Goal: Task Accomplishment & Management: Manage account settings

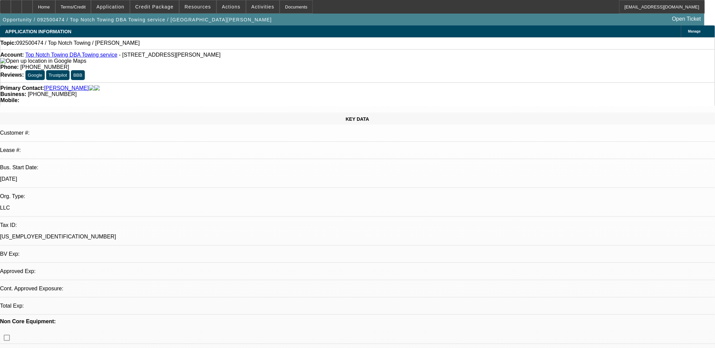
select select "0"
select select "2"
select select "0.1"
select select "1"
select select "2"
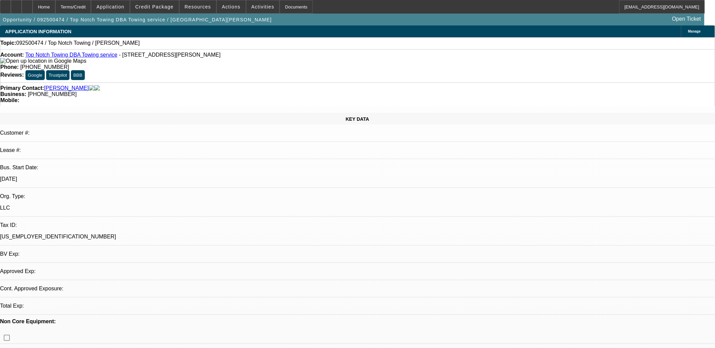
select select "4"
click at [246, 8] on span at bounding box center [262, 7] width 33 height 16
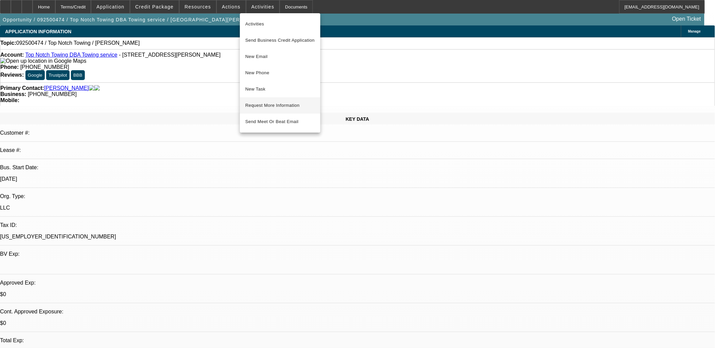
click at [270, 105] on span "Request More Information" at bounding box center [280, 105] width 70 height 8
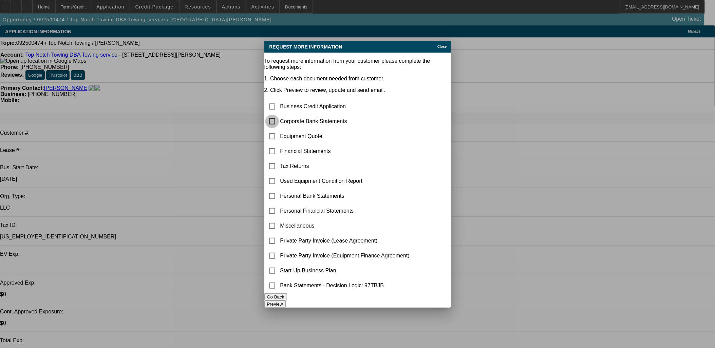
click at [279, 115] on input "checkbox" at bounding box center [272, 122] width 14 height 14
checkbox input "true"
click at [279, 130] on input "checkbox" at bounding box center [272, 137] width 14 height 14
checkbox input "true"
click at [286, 303] on button "Preview" at bounding box center [274, 304] width 21 height 7
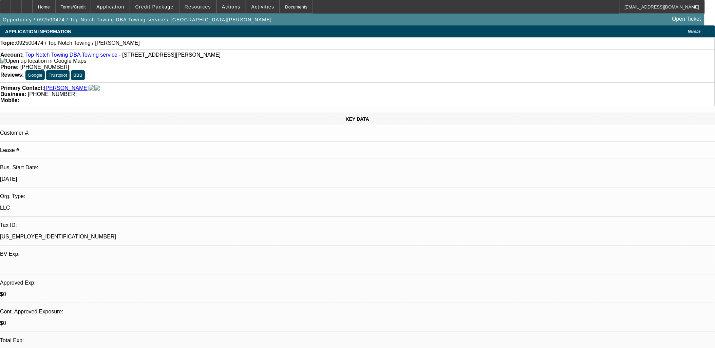
drag, startPoint x: 261, startPoint y: 209, endPoint x: 173, endPoint y: 52, distance: 180.2
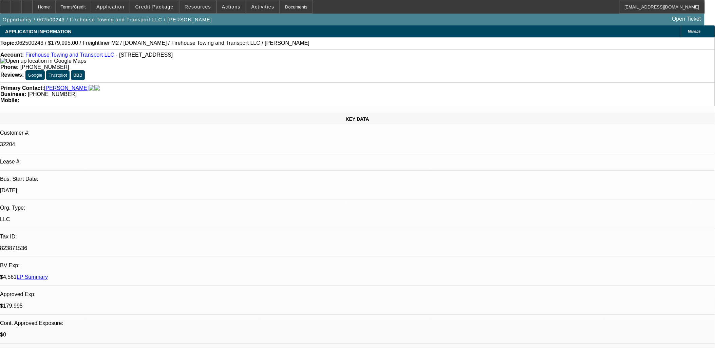
select select "0"
select select "2"
select select "0"
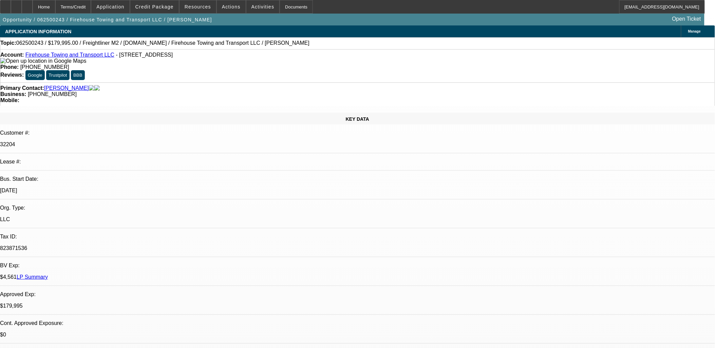
select select "0"
select select "0.1"
select select "0"
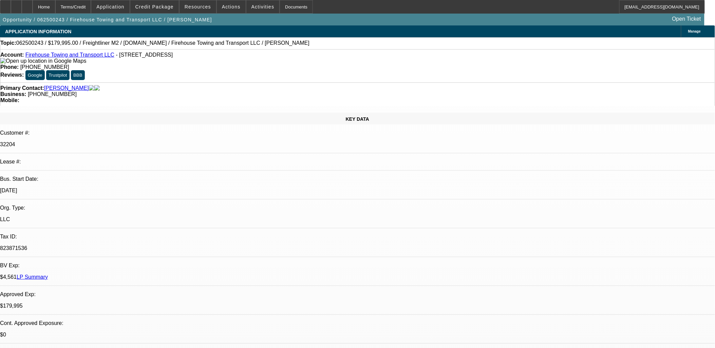
select select "2"
select select "0.1"
select select "1"
select select "2"
select select "6"
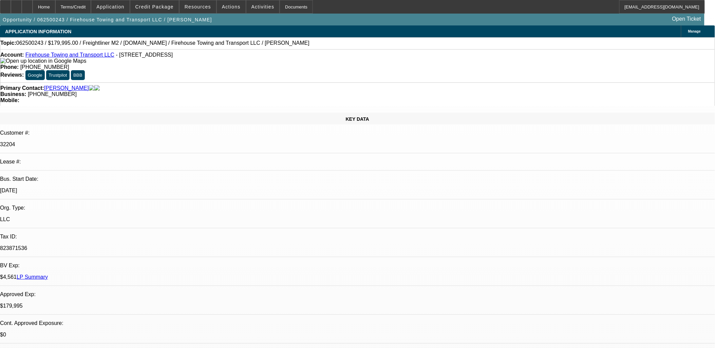
select select "1"
select select "6"
select select "1"
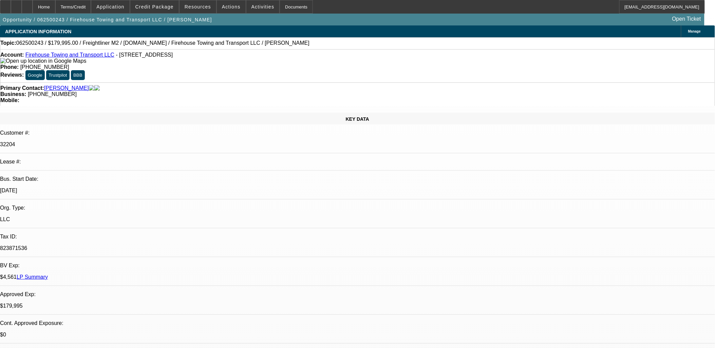
select select "4"
select select "1"
select select "2"
select select "4"
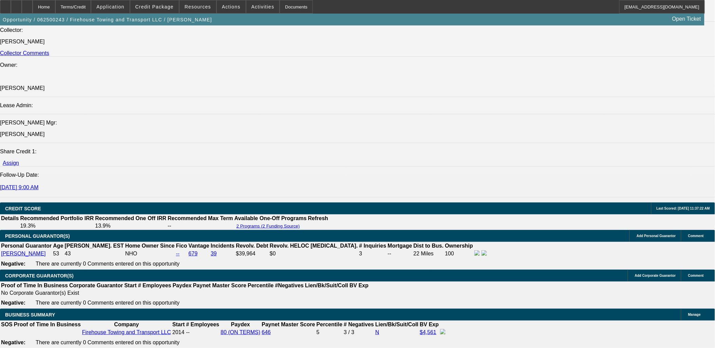
scroll to position [905, 0]
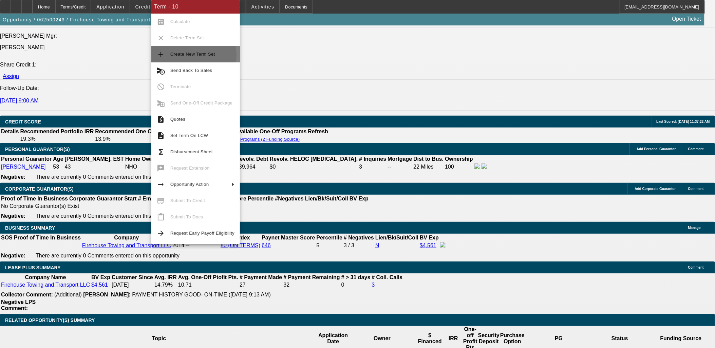
click at [190, 55] on span "Create New Term Set" at bounding box center [192, 54] width 45 height 5
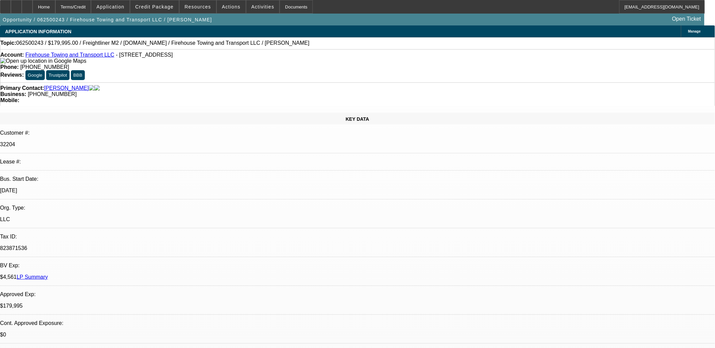
select select "0"
select select "2"
select select "0"
select select "2"
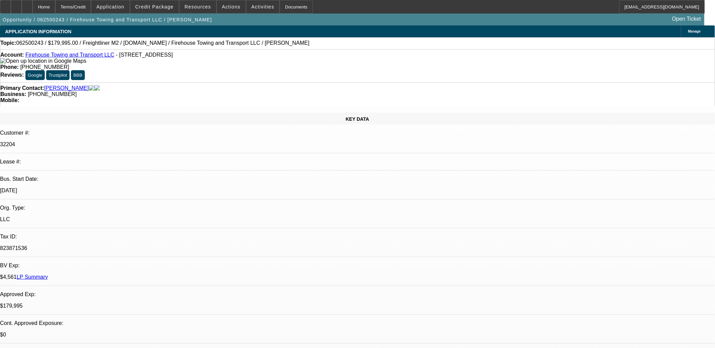
select select "0"
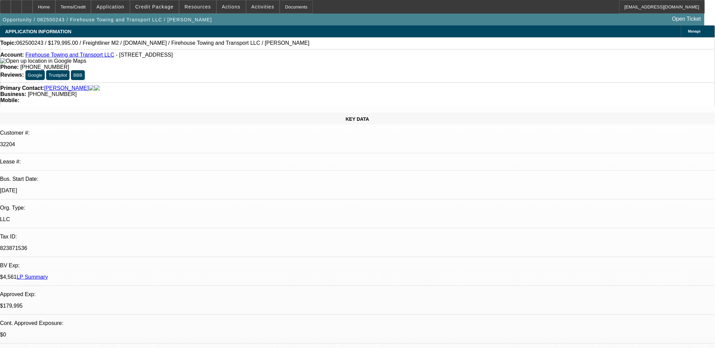
select select "0"
select select "0.1"
select select "1"
select select "2"
select select "6"
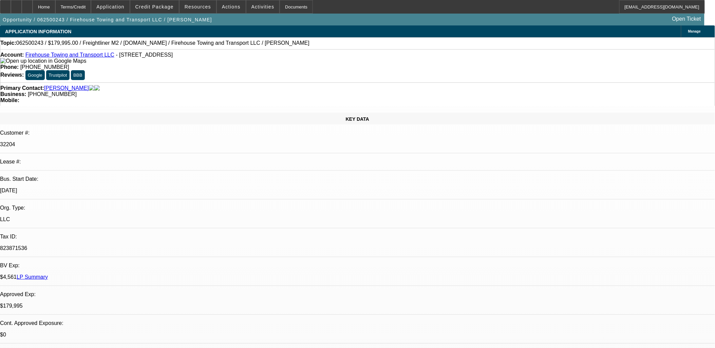
select select "1"
select select "2"
select select "6"
select select "1"
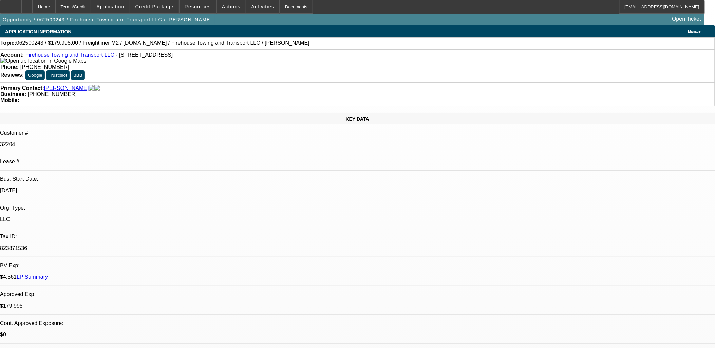
select select "6"
select select "1"
select select "4"
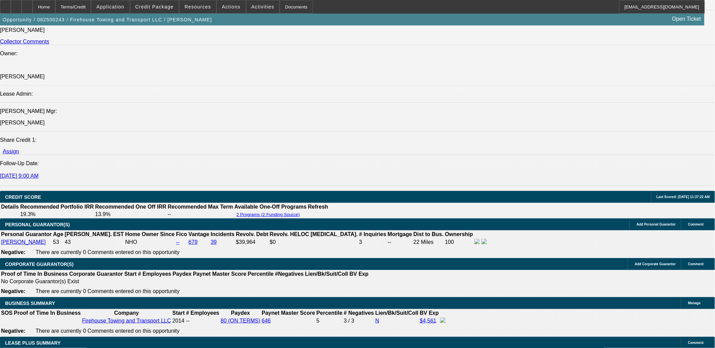
scroll to position [1018, 0]
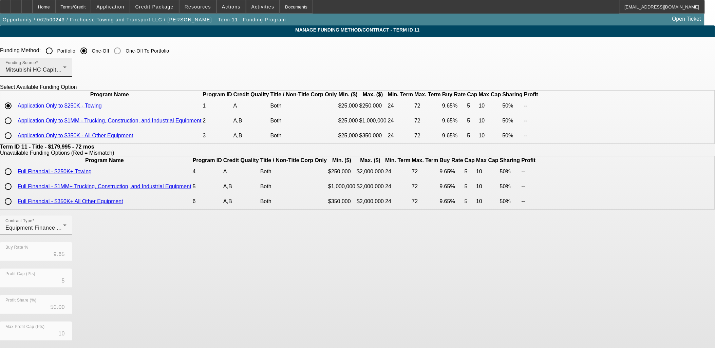
click at [36, 63] on mat-label "Funding Source" at bounding box center [20, 63] width 31 height 4
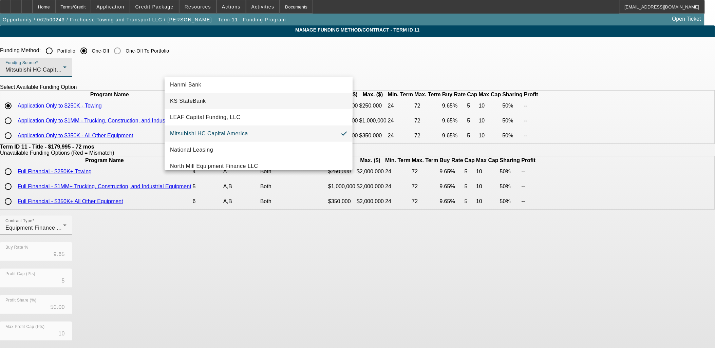
scroll to position [180, 0]
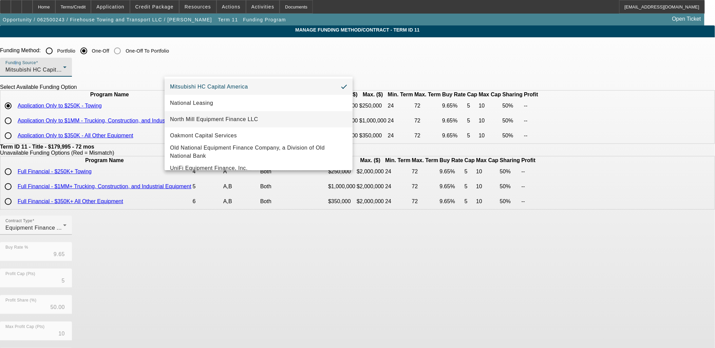
click at [210, 116] on span "North Mill Equipment Finance LLC" at bounding box center [214, 119] width 88 height 8
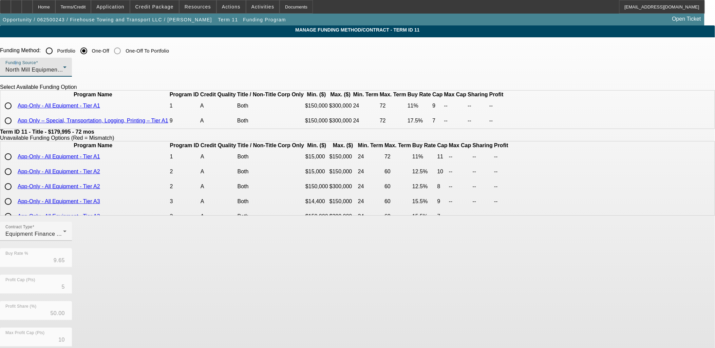
click at [15, 113] on input "radio" at bounding box center [8, 106] width 14 height 14
radio input "true"
type input "11.00"
type input "9"
drag, startPoint x: 359, startPoint y: 256, endPoint x: 353, endPoint y: 260, distance: 7.3
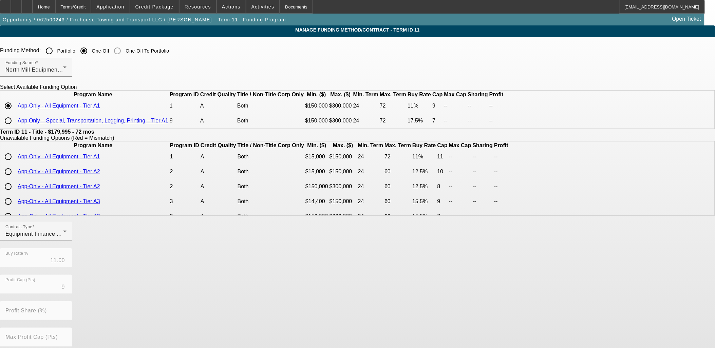
click at [359, 256] on div "Contract Type Equipment Finance Agreement Buy Rate % 11.00 Profit Cap (Pts) 9 P…" at bounding box center [357, 328] width 715 height 212
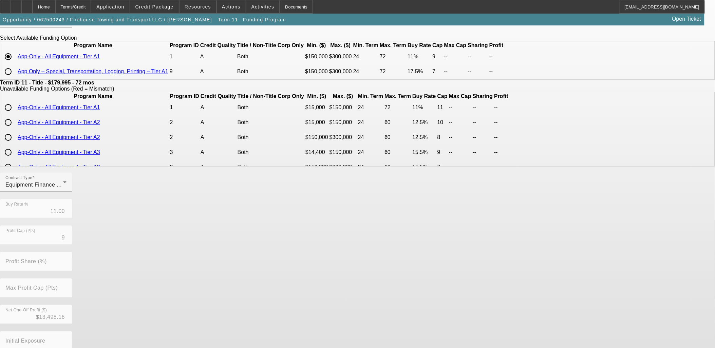
scroll to position [97, 0]
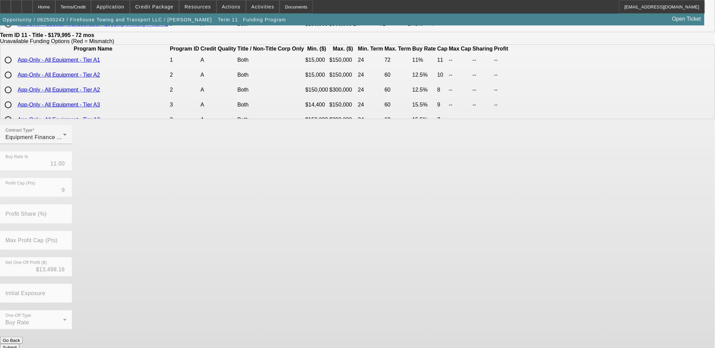
click at [19, 344] on button "Submit" at bounding box center [9, 347] width 19 height 7
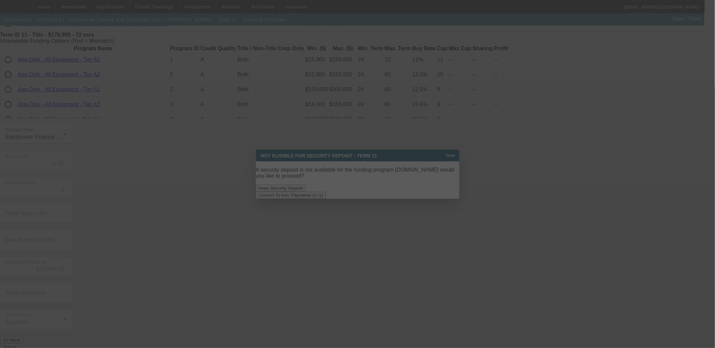
scroll to position [0, 0]
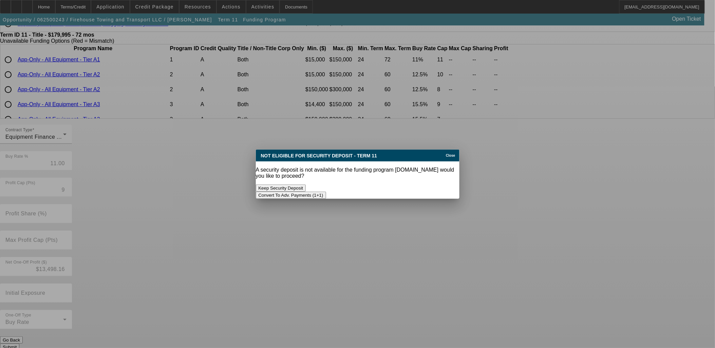
click at [326, 192] on button "Convert To Adv. Payments (1+1)" at bounding box center [291, 195] width 70 height 7
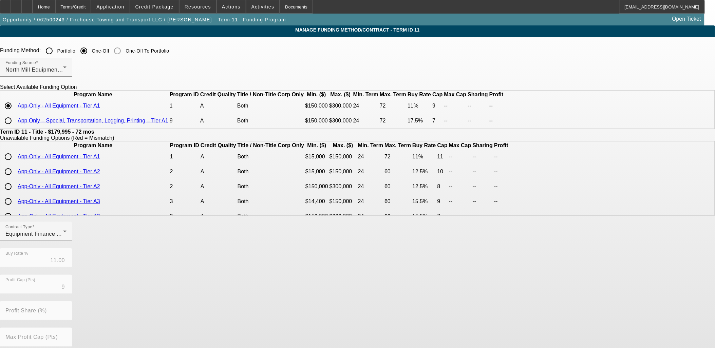
scroll to position [97, 0]
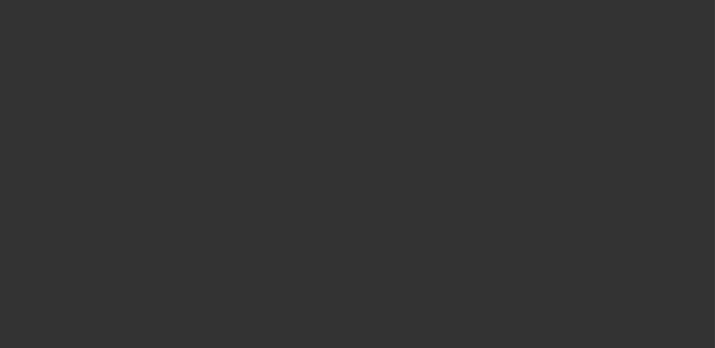
select select "0"
select select "6"
select select "0"
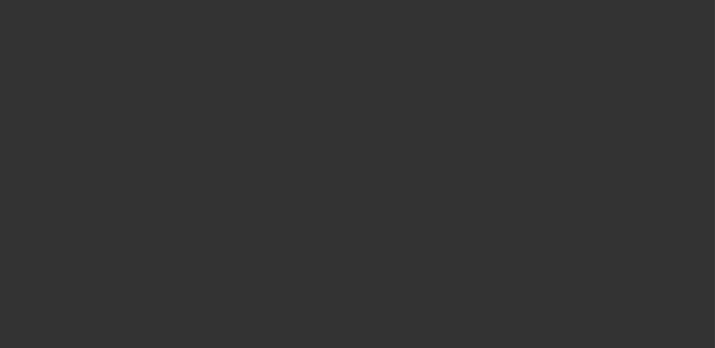
select select "2"
select select "0"
select select "6"
select select "0"
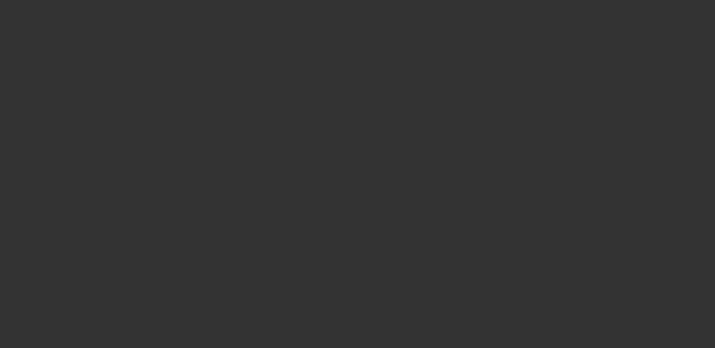
select select "0"
select select "6"
select select "0"
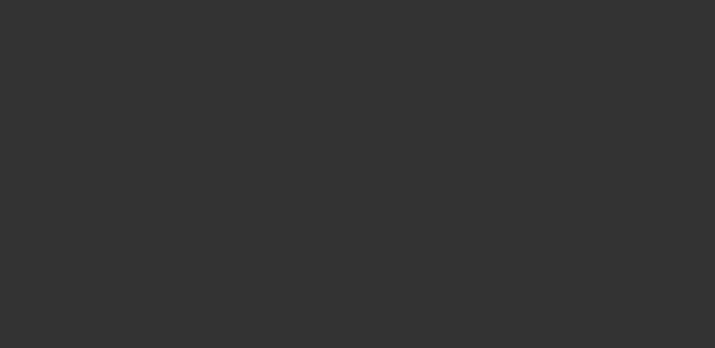
select select "0.1"
select select "4"
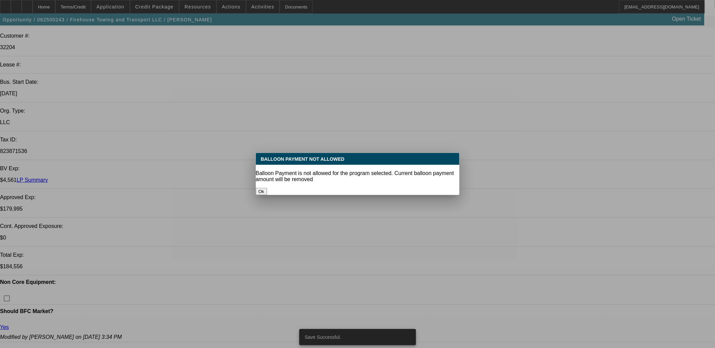
click at [395, 190] on div "Ok" at bounding box center [358, 191] width 204 height 7
click at [267, 188] on button "Ok" at bounding box center [261, 191] width 11 height 7
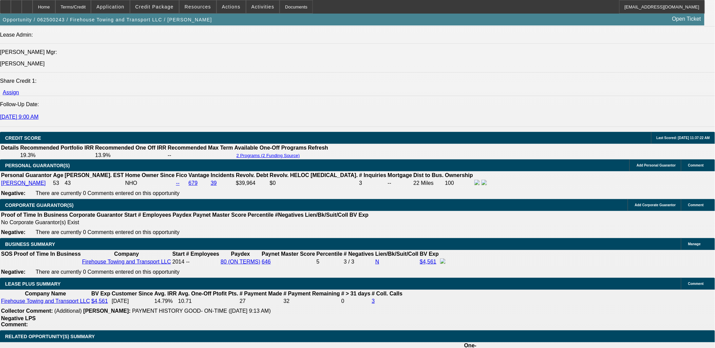
scroll to position [919, 0]
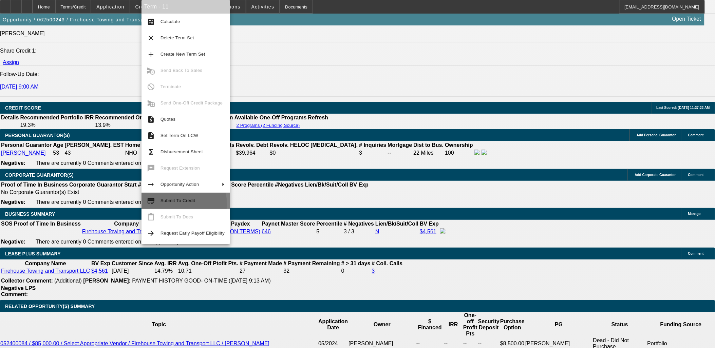
click at [177, 205] on span "Submit To Credit" at bounding box center [192, 201] width 64 height 8
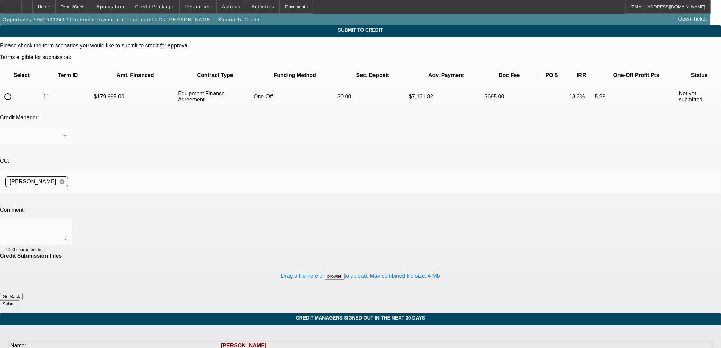
click at [15, 90] on input "radio" at bounding box center [8, 97] width 14 height 14
radio input "true"
click at [67, 224] on textarea at bounding box center [35, 232] width 61 height 16
type textarea "north mill"
click at [19, 300] on button "Submit" at bounding box center [9, 303] width 19 height 7
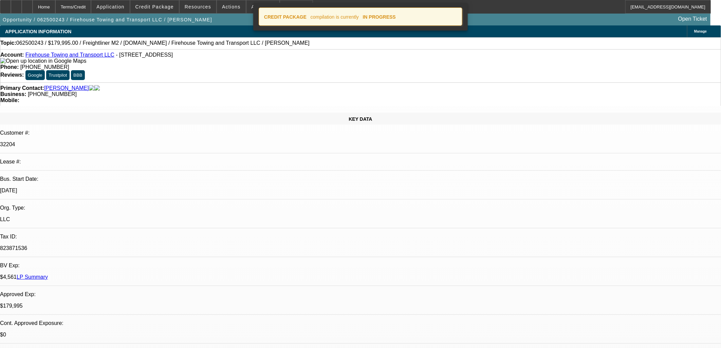
select select "0"
select select "6"
select select "0"
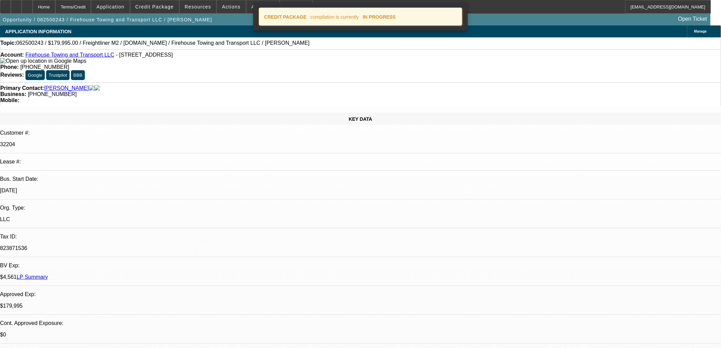
select select "2"
select select "0"
select select "6"
select select "0"
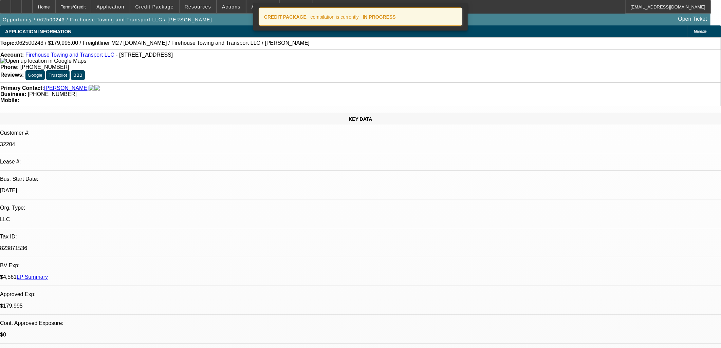
select select "0"
select select "6"
select select "0"
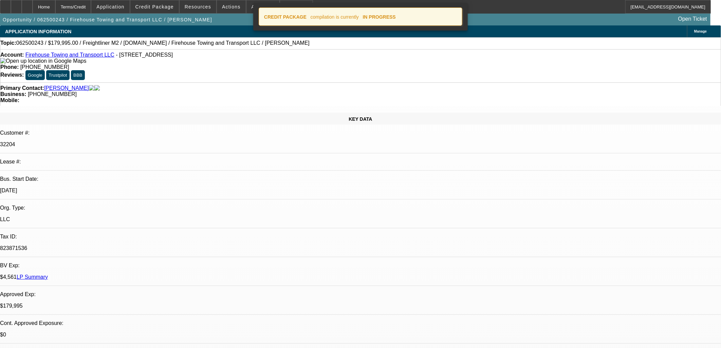
select select "0.1"
select select "4"
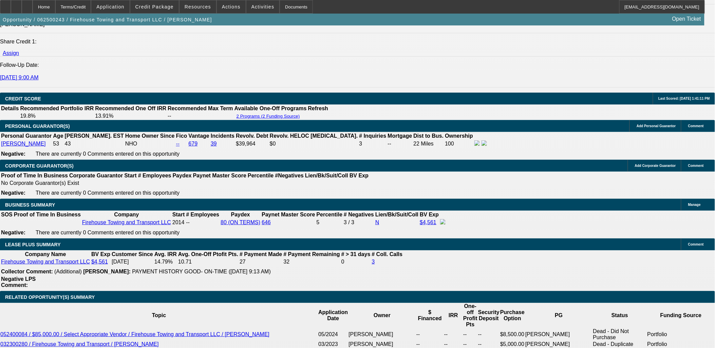
scroll to position [980, 0]
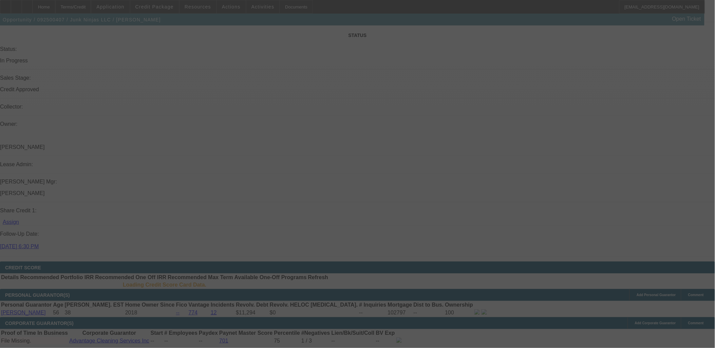
scroll to position [740, 0]
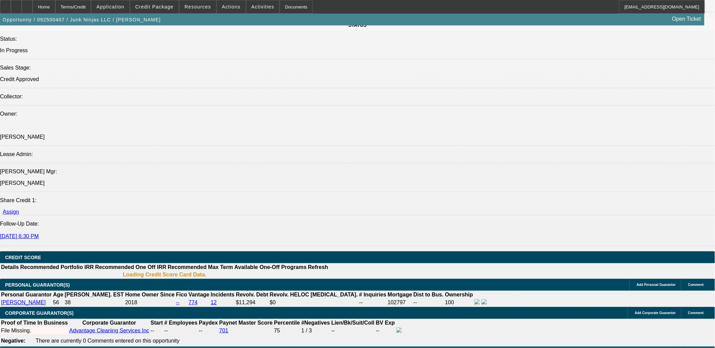
select select "0.15"
select select "0"
select select "0.15"
select select "0"
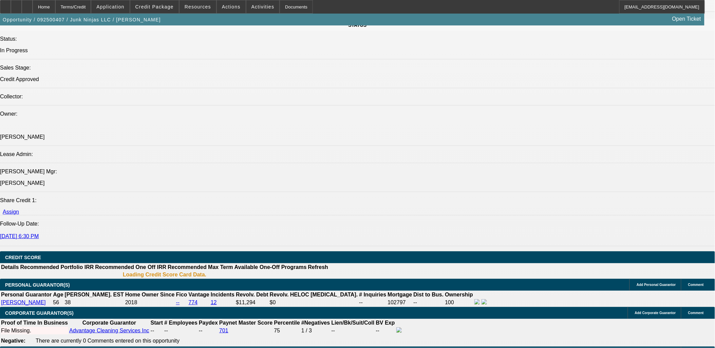
select select "0.1"
select select "0.15"
select select "0"
select select "0.1"
select select "0.15"
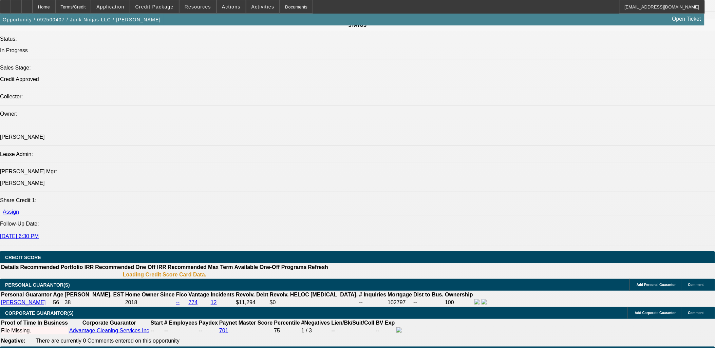
select select "0"
select select "0.1"
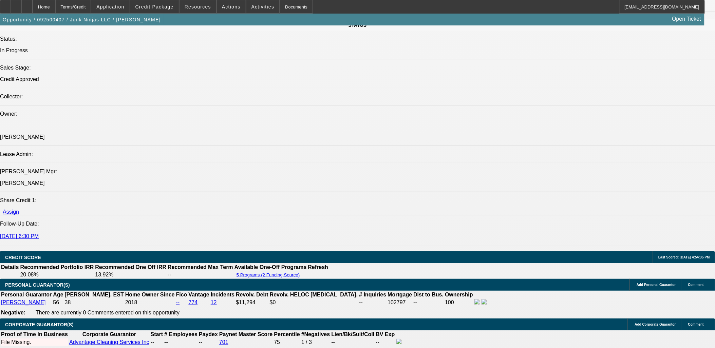
scroll to position [890, 0]
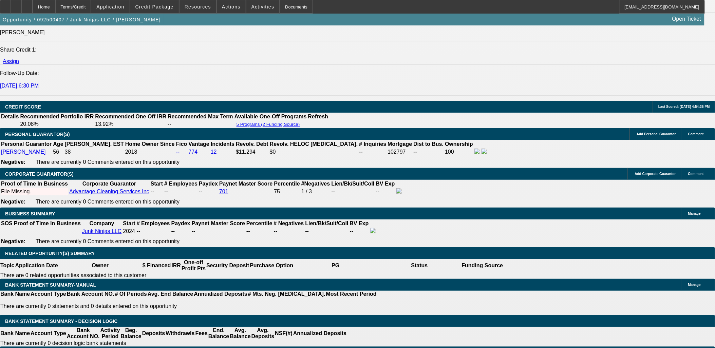
select select "1"
select select "6"
select select "1"
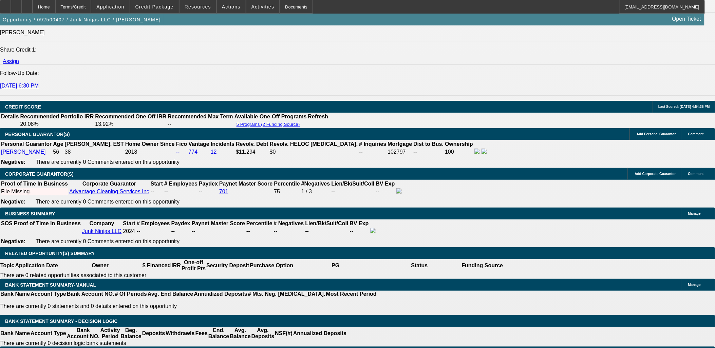
select select "4"
select select "1"
select select "4"
select select "1"
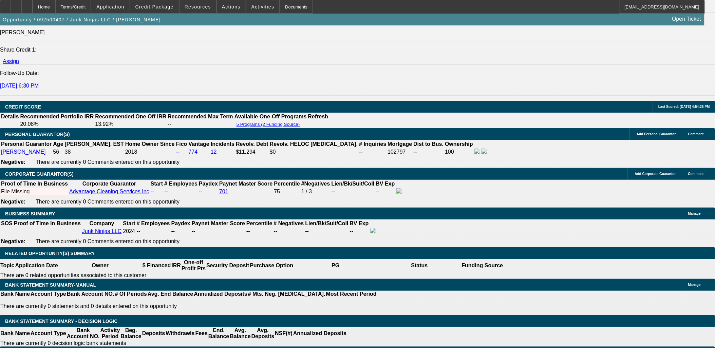
select select "1"
select select "4"
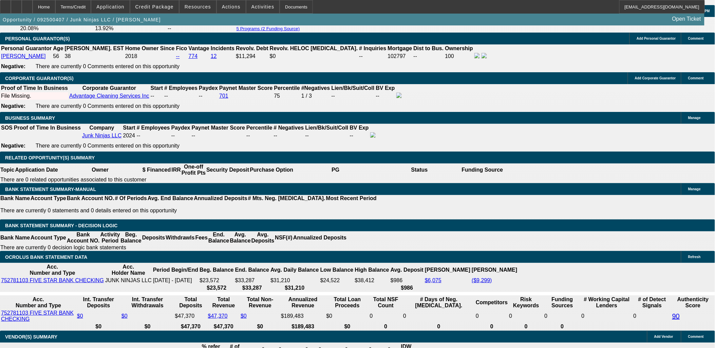
scroll to position [948, 0]
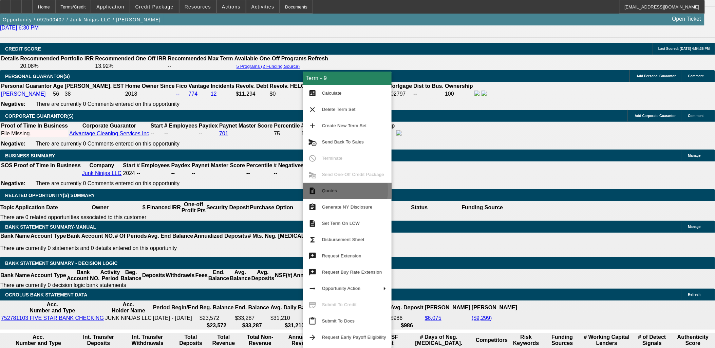
click at [344, 189] on span "Quotes" at bounding box center [354, 191] width 64 height 8
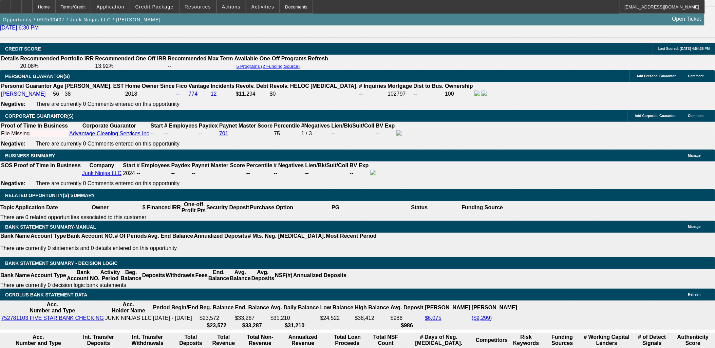
scroll to position [911, 0]
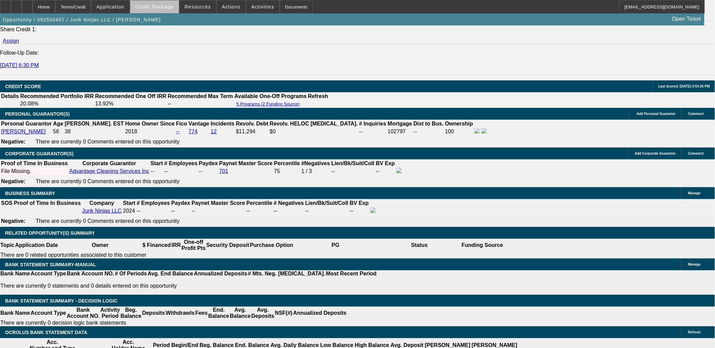
click at [174, 9] on span "Credit Package" at bounding box center [154, 6] width 38 height 5
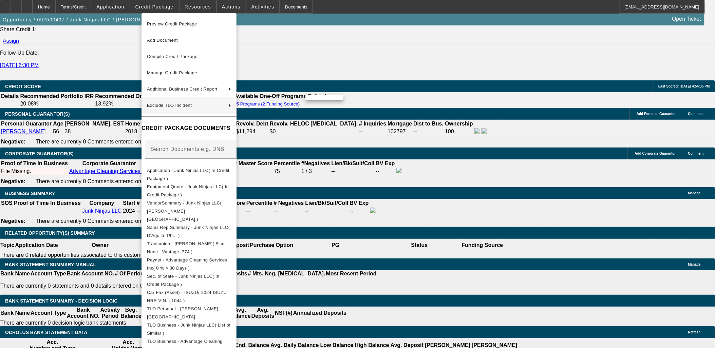
click at [460, 195] on div at bounding box center [357, 174] width 715 height 348
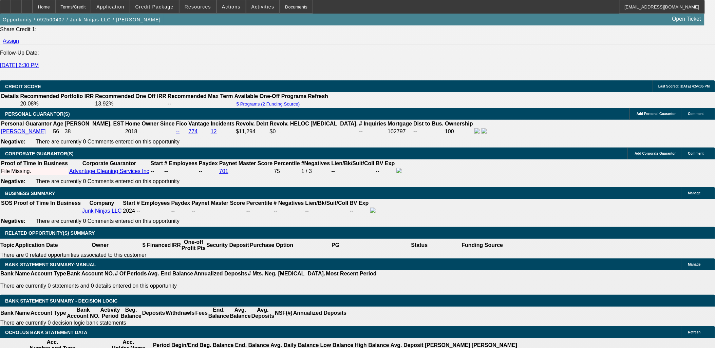
select select "0.15"
select select "0"
select select "0.1"
select select "4"
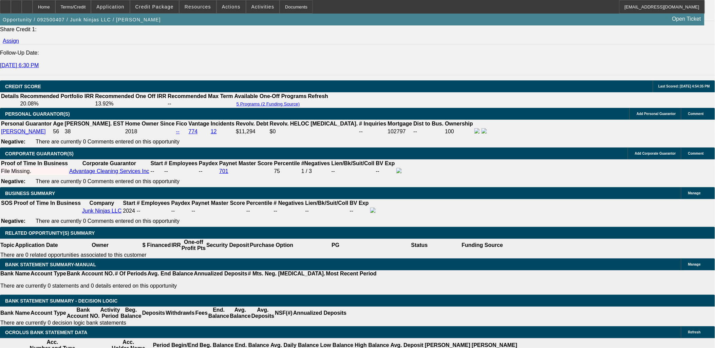
select select "0"
select select "6"
select select "0"
select select "0.1"
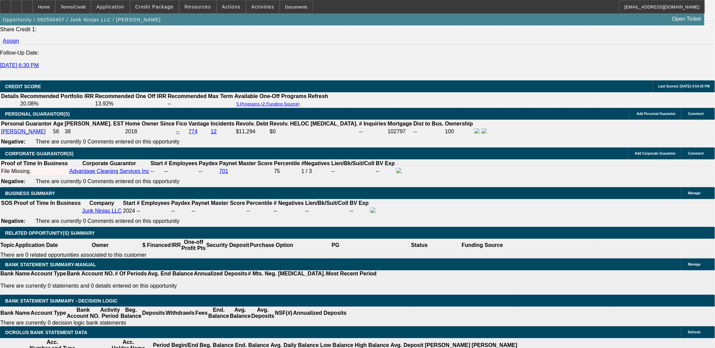
select select "4"
select select "0"
select select "0.1"
select select "4"
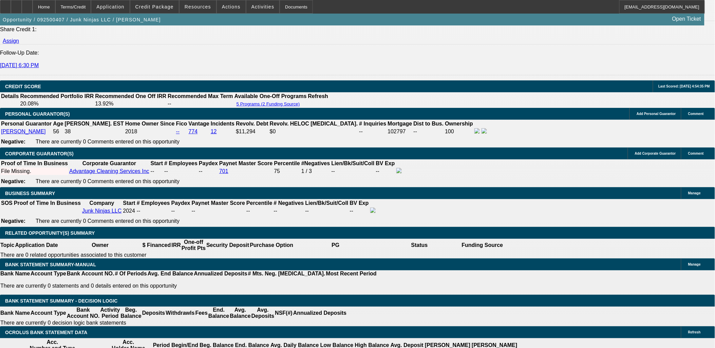
select select "0.15"
select select "0"
select select "6"
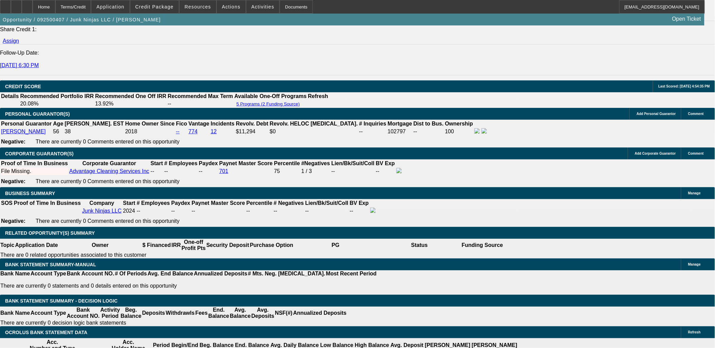
select select "0.15"
select select "0"
select select "0.1"
select select "4"
select select "0.15"
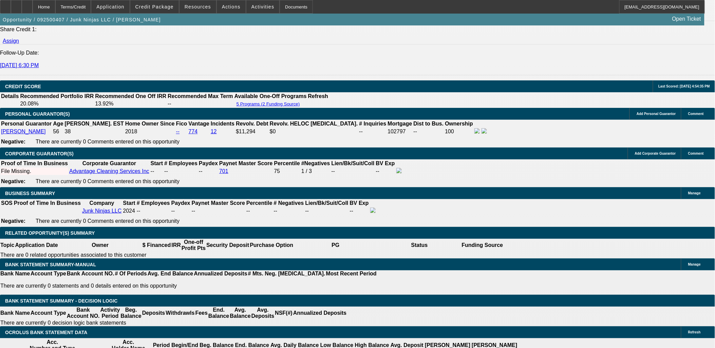
select select "0"
select select "0.1"
select select "4"
select select "0.15"
select select "0"
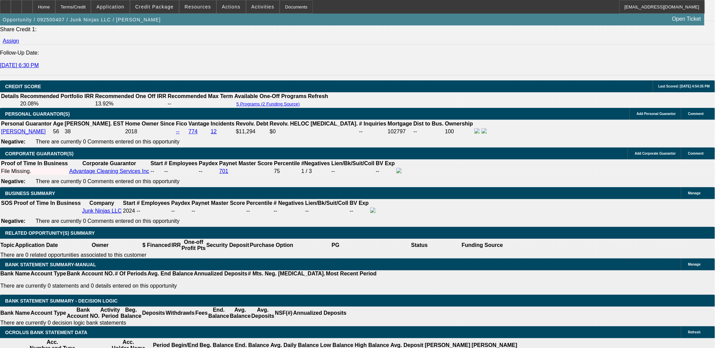
select select "0.1"
select select "4"
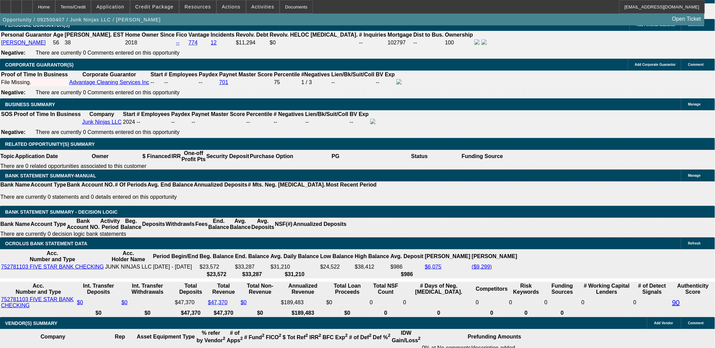
scroll to position [948, 0]
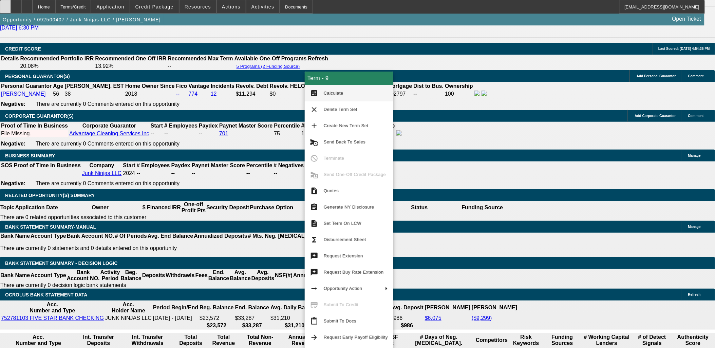
click at [11, 7] on div at bounding box center [5, 7] width 11 height 14
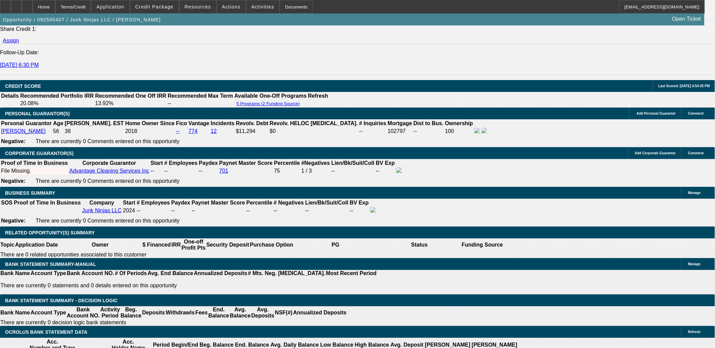
scroll to position [911, 0]
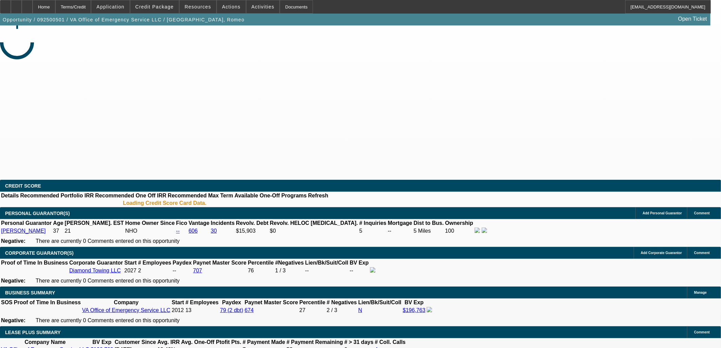
select select "0"
select select "2"
select select "0.1"
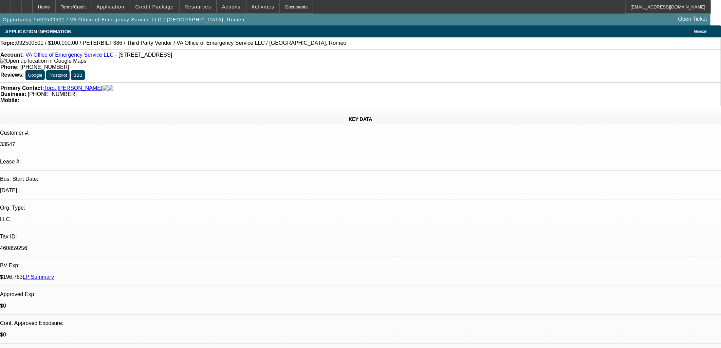
select select "1"
select select "2"
select select "4"
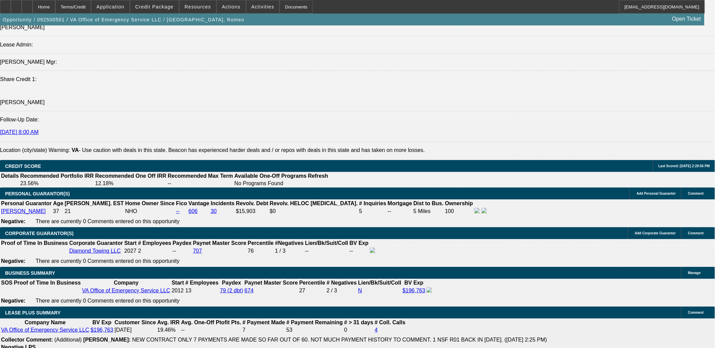
scroll to position [980, 0]
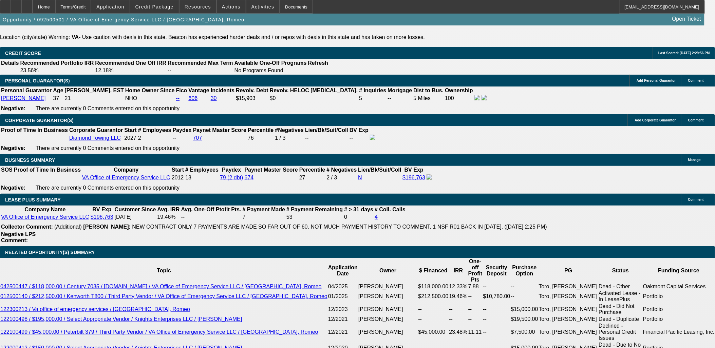
drag, startPoint x: 246, startPoint y: 181, endPoint x: 234, endPoint y: 187, distance: 13.4
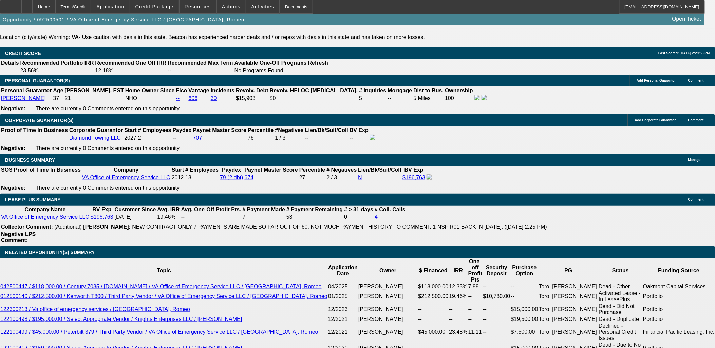
type input "5"
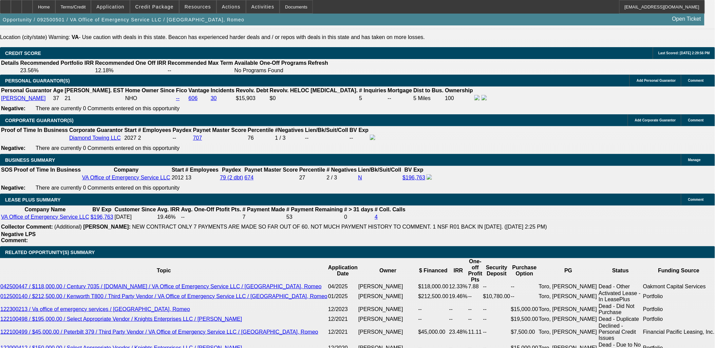
type input "$45,000.00"
type input "54"
type input "20"
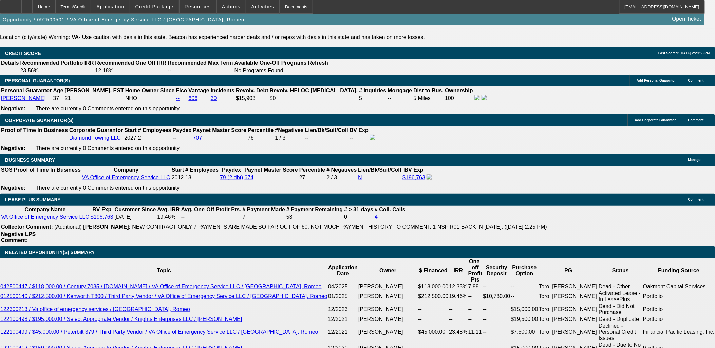
type input "$3,105.22"
type input "$1,552.61"
type input "$2,131.78"
type input "$1,065.89"
type input "20"
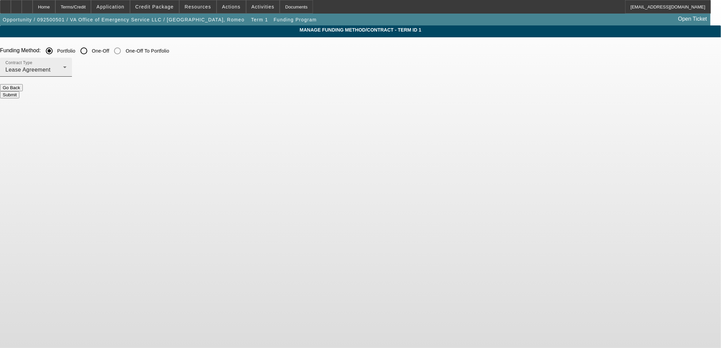
click at [63, 70] on div "Lease Agreement" at bounding box center [34, 70] width 58 height 8
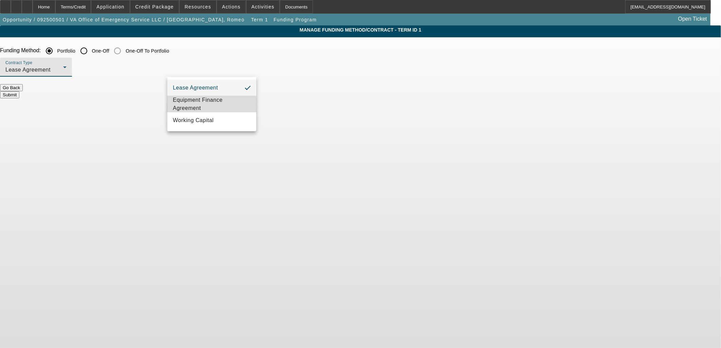
click at [206, 104] on span "Equipment Finance Agreement" at bounding box center [212, 104] width 78 height 16
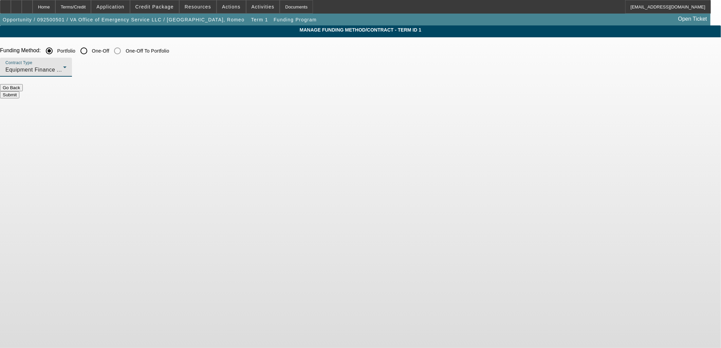
click at [278, 128] on body "Home Terms/Credit Application Credit Package Resources Actions Activities Docum…" at bounding box center [360, 174] width 721 height 348
click at [19, 91] on button "Submit" at bounding box center [9, 94] width 19 height 7
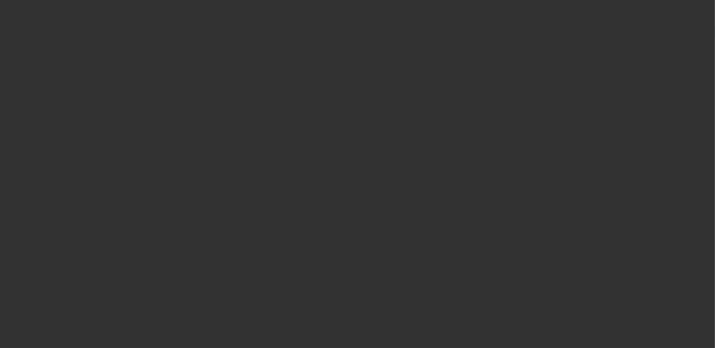
select select "0"
select select "2"
select select "0"
select select "6"
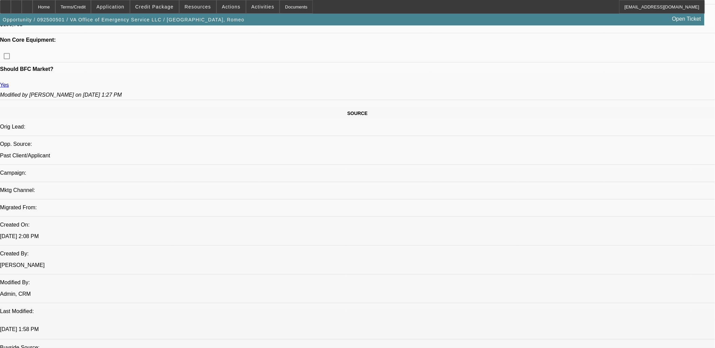
scroll to position [11, 0]
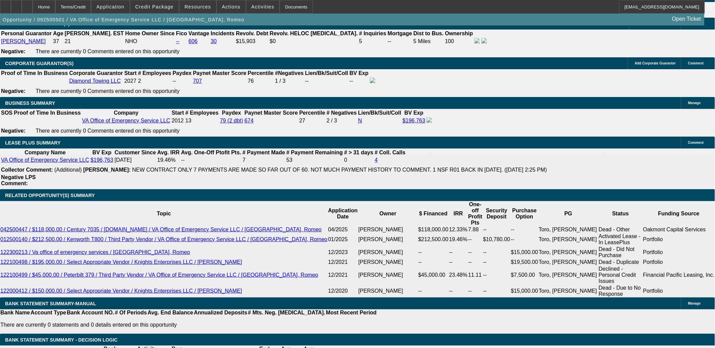
scroll to position [1018, 0]
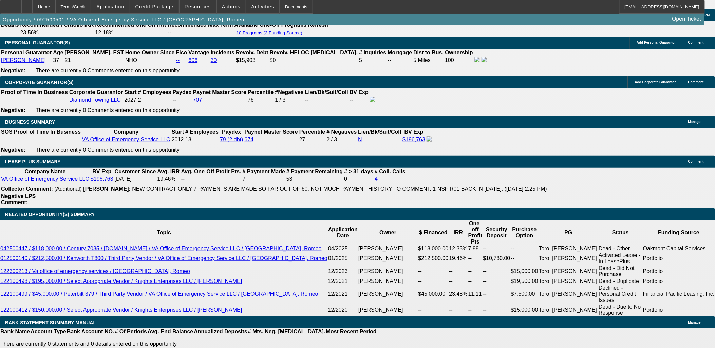
radio input "true"
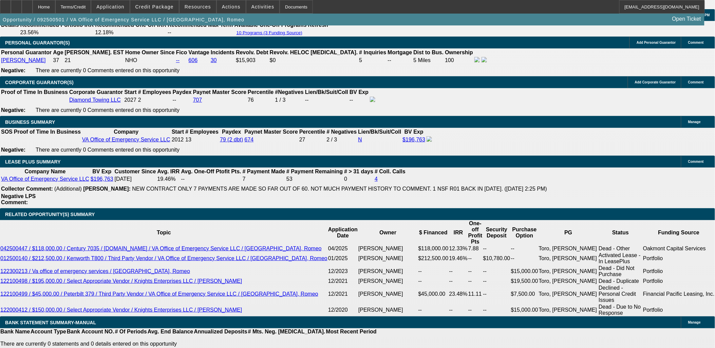
paste textarea "VA Office of Emergency Services, established in 2012, is led by Romeo Toro and …"
drag, startPoint x: 554, startPoint y: 140, endPoint x: 602, endPoint y: 141, distance: 47.5
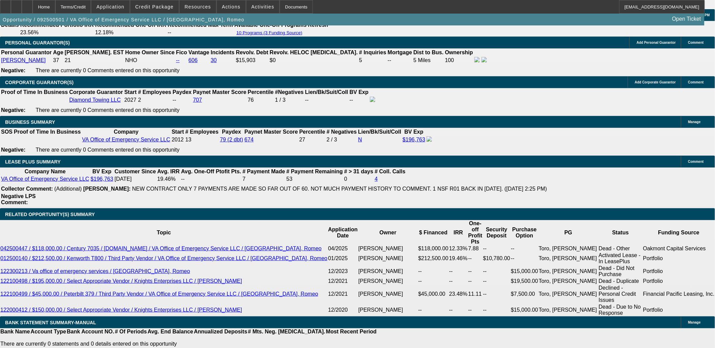
drag, startPoint x: 554, startPoint y: 141, endPoint x: 460, endPoint y: 120, distance: 96.3
click at [460, 120] on div "APPLICATION INFORMATION Manage Topic: 092500501 / $55,000.00 / PETERBILT 386 / …" at bounding box center [357, 297] width 715 height 2579
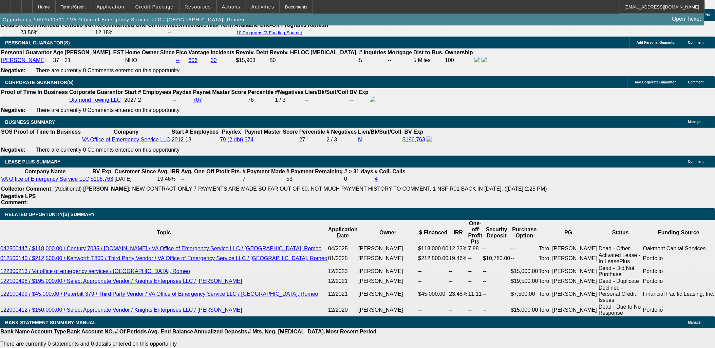
drag, startPoint x: 652, startPoint y: 139, endPoint x: 654, endPoint y: 145, distance: 5.4
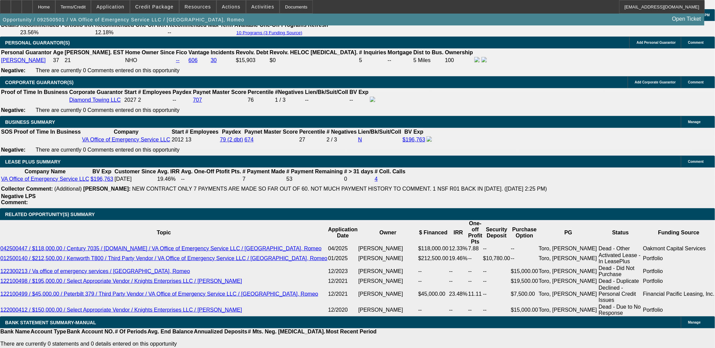
type textarea "VA Office of Emergency Services, established in 2012, is led by Romeo Toro and …"
radio input "true"
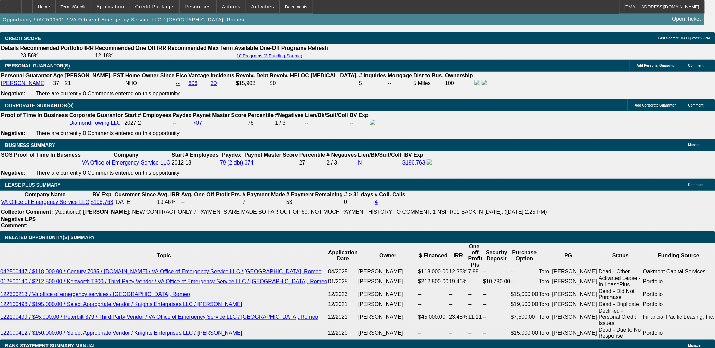
scroll to position [942, 0]
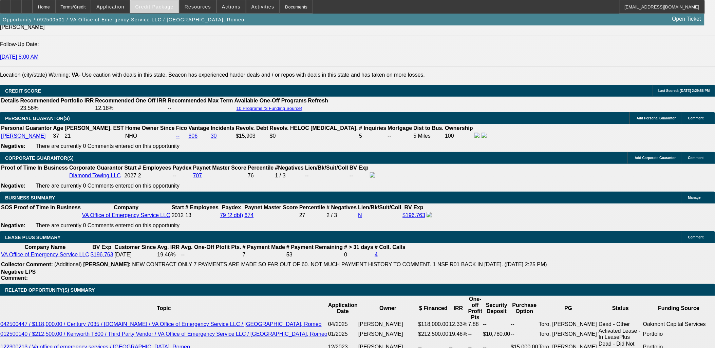
click at [171, 7] on span "Credit Package" at bounding box center [154, 6] width 38 height 5
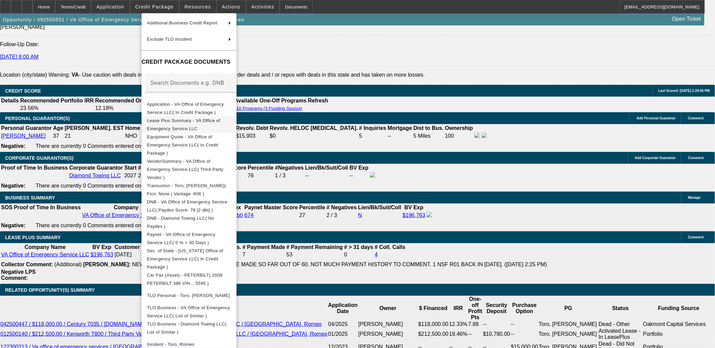
scroll to position [67, 0]
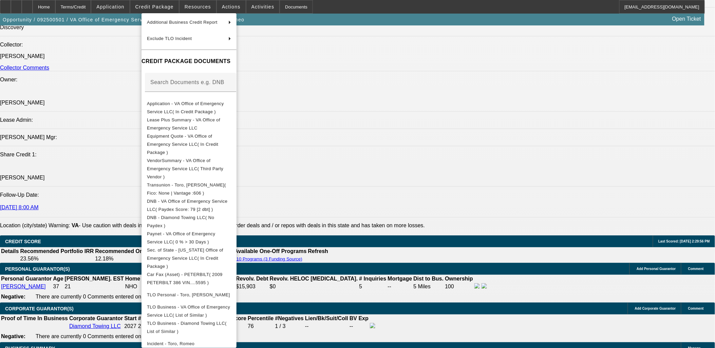
click at [357, 202] on div at bounding box center [357, 174] width 715 height 348
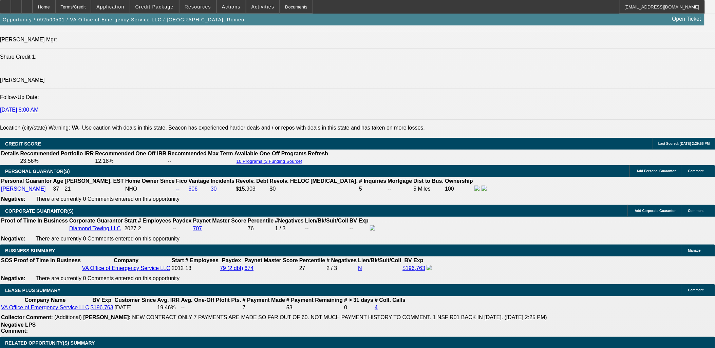
scroll to position [942, 0]
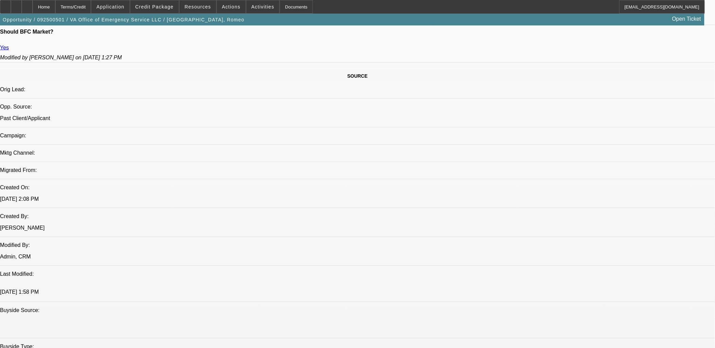
scroll to position [339, 0]
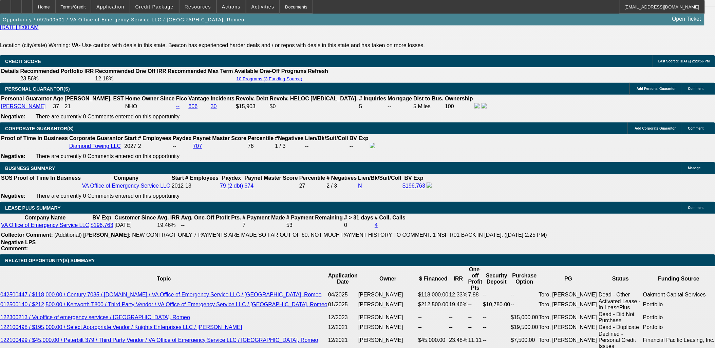
scroll to position [1093, 0]
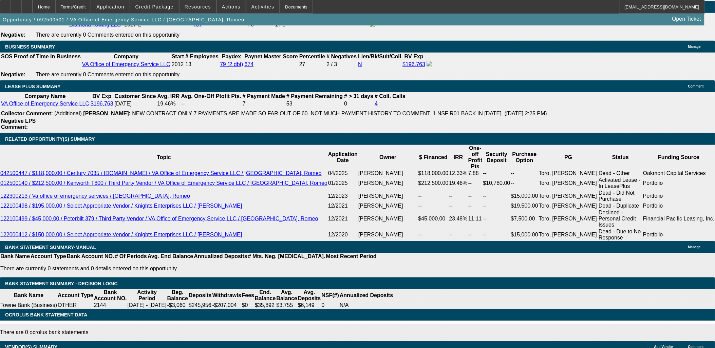
type input "1"
type input "UNKNOWN"
type input "$1,042.03"
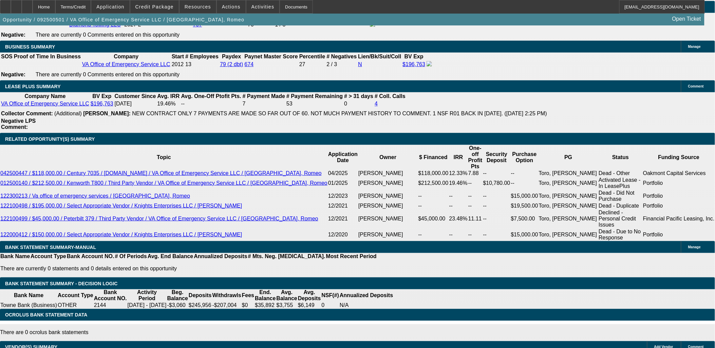
type input "14"
type input "$2,084.06"
type input "$1,378.56"
type input "$2,757.12"
type input "14.5"
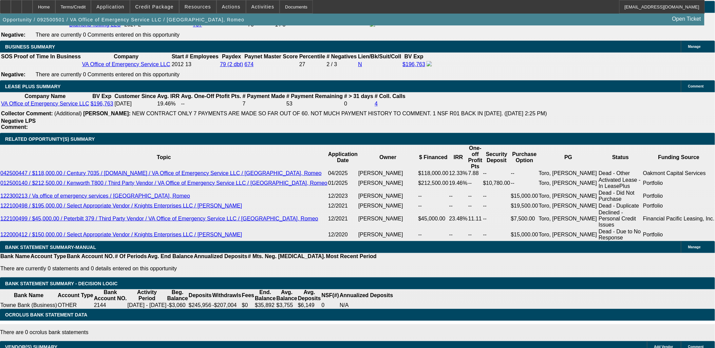
type input "$1,392.62"
type input "$2,785.24"
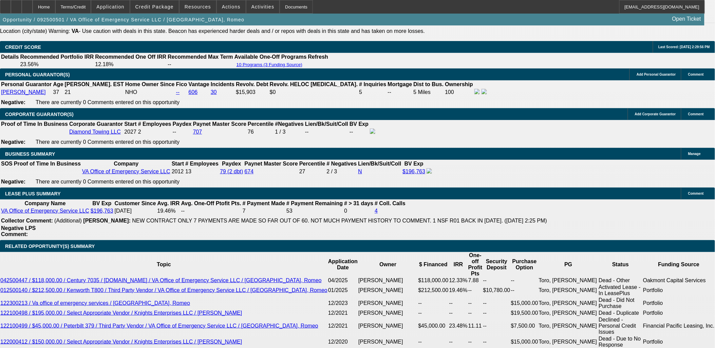
scroll to position [980, 0]
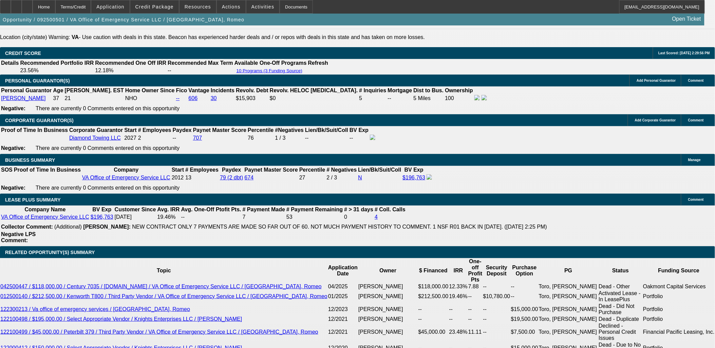
type input "14.5"
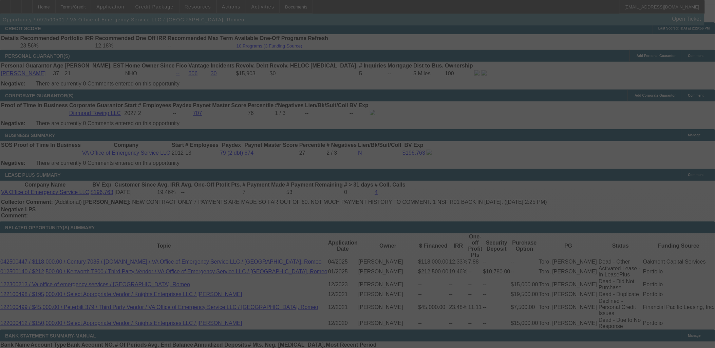
scroll to position [1018, 0]
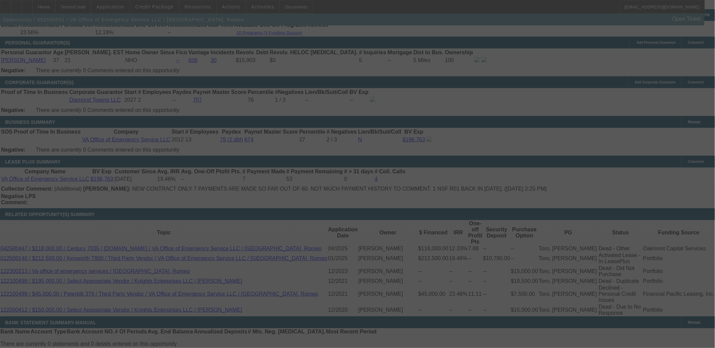
select select "0"
select select "2"
select select "0"
select select "6"
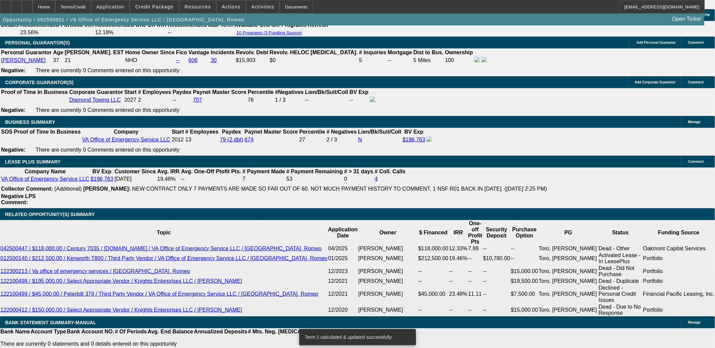
type input "UNKNOWN"
type input "60"
type input "$19,116.44"
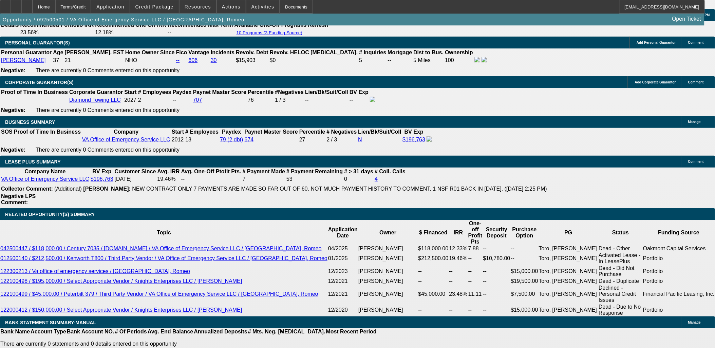
type input "$9,558.22"
type input "$2,588.12"
type input "$1,294.06"
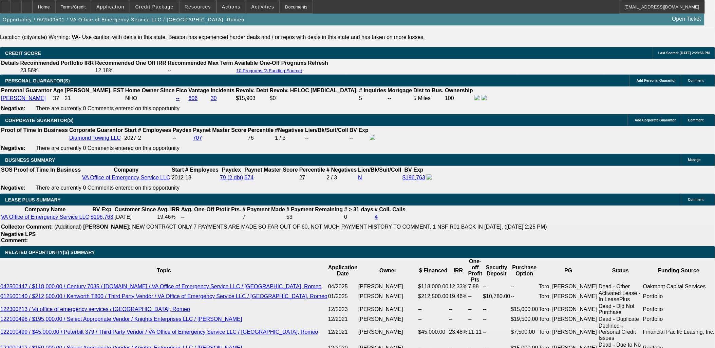
type input "60"
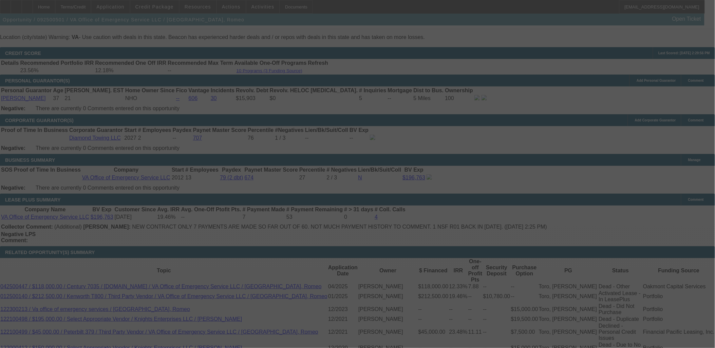
click at [280, 248] on div at bounding box center [357, 174] width 715 height 348
select select "0"
select select "2"
select select "0"
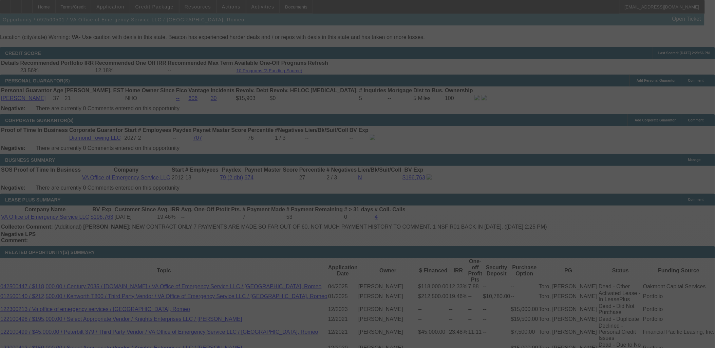
select select "6"
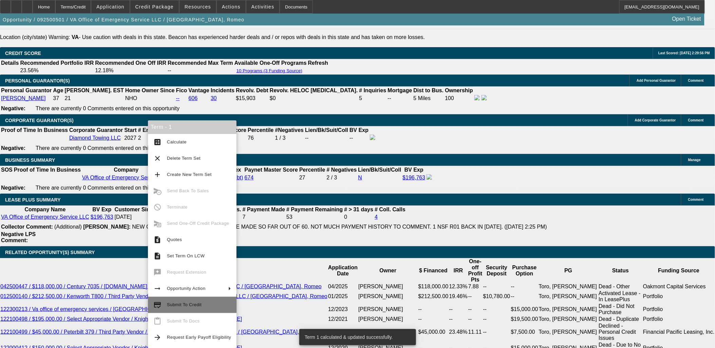
click at [184, 307] on span "Submit To Credit" at bounding box center [199, 305] width 64 height 8
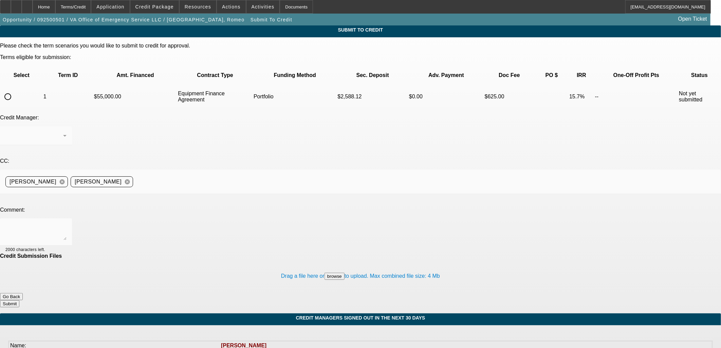
click at [15, 90] on input "radio" at bounding box center [8, 97] width 14 height 14
radio input "true"
click at [67, 224] on textarea at bounding box center [35, 232] width 61 height 16
type textarea "Would you review with 1/2 down on current beacon customer"
click at [19, 300] on button "Submit" at bounding box center [9, 303] width 19 height 7
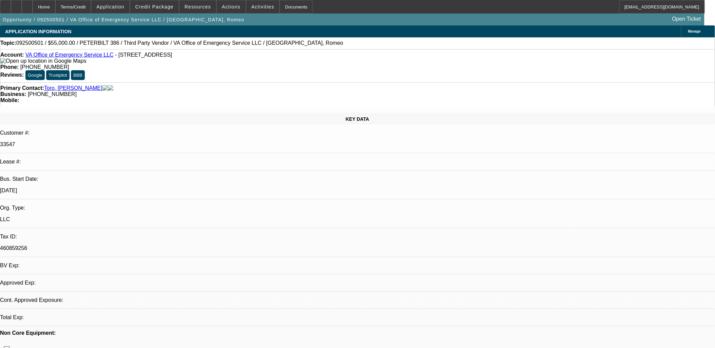
select select "0"
select select "2"
select select "0"
select select "6"
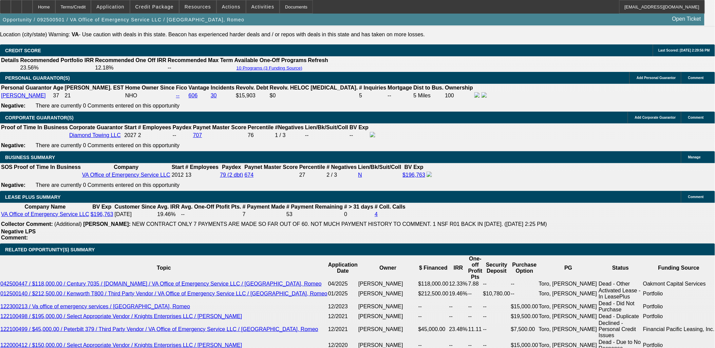
scroll to position [1056, 0]
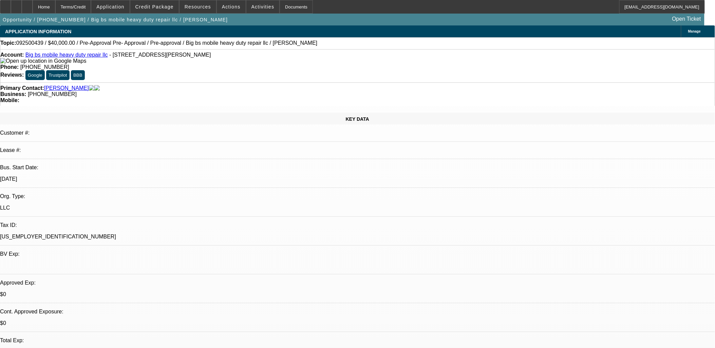
select select "0.2"
select select "0"
select select "0.1"
select select "0.2"
select select "0"
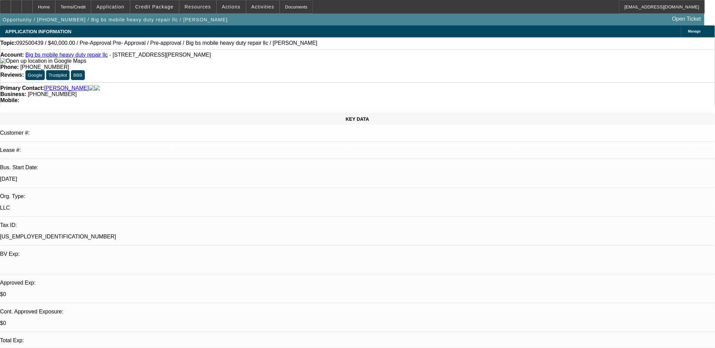
select select "0.1"
select select "0.2"
select select "0"
select select "0.1"
select select "0.2"
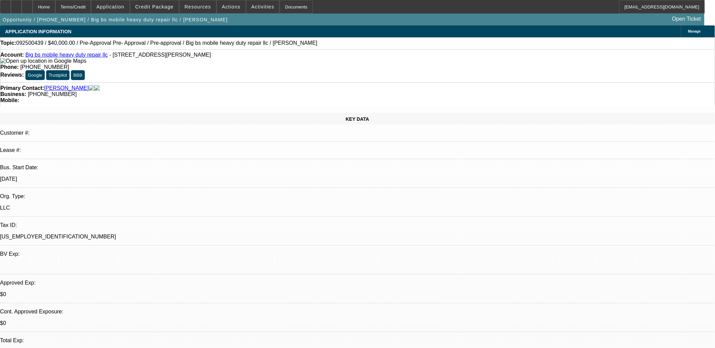
select select "2"
select select "0.1"
select select "1"
select select "4"
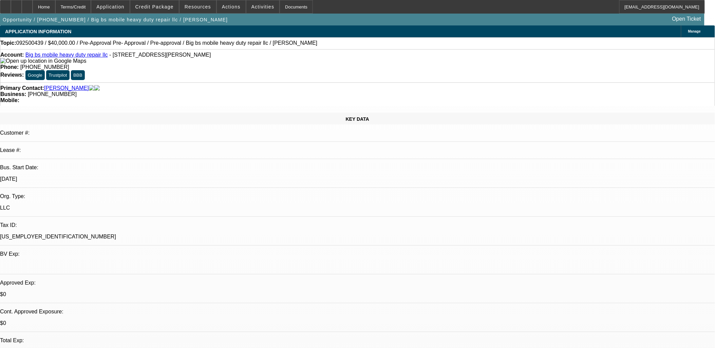
select select "1"
select select "4"
select select "1"
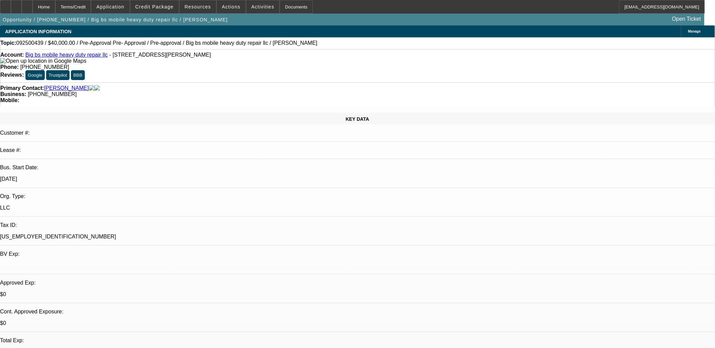
select select "4"
select select "1"
select select "2"
select select "4"
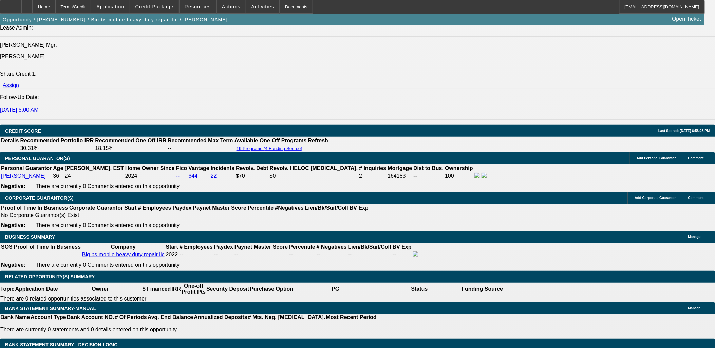
scroll to position [942, 0]
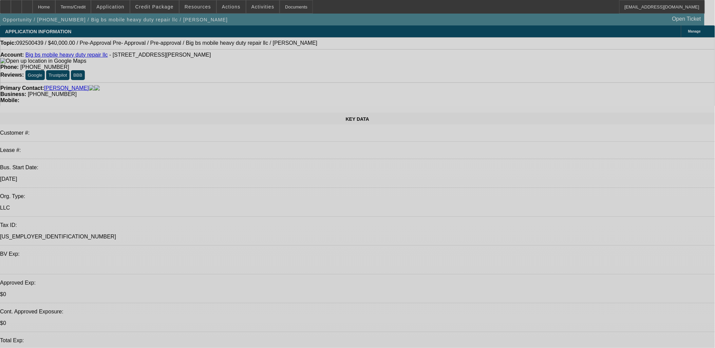
select select "0.2"
select select "0"
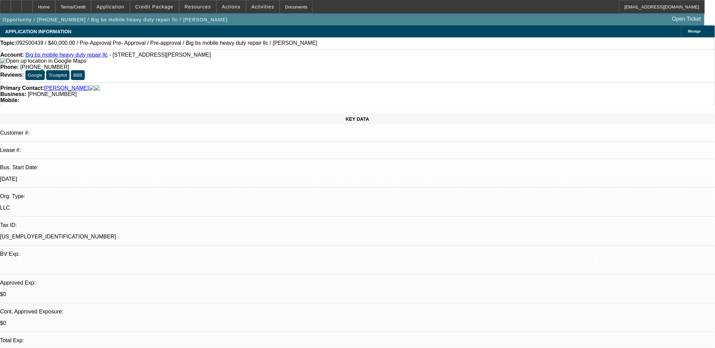
select select "0.1"
select select "0.2"
select select "0"
select select "0.1"
select select "0.2"
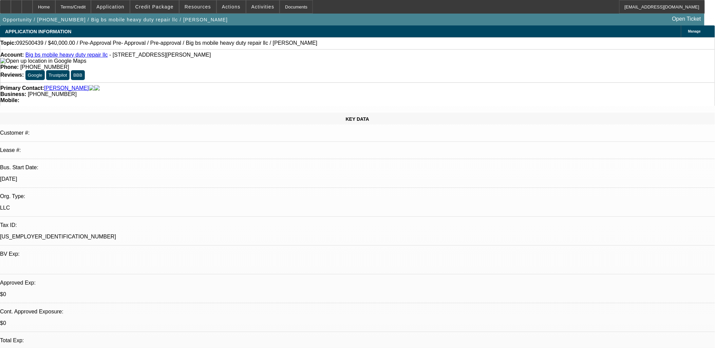
select select "0"
select select "0.1"
select select "0.2"
select select "2"
select select "0.1"
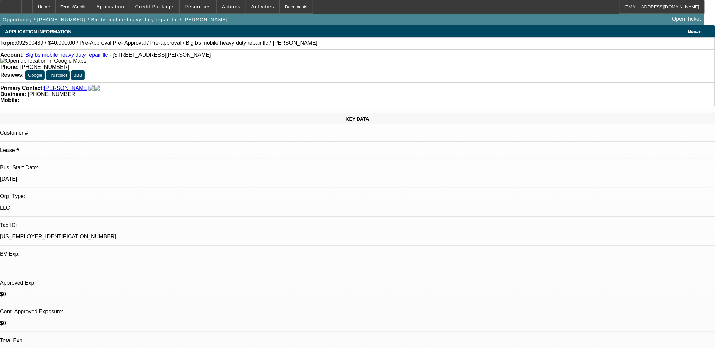
select select "1"
select select "4"
select select "1"
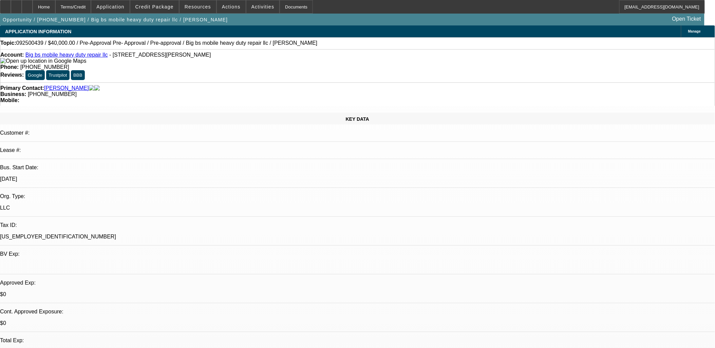
select select "4"
select select "1"
select select "4"
select select "1"
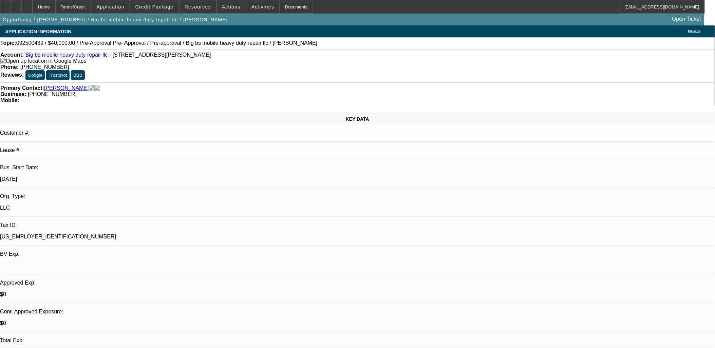
select select "2"
select select "4"
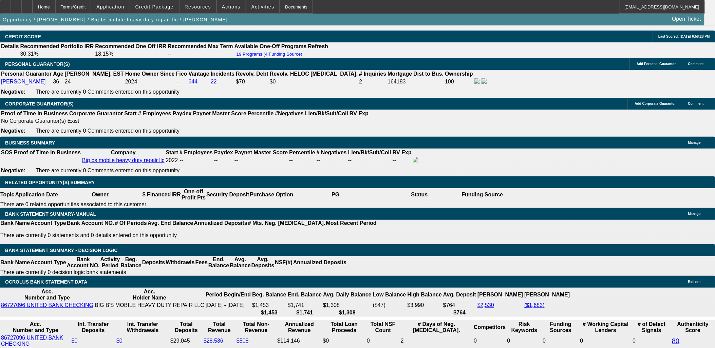
scroll to position [942, 0]
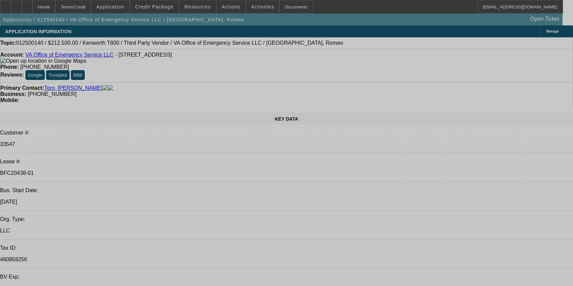
select select "0.15"
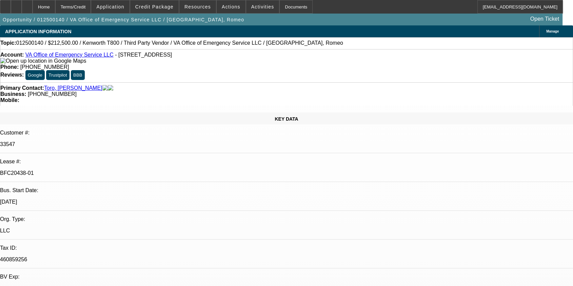
select select "2"
select select "0"
select select "0.15"
select select "2"
select select "0"
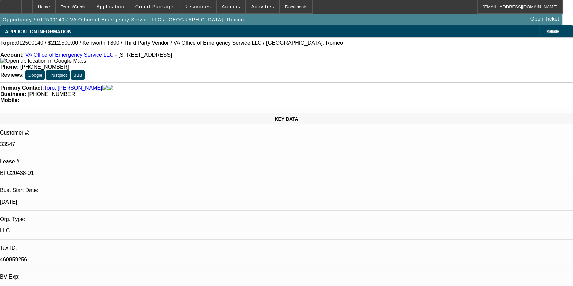
select select "0"
select select "0.1"
select select "2"
select select "0.1"
select select "1"
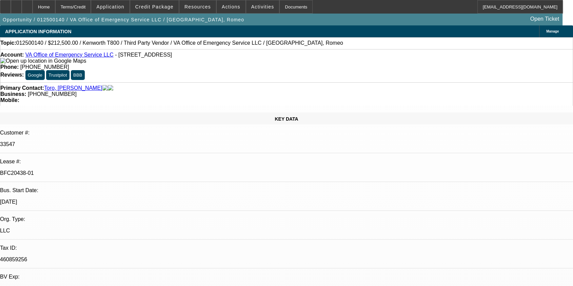
select select "2"
select select "6"
select select "1"
select select "2"
select select "6"
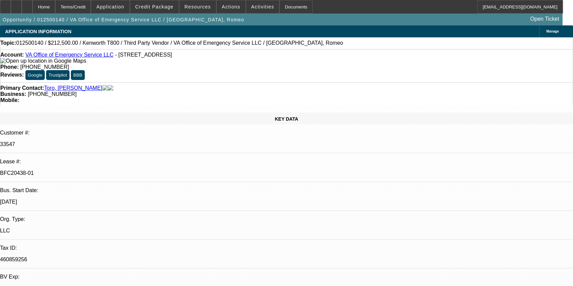
select select "1"
select select "4"
select select "1"
select select "2"
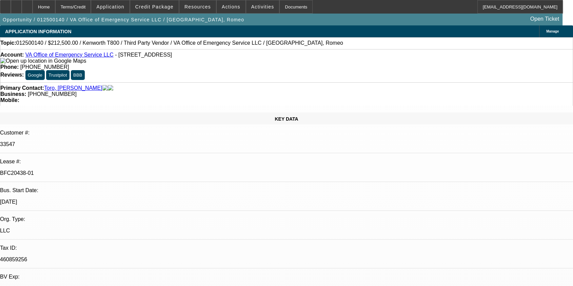
select select "4"
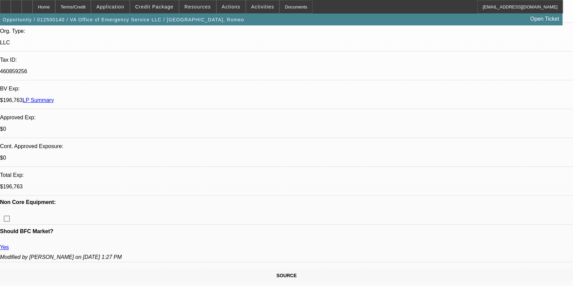
scroll to position [748, 0]
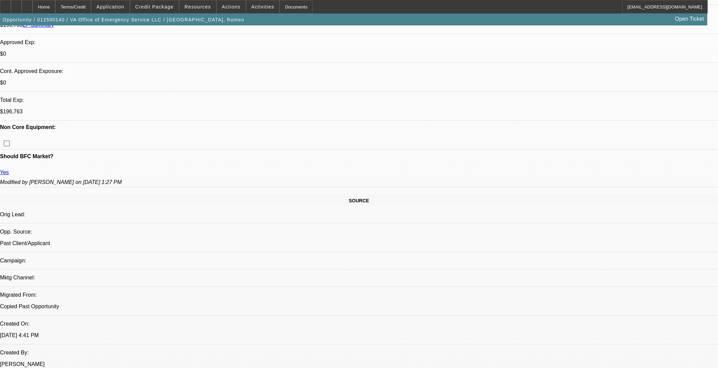
drag, startPoint x: 508, startPoint y: 273, endPoint x: 482, endPoint y: 216, distance: 62.7
copy div "VA Office of Emergency Services, established in [DATE], is led by [PERSON_NAME]…"
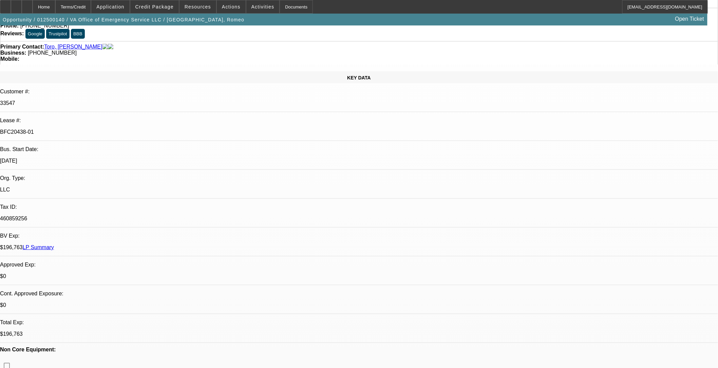
scroll to position [0, 0]
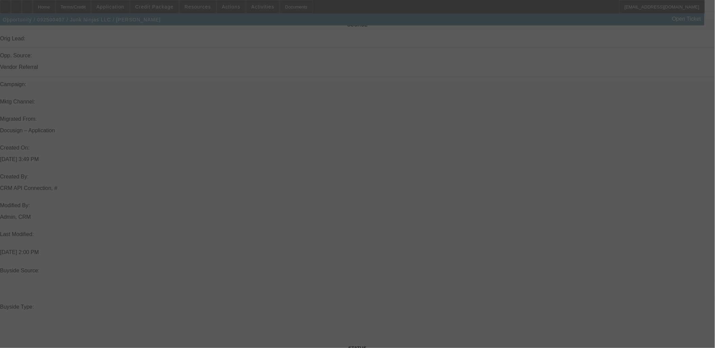
scroll to position [490, 0]
select select "0.15"
select select "0"
select select "0.15"
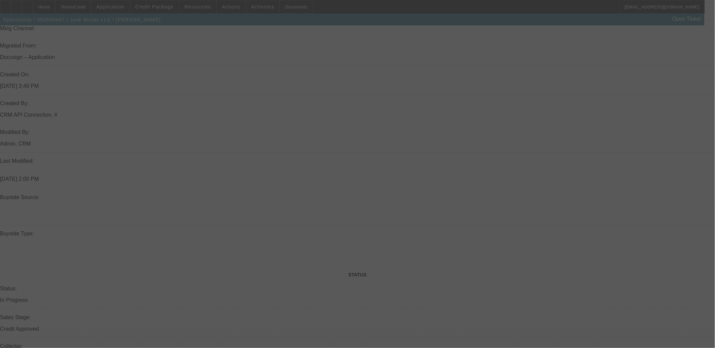
select select "0"
select select "0.1"
select select "0.15"
select select "0"
select select "0.1"
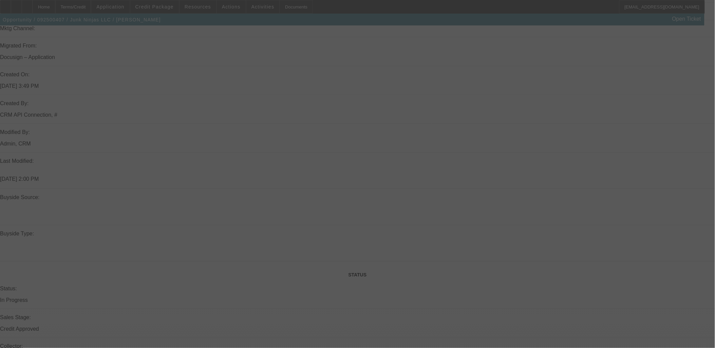
select select "0.15"
select select "0"
select select "0.1"
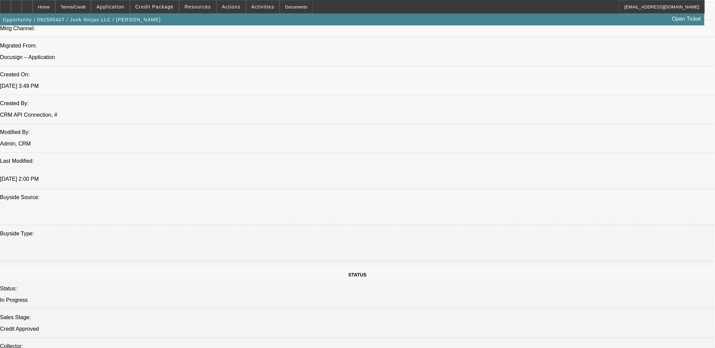
select select "1"
select select "6"
select select "1"
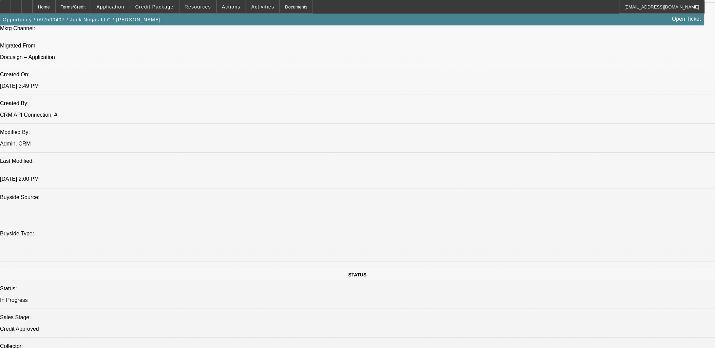
select select "4"
select select "1"
select select "4"
select select "1"
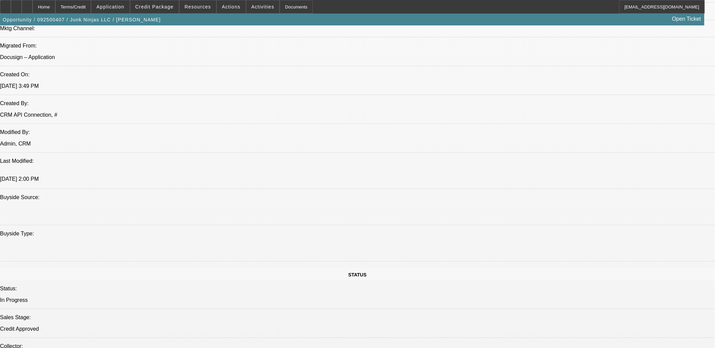
select select "1"
select select "4"
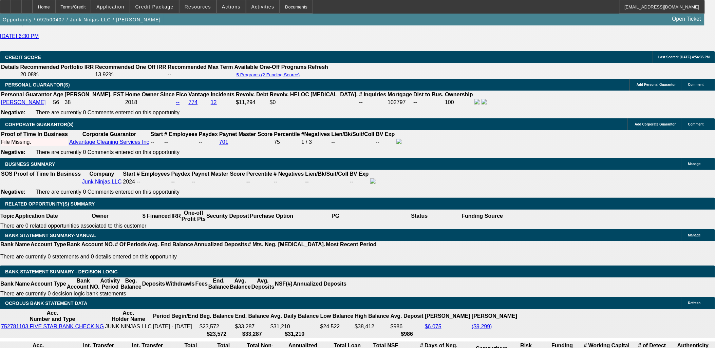
scroll to position [960, 0]
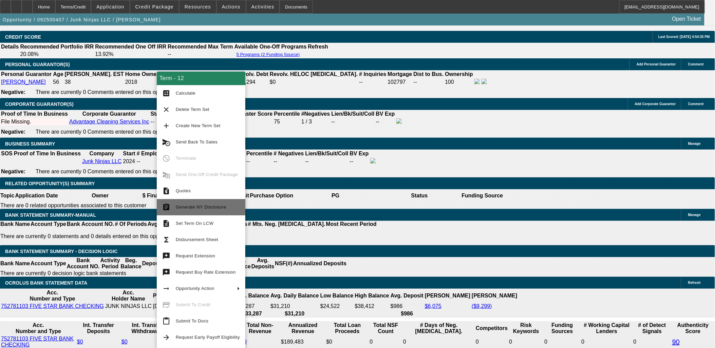
click at [201, 208] on span "Generate NY Disclosure" at bounding box center [201, 207] width 51 height 5
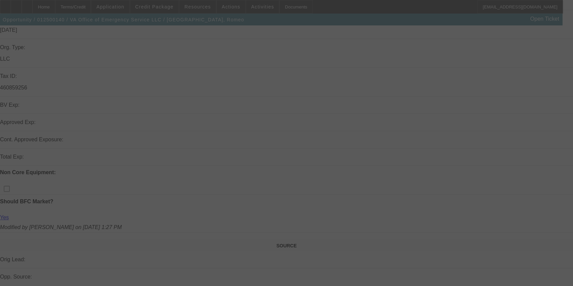
scroll to position [377, 0]
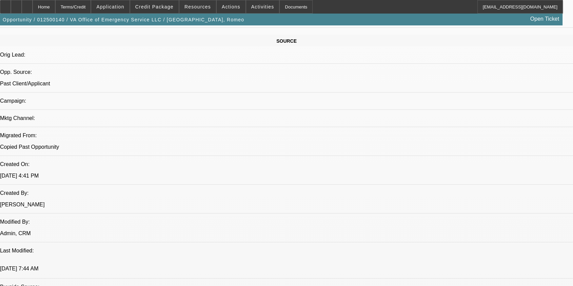
select select "0.15"
select select "2"
select select "0"
select select "0.15"
select select "2"
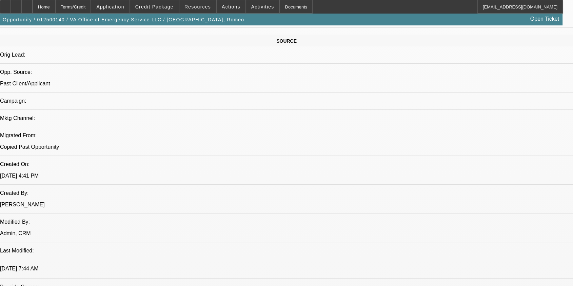
select select "0"
select select "0.1"
select select "2"
select select "0.1"
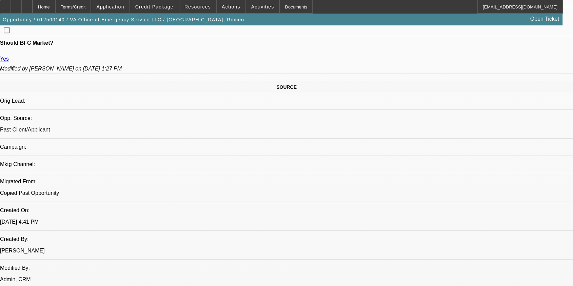
select select "1"
select select "2"
select select "6"
select select "1"
select select "2"
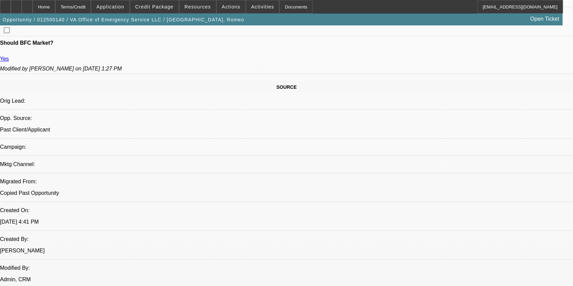
select select "6"
select select "1"
select select "4"
select select "1"
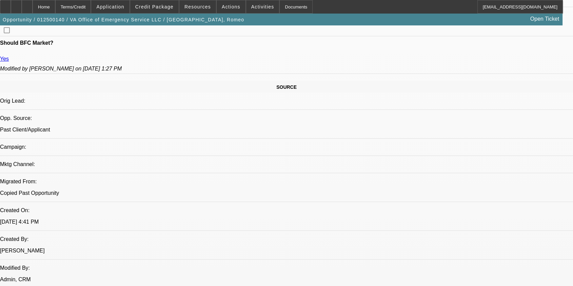
select select "2"
select select "4"
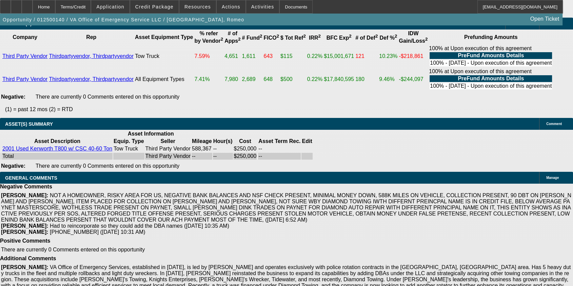
scroll to position [1563, 0]
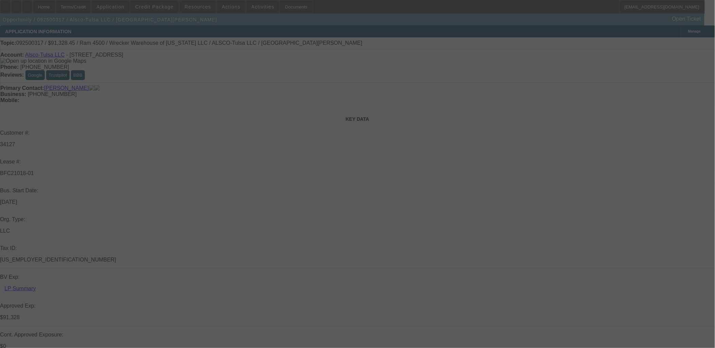
select select "0"
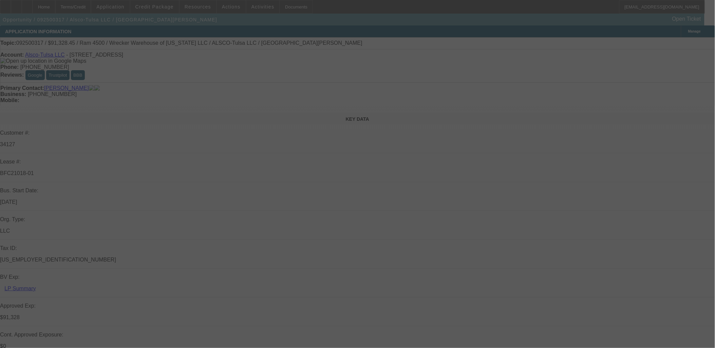
select select "0"
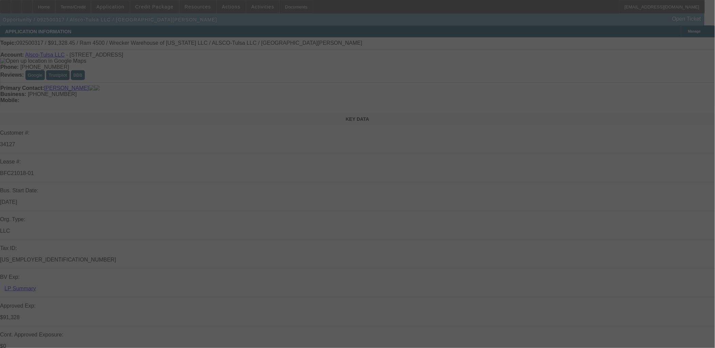
select select "0"
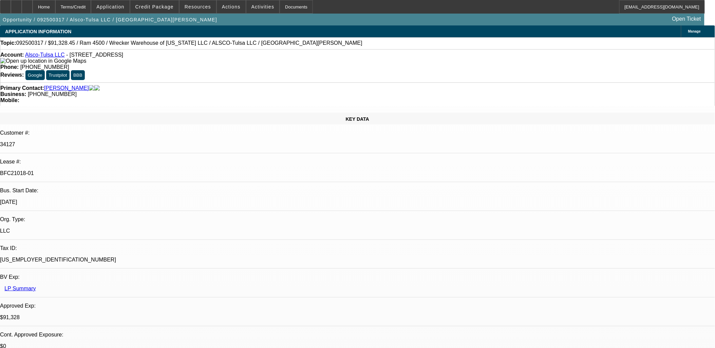
select select "1"
select select "6"
select select "1"
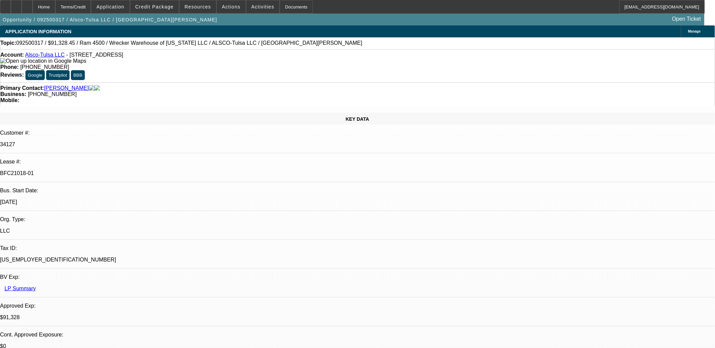
select select "6"
select select "1"
select select "6"
select select "1"
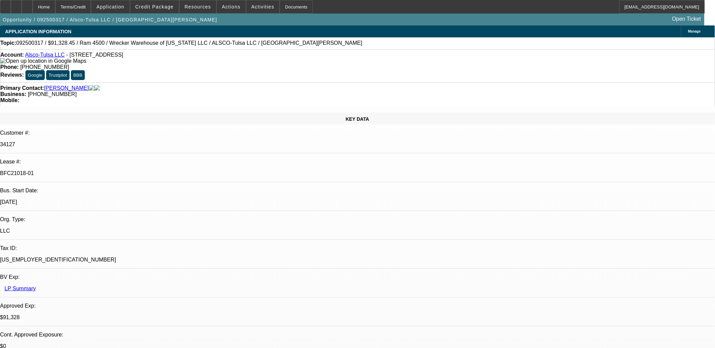
select select "1"
select select "6"
click at [571, 84] on button "reply_all Reply All" at bounding box center [574, 86] width 43 height 16
click at [555, 85] on mat-icon "reply_all" at bounding box center [553, 87] width 8 height 8
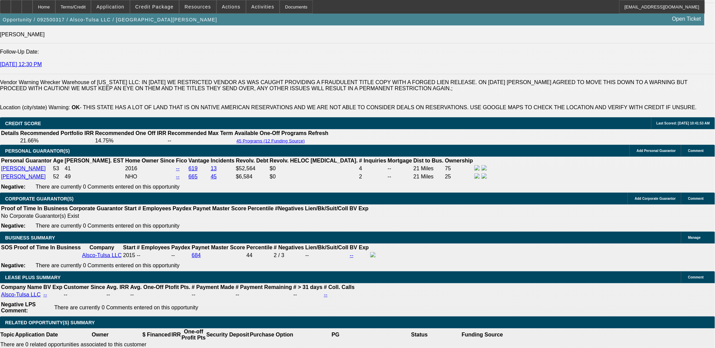
scroll to position [980, 0]
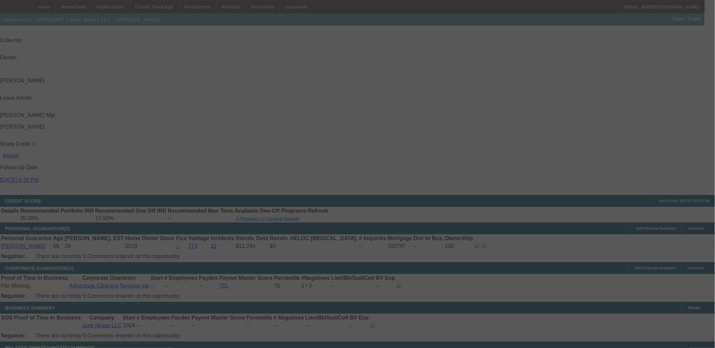
scroll to position [829, 0]
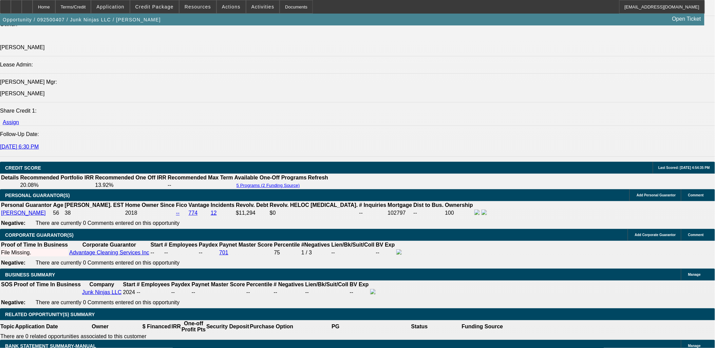
select select "0.15"
select select "0"
select select "0.15"
select select "0"
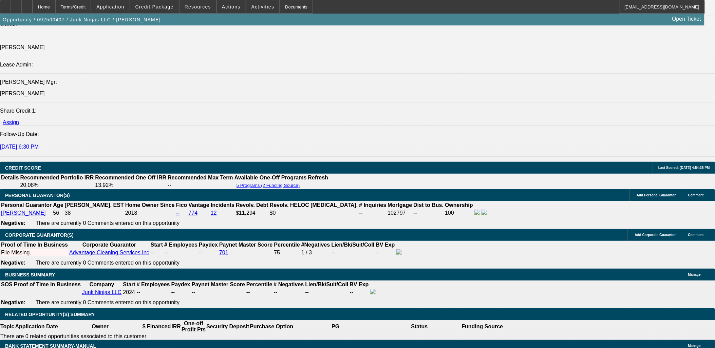
select select "0.1"
select select "0.15"
select select "0"
select select "0.1"
select select "0.15"
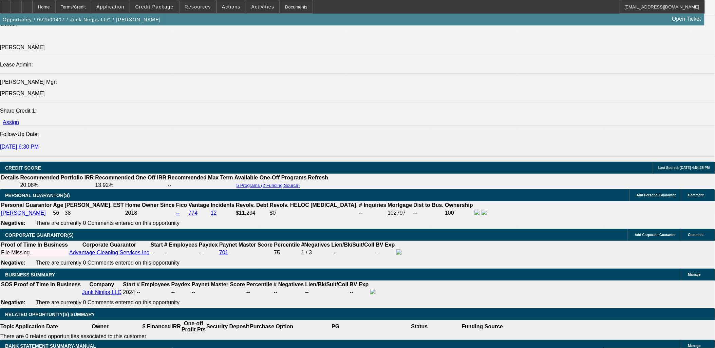
select select "0"
select select "0.1"
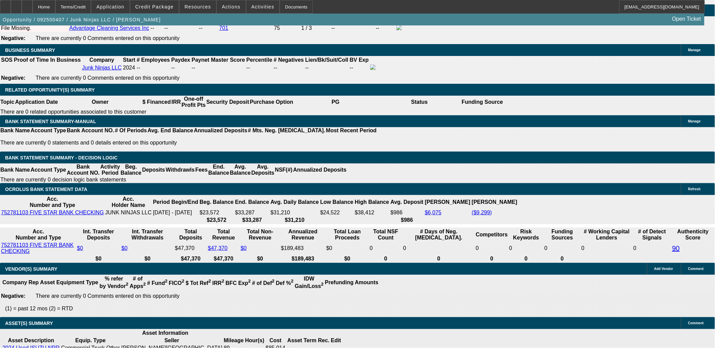
select select "1"
select select "6"
select select "1"
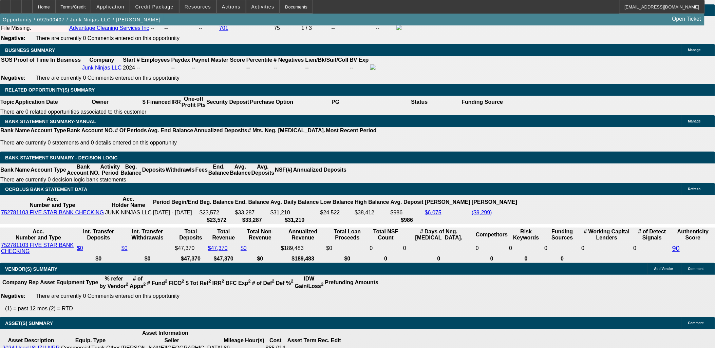
select select "4"
select select "1"
select select "4"
select select "1"
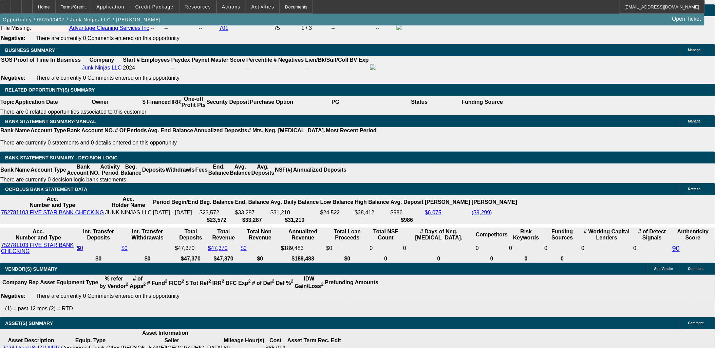
select select "1"
select select "4"
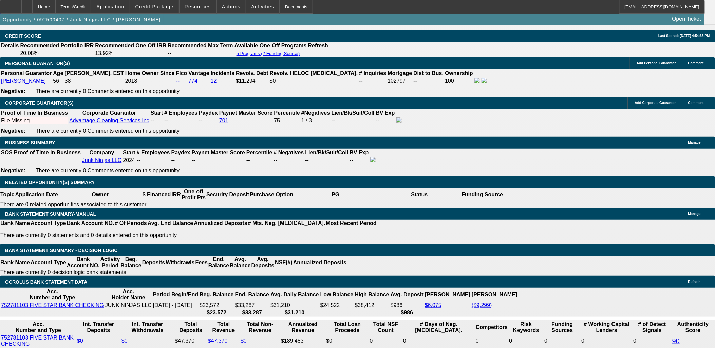
scroll to position [999, 0]
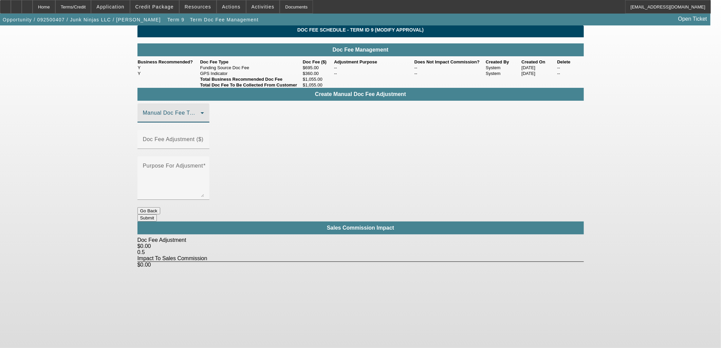
click at [201, 120] on span at bounding box center [172, 116] width 58 height 8
click at [201, 159] on span "Funding Source Doc Fee" at bounding box center [175, 161] width 64 height 8
click at [204, 146] on input "Doc Fee Adjustment ($)" at bounding box center [173, 142] width 61 height 8
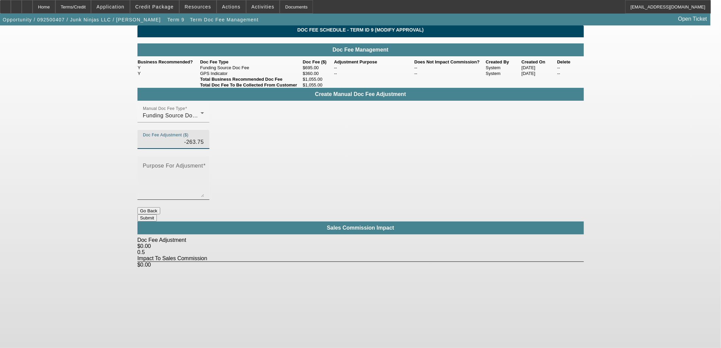
type input "($263.75)"
click at [209, 156] on div "Purpose For Adjusment" at bounding box center [173, 177] width 72 height 43
type textarea "-"
drag, startPoint x: 398, startPoint y: 241, endPoint x: 403, endPoint y: 206, distance: 35.0
click at [398, 241] on body "Home Terms/Credit Application Credit Package Resources Actions Activities Docum…" at bounding box center [360, 174] width 721 height 348
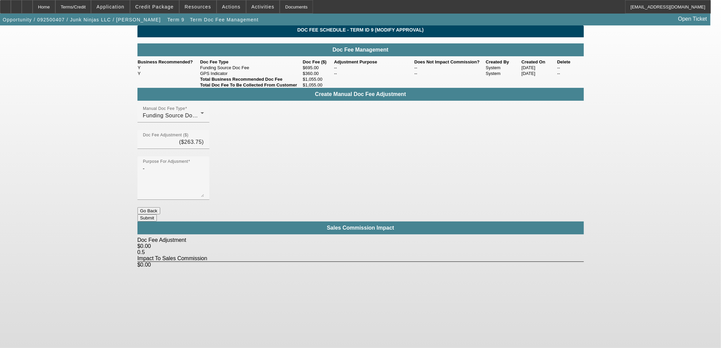
click at [157, 214] on button "Submit" at bounding box center [146, 217] width 19 height 7
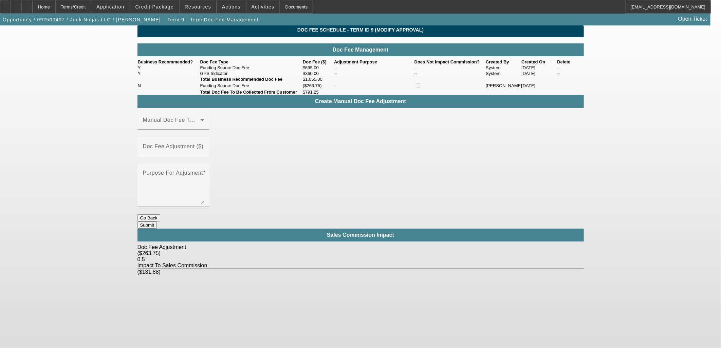
click at [160, 214] on button "Go Back" at bounding box center [148, 217] width 23 height 7
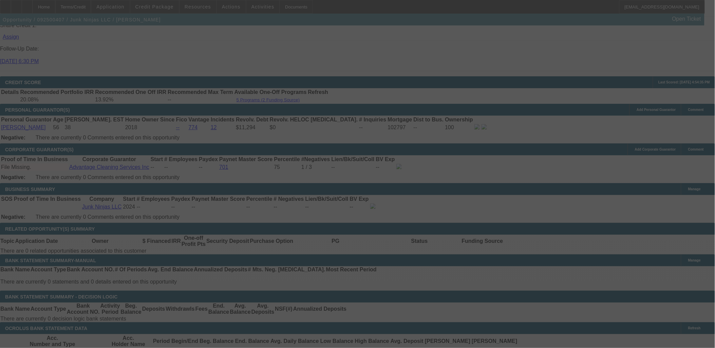
scroll to position [912, 0]
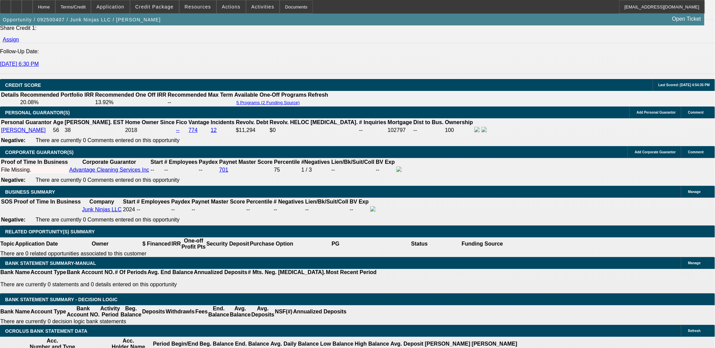
select select "0.15"
select select "0"
select select "6"
select select "0.15"
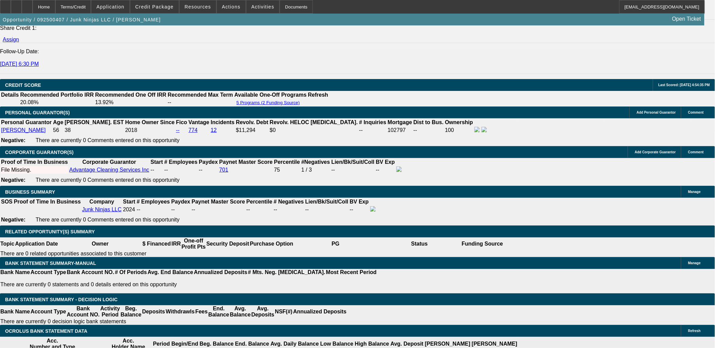
select select "0"
select select "0.1"
select select "4"
select select "0.15"
select select "0"
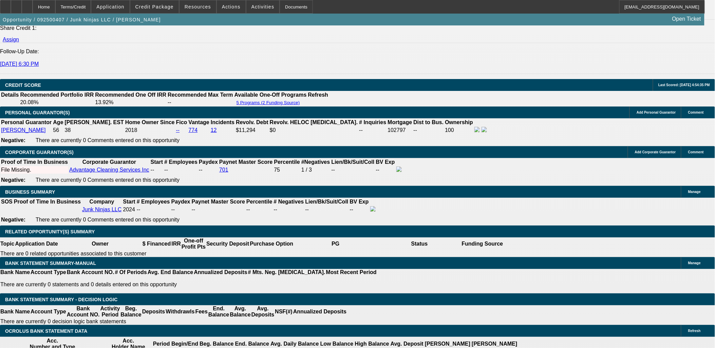
select select "0.1"
select select "4"
select select "0.15"
select select "0"
select select "0.1"
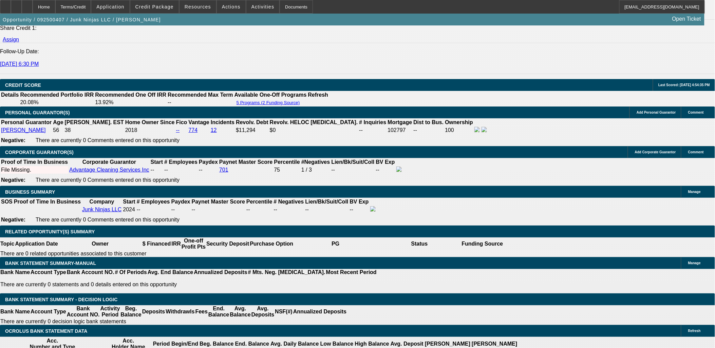
select select "4"
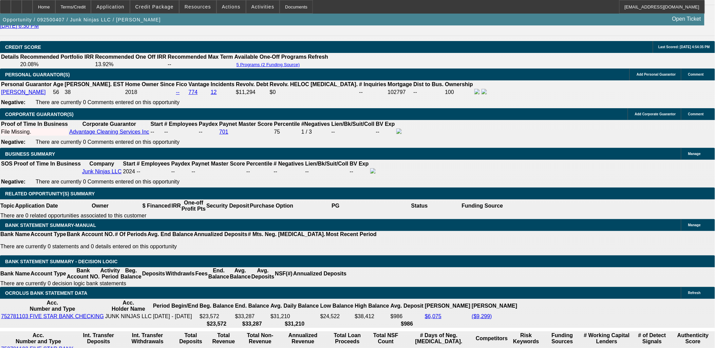
scroll to position [970, 0]
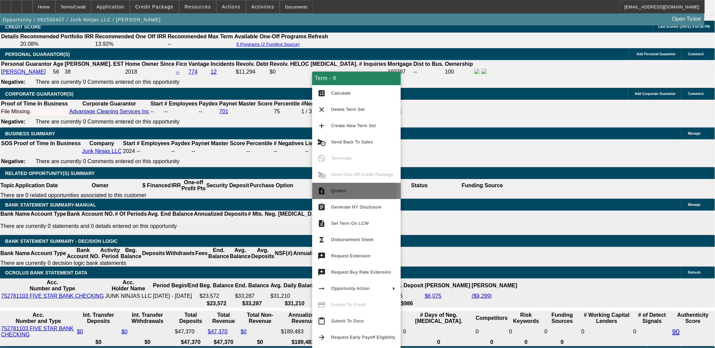
click at [347, 189] on span "Quotes" at bounding box center [363, 191] width 64 height 8
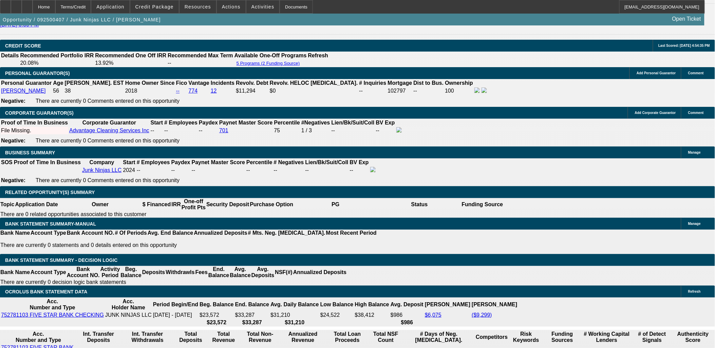
scroll to position [980, 0]
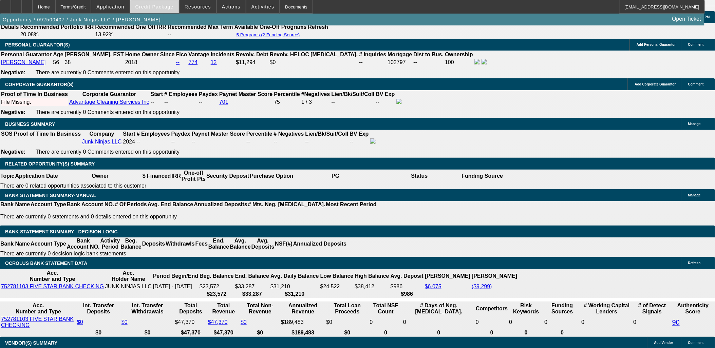
click at [167, 7] on span "Credit Package" at bounding box center [154, 6] width 38 height 5
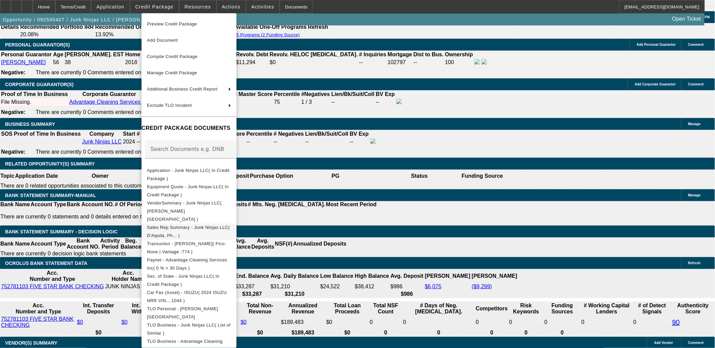
scroll to position [85, 0]
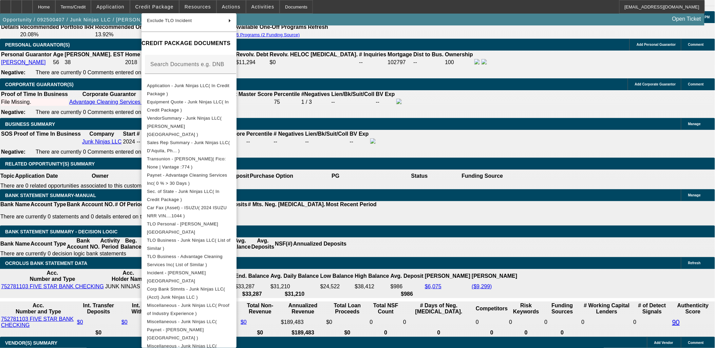
click at [611, 237] on div at bounding box center [357, 174] width 715 height 348
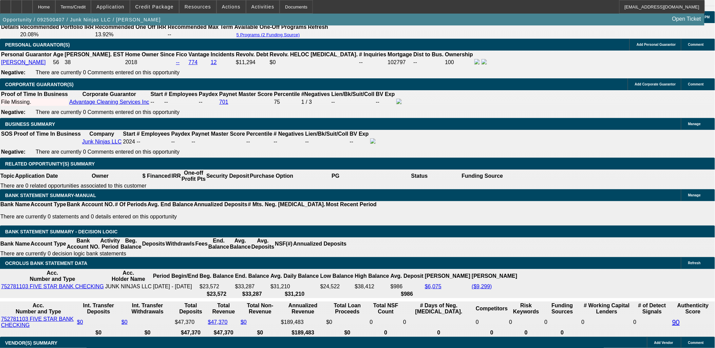
scroll to position [339, 0]
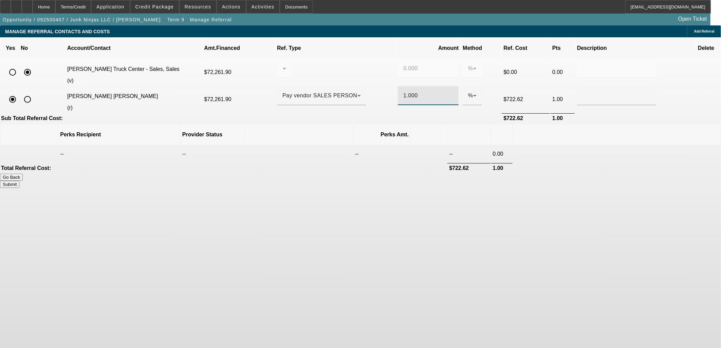
click at [403, 92] on input "1.000" at bounding box center [428, 96] width 50 height 8
click at [480, 227] on body "Home Terms/Credit Application Credit Package Resources Actions Activities Docum…" at bounding box center [360, 174] width 721 height 348
click at [403, 92] on input ".5" at bounding box center [428, 96] width 50 height 8
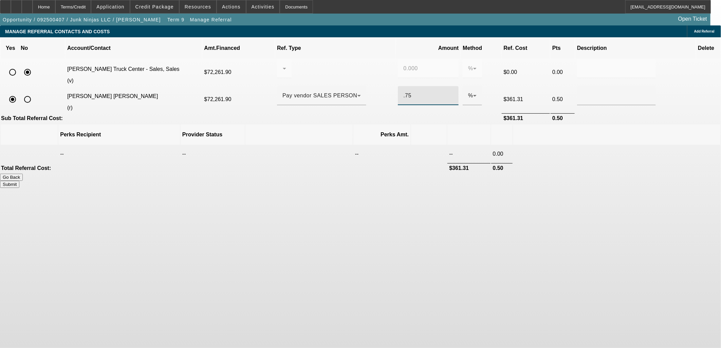
click at [419, 260] on body "Home Terms/Credit Application Credit Package Resources Actions Activities Docum…" at bounding box center [360, 174] width 721 height 348
click at [408, 92] on input ".75" at bounding box center [428, 96] width 50 height 8
click at [421, 187] on body "Home Terms/Credit Application Credit Package Resources Actions Activities Docum…" at bounding box center [360, 174] width 721 height 348
click at [403, 92] on input ".70" at bounding box center [428, 96] width 50 height 8
click at [456, 215] on body "Home Terms/Credit Application Credit Package Resources Actions Activities Docum…" at bounding box center [360, 174] width 721 height 348
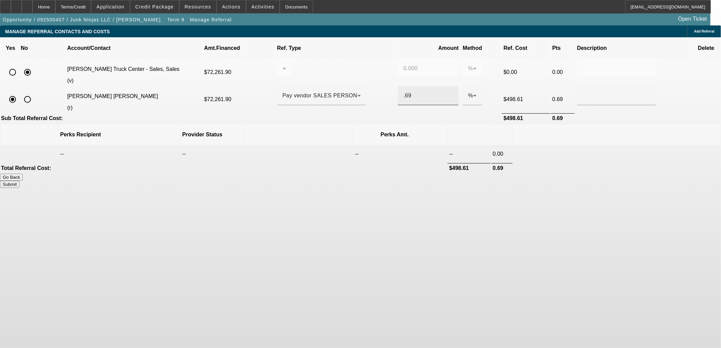
click at [404, 92] on input ".69" at bounding box center [428, 96] width 50 height 8
click at [456, 225] on body "Home Terms/Credit Application Credit Package Resources Actions Activities Docum…" at bounding box center [360, 174] width 721 height 348
click at [409, 92] on input ".695" at bounding box center [428, 96] width 50 height 8
click at [466, 258] on body "Home Terms/Credit Application Credit Package Resources Actions Activities Docum…" at bounding box center [360, 174] width 721 height 348
click at [406, 92] on input ".691" at bounding box center [428, 96] width 50 height 8
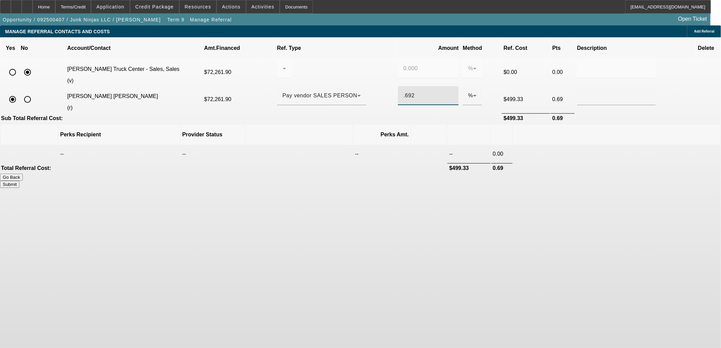
type input ".692"
click at [459, 218] on body "Home Terms/Credit Application Credit Package Resources Actions Activities Docum…" at bounding box center [360, 174] width 721 height 348
click at [19, 181] on button "Submit" at bounding box center [9, 184] width 19 height 7
type input "0.000"
type input "0.692"
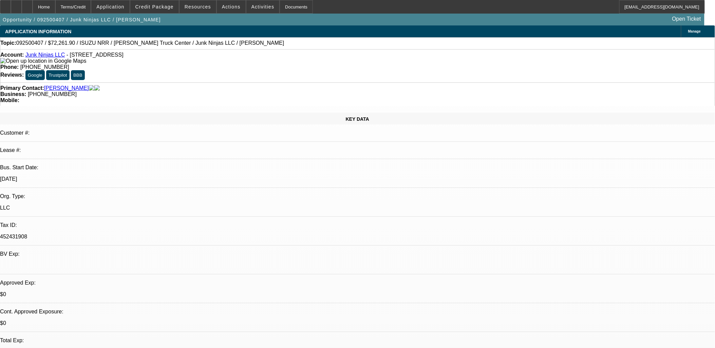
select select "0.15"
select select "0"
select select "6"
select select "0.15"
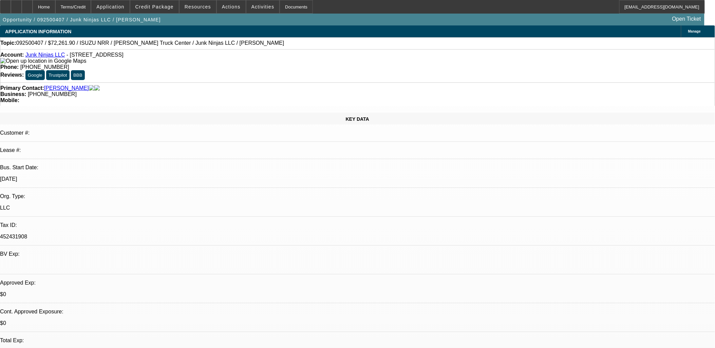
select select "0"
select select "0.1"
select select "4"
select select "0.15"
select select "0"
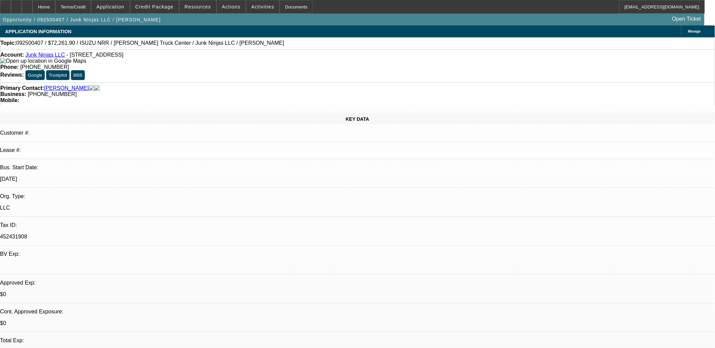
select select "0.1"
select select "4"
select select "0.15"
select select "0"
select select "0.1"
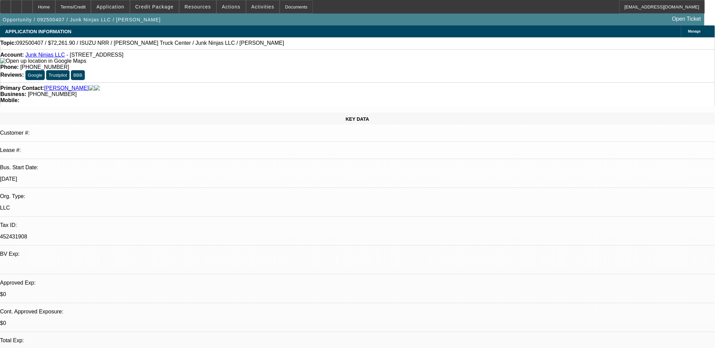
select select "4"
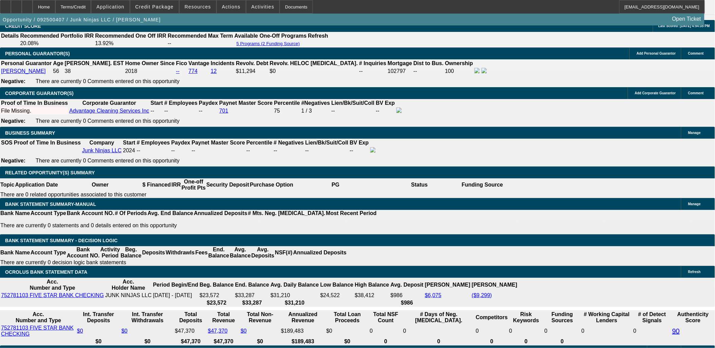
scroll to position [905, 0]
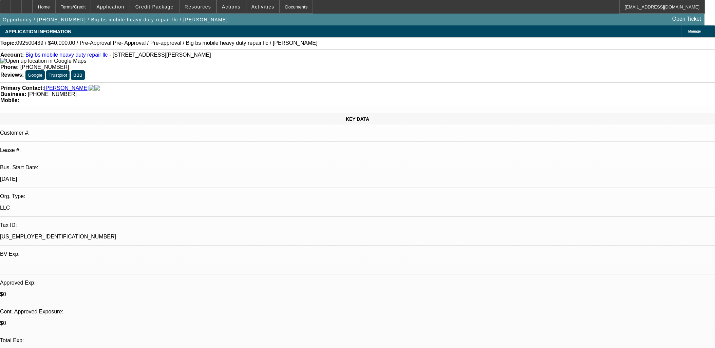
select select "0.2"
select select "0"
select select "0.1"
select select "4"
select select "0.2"
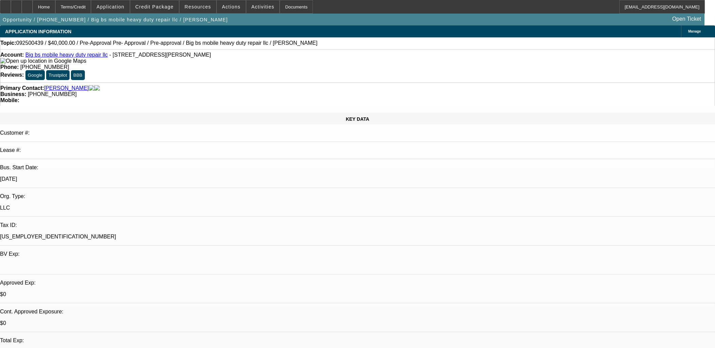
select select "0"
select select "0.1"
select select "4"
select select "0.2"
select select "0"
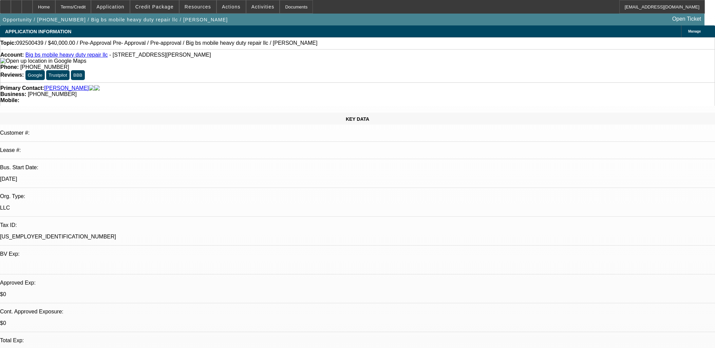
select select "0.1"
select select "4"
select select "0.2"
select select "2"
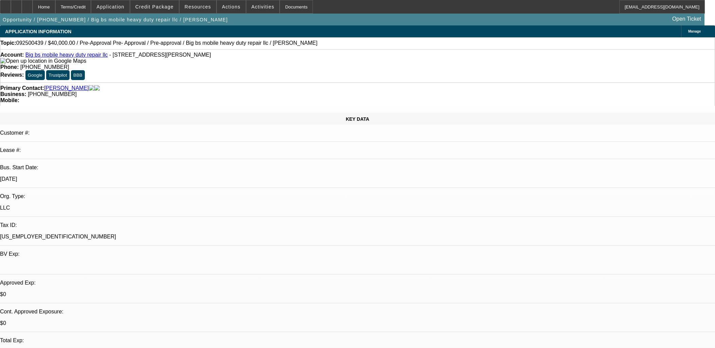
select select "0.1"
select select "4"
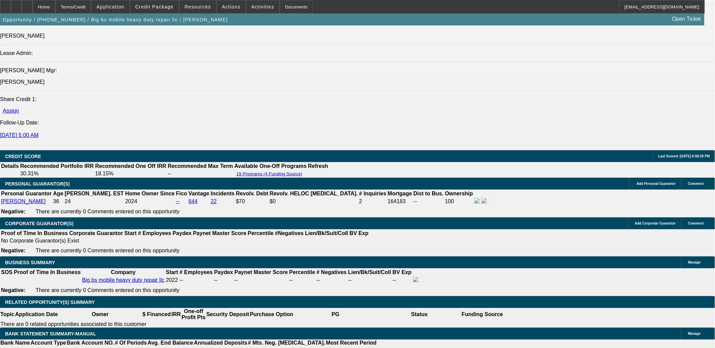
scroll to position [905, 0]
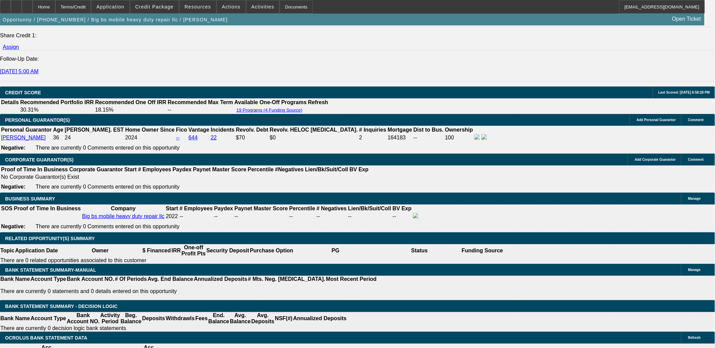
type input "$0.00"
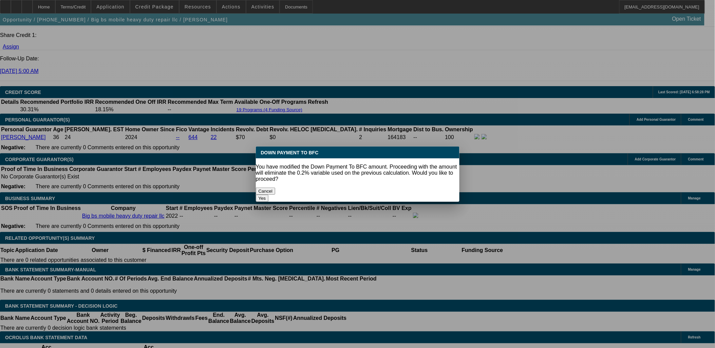
scroll to position [0, 0]
click at [269, 195] on button "Yes" at bounding box center [262, 198] width 13 height 7
select select "0"
type input "UNKNOWN"
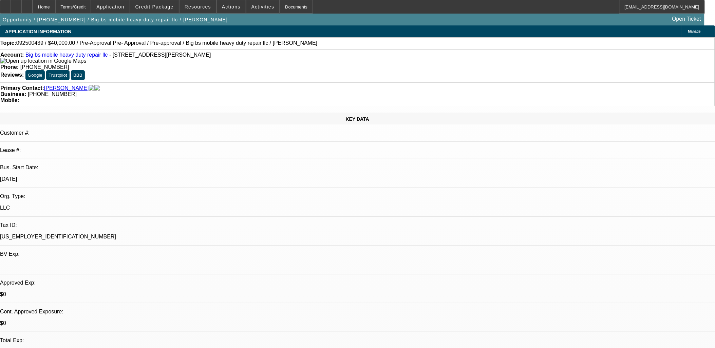
scroll to position [905, 0]
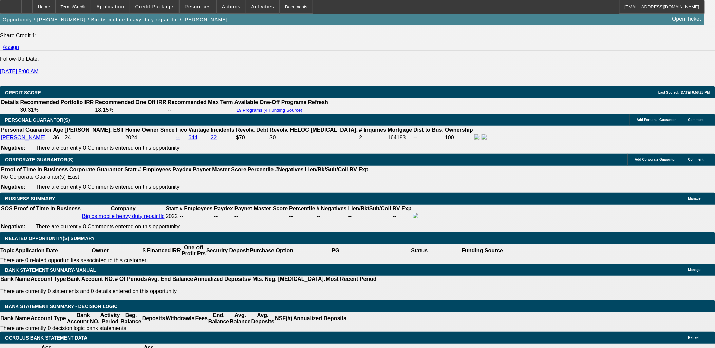
type input "$1,909.52"
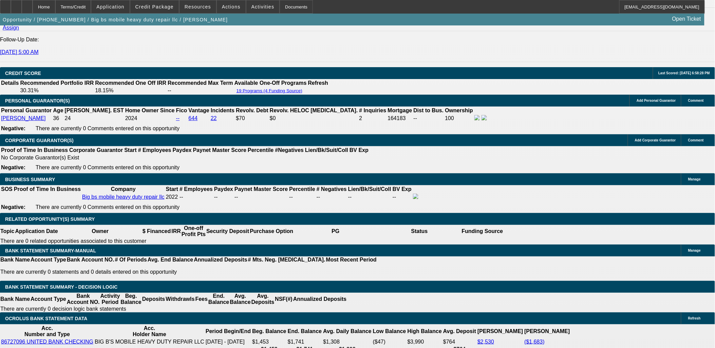
scroll to position [942, 0]
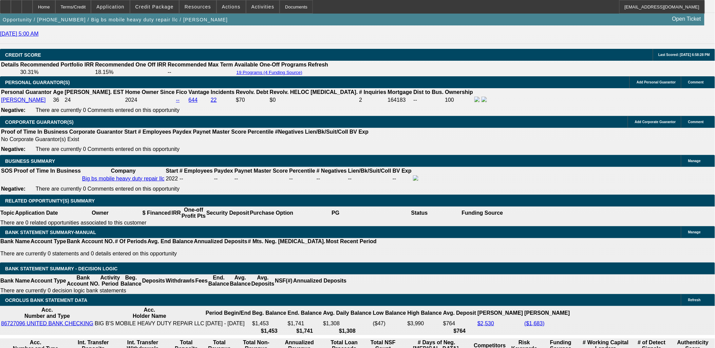
drag, startPoint x: 513, startPoint y: 230, endPoint x: 586, endPoint y: 238, distance: 72.7
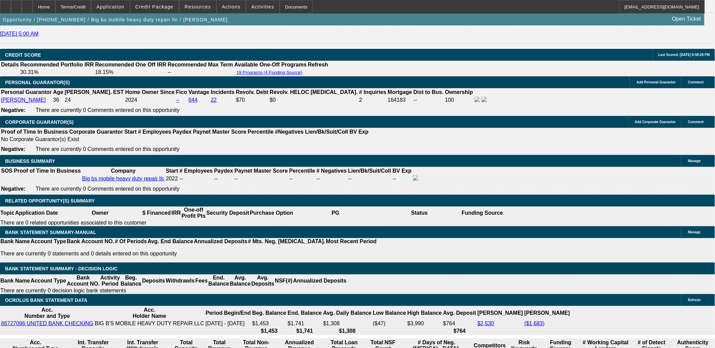
drag, startPoint x: 597, startPoint y: 232, endPoint x: 637, endPoint y: 235, distance: 40.2
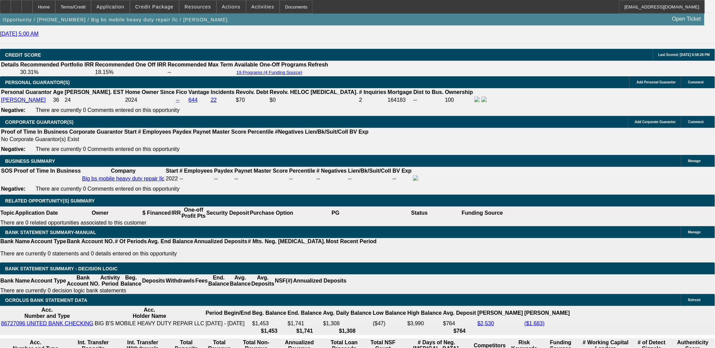
drag, startPoint x: 510, startPoint y: 243, endPoint x: 555, endPoint y: 248, distance: 44.8
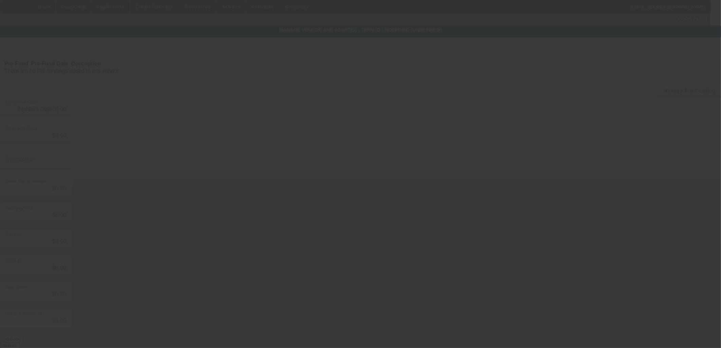
type input "$50,000.00"
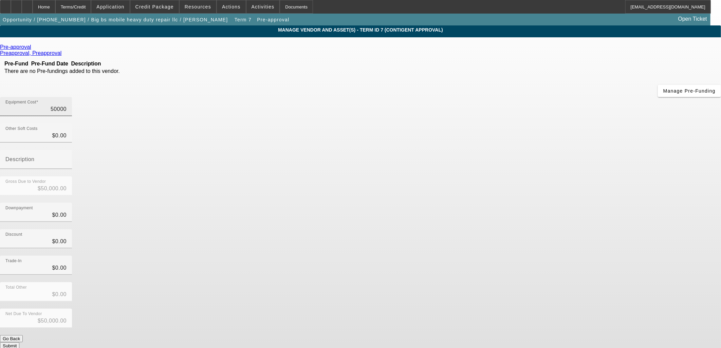
click at [67, 105] on input "50000" at bounding box center [35, 109] width 61 height 8
type input "4"
type input "$4.00"
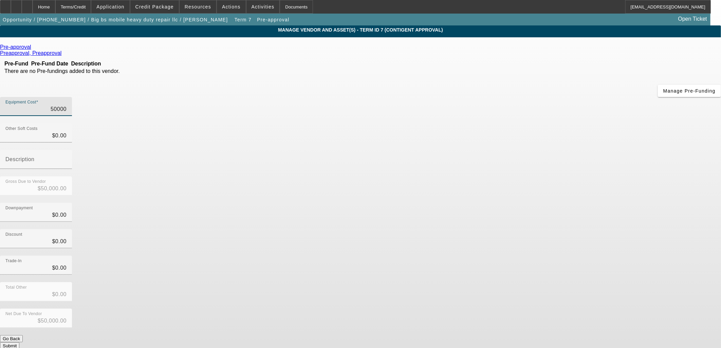
type input "$4.00"
type input "40"
type input "$40.00"
type input "400"
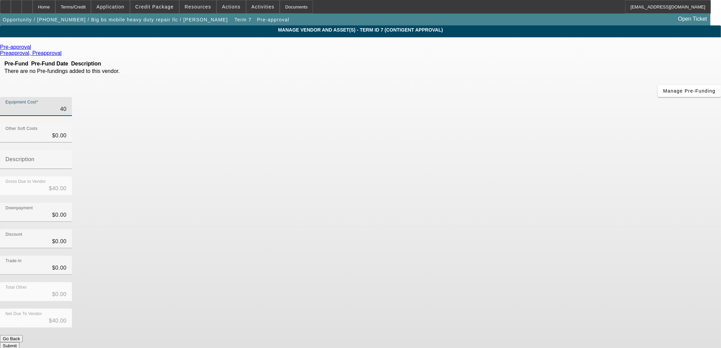
type input "$400.00"
type input "4000"
type input "$4,000.00"
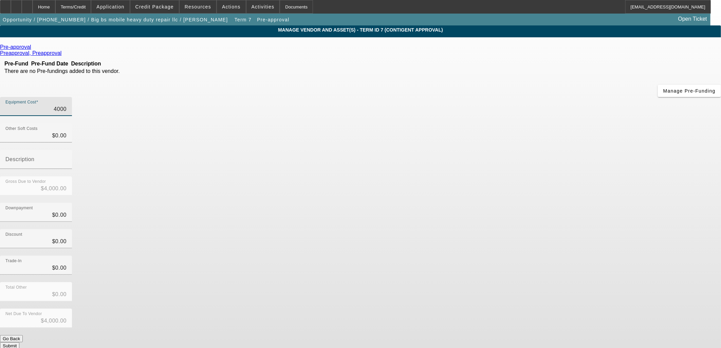
type input "40000"
type input "$40,000.00"
click at [509, 229] on div "Discount $0.00" at bounding box center [360, 242] width 721 height 26
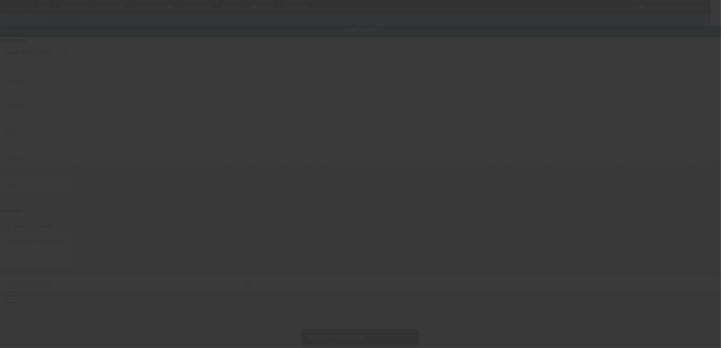
type input "Pre-Approval"
type input "Pre- Approval"
radio input "true"
type textarea "Make: International; Model: 9900i"
type input "1494 Buie-Philadelphus"
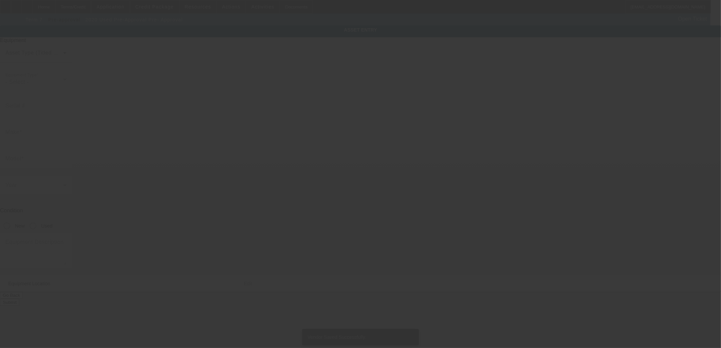
type input "Red springs"
type input "28377"
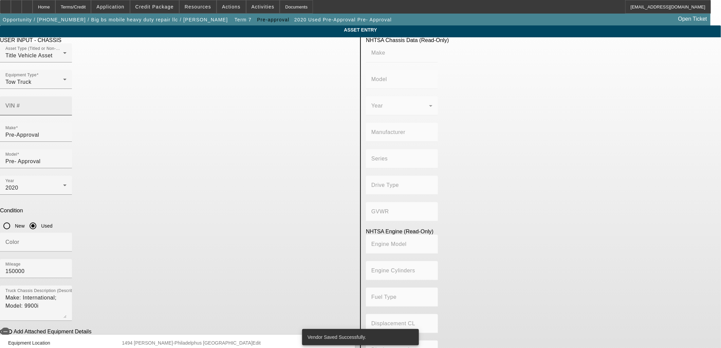
click at [67, 105] on input "VIN #" at bounding box center [35, 109] width 61 height 8
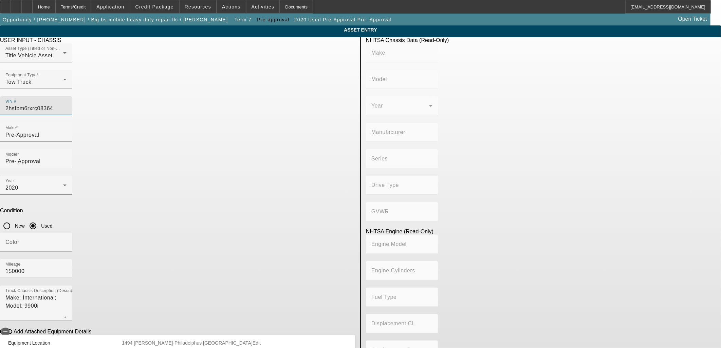
type input "2hsfbm6rxrc083645"
type input "INTERNATIONAL"
type input "9300"
type input "NAVISTAR CANADA, INC."
type input "Cab D 118 BBC"
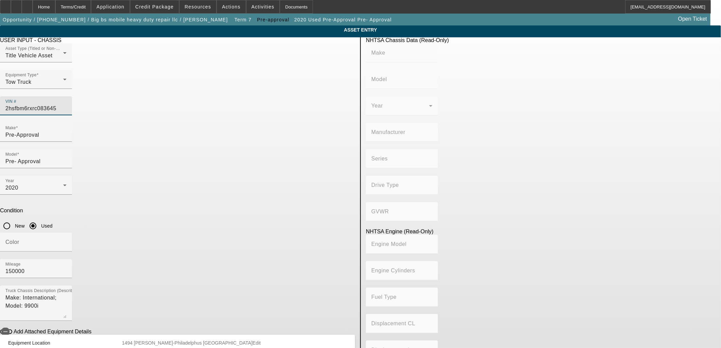
type input "6x4"
type input "Class 8: 33,001 lb and above (14,969 kg and above)"
type input "6"
type input "Diesel"
type input "629"
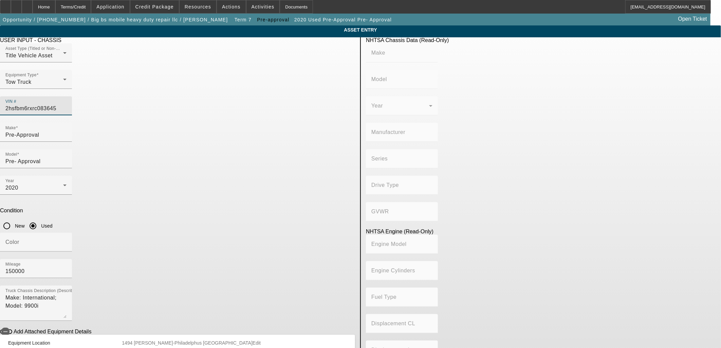
type input "10.307463256"
type input "2HSFBM6RXRC083645"
drag, startPoint x: 163, startPoint y: 121, endPoint x: 83, endPoint y: 118, distance: 79.8
click at [83, 118] on app-asset-collateral-manage "ASSET ENTRY Delete asset USER INPUT - CHASSIS Asset Type (Titled or Non-Titled)…" at bounding box center [360, 213] width 721 height 376
type input "IN"
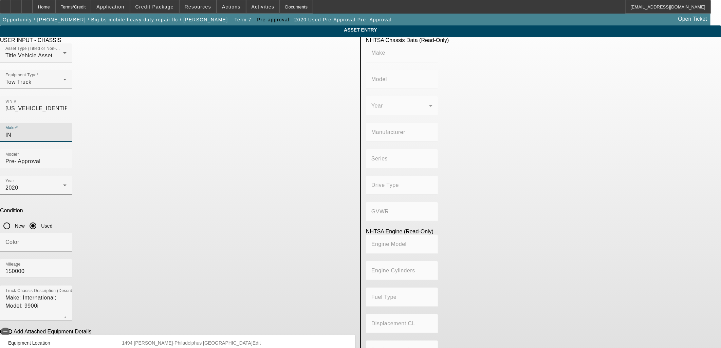
type input "INTERNATIONAL"
type input "9300"
type input "NAVISTAR CANADA, INC."
type input "Cab D 118 BBC"
type input "6x4"
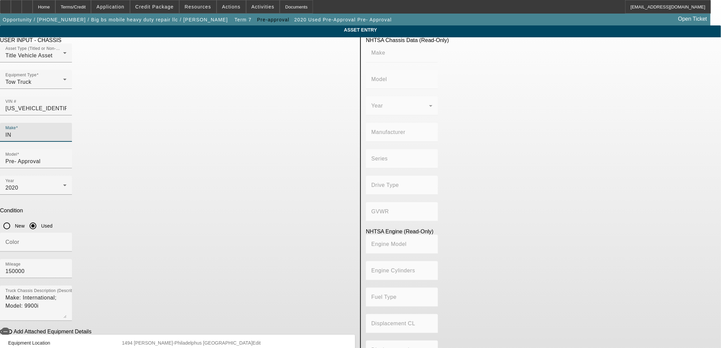
type input "Class 8: 33,001 lb and above (14,969 kg and above)"
type input "6"
type input "Diesel"
type input "629"
type input "10.307463256"
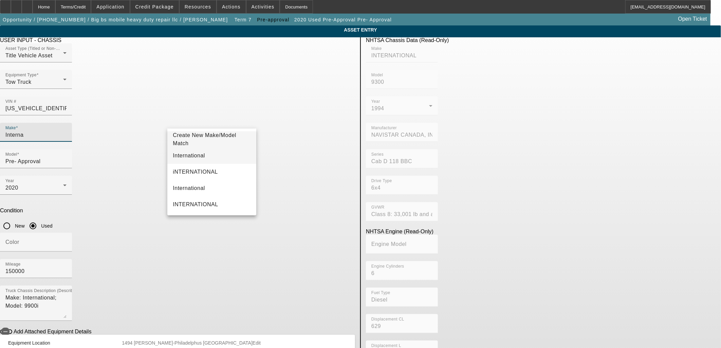
type input "Interna"
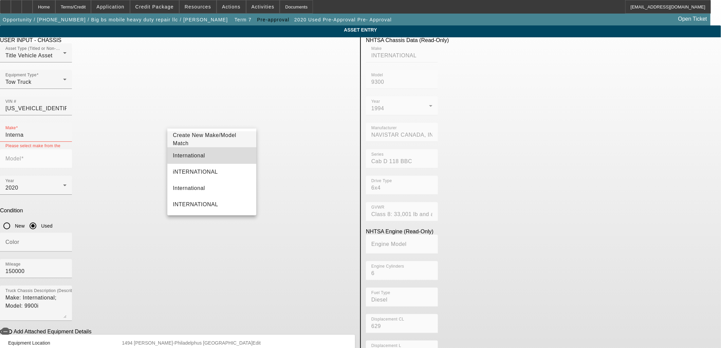
click at [212, 151] on mat-option "International" at bounding box center [211, 156] width 89 height 16
type input "International"
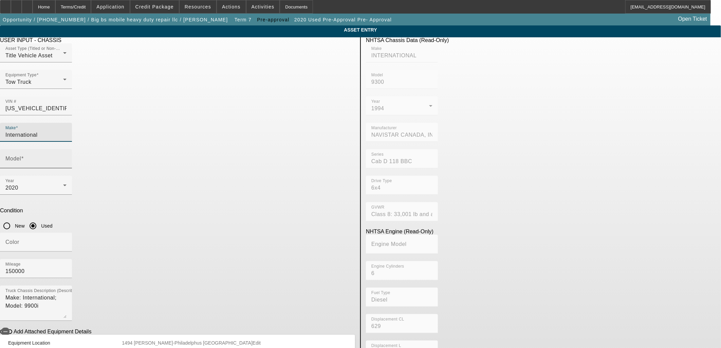
click at [67, 157] on input "Model" at bounding box center [35, 161] width 61 height 8
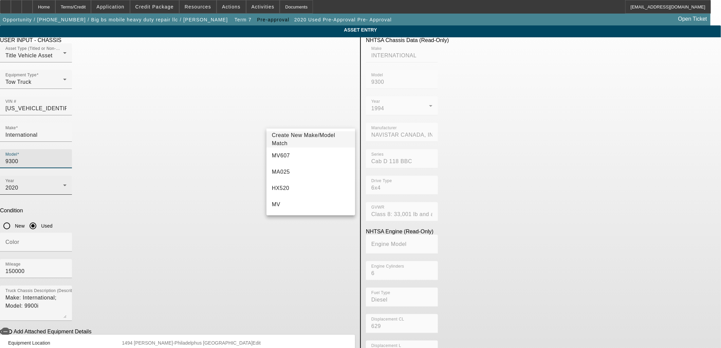
type input "9300"
click at [69, 181] on icon at bounding box center [65, 185] width 8 height 8
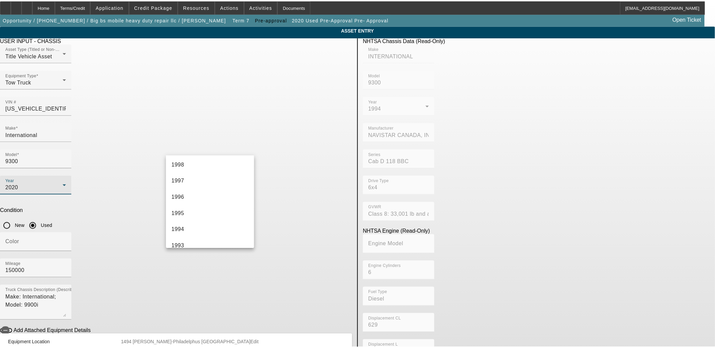
scroll to position [508, 0]
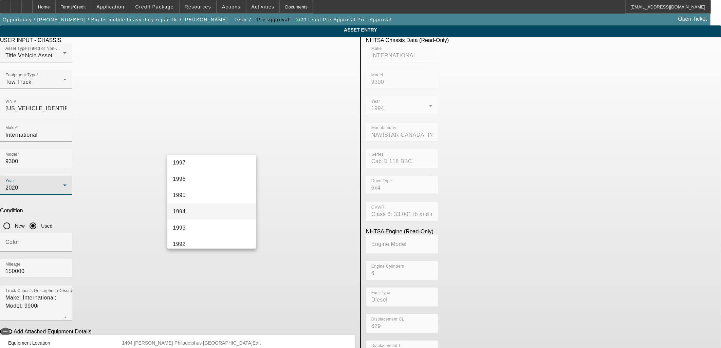
click at [187, 209] on mat-option "1994" at bounding box center [211, 212] width 89 height 16
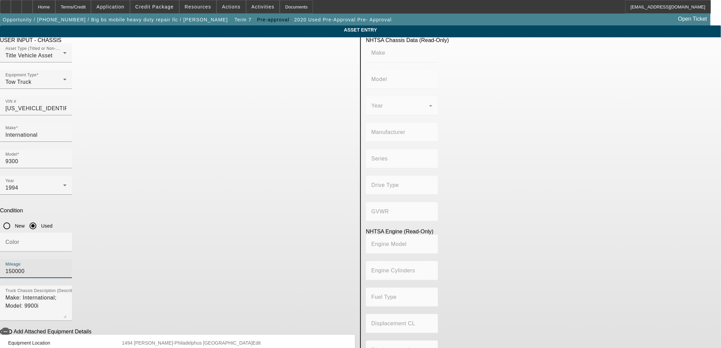
click at [67, 267] on input "150000" at bounding box center [35, 271] width 61 height 8
type input "INTERNATIONAL"
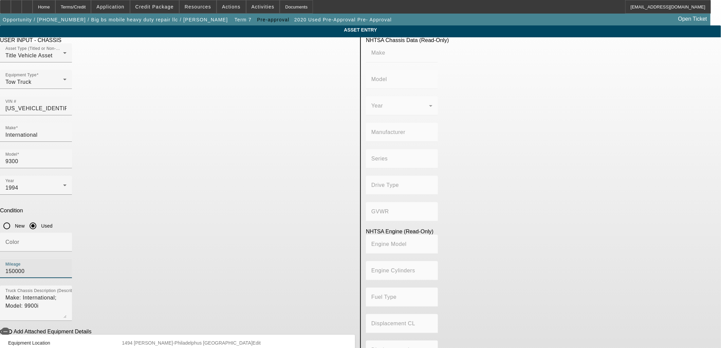
type input "9300"
type input "NAVISTAR CANADA, INC."
type input "Cab D 118 BBC"
type input "6x4"
type input "Class 8: 33,001 lb and above (14,969 kg and above)"
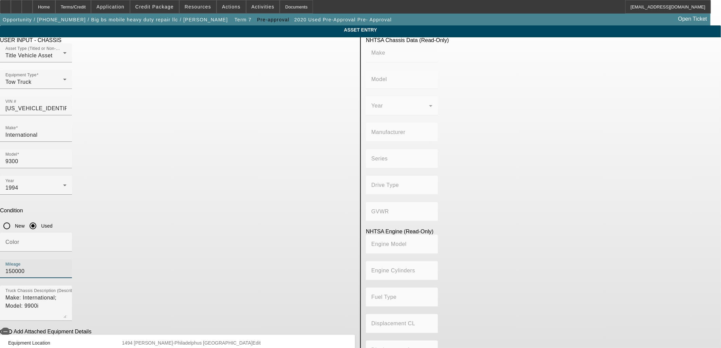
type input "6"
type input "Diesel"
type input "629"
type input "10.307463256"
drag, startPoint x: 294, startPoint y: 179, endPoint x: 255, endPoint y: 178, distance: 38.7
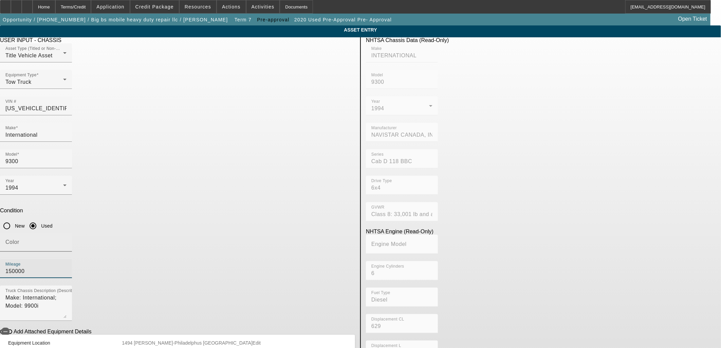
click at [255, 233] on div "Color Mileage 150000" at bounding box center [177, 259] width 355 height 53
type input "862000"
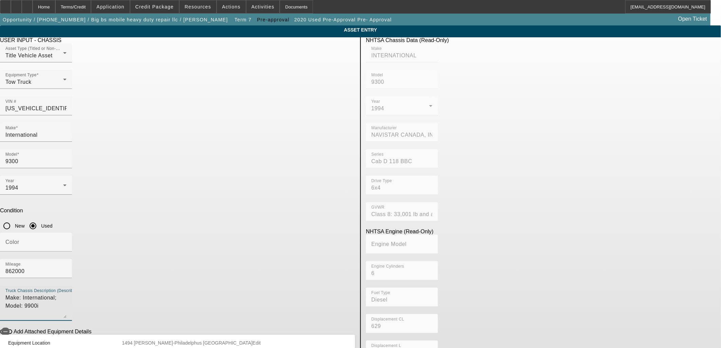
click at [67, 294] on textarea "Make: International; Model: 9900i" at bounding box center [35, 306] width 61 height 24
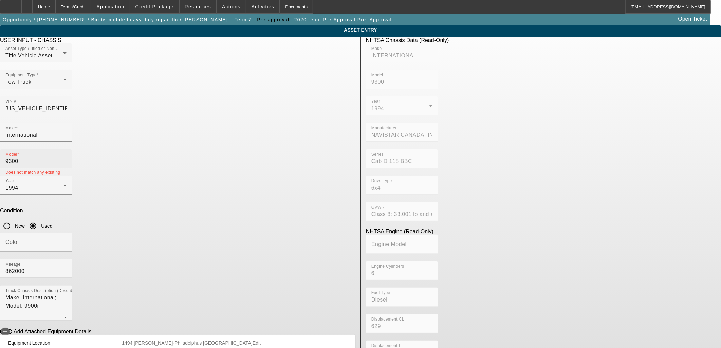
click at [67, 157] on input "9300" at bounding box center [35, 161] width 61 height 8
click at [287, 155] on span "9300 EAGLE" at bounding box center [288, 156] width 33 height 6
type input "9300 EAGLE"
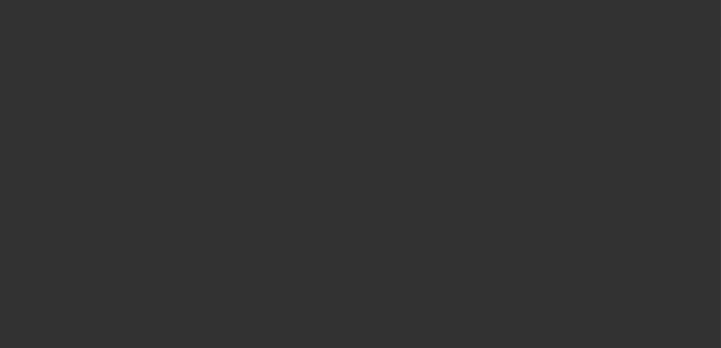
type input "$40,000.00"
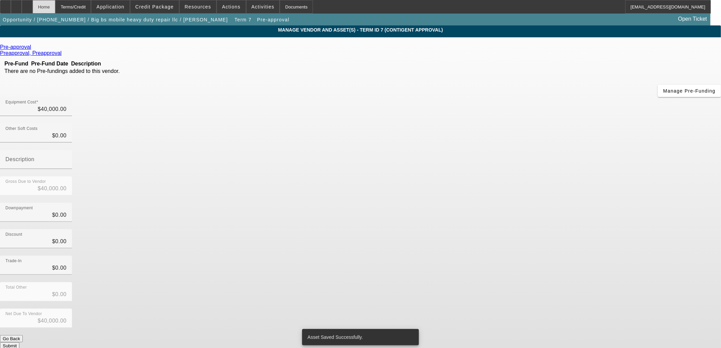
click at [55, 9] on div "Home" at bounding box center [44, 7] width 23 height 14
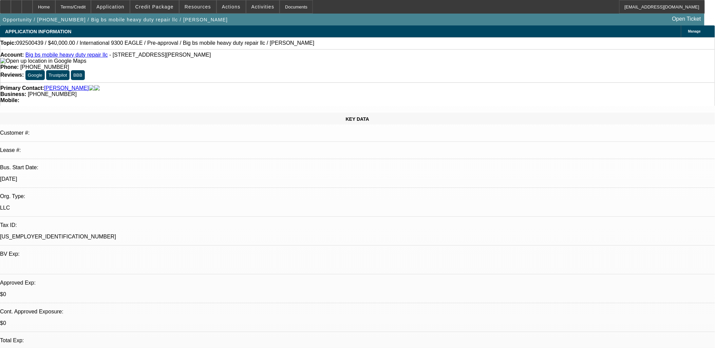
select select "0"
select select "0.1"
select select "4"
select select "0.2"
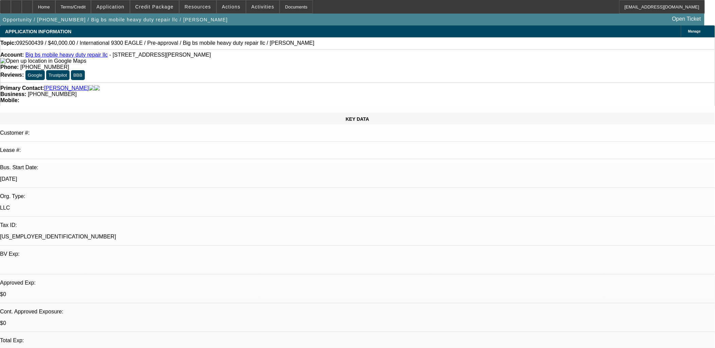
select select "0"
select select "0.1"
select select "4"
select select "0.2"
select select "0"
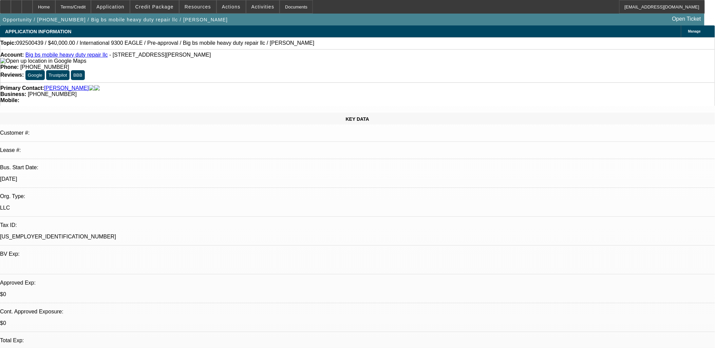
select select "0.1"
select select "4"
select select "0.2"
select select "2"
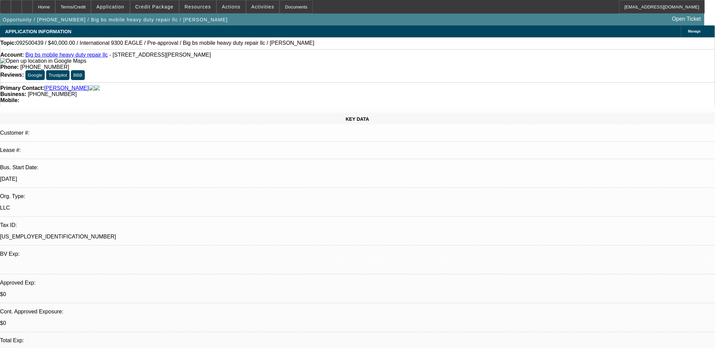
select select "0.1"
select select "4"
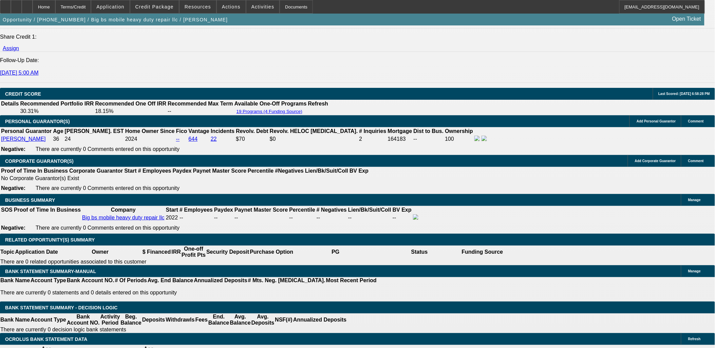
scroll to position [905, 0]
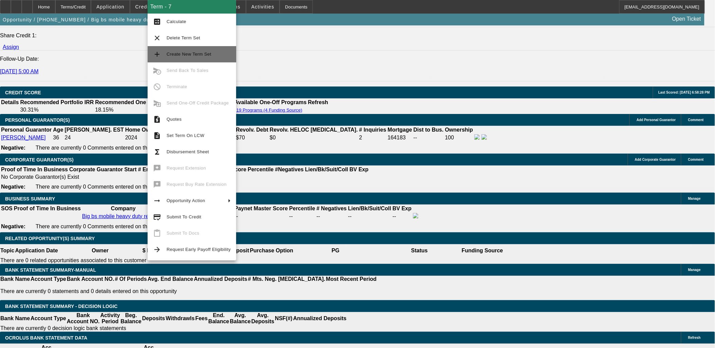
click at [202, 56] on span "Create New Term Set" at bounding box center [189, 54] width 45 height 5
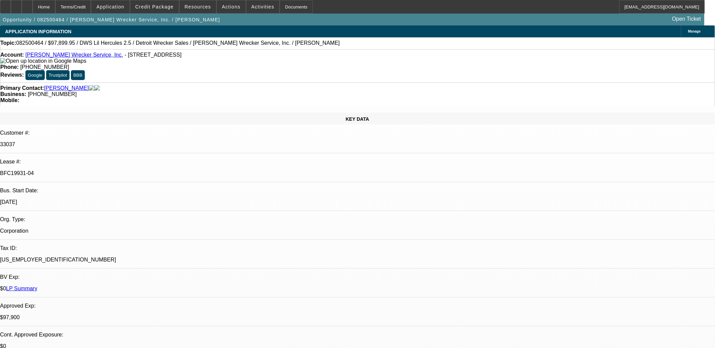
select select "0"
select select "2"
select select "0"
select select "2"
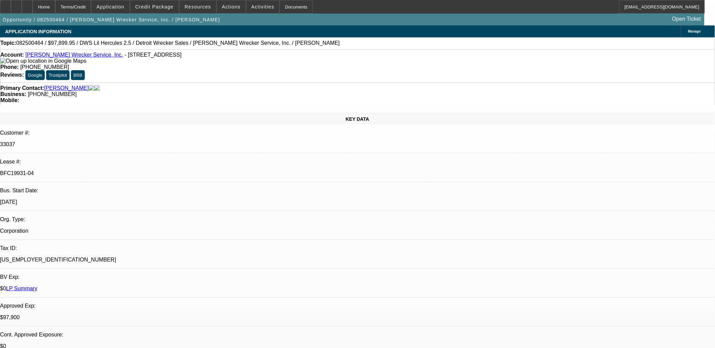
select select "0"
select select "2"
select select "0"
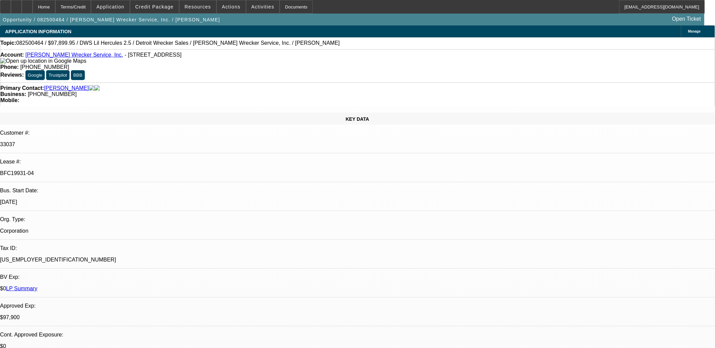
select select "2"
select select "0"
select select "1"
select select "2"
select select "6"
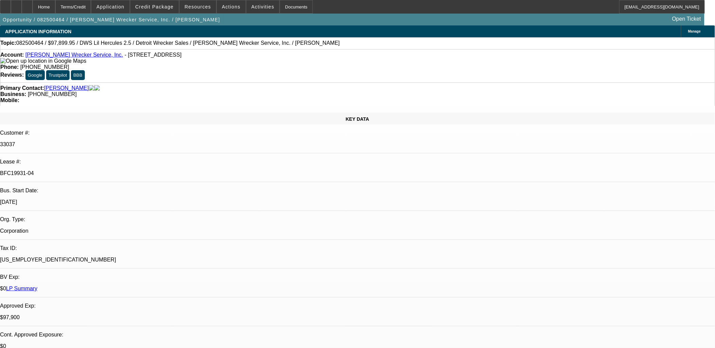
select select "1"
select select "2"
select select "6"
select select "1"
select select "2"
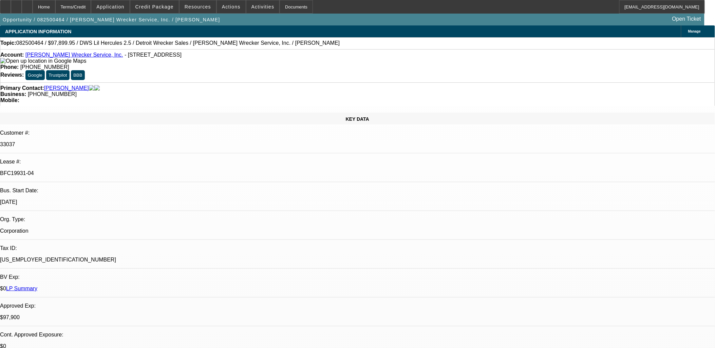
select select "6"
select select "1"
select select "2"
select select "6"
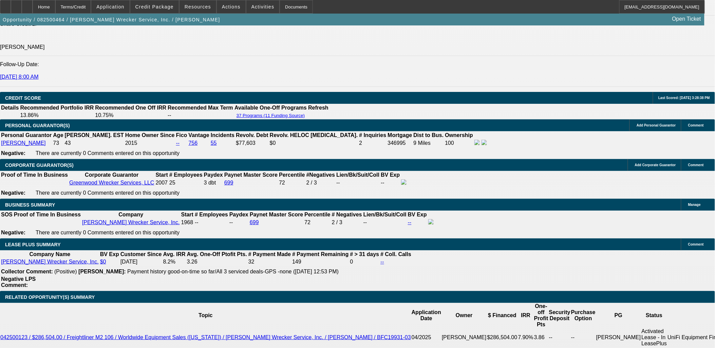
scroll to position [1000, 0]
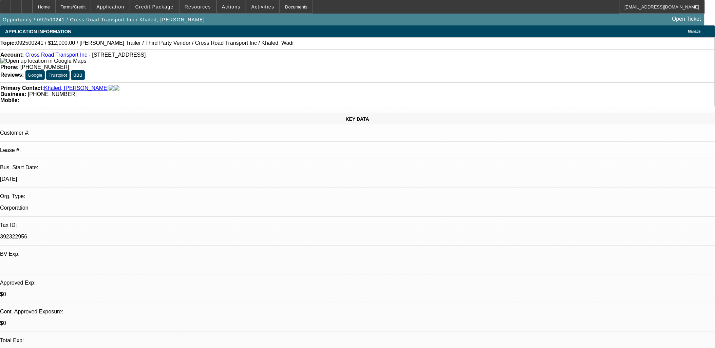
select select "0"
select select "0.1"
select select "0"
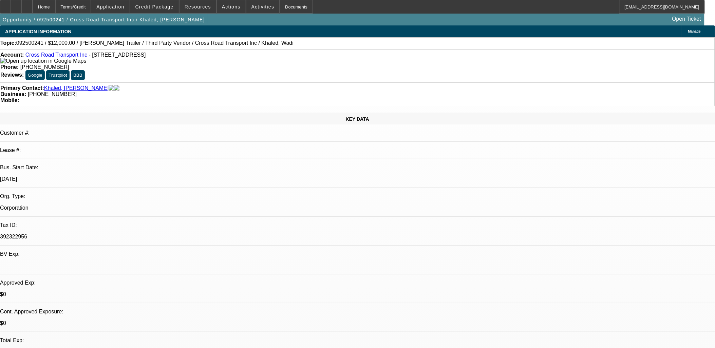
select select "0"
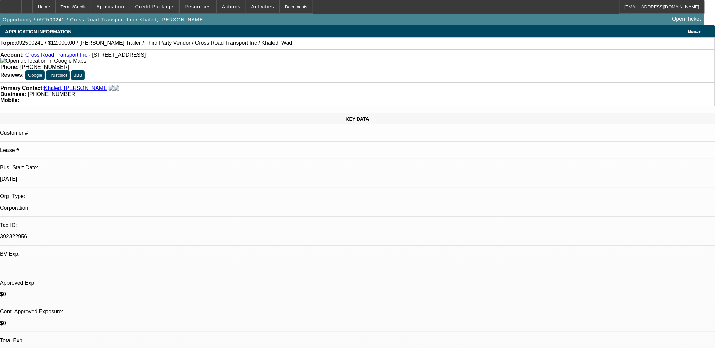
select select "0"
select select "0.1"
select select "1"
select select "4"
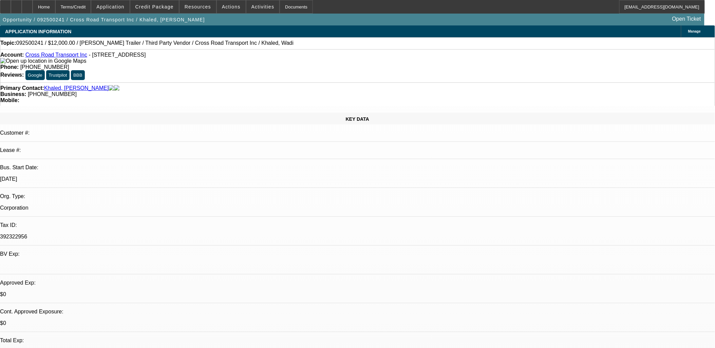
select select "1"
select select "2"
select select "5"
select select "1"
select select "2"
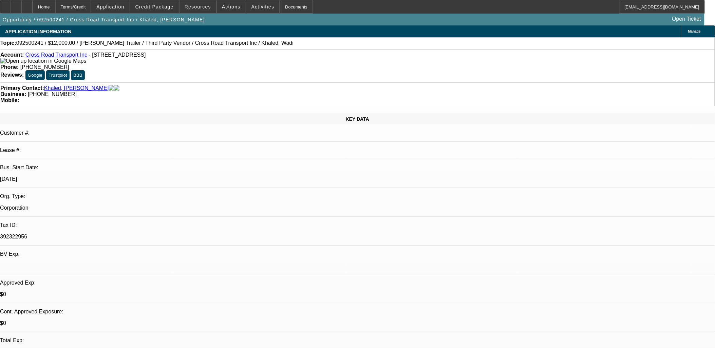
select select "5"
select select "1"
select select "3"
select select "4"
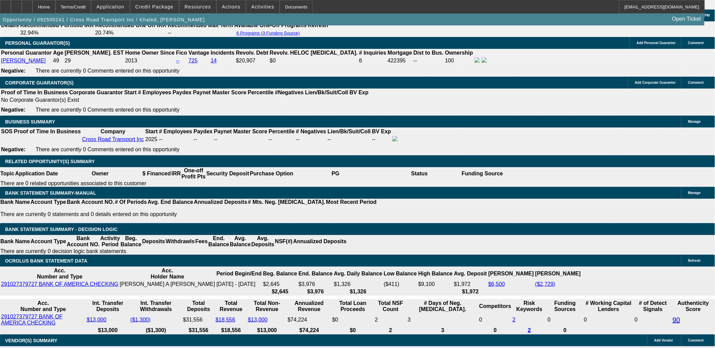
scroll to position [1056, 0]
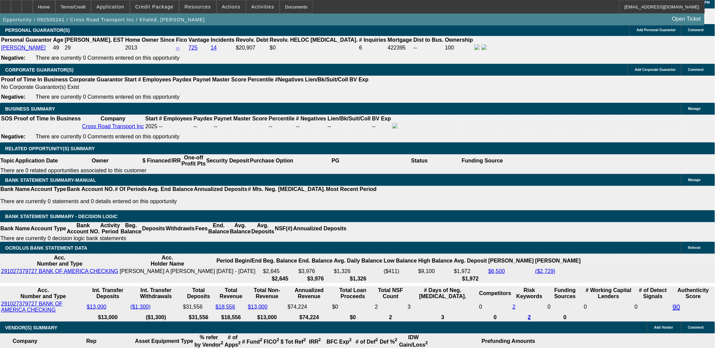
drag, startPoint x: 300, startPoint y: 130, endPoint x: 304, endPoint y: 133, distance: 5.5
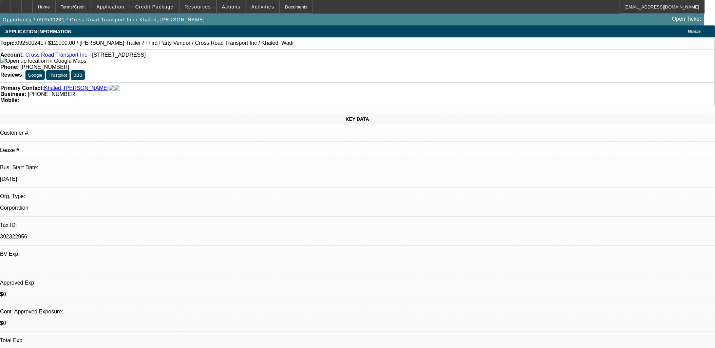
select select "0"
select select "0.1"
select select "0"
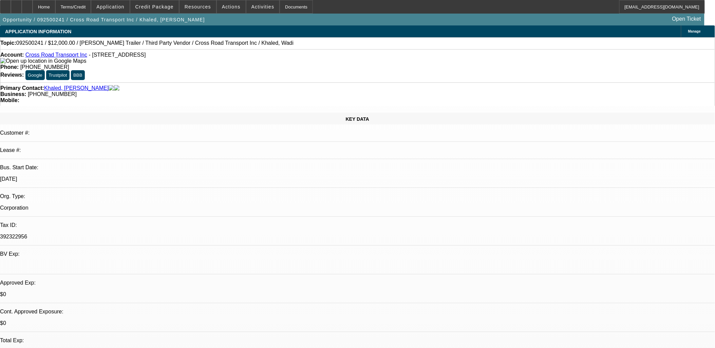
select select "0"
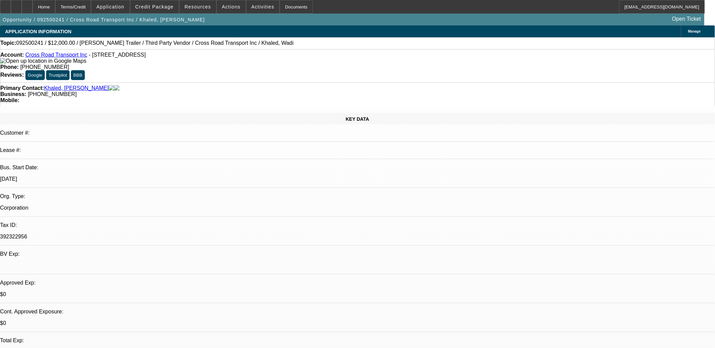
select select "0"
select select "0.1"
select select "1"
select select "4"
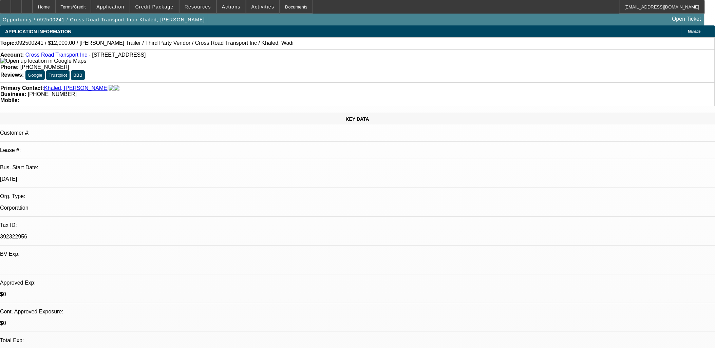
select select "1"
select select "2"
select select "5"
select select "1"
select select "2"
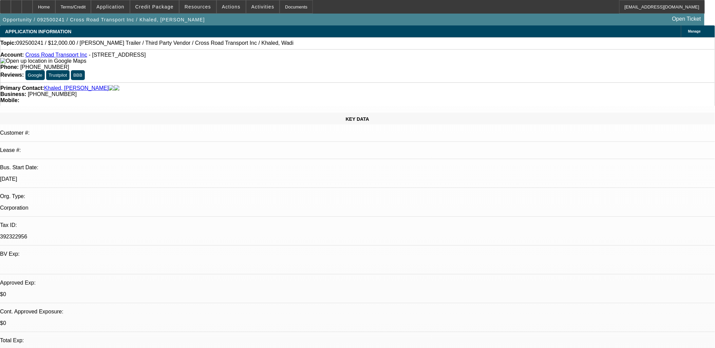
select select "5"
select select "1"
select select "3"
select select "4"
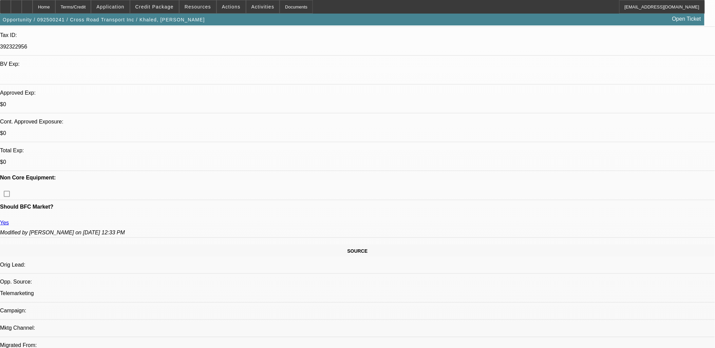
scroll to position [39, 0]
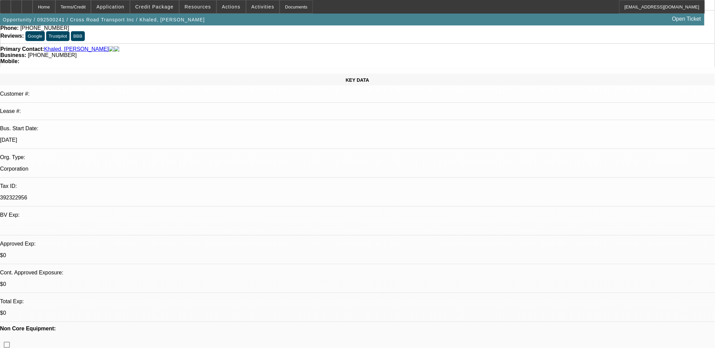
click at [5, 4] on icon at bounding box center [5, 4] width 0 height 0
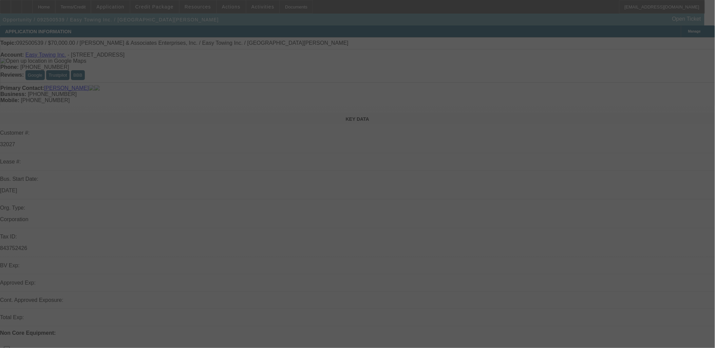
select select "0"
select select "2"
select select "0.1"
select select "4"
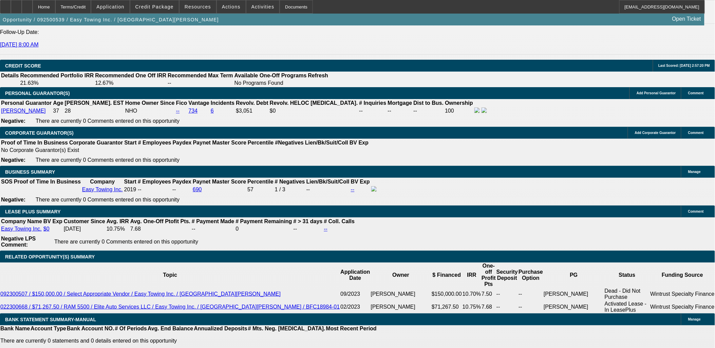
scroll to position [942, 0]
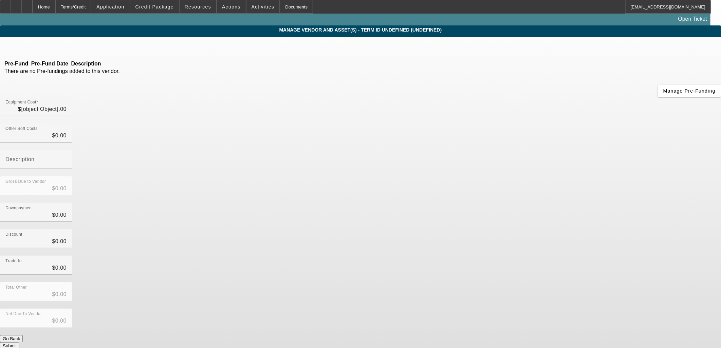
type input "$70,000.00"
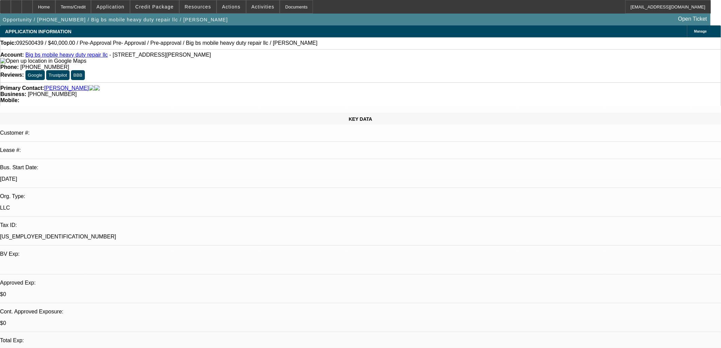
select select "0.2"
select select "0"
select select "0.1"
select select "4"
select select "0.2"
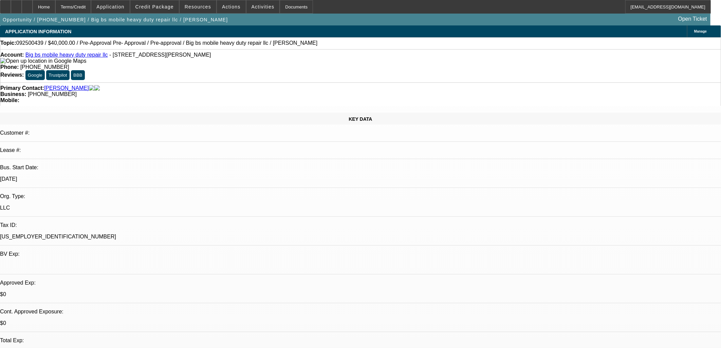
select select "0"
select select "0.1"
select select "4"
select select "0.2"
select select "0"
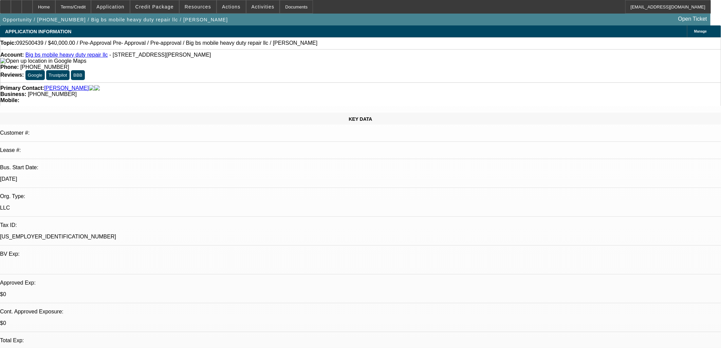
select select "0.1"
select select "4"
select select "0.2"
select select "2"
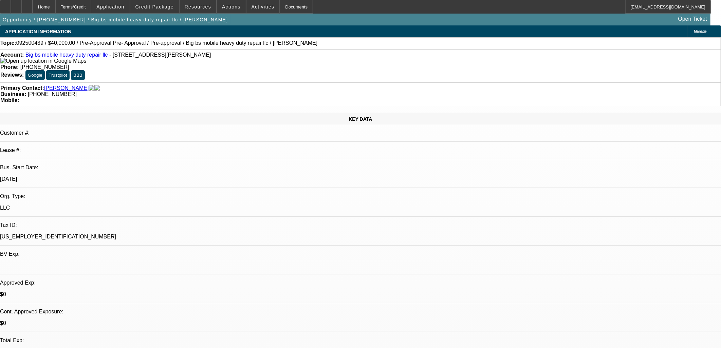
select select "0.1"
select select "4"
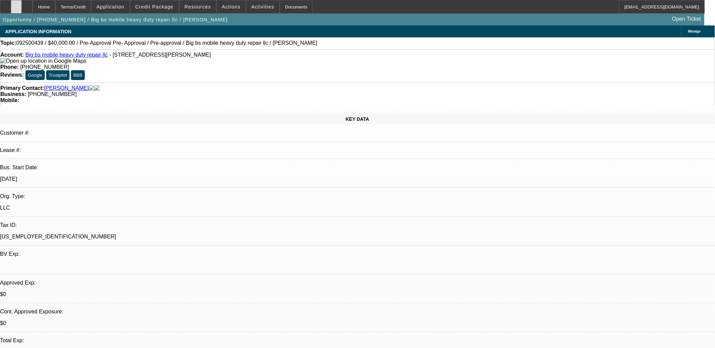
click at [16, 4] on icon at bounding box center [16, 4] width 0 height 0
click at [681, 26] on div "Manage" at bounding box center [698, 31] width 34 height 12
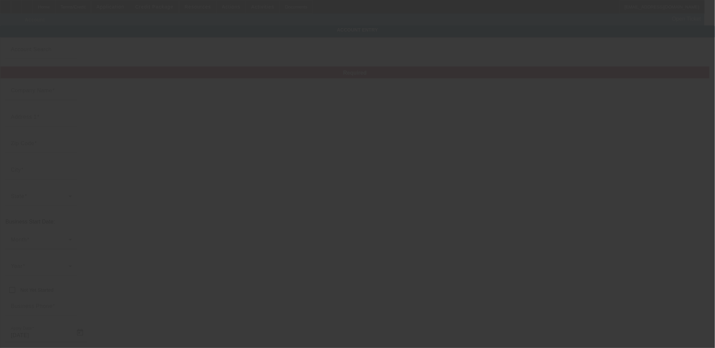
type input "Big bs mobile heavy duty repair llc"
type input "[STREET_ADDRESS][PERSON_NAME]"
type input "28377"
type input "[GEOGRAPHIC_DATA]"
type input "[PHONE_NUMBER]"
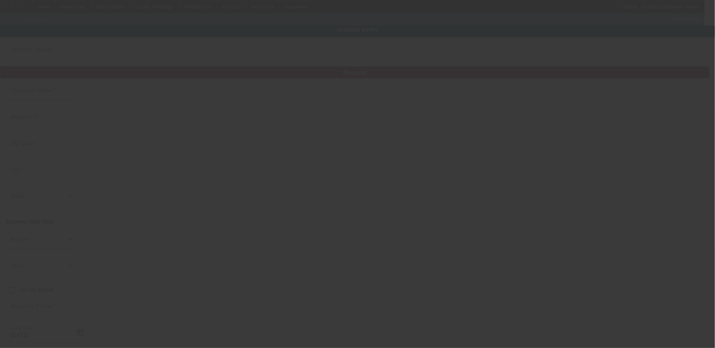
type input "[EMAIL_ADDRESS][DOMAIN_NAME]"
type input "[US_EMPLOYER_IDENTIFICATION_NUMBER]"
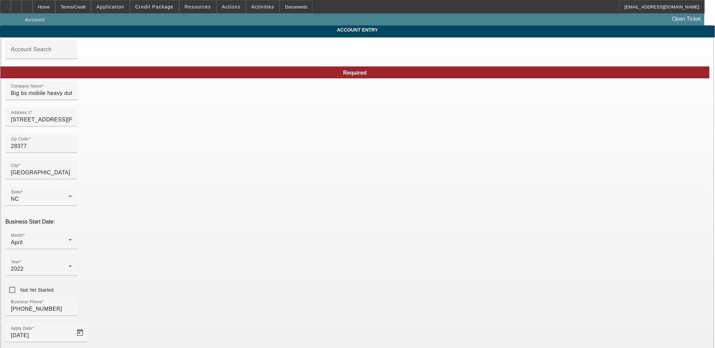
type input "[DATE]"
click at [72, 97] on input "Big bs mobile heavy duty repair llc" at bounding box center [41, 93] width 61 height 8
click at [72, 97] on input "Big B's mobile heavy duty repair llc" at bounding box center [41, 93] width 61 height 8
click at [72, 97] on input "Big B's Mobile Heavy Duty repair llc" at bounding box center [41, 93] width 61 height 8
type input "Big B's Mobile Heavy Duty Repair LLC"
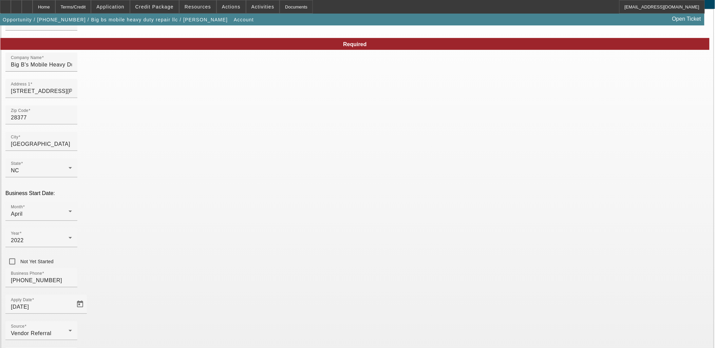
scroll to position [50, 0]
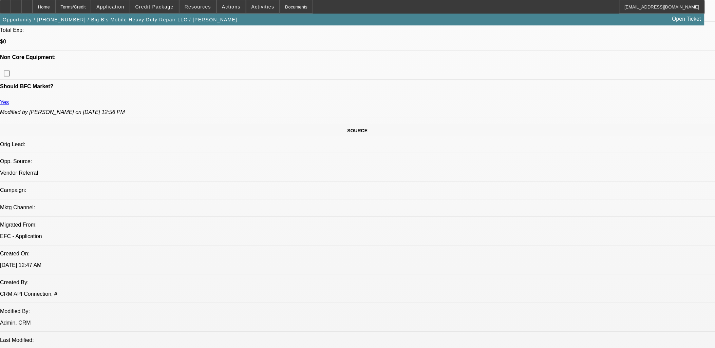
select select "0"
select select "0.1"
select select "4"
select select "0"
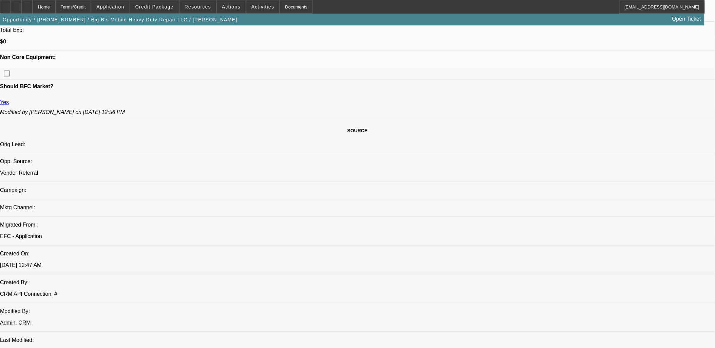
select select "0"
select select "0.1"
select select "4"
select select "0.2"
select select "0"
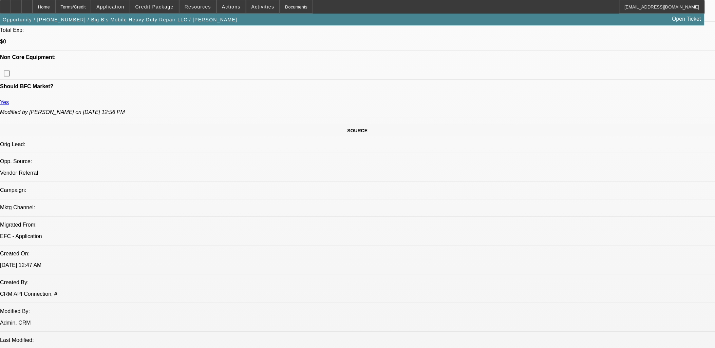
select select "0.1"
select select "4"
select select "0.2"
select select "0"
select select "0.1"
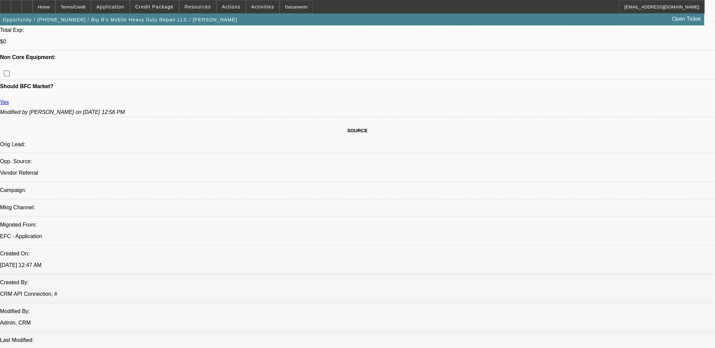
select select "4"
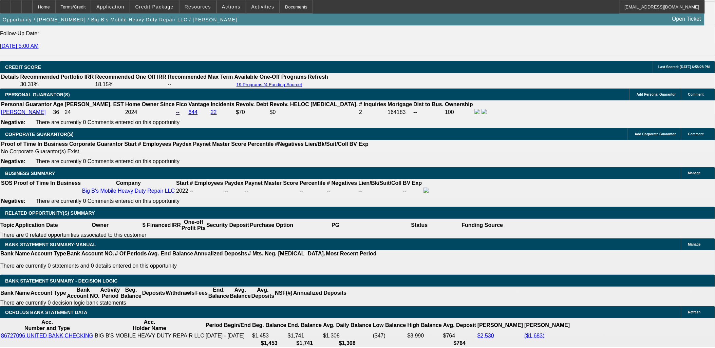
scroll to position [847, 0]
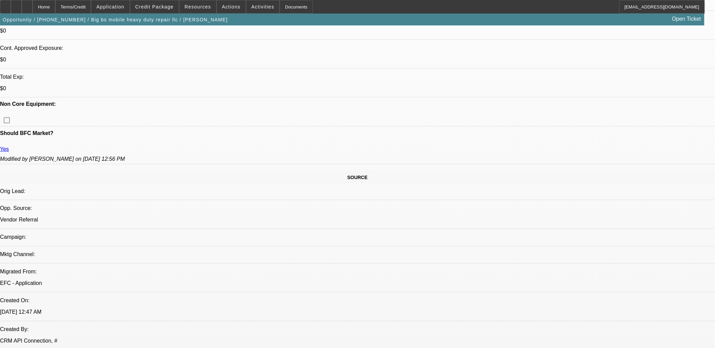
select select "0"
select select "0.1"
select select "0"
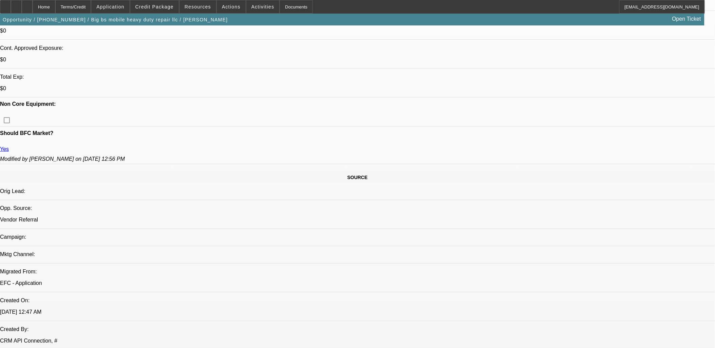
select select "0.1"
select select "0.2"
select select "0"
select select "0.1"
select select "0.2"
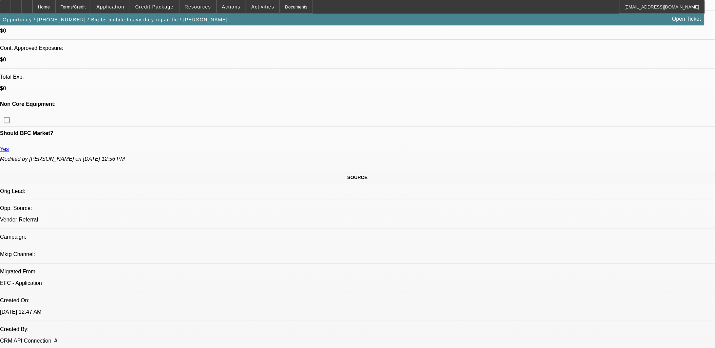
select select "0"
select select "0.1"
select select "1"
select select "4"
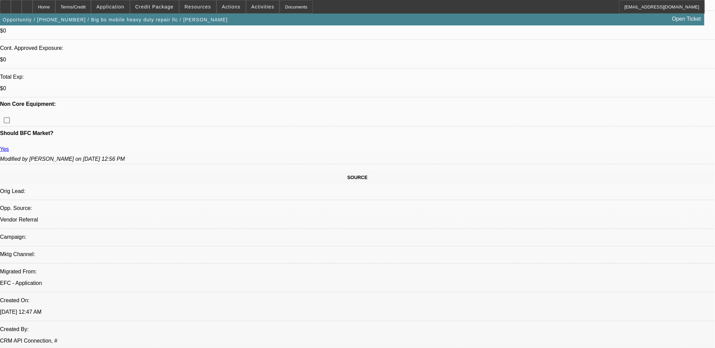
select select "1"
select select "4"
select select "1"
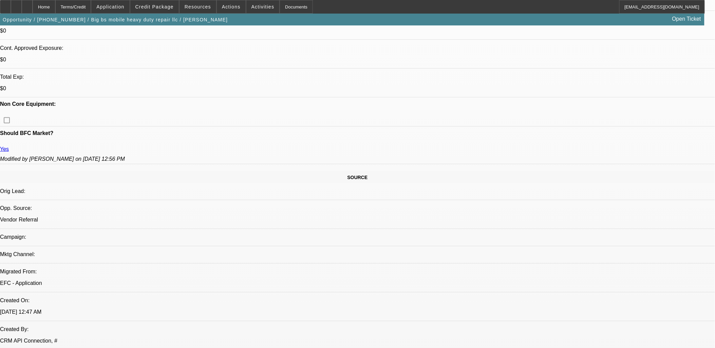
select select "4"
select select "1"
select select "4"
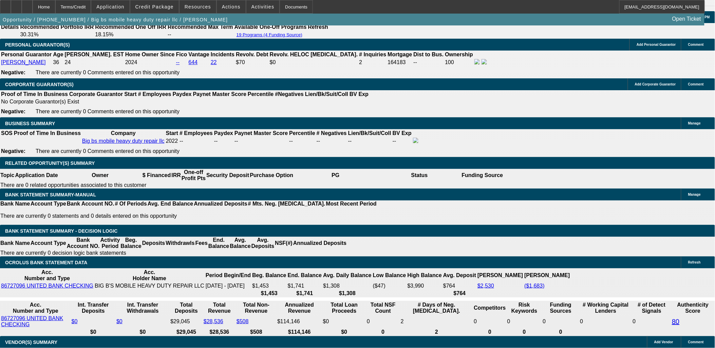
scroll to position [942, 0]
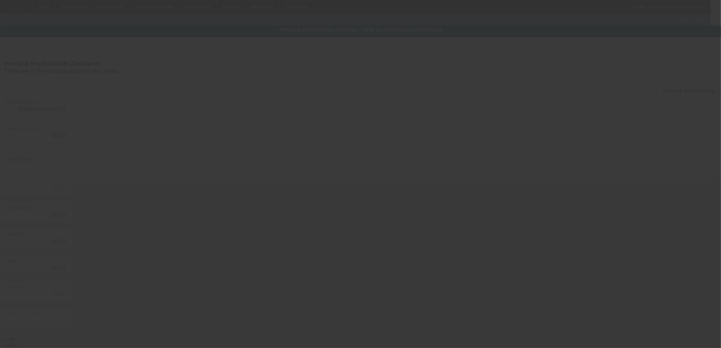
type input "$40,000.00"
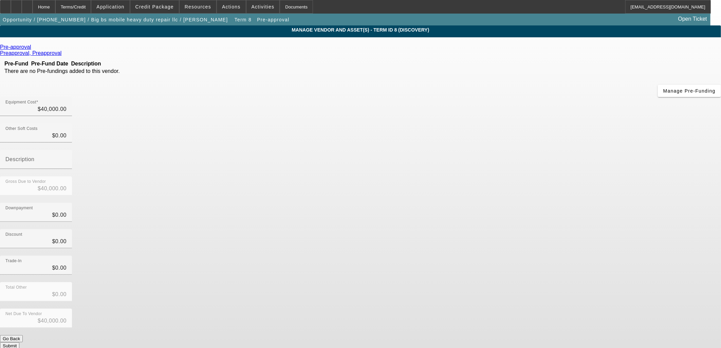
click at [33, 49] on icon at bounding box center [33, 47] width 0 height 6
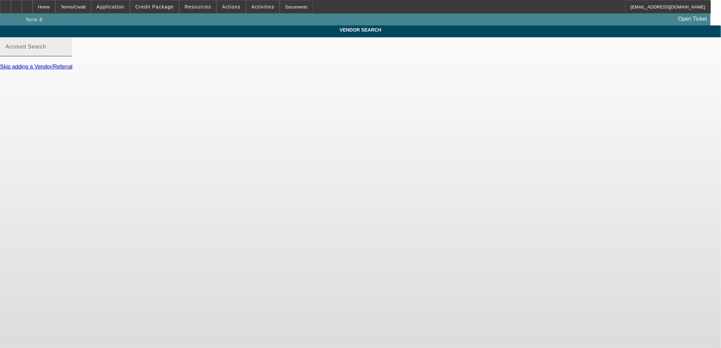
click at [67, 54] on input "Account Search" at bounding box center [35, 49] width 61 height 8
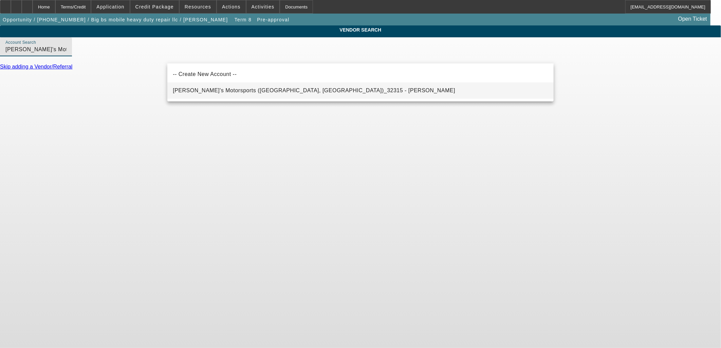
click at [240, 93] on span "[PERSON_NAME]'s Motorsports ([GEOGRAPHIC_DATA], [GEOGRAPHIC_DATA])_32315 - [PER…" at bounding box center [314, 91] width 282 height 8
type input "[PERSON_NAME]'s Motorsports ([GEOGRAPHIC_DATA], [GEOGRAPHIC_DATA])_32315 - [PER…"
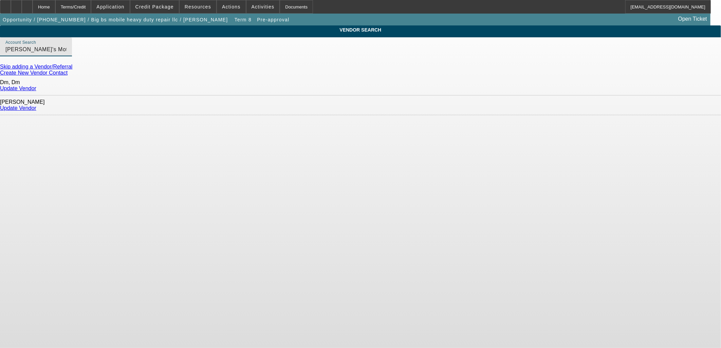
click at [36, 105] on link "Update Vendor" at bounding box center [18, 108] width 36 height 6
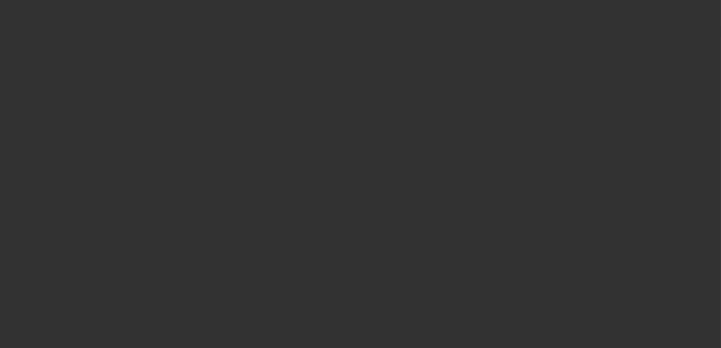
type input "$40,000.00"
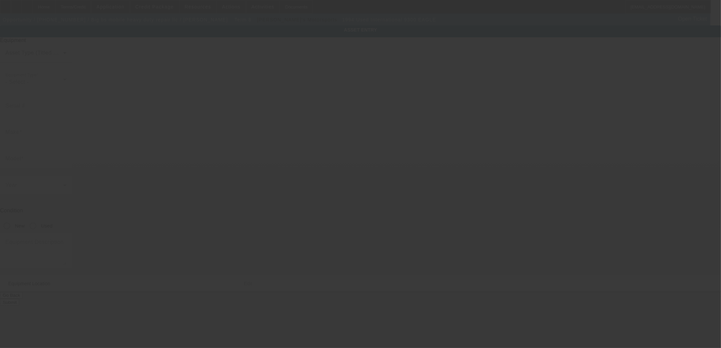
type input "[US_VEHICLE_IDENTIFICATION_NUMBER]"
type input "International"
type input "9300 EAGLE"
radio input "true"
type textarea "Make: International; Model: 9900i"
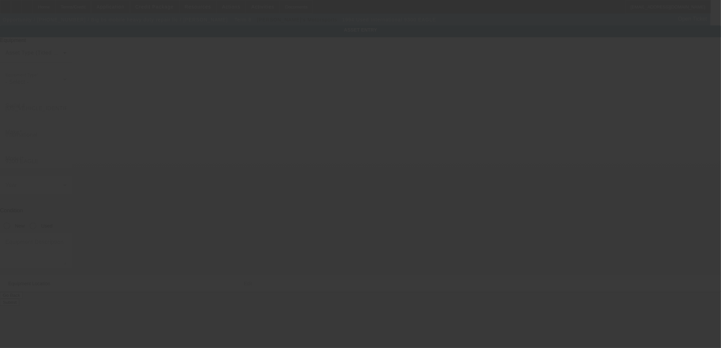
type input "1494 [PERSON_NAME]-Philadelphus"
type input "Red springs"
type input "28377"
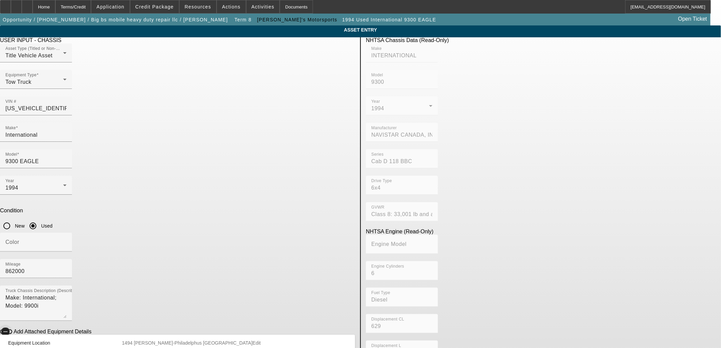
click at [8, 329] on icon "button" at bounding box center [5, 332] width 6 height 6
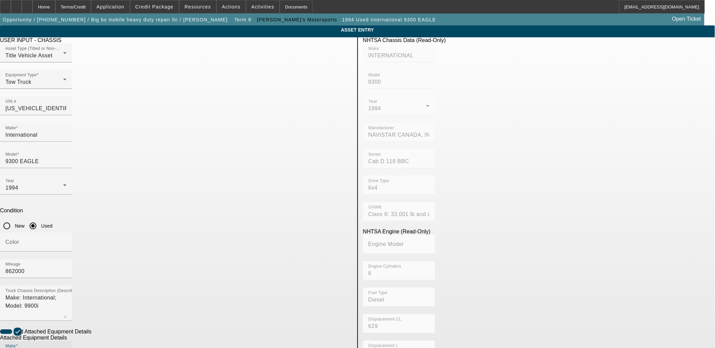
click at [67, 348] on input "Make" at bounding box center [35, 353] width 61 height 8
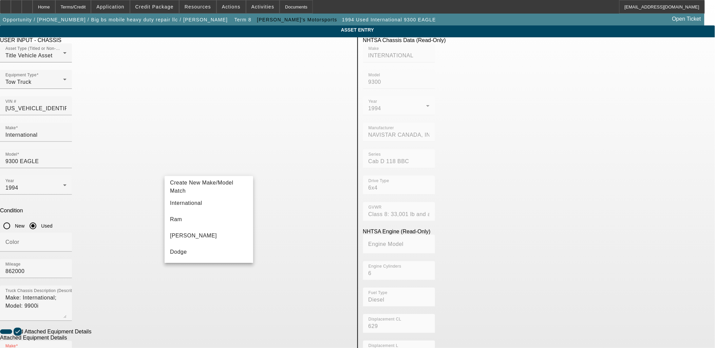
drag, startPoint x: 52, startPoint y: 214, endPoint x: 99, endPoint y: 228, distance: 49.4
click at [52, 214] on app-asset-collateral-manage "ASSET ENTRY Delete asset USER INPUT - CHASSIS Asset Type (Titled or Non-Titled)…" at bounding box center [357, 289] width 715 height 528
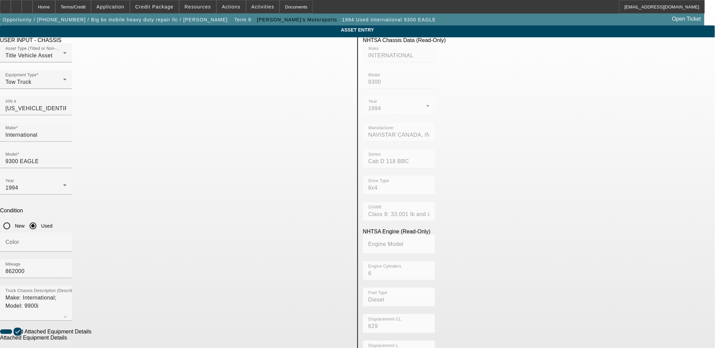
click at [67, 341] on div "Make" at bounding box center [35, 350] width 61 height 19
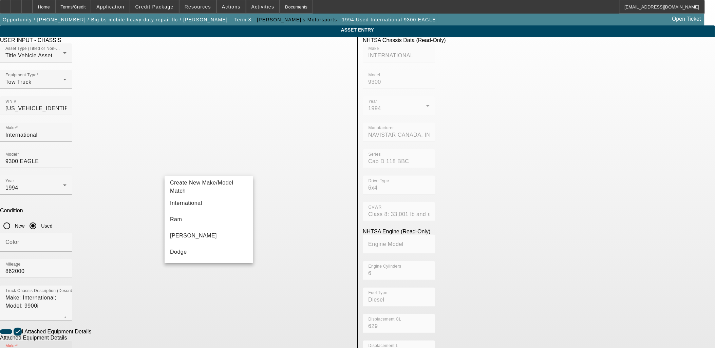
click at [67, 348] on input "Make" at bounding box center [35, 353] width 61 height 8
type input "[PERSON_NAME]"
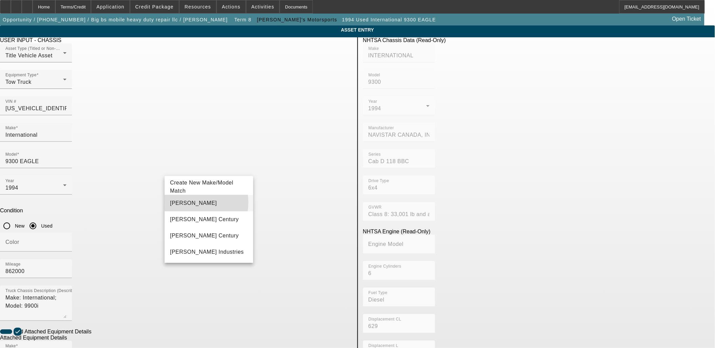
click at [189, 203] on mat-option "[PERSON_NAME]" at bounding box center [209, 203] width 89 height 16
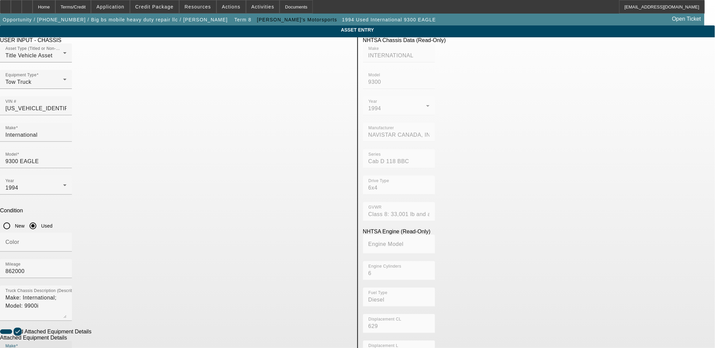
type input "925"
click at [289, 293] on span "Create New Make/Model Match" at bounding box center [300, 293] width 63 height 14
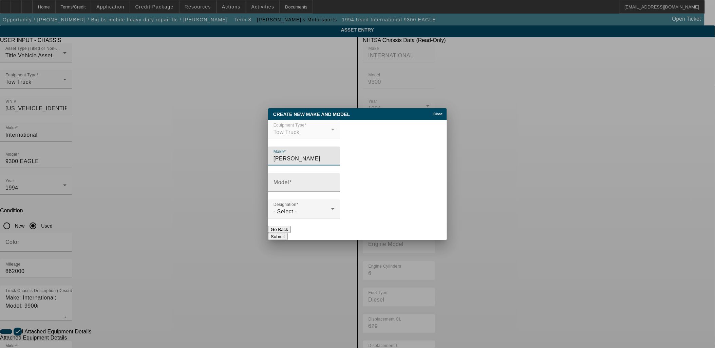
click at [282, 184] on mat-label "Model" at bounding box center [281, 182] width 16 height 6
click at [282, 184] on input "Model" at bounding box center [303, 185] width 61 height 8
drag, startPoint x: 295, startPoint y: 187, endPoint x: 250, endPoint y: 184, distance: 44.5
click at [250, 184] on div "Create New Make and Model Close Equipment Type Tow Truck Make Miller Model Cent…" at bounding box center [357, 174] width 715 height 348
type input "925 25-Ton"
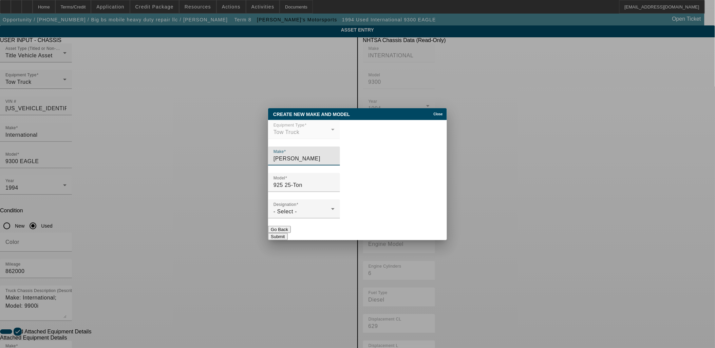
click at [313, 157] on input "Miller" at bounding box center [303, 159] width 61 height 8
paste input "Century"
type input "Miller Century"
click at [306, 209] on div "- Select -" at bounding box center [302, 212] width 58 height 8
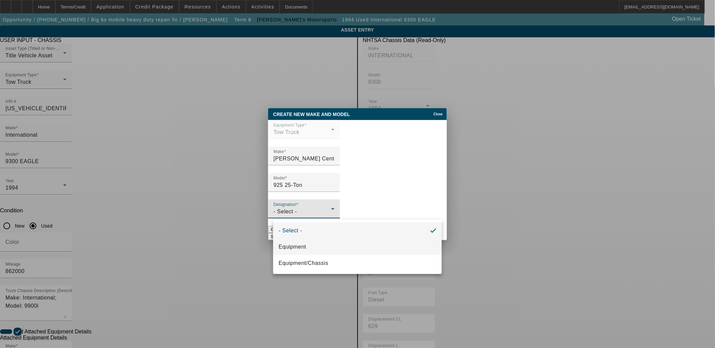
click at [309, 245] on mat-option "Equipment" at bounding box center [357, 247] width 169 height 16
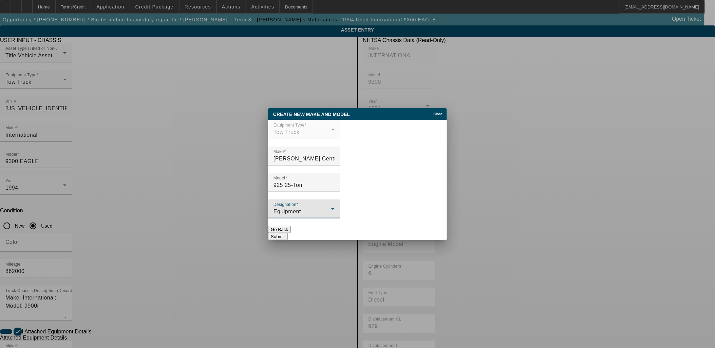
click at [335, 207] on div "Designation Equipment" at bounding box center [303, 209] width 61 height 19
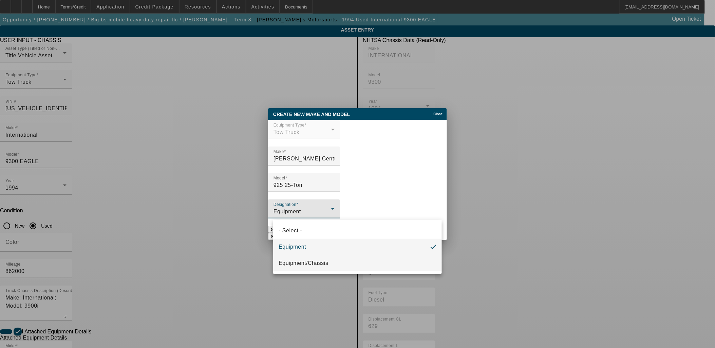
click at [320, 265] on span "Equipment/Chassis" at bounding box center [304, 263] width 50 height 8
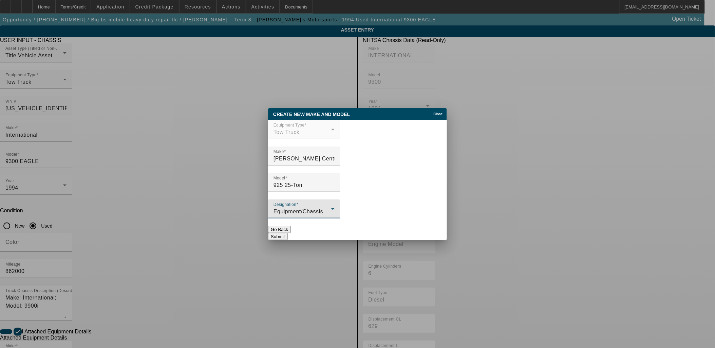
click at [287, 233] on button "Submit" at bounding box center [277, 236] width 19 height 7
type input "Miller Century"
type input "925 25-Ton"
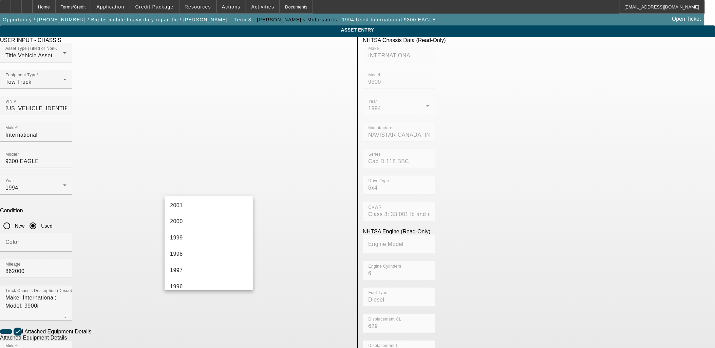
scroll to position [490, 0]
click at [193, 266] on mat-option "1994" at bounding box center [209, 271] width 89 height 16
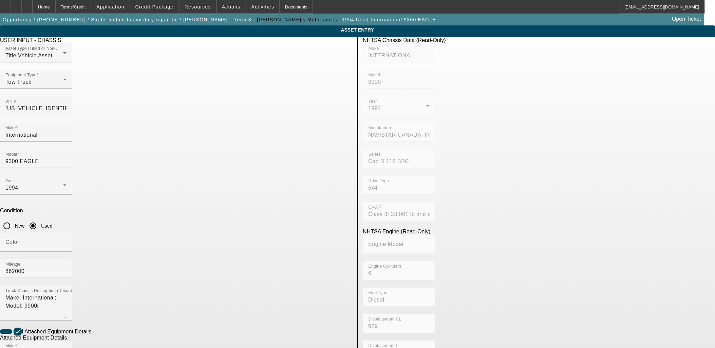
radio input "true"
checkbox input "true"
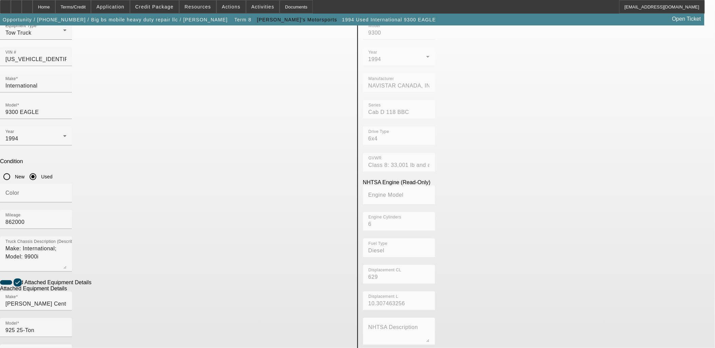
scroll to position [88, 0]
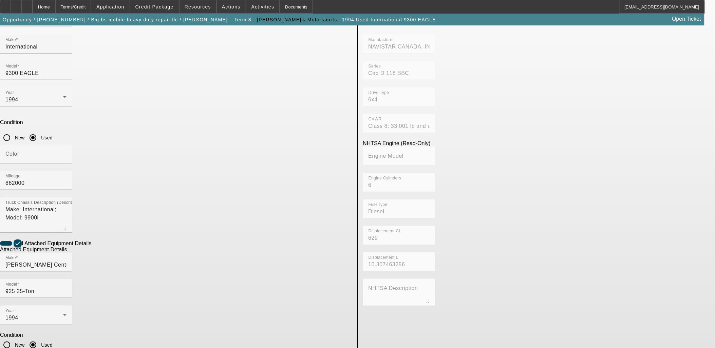
type textarea "and all"
drag, startPoint x: 249, startPoint y: 116, endPoint x: 97, endPoint y: 111, distance: 152.1
click at [97, 111] on app-asset-collateral-manage "ASSET ENTRY Delete asset USER INPUT - CHASSIS Asset Type (Titled or Non-Titled)…" at bounding box center [357, 201] width 715 height 528
type textarea "with"
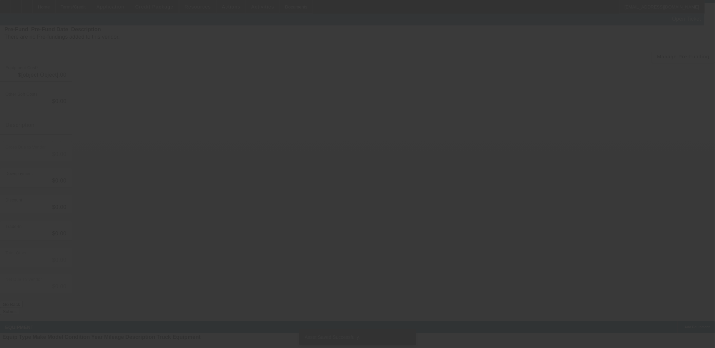
type input "$40,000.00"
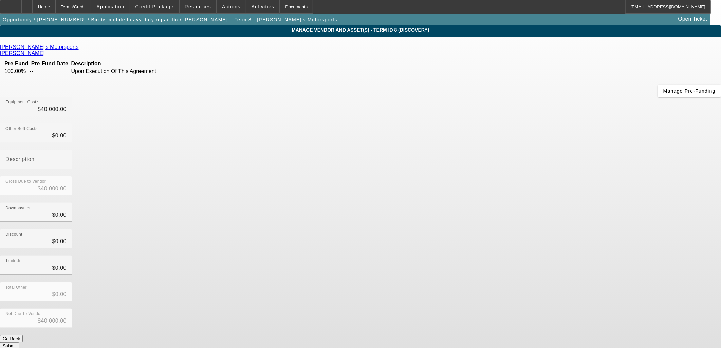
click at [303, 143] on div "Nick's Motorsports Vester, Nicholas Pre-Fund Pre-Fund Date Description 100.00% …" at bounding box center [360, 196] width 721 height 305
click at [67, 105] on input "40000" at bounding box center [35, 109] width 61 height 8
type input "4"
type input "$4.00"
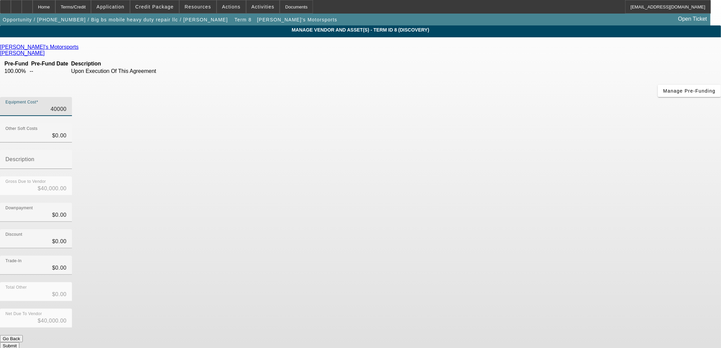
type input "$4.00"
type input "40"
type input "$40.00"
type input "408"
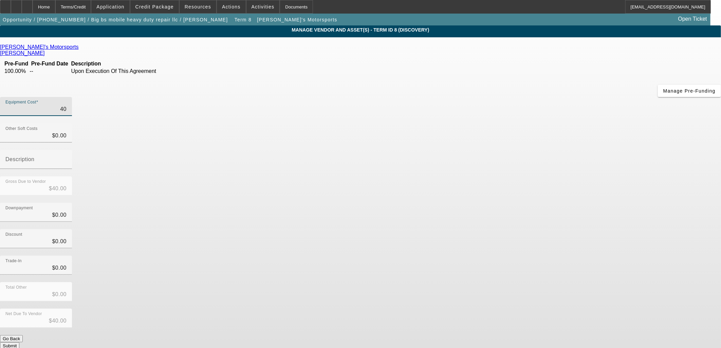
type input "$408.00"
type input "4089"
type input "$4,089.00"
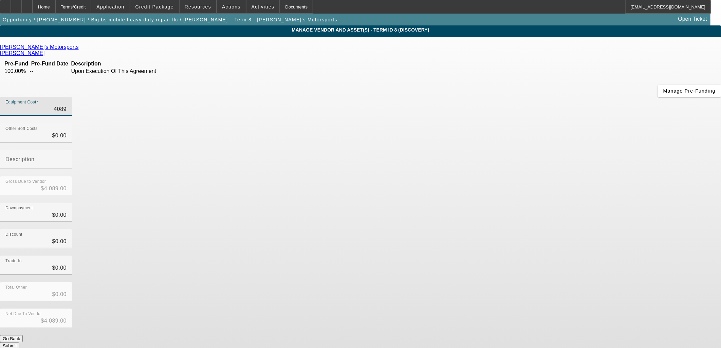
type input "40899"
type input "$40,899.00"
click at [518, 229] on div "Discount $0.00" at bounding box center [360, 242] width 721 height 26
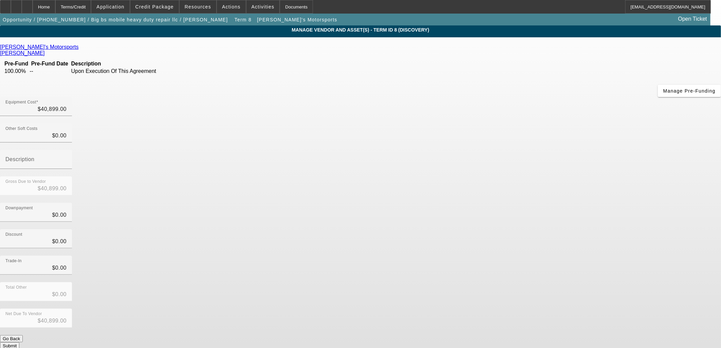
click at [19, 342] on button "Submit" at bounding box center [9, 345] width 19 height 7
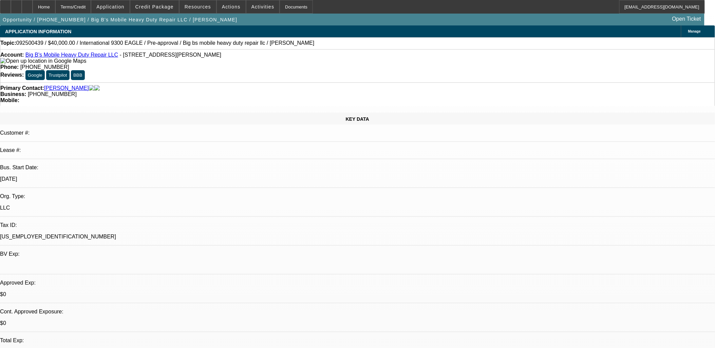
select select "0"
select select "0.1"
select select "4"
select select "0"
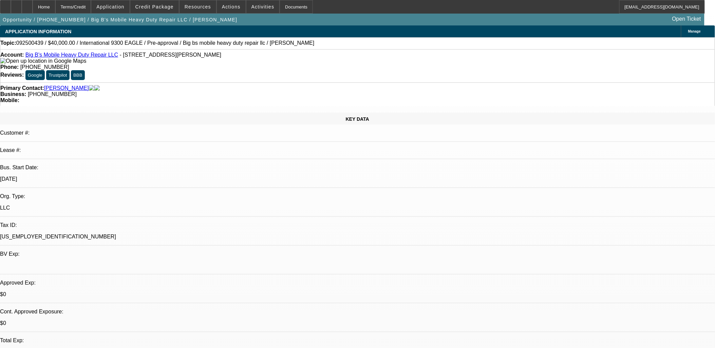
select select "0"
select select "0.1"
select select "4"
select select "0.2"
select select "0"
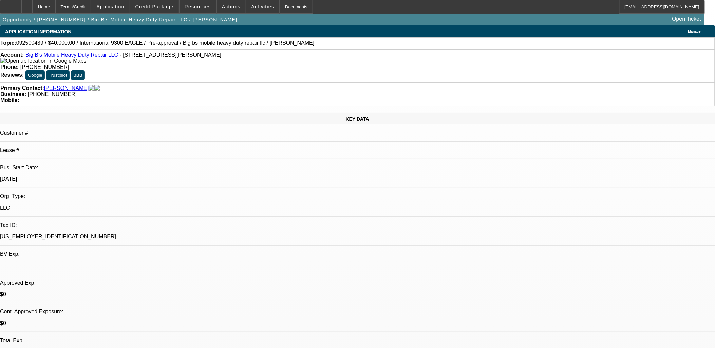
select select "0.1"
select select "4"
select select "0.2"
select select "0"
select select "0.1"
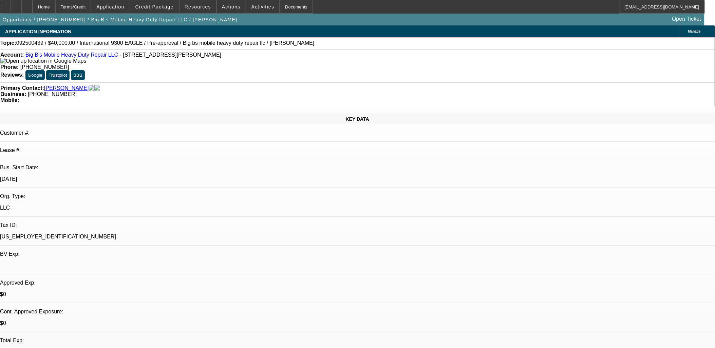
select select "4"
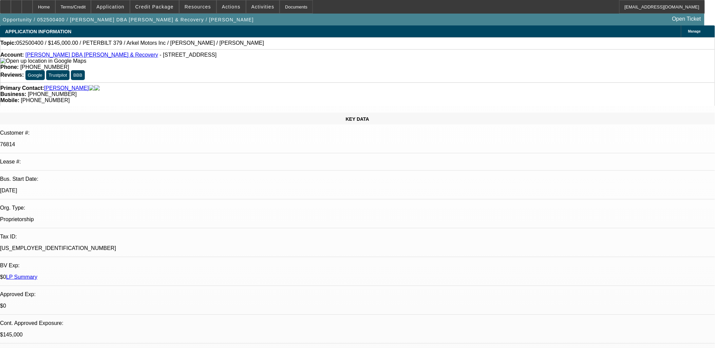
select select "0.1"
select select "0"
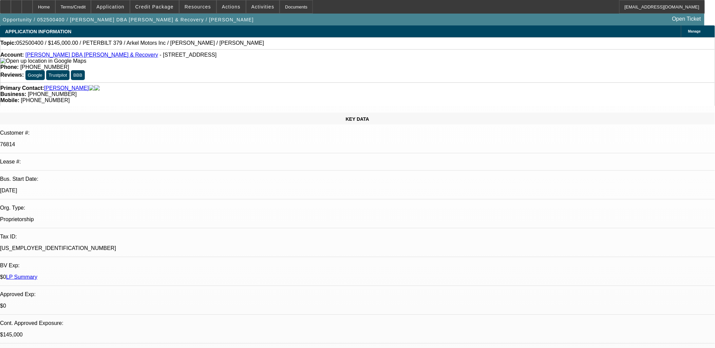
select select "0"
select select "0.1"
select select "0"
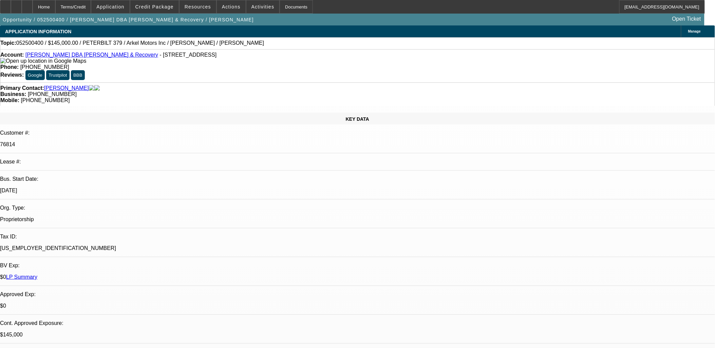
select select "1"
select select "2"
select select "6"
select select "1"
select select "2"
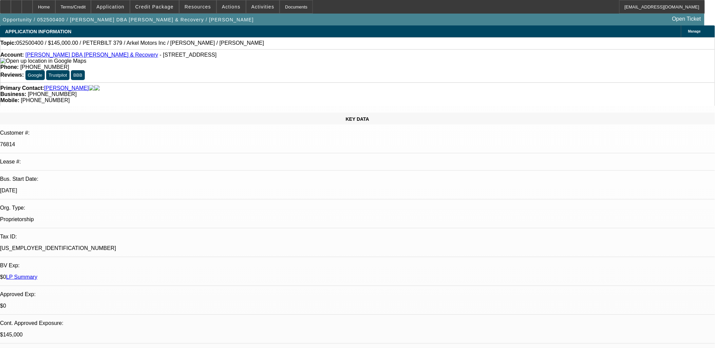
select select "6"
select select "1"
select select "2"
select select "6"
select select "1"
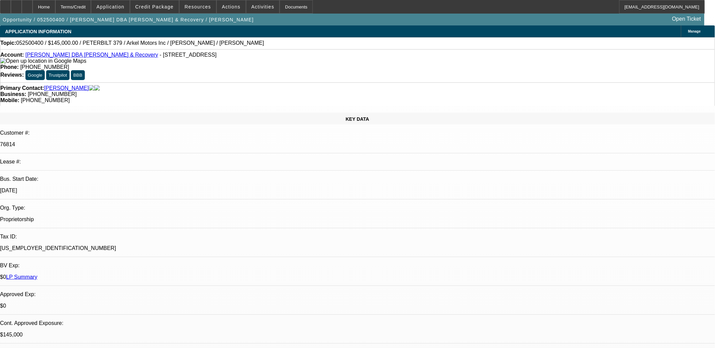
select select "3"
select select "6"
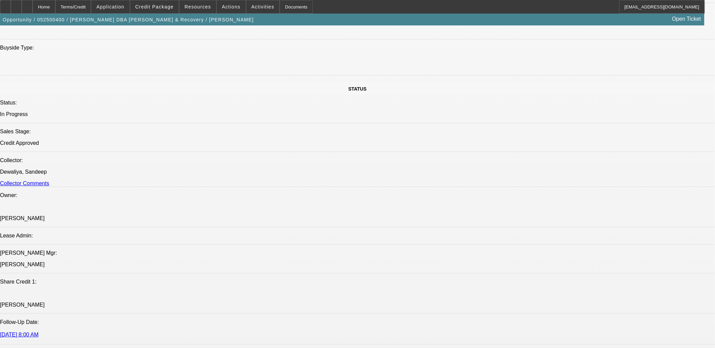
scroll to position [716, 0]
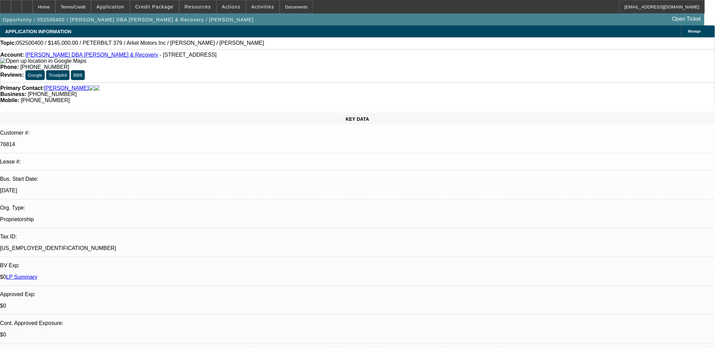
select select "0.1"
select select "0"
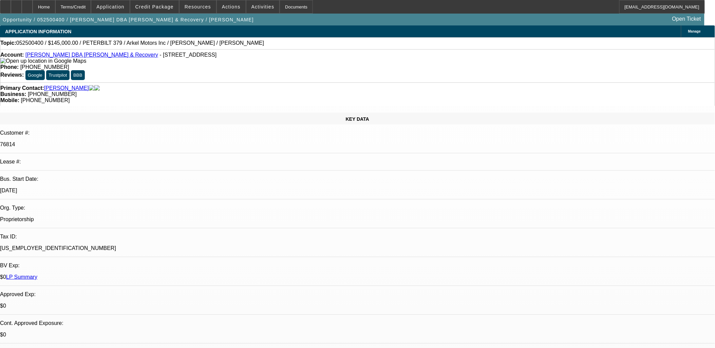
select select "0"
select select "0.1"
select select "0"
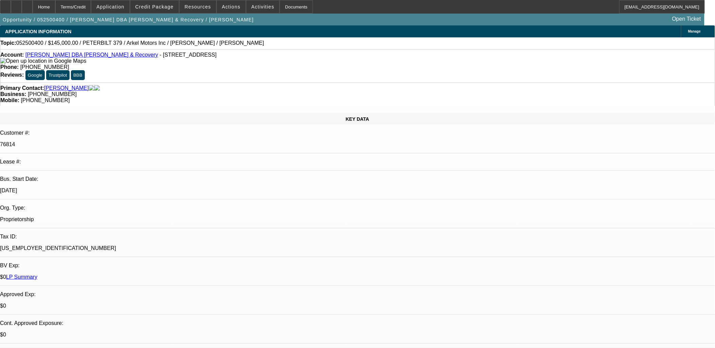
select select "1"
select select "2"
select select "6"
select select "1"
select select "2"
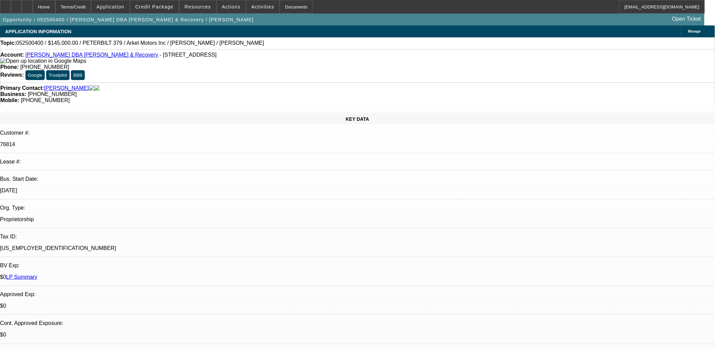
select select "6"
select select "1"
select select "2"
select select "6"
select select "1"
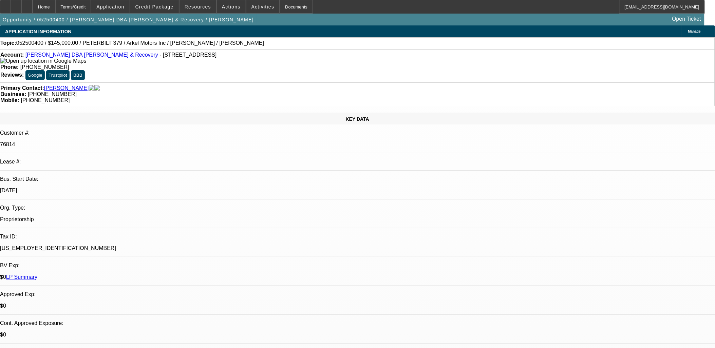
select select "3"
select select "6"
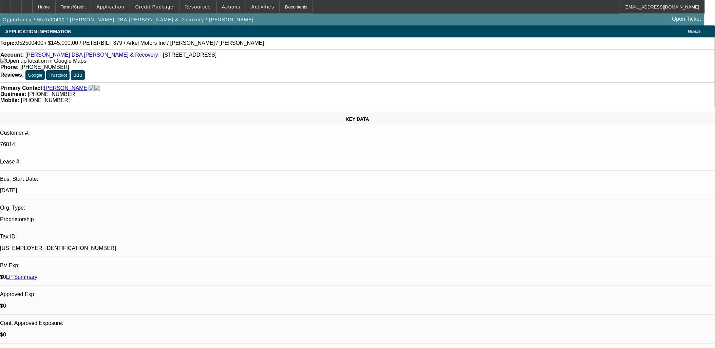
scroll to position [346, 0]
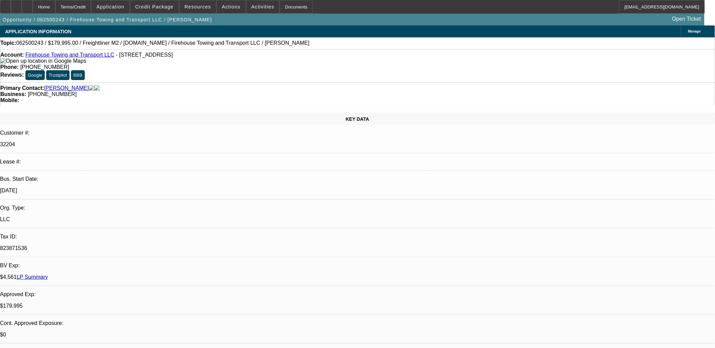
select select "0"
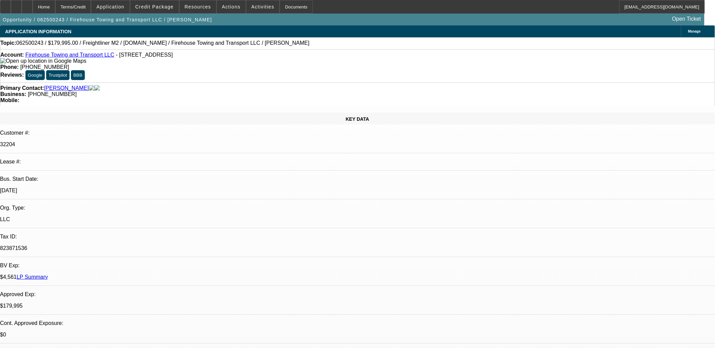
select select "0"
select select "2"
select select "0"
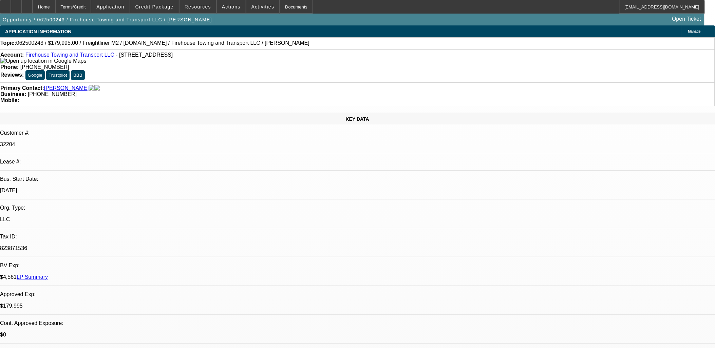
select select "0"
select select "1"
select select "6"
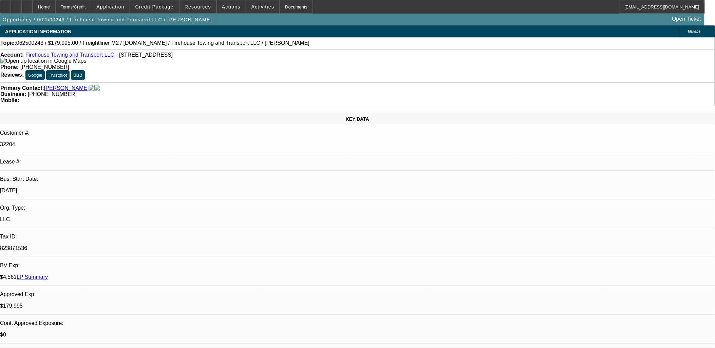
select select "1"
select select "6"
select select "1"
select select "2"
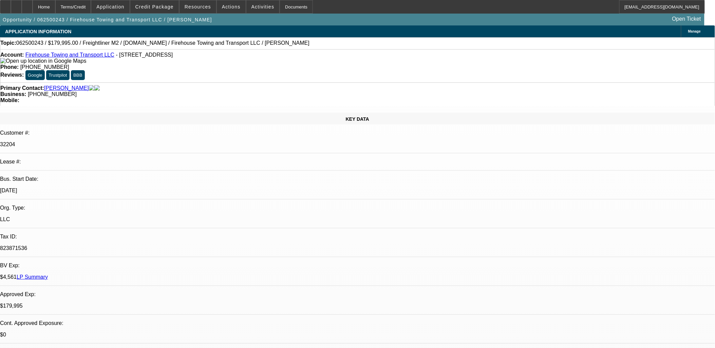
select select "6"
select select "1"
select select "6"
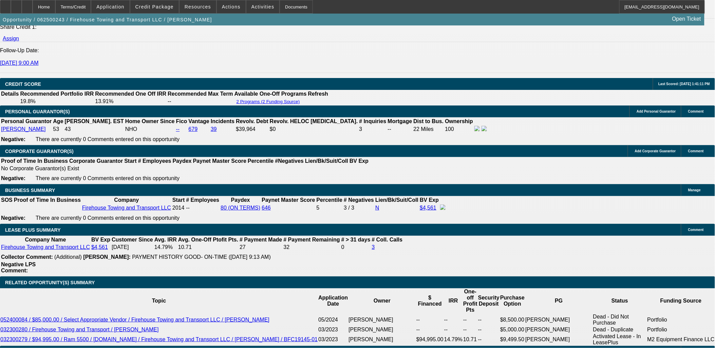
scroll to position [1018, 0]
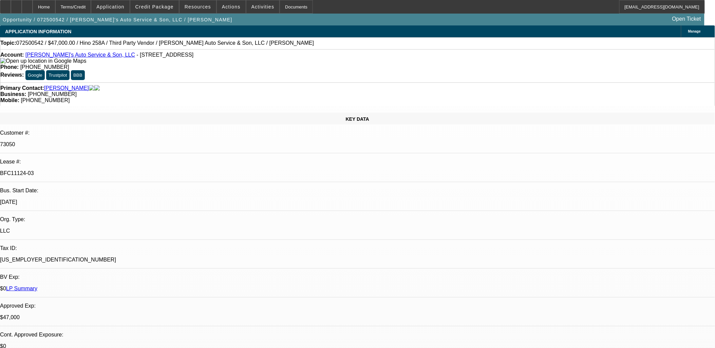
select select "0"
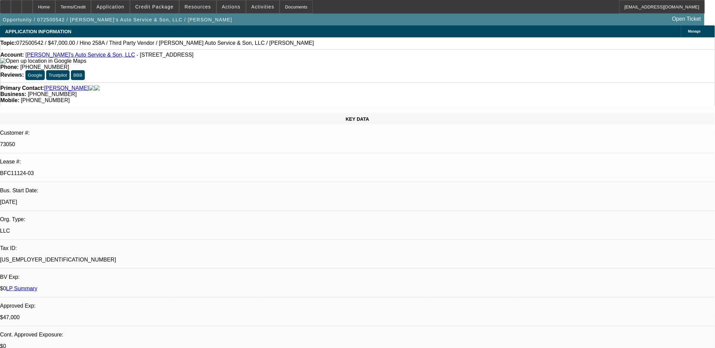
select select "0.1"
select select "0"
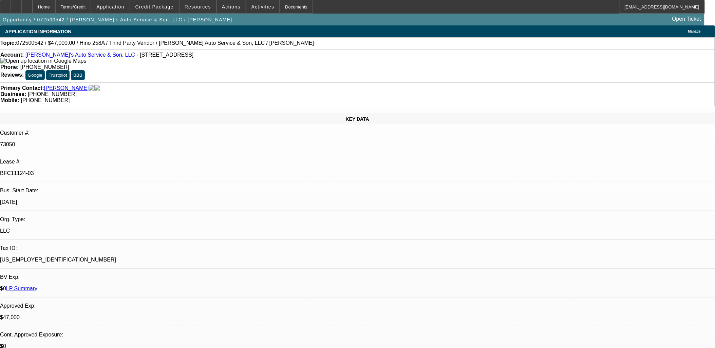
select select "0"
select select "1"
select select "6"
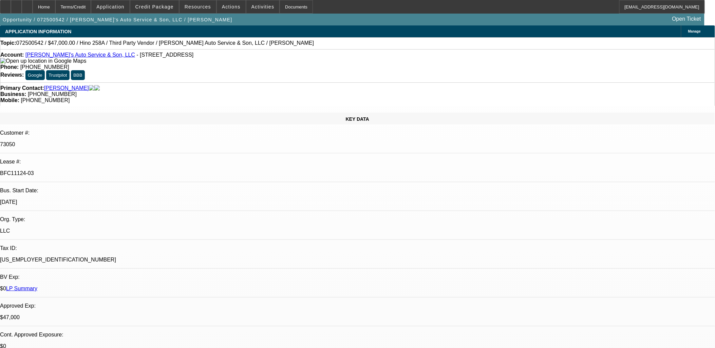
select select "1"
select select "4"
select select "1"
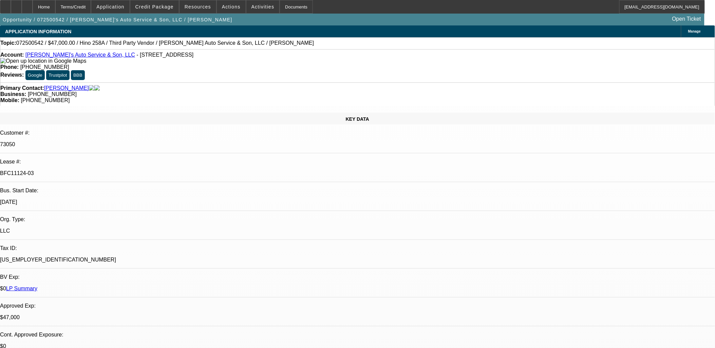
select select "6"
select select "1"
select select "6"
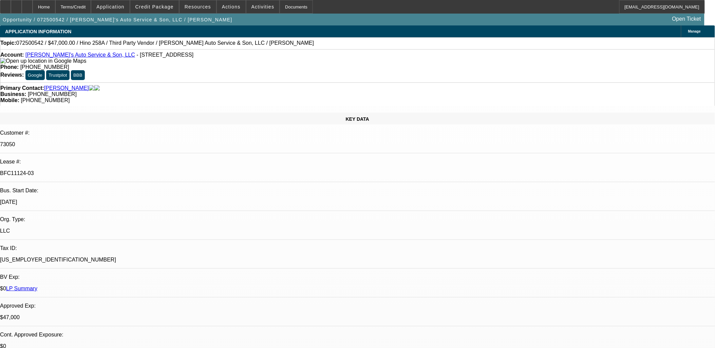
click at [600, 103] on mat-icon "reply_all" at bounding box center [597, 104] width 8 height 8
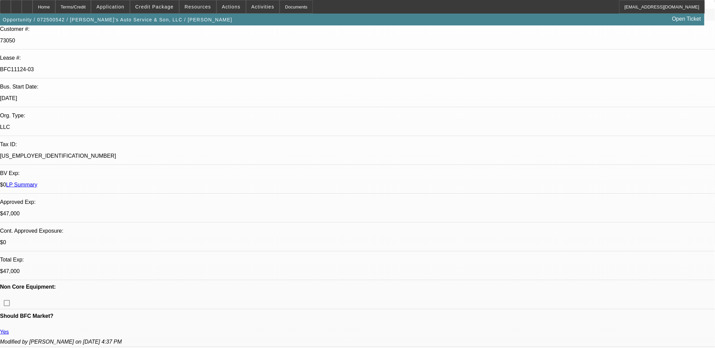
scroll to position [0, 0]
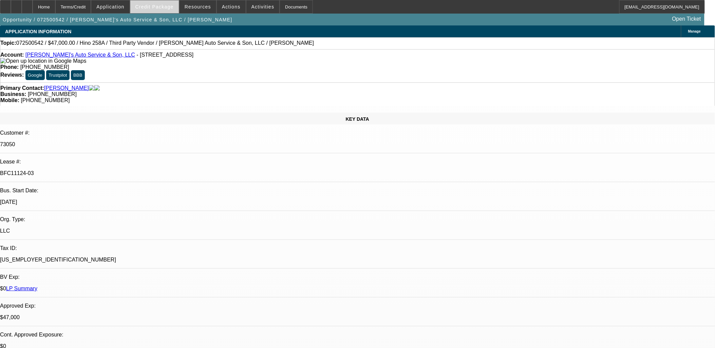
click at [168, 8] on span "Credit Package" at bounding box center [154, 6] width 38 height 5
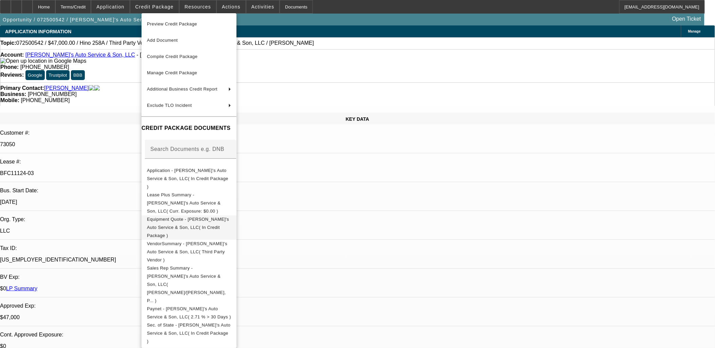
click at [187, 215] on span "Equipment Quote - [PERSON_NAME]'s Auto Service & Son, LLC( In Credit Package )" at bounding box center [189, 227] width 84 height 24
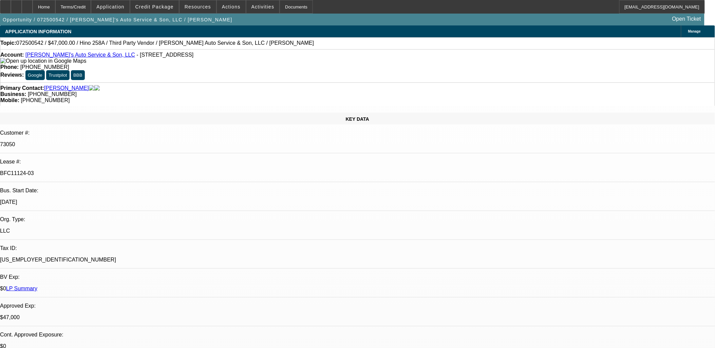
click at [152, 6] on span "Credit Package" at bounding box center [154, 6] width 38 height 5
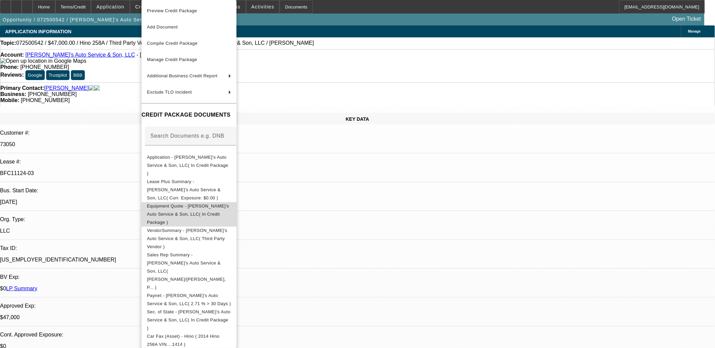
click at [188, 204] on span "Equipment Quote - Hank's Auto Service & Son, LLC( In Credit Package )" at bounding box center [188, 214] width 82 height 21
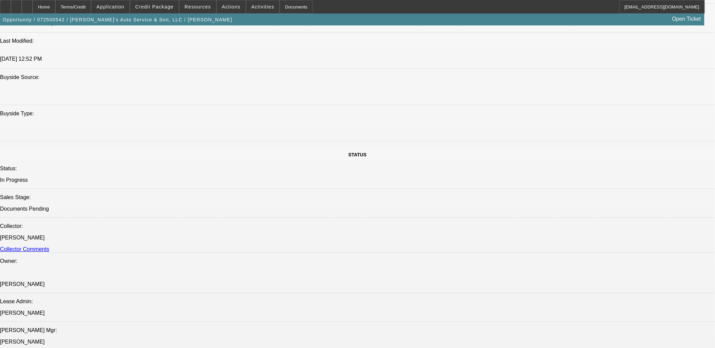
scroll to position [754, 0]
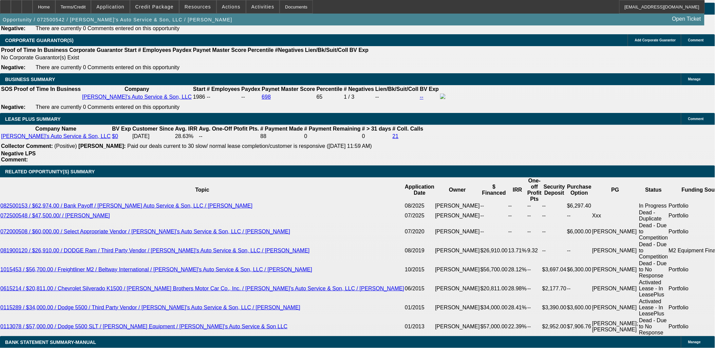
scroll to position [1018, 0]
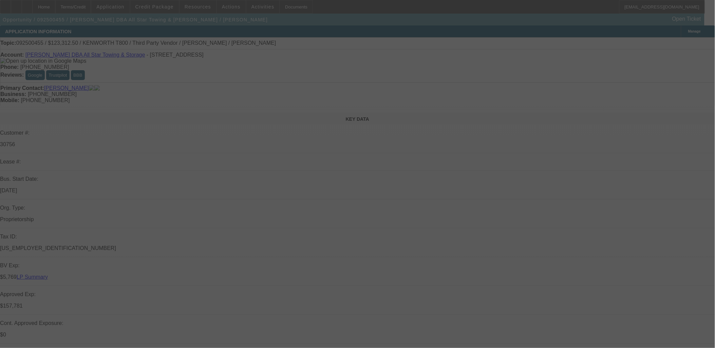
select select "0"
select select "2"
select select "0.1"
select select "0"
select select "2"
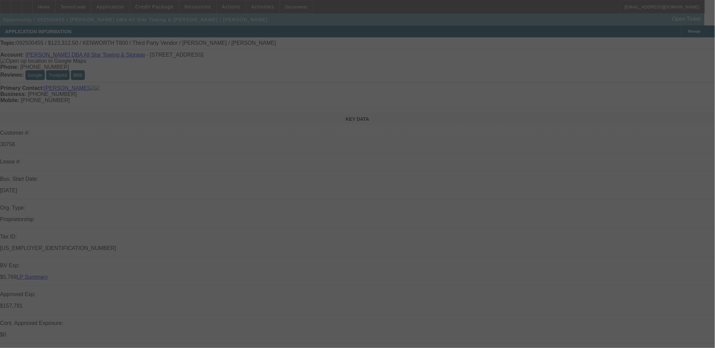
select select "0.1"
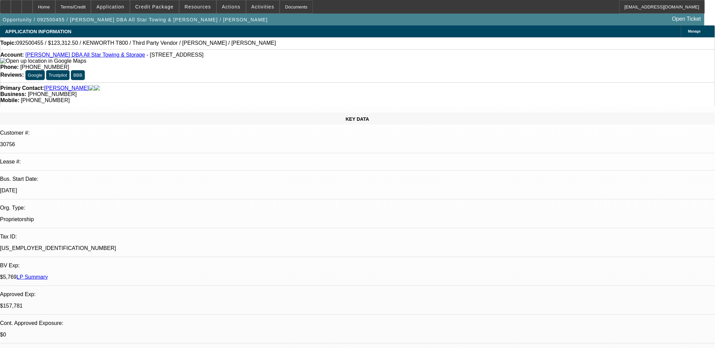
select select "1"
select select "2"
select select "4"
select select "1"
select select "2"
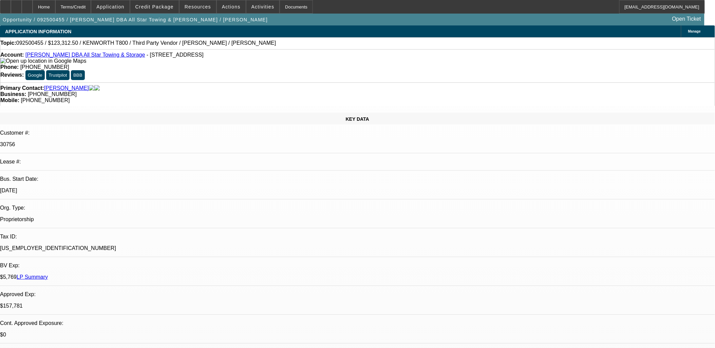
select select "4"
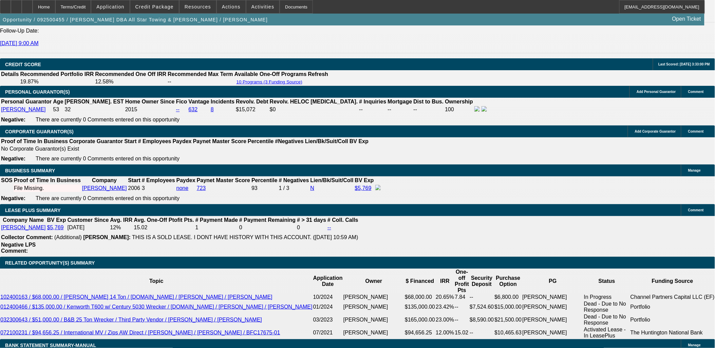
scroll to position [1018, 0]
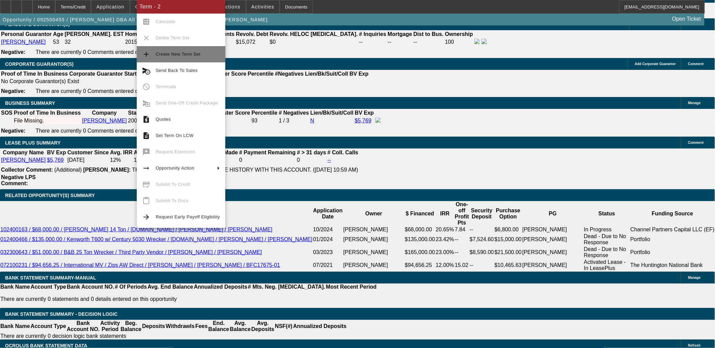
click at [183, 59] on button "add Create New Term Set" at bounding box center [181, 54] width 89 height 16
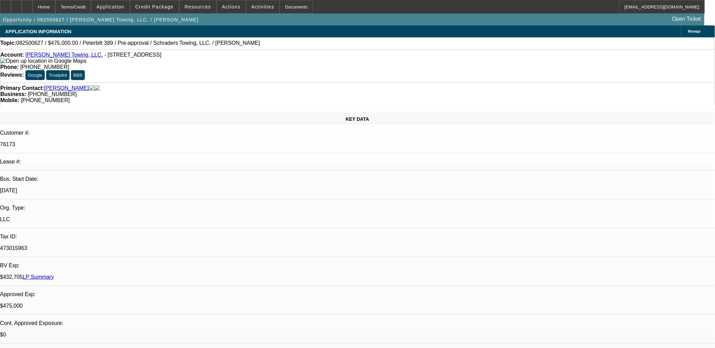
select select "0"
select select "2"
select select "0.1"
select select "0"
select select "2"
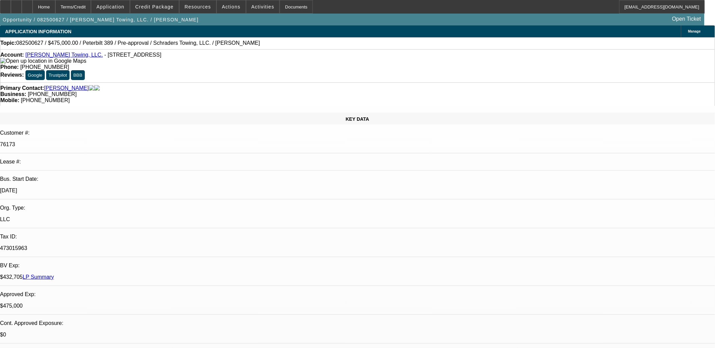
select select "0.1"
select select "0"
select select "2"
select select "0.1"
select select "0"
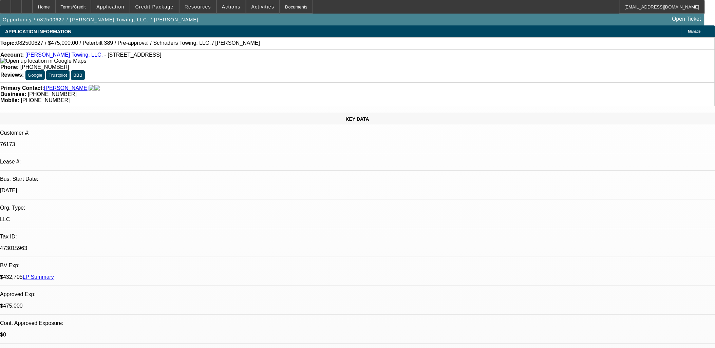
select select "2"
select select "0.1"
select select "1"
select select "2"
select select "4"
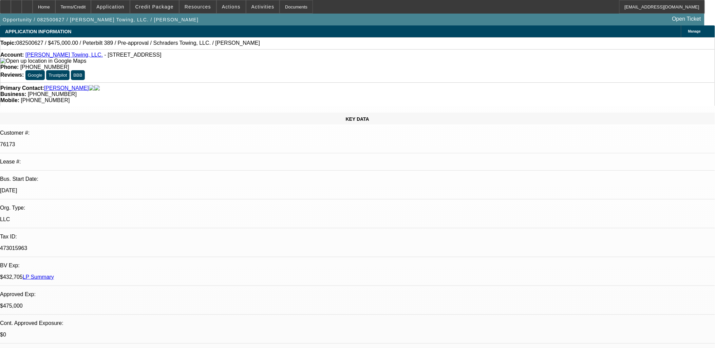
select select "1"
select select "2"
select select "4"
select select "1"
select select "2"
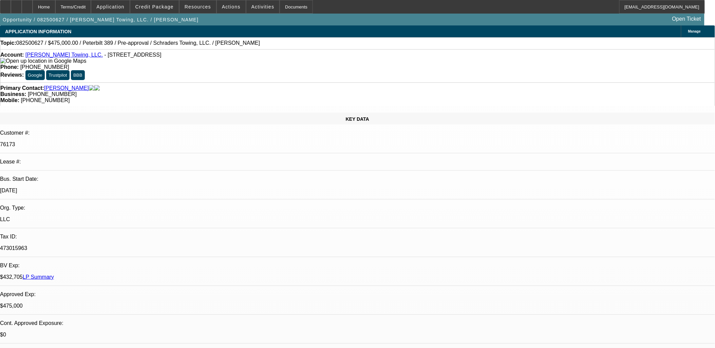
select select "4"
select select "1"
select select "2"
select select "4"
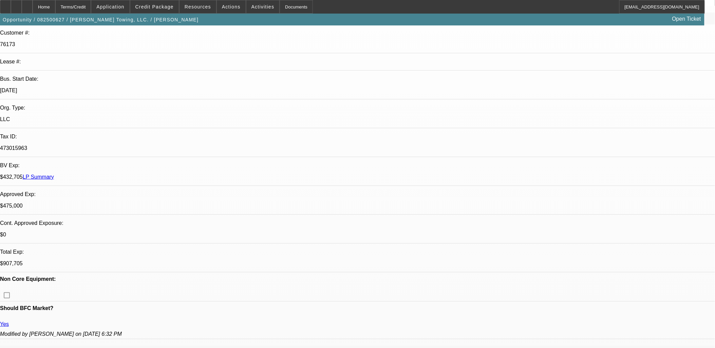
scroll to position [38, 0]
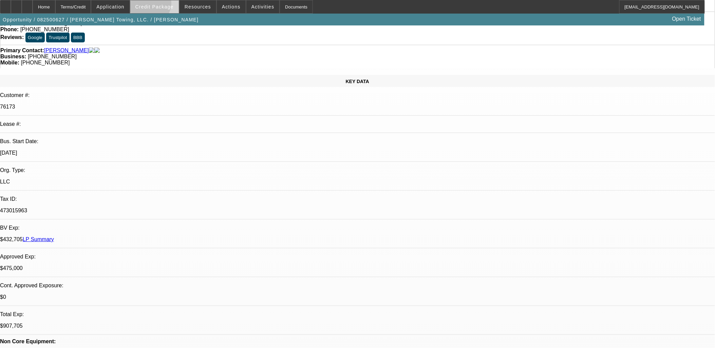
click at [158, 5] on span "Credit Package" at bounding box center [154, 6] width 38 height 5
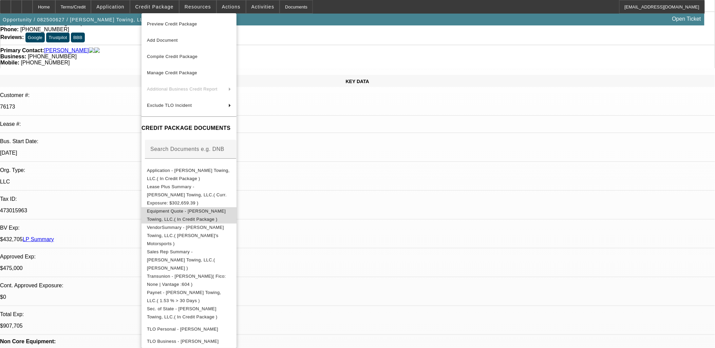
click at [193, 208] on span "Equipment Quote - Schrader's Towing, LLC.( In Credit Package )" at bounding box center [186, 214] width 79 height 13
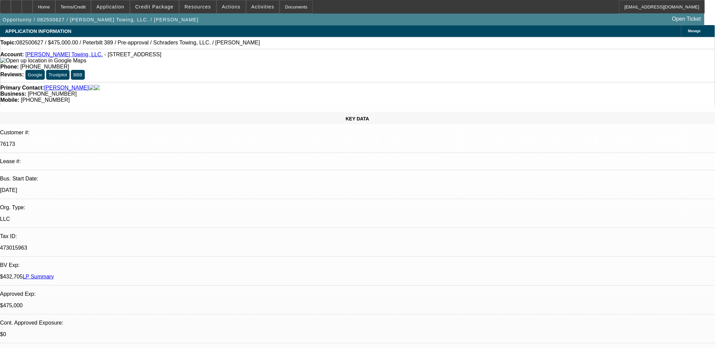
scroll to position [0, 0]
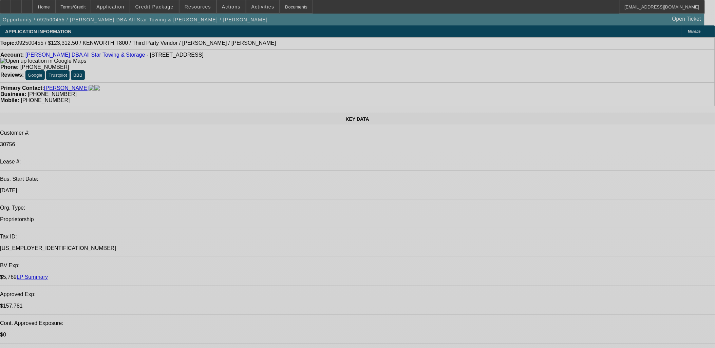
select select "0"
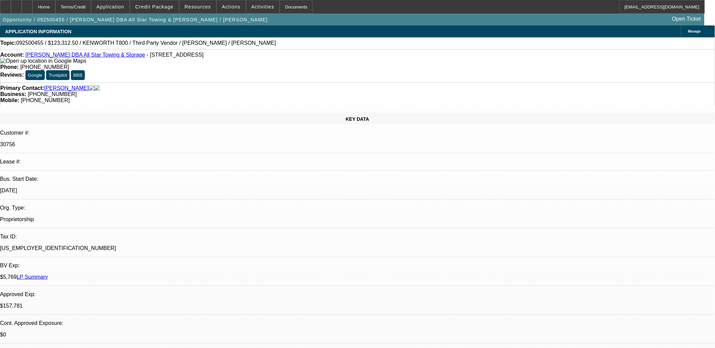
select select "2"
select select "0.1"
select select "0"
select select "2"
select select "0.1"
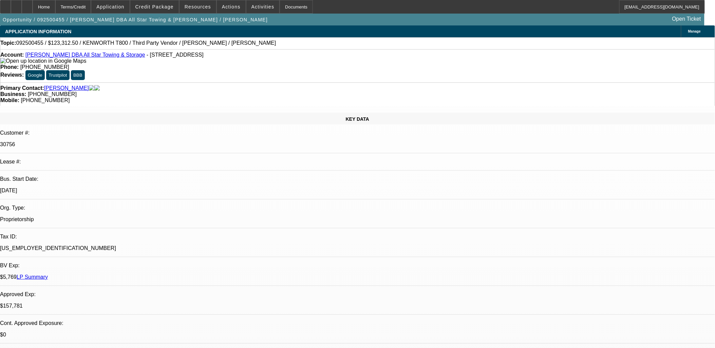
select select "0"
select select "2"
select select "0.1"
select select "1"
select select "2"
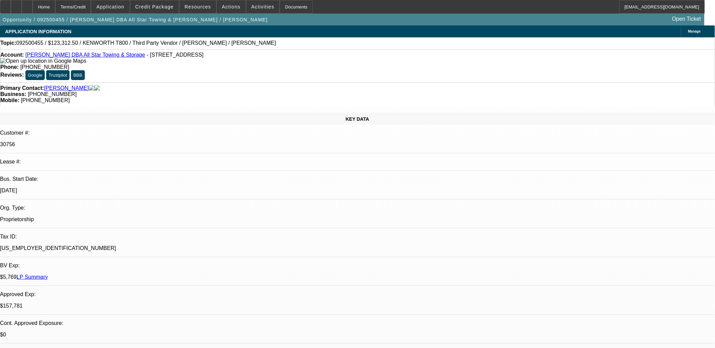
select select "4"
select select "1"
select select "2"
select select "4"
select select "1"
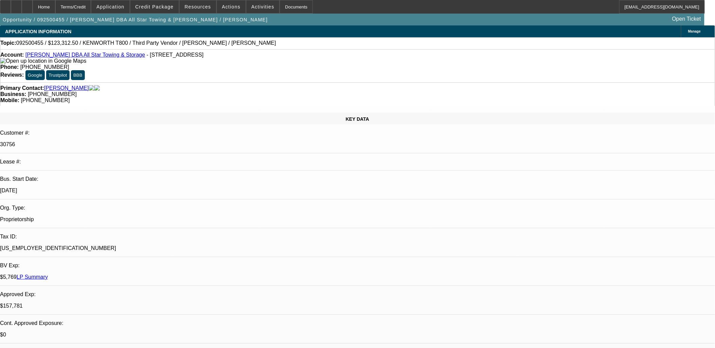
select select "2"
select select "4"
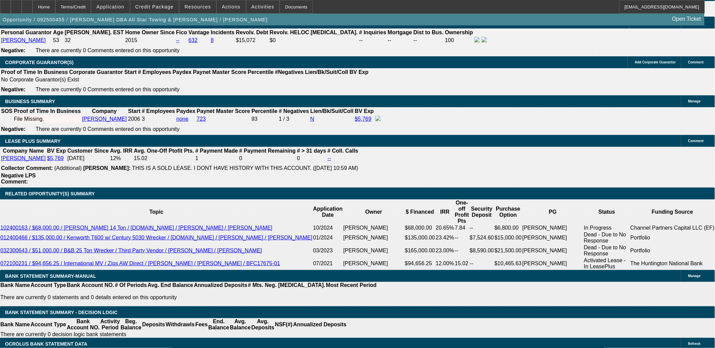
scroll to position [1056, 0]
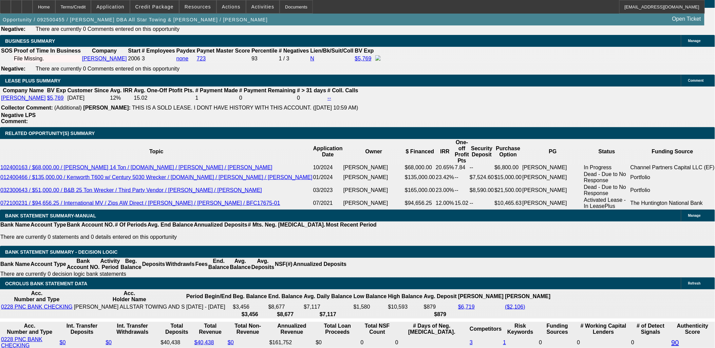
scroll to position [1093, 0]
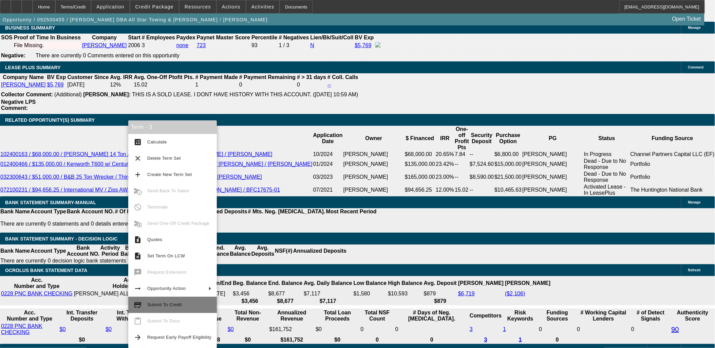
click at [159, 309] on button "credit_score Submit To Credit" at bounding box center [172, 305] width 89 height 16
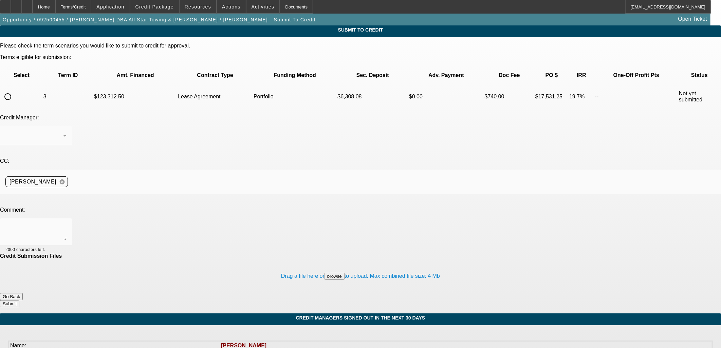
click at [23, 293] on button "Go Back" at bounding box center [11, 296] width 23 height 7
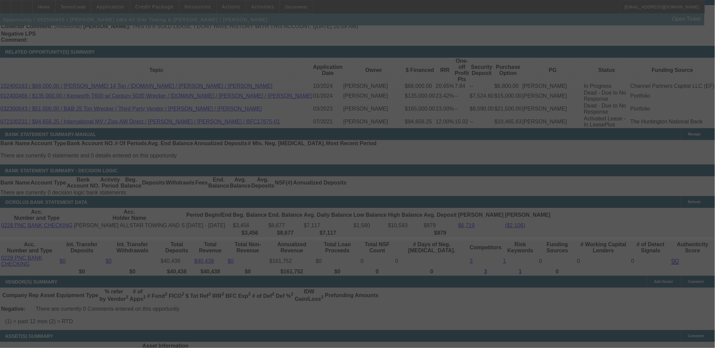
scroll to position [1159, 0]
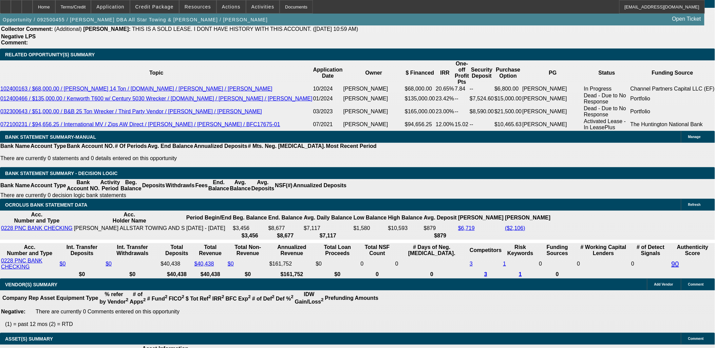
select select "0"
select select "2"
select select "0.1"
select select "4"
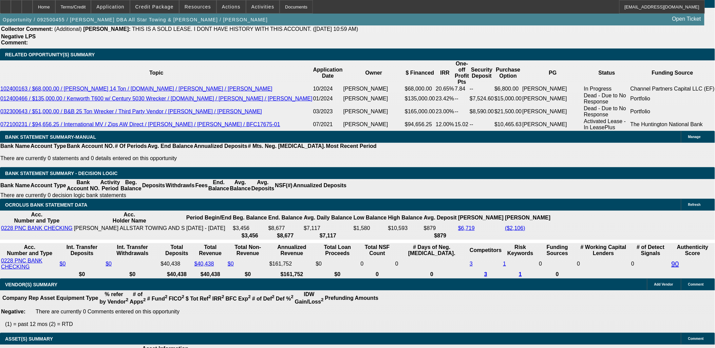
select select "0"
select select "2"
select select "0.1"
select select "4"
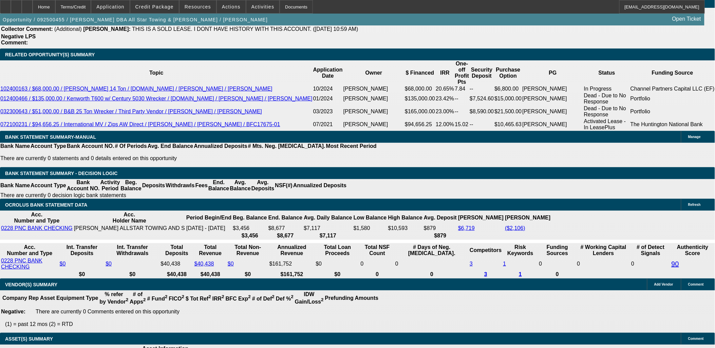
select select "0"
select select "2"
select select "0.1"
select select "4"
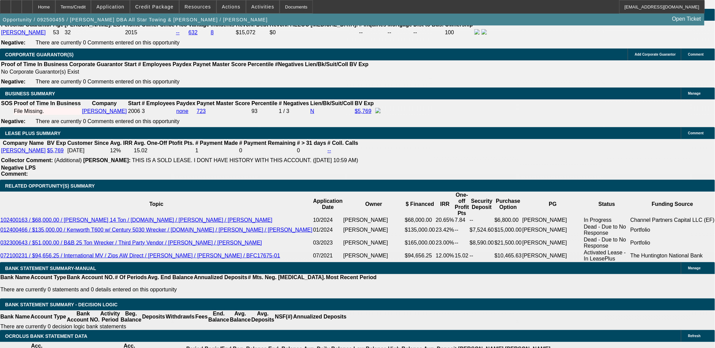
scroll to position [1026, 0]
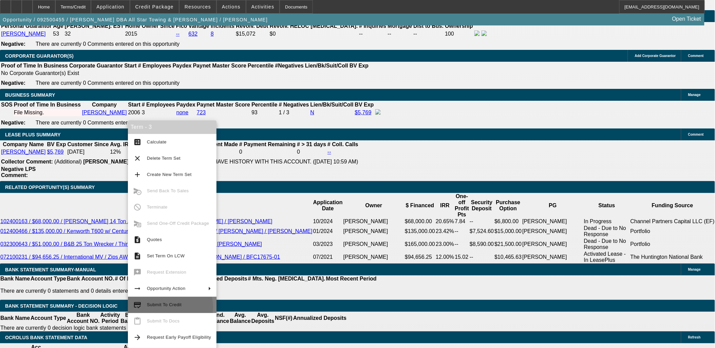
click at [164, 307] on span "Submit To Credit" at bounding box center [179, 305] width 64 height 8
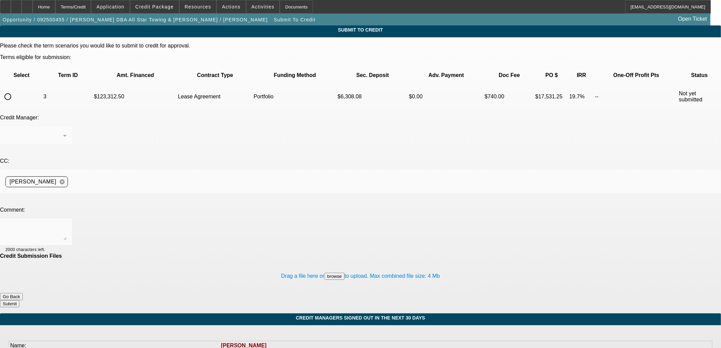
click at [15, 90] on input "radio" at bounding box center [8, 97] width 14 height 14
radio input "true"
click at [63, 132] on div at bounding box center [34, 136] width 58 height 8
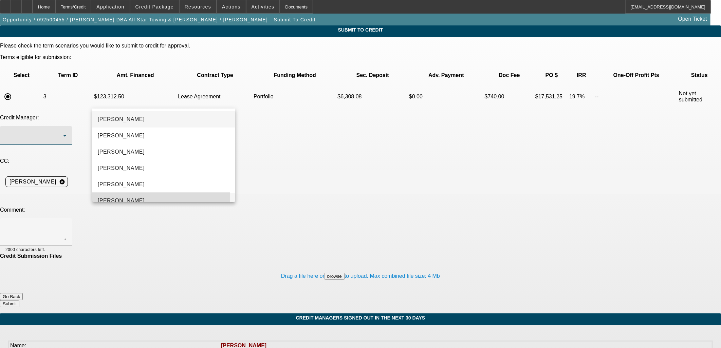
click at [131, 200] on span "Oliva, Samuel" at bounding box center [121, 201] width 47 height 8
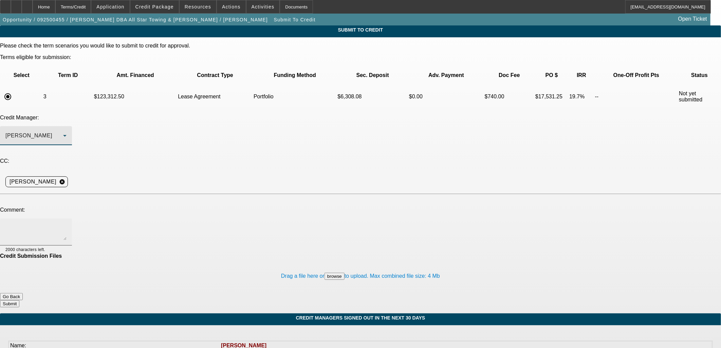
click at [67, 224] on textarea at bounding box center [35, 232] width 61 height 16
type textarea "Sam sent to you yesterday Mike declined would you review again with 1/3 down"
click at [19, 300] on button "Submit" at bounding box center [9, 303] width 19 height 7
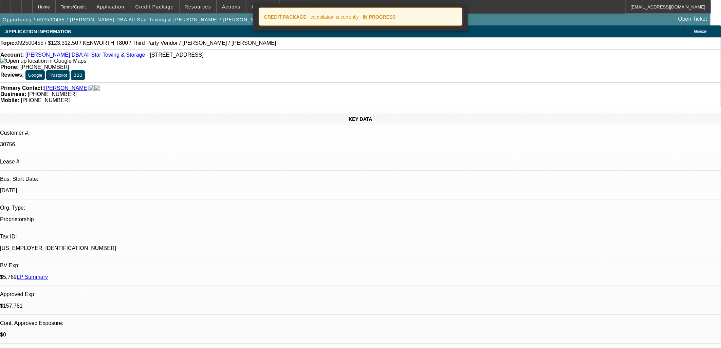
select select "0"
select select "2"
select select "0.1"
select select "4"
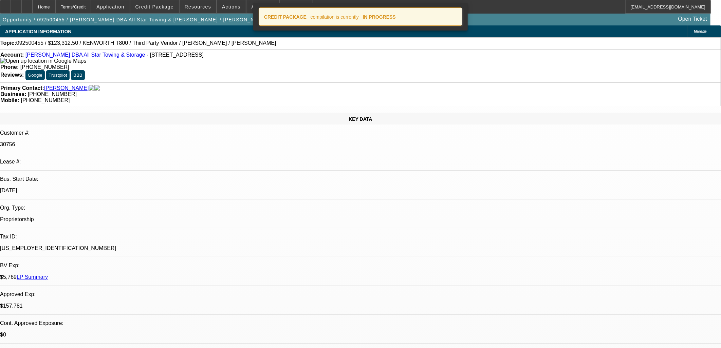
select select "0"
select select "2"
select select "0.1"
select select "4"
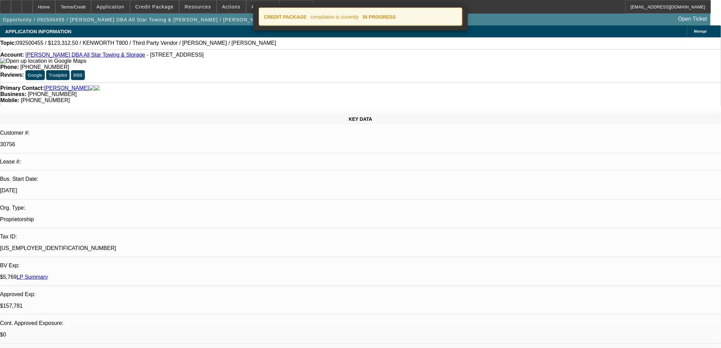
select select "0"
select select "2"
select select "0.1"
select select "4"
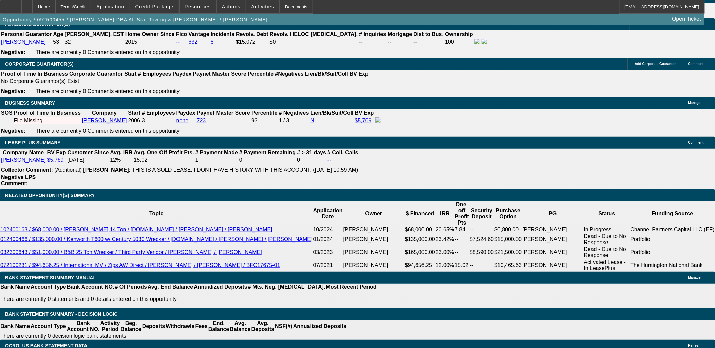
scroll to position [1093, 0]
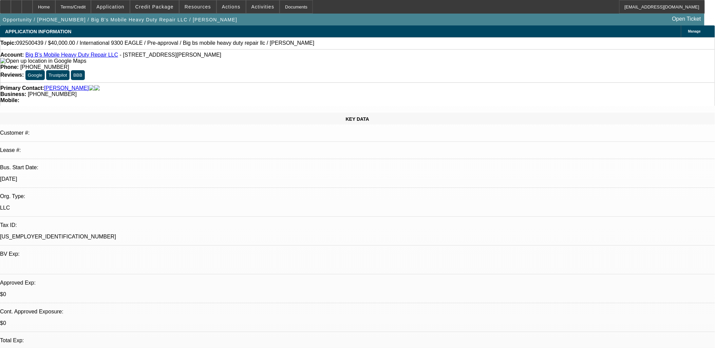
select select "0"
select select "0.1"
select select "0"
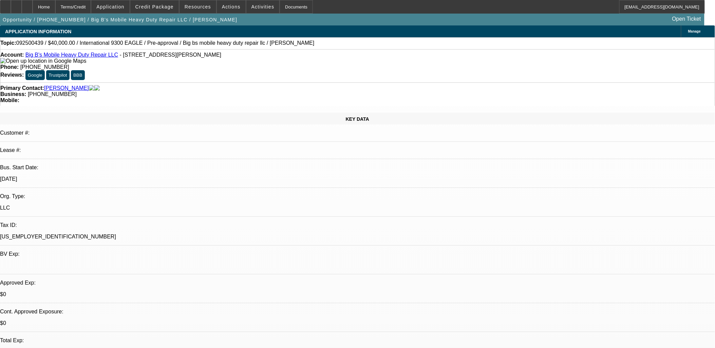
select select "0.1"
select select "0.2"
select select "0"
select select "0.1"
select select "0.2"
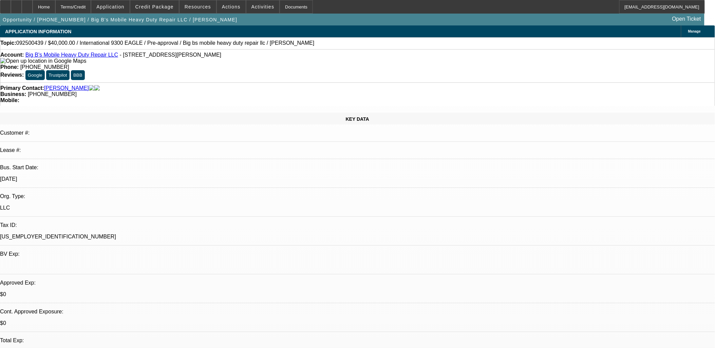
select select "0"
select select "0.1"
select select "1"
select select "4"
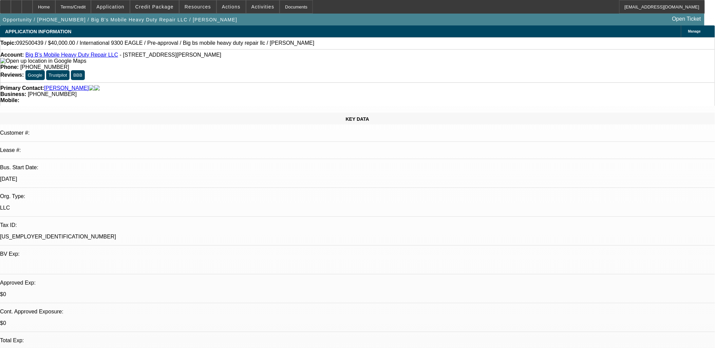
select select "1"
select select "4"
select select "1"
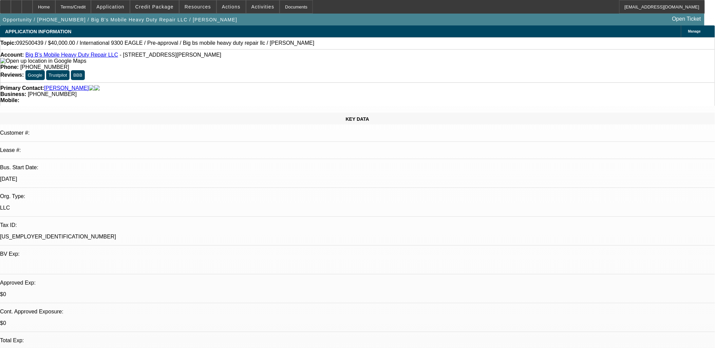
select select "4"
select select "1"
select select "4"
click at [22, 6] on div at bounding box center [16, 7] width 11 height 14
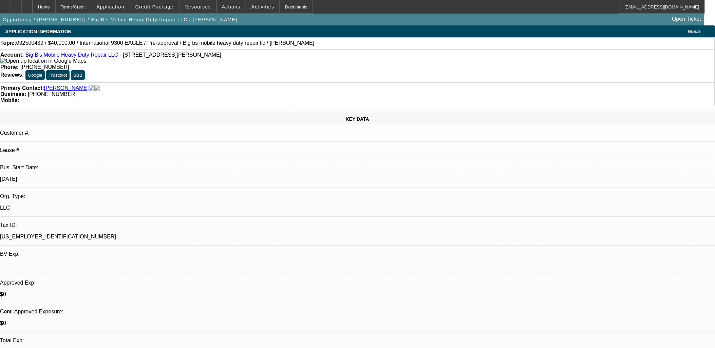
drag, startPoint x: 26, startPoint y: 8, endPoint x: 145, endPoint y: 161, distance: 193.9
click at [146, 291] on div "$0" at bounding box center [357, 294] width 715 height 6
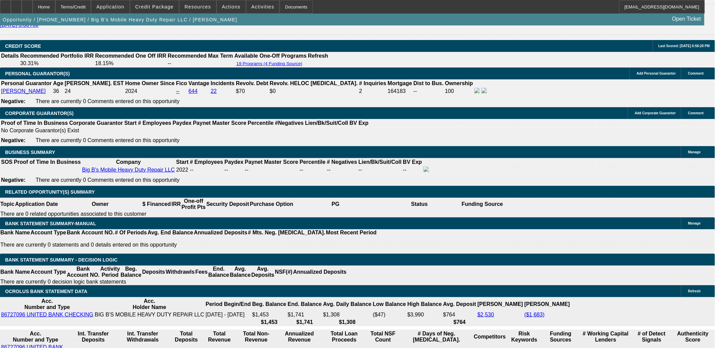
scroll to position [942, 0]
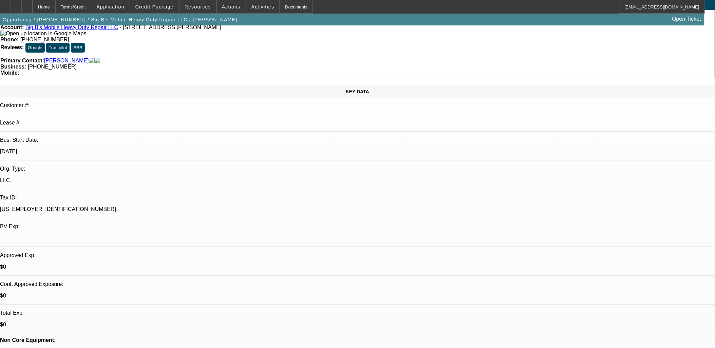
scroll to position [0, 0]
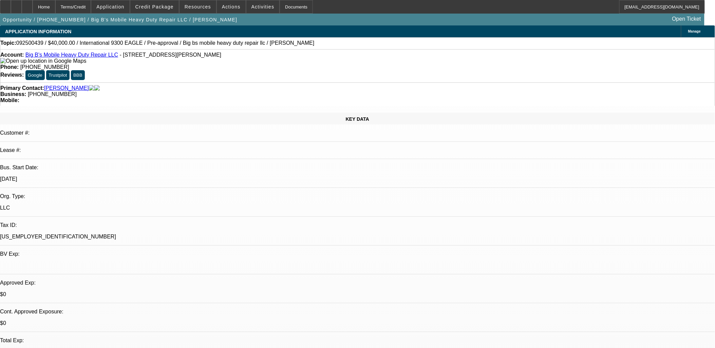
click at [105, 55] on link "Big B's Mobile Heavy Duty Repair LLC" at bounding box center [71, 55] width 93 height 6
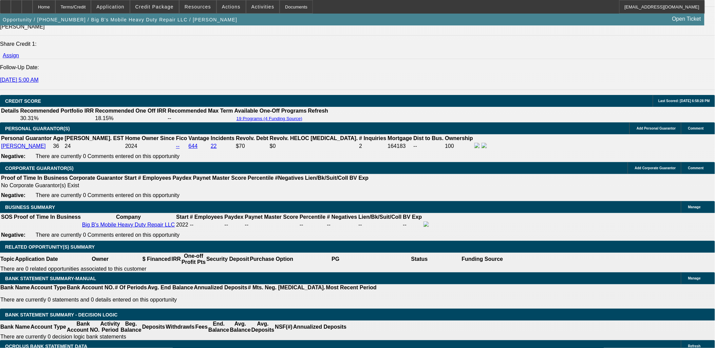
scroll to position [905, 0]
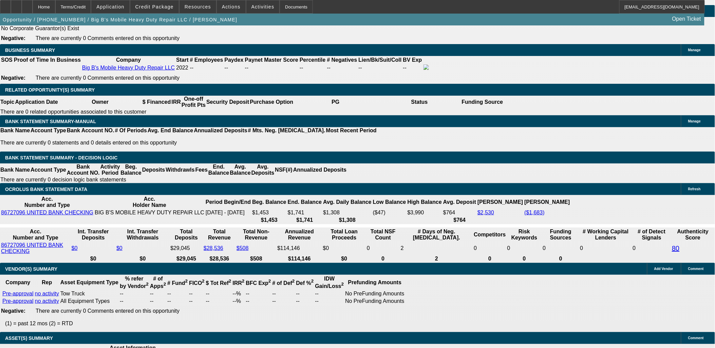
scroll to position [942, 0]
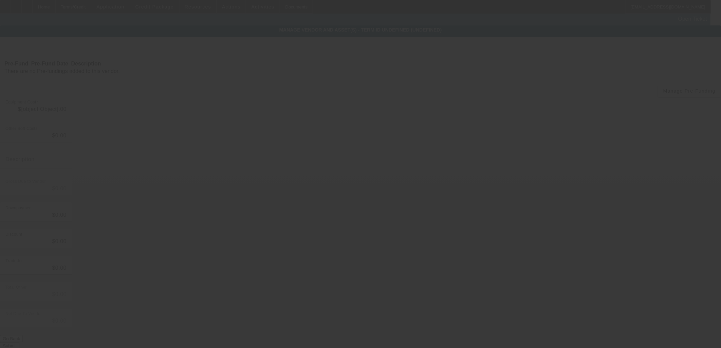
type input "$40,899.00"
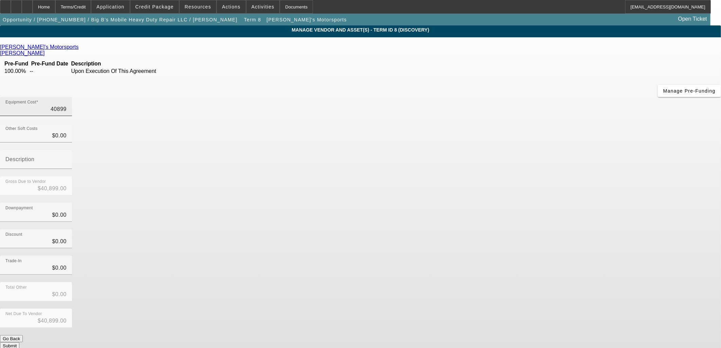
click at [67, 105] on input "40899" at bounding box center [35, 109] width 61 height 8
type input "4"
type input "$4.00"
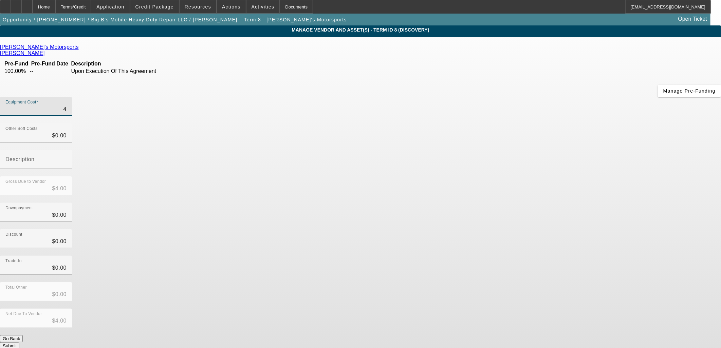
type input "40"
type input "$40.00"
type input "408"
type input "$408.00"
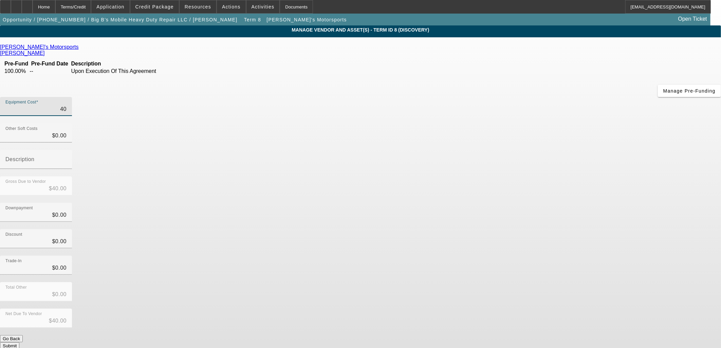
type input "$408.00"
type input "4089"
type input "$4,089.00"
type input "40898"
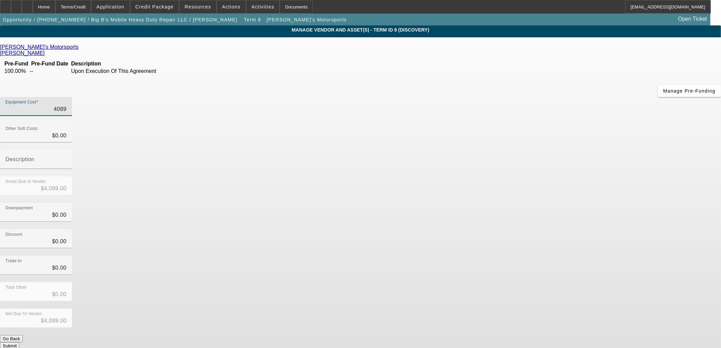
type input "$40,898.00"
click at [463, 256] on div "Trade-In $0.00" at bounding box center [360, 269] width 721 height 26
click at [19, 342] on button "Submit" at bounding box center [9, 345] width 19 height 7
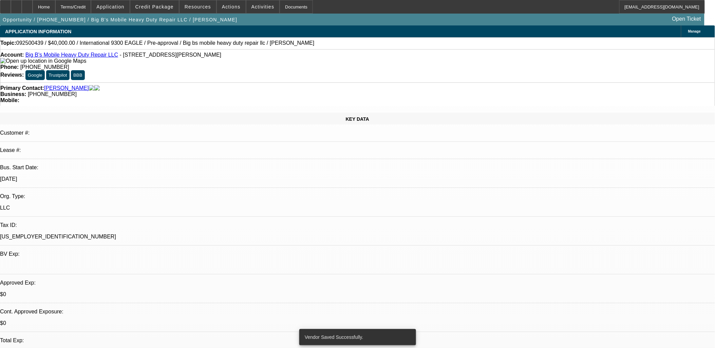
select select "0"
select select "0.1"
select select "4"
select select "0"
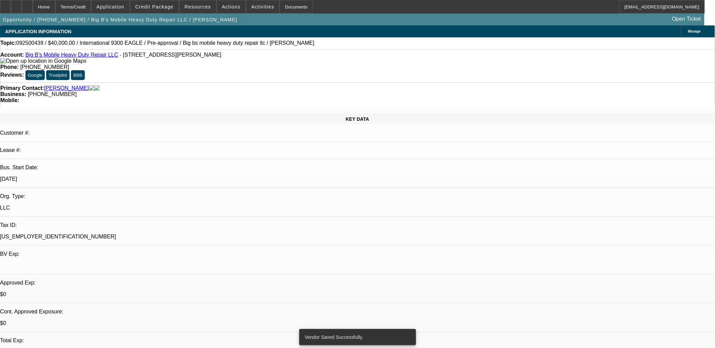
select select "0"
select select "0.1"
select select "4"
select select "0.2"
select select "0"
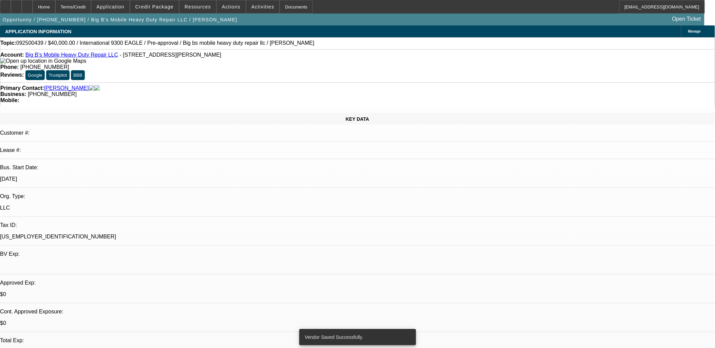
select select "0.1"
select select "4"
select select "0.2"
select select "0"
select select "0.1"
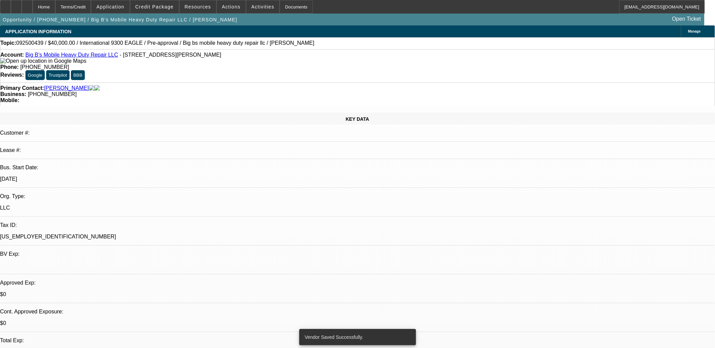
select select "4"
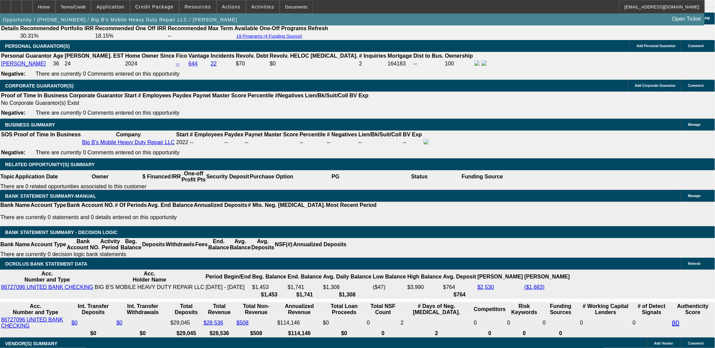
scroll to position [980, 0]
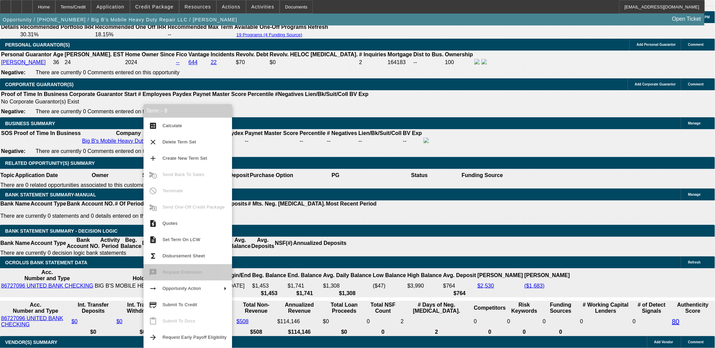
click at [177, 303] on span "Submit To Credit" at bounding box center [180, 304] width 35 height 5
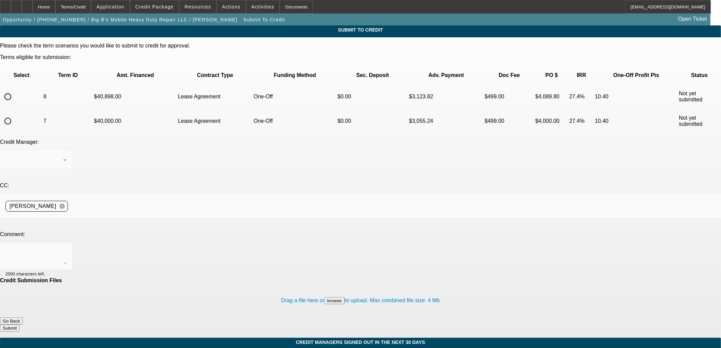
click at [15, 90] on input "radio" at bounding box center [8, 97] width 14 height 14
radio input "true"
click at [67, 243] on div at bounding box center [35, 256] width 61 height 27
click at [67, 248] on textarea "please send to Fin for equipment review and clearance, PG said he is working wi…" at bounding box center [35, 256] width 61 height 16
type textarea "please send to Fin for equipment review and clearance, PG said he is working wi…"
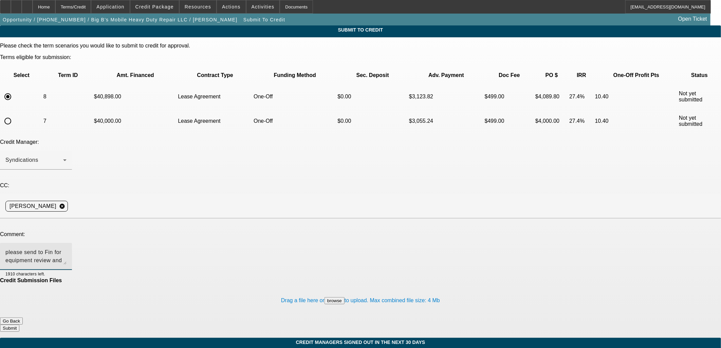
click at [19, 325] on button "Submit" at bounding box center [9, 328] width 19 height 7
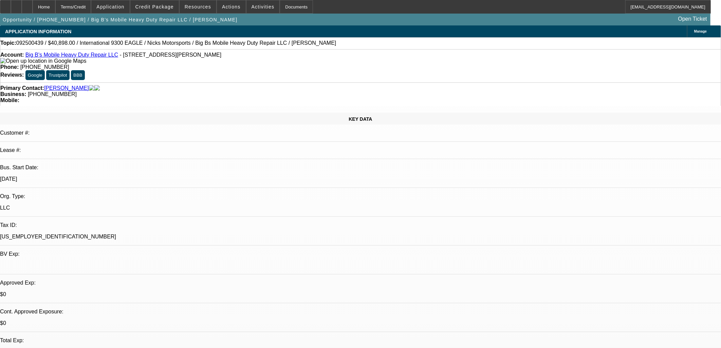
select select "0"
select select "0.1"
select select "4"
select select "0"
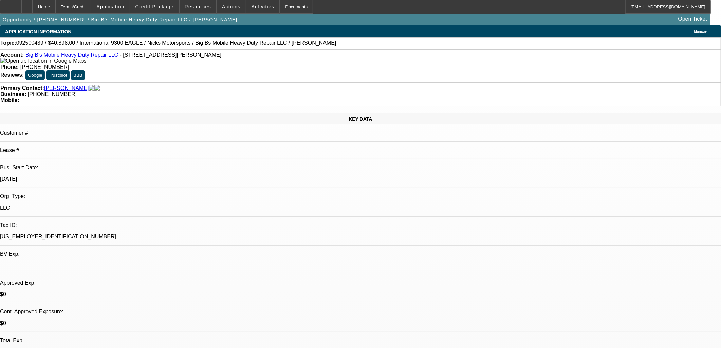
select select "0"
select select "0.1"
select select "4"
select select "0.2"
select select "0"
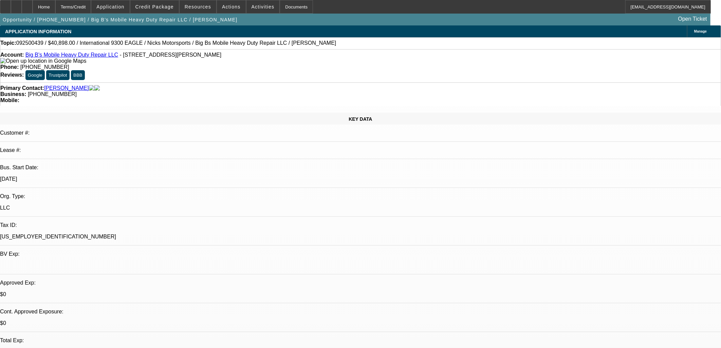
select select "0.1"
select select "4"
select select "0.2"
select select "0"
select select "0.1"
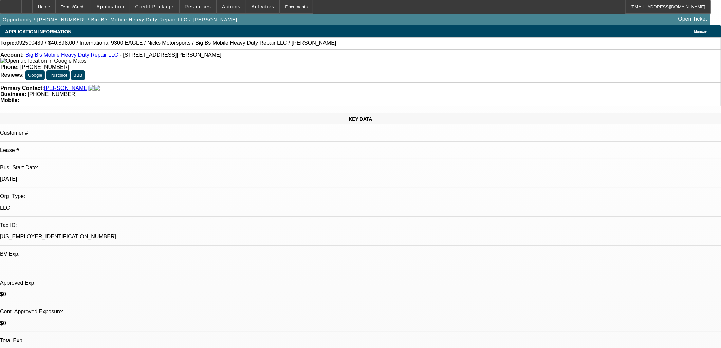
select select "4"
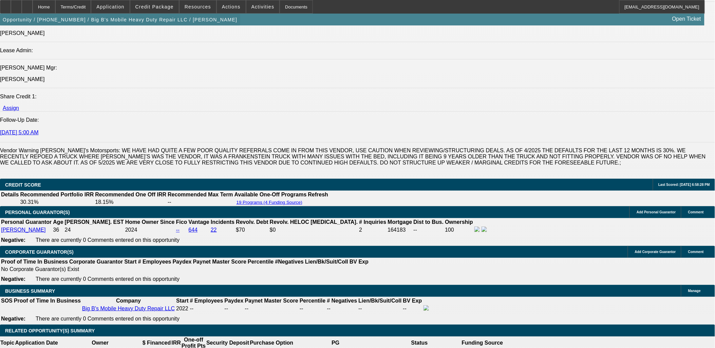
scroll to position [905, 0]
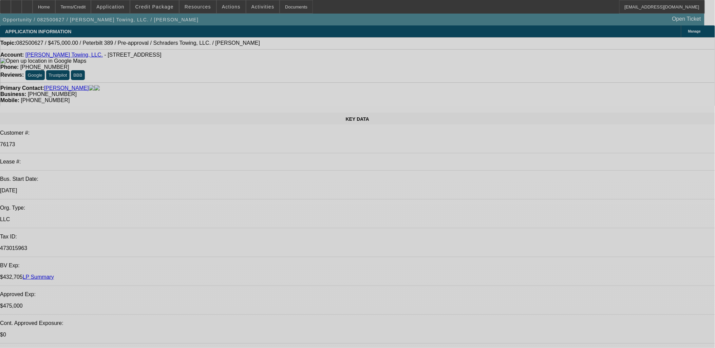
select select "0"
select select "2"
select select "0.1"
select select "0"
select select "2"
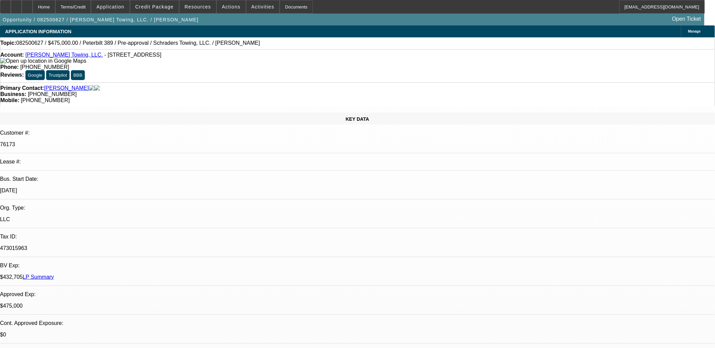
select select "0.1"
select select "0"
select select "2"
select select "0.1"
select select "0"
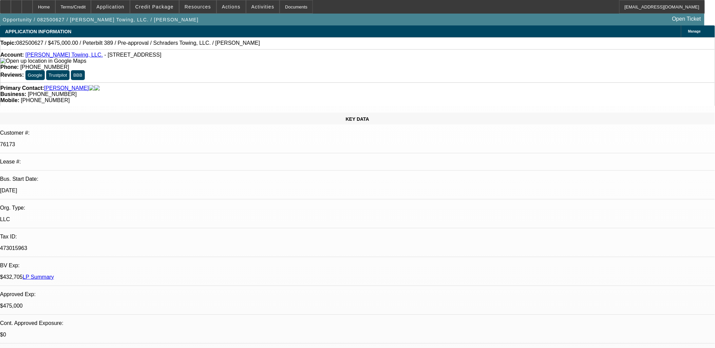
select select "2"
select select "0.1"
select select "1"
select select "2"
select select "4"
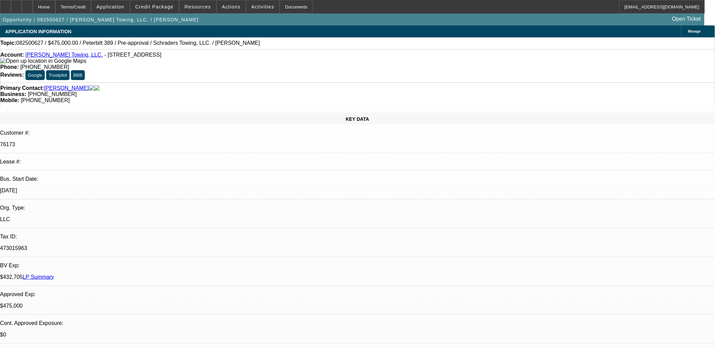
select select "1"
select select "2"
select select "4"
select select "1"
select select "2"
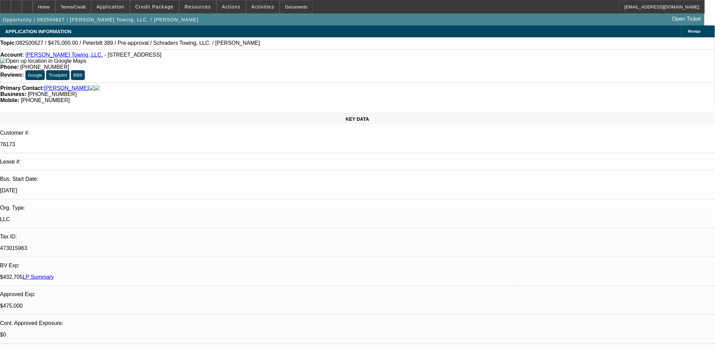
select select "4"
select select "1"
select select "2"
select select "4"
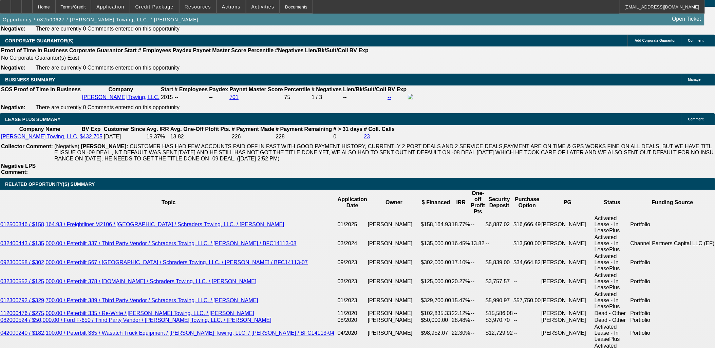
scroll to position [1093, 0]
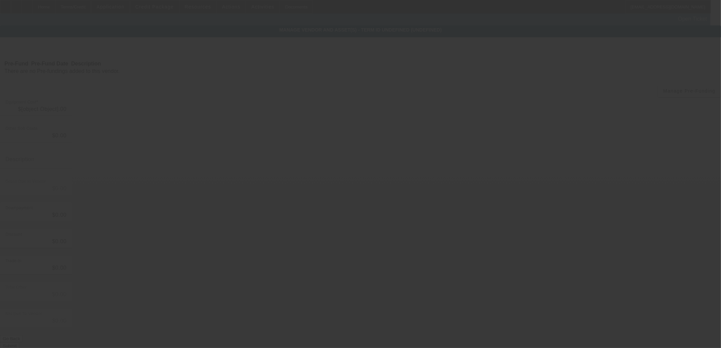
type input "$565,000.00"
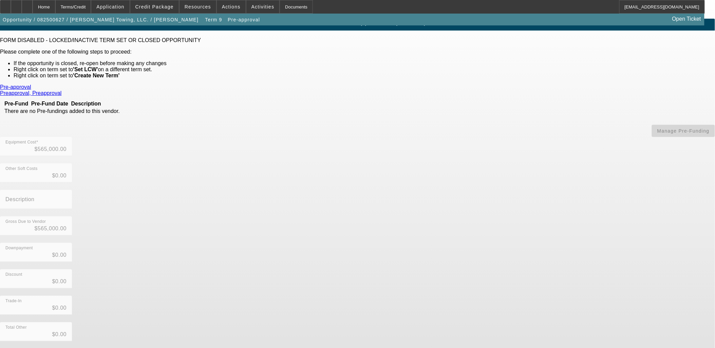
scroll to position [13, 0]
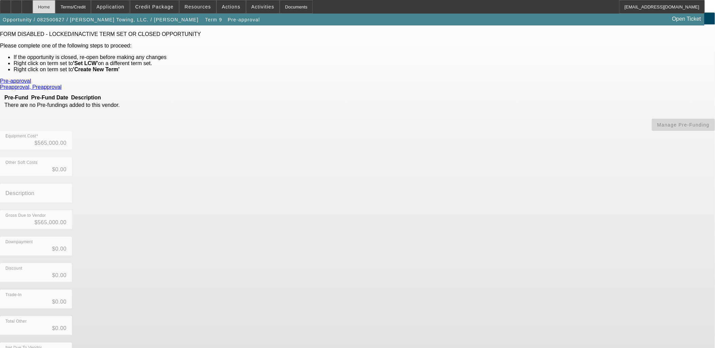
click at [55, 6] on div "Home" at bounding box center [44, 7] width 23 height 14
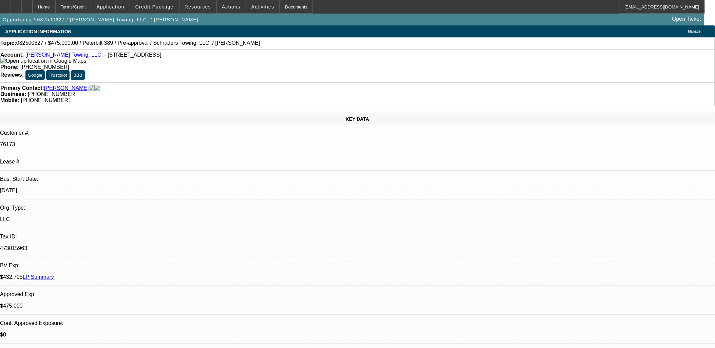
select select "0"
select select "2"
select select "0.1"
select select "4"
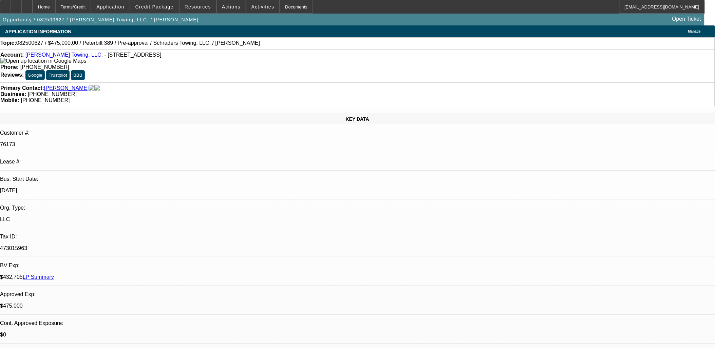
select select "0"
select select "2"
select select "0.1"
select select "4"
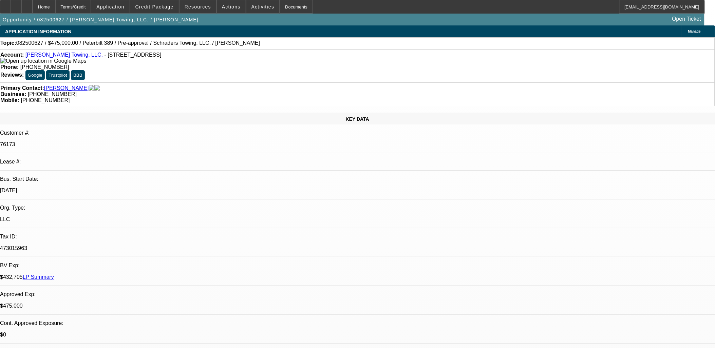
select select "0"
select select "2"
select select "0.1"
select select "4"
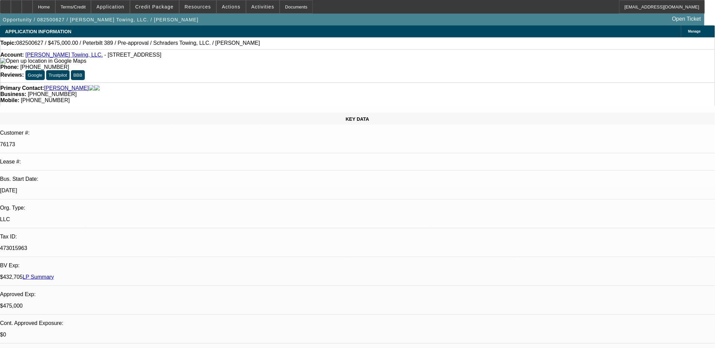
select select "0"
select select "2"
select select "0.1"
select select "4"
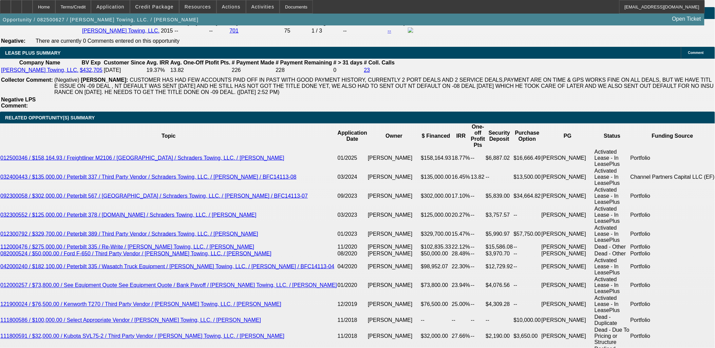
scroll to position [1169, 0]
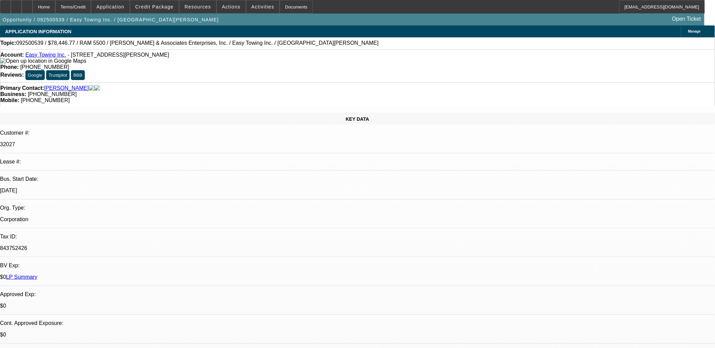
select select "0"
select select "6"
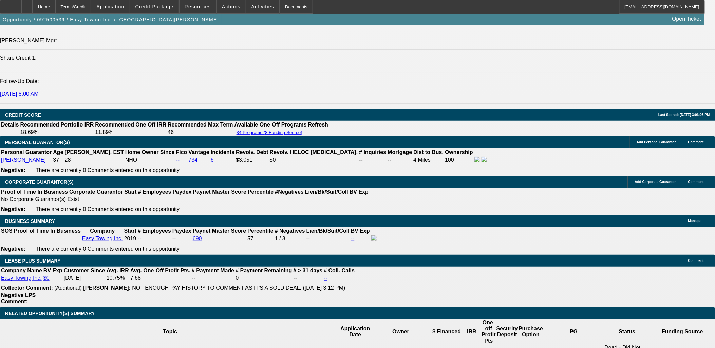
scroll to position [980, 0]
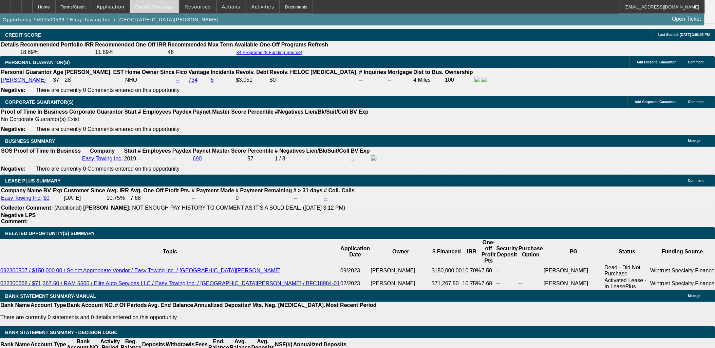
click at [167, 6] on span "Credit Package" at bounding box center [154, 6] width 38 height 5
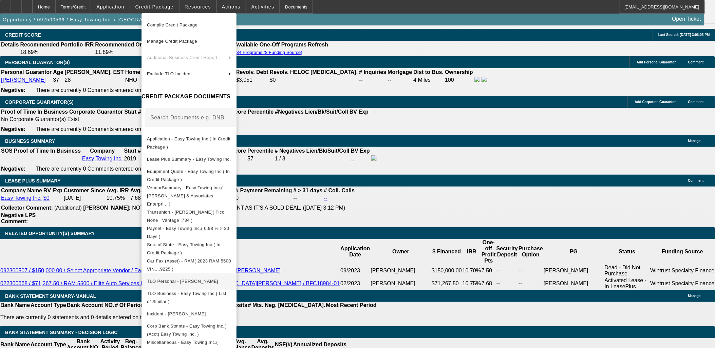
scroll to position [69, 0]
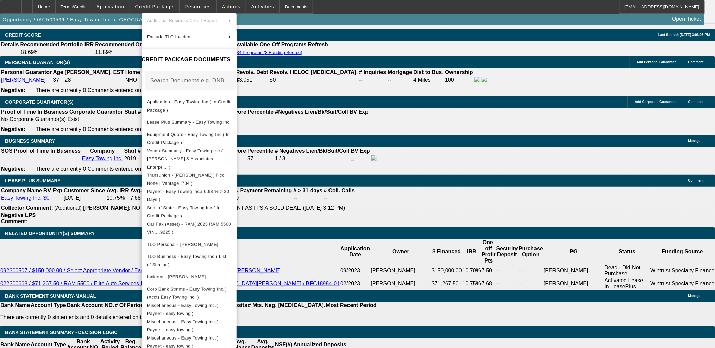
click at [364, 229] on div at bounding box center [357, 174] width 715 height 348
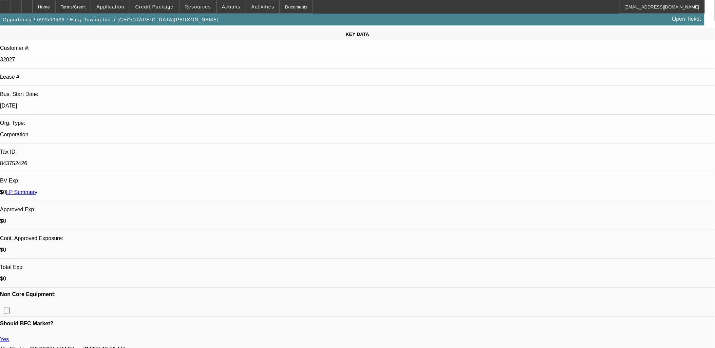
scroll to position [0, 0]
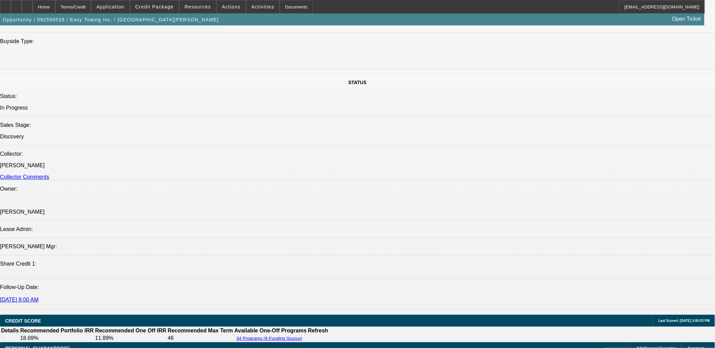
scroll to position [679, 0]
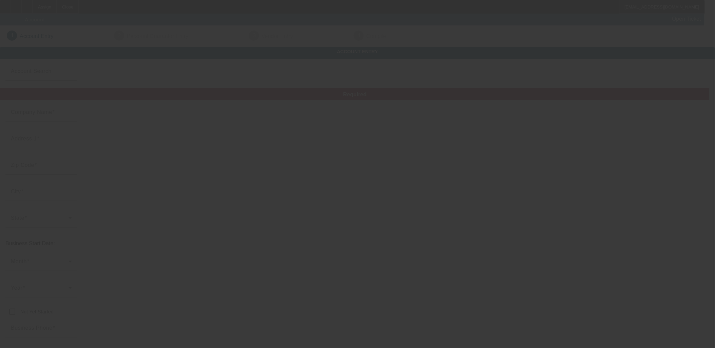
type input "[DATE]"
type input "Top Notch Towing"
type input "[STREET_ADDRESS]"
type input "28466"
type input "[PERSON_NAME]"
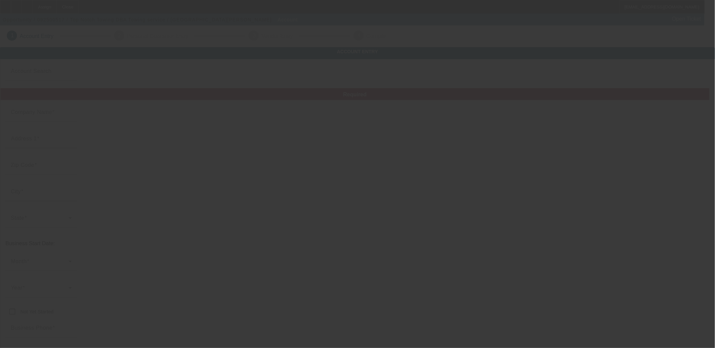
type input "[PHONE_NUMBER]"
type input "Towing service"
type input "[EMAIL_ADDRESS][DOMAIN_NAME]"
type input "[US_EMPLOYER_IDENTIFICATION_NUMBER]"
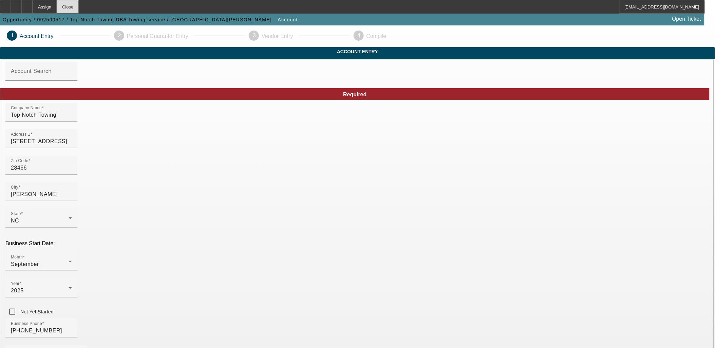
click at [79, 10] on div "Close" at bounding box center [68, 7] width 22 height 14
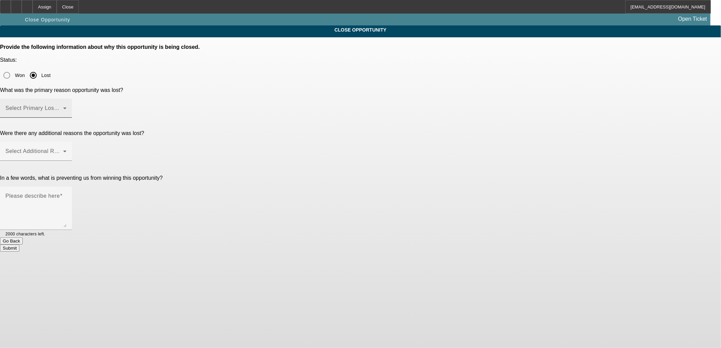
click at [67, 99] on div "Select Primary Lost Reason" at bounding box center [35, 108] width 61 height 19
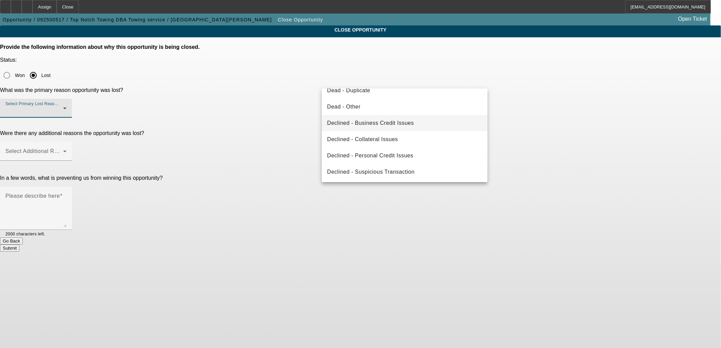
scroll to position [53, 0]
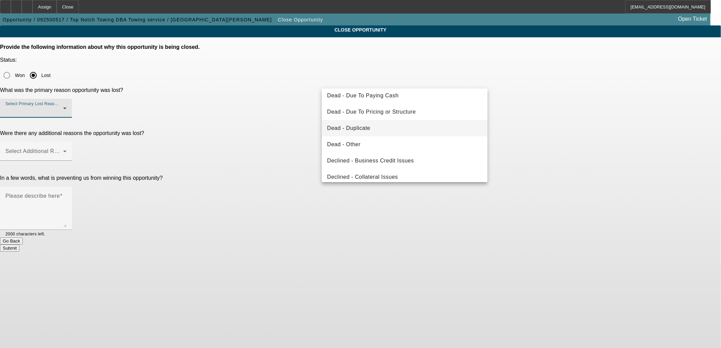
click at [364, 129] on span "Dead - Duplicate" at bounding box center [348, 128] width 43 height 8
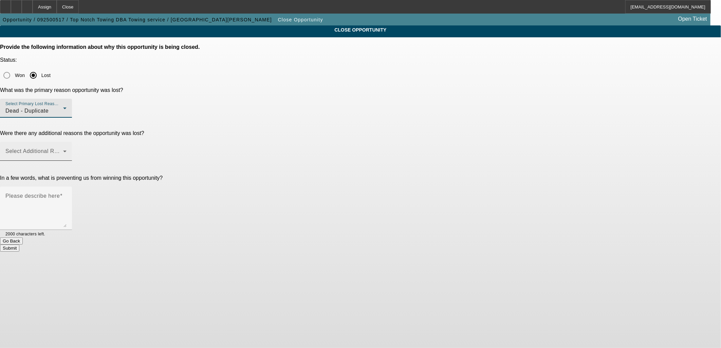
click at [67, 142] on div "Select Additional Reasons" at bounding box center [35, 151] width 61 height 19
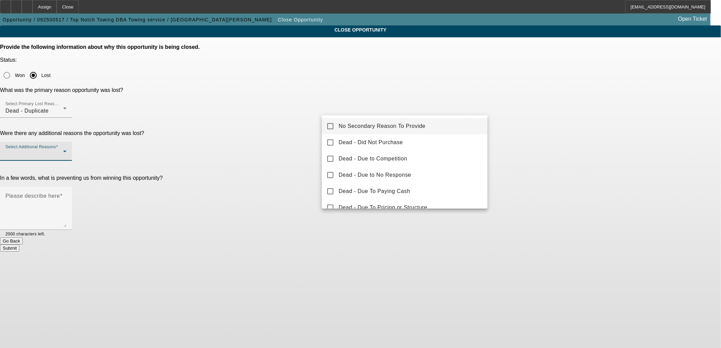
click at [360, 131] on mat-option "No Secondary Reason To Provide" at bounding box center [405, 126] width 166 height 16
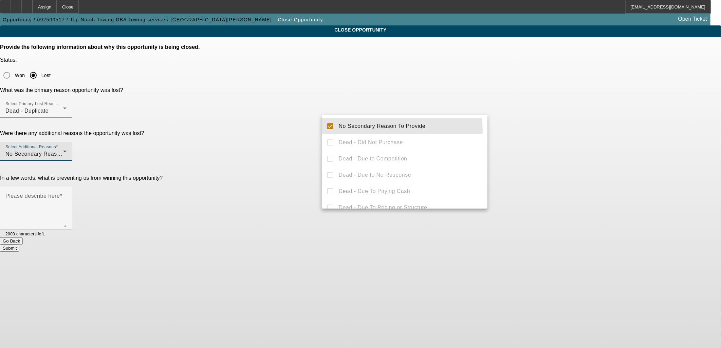
drag, startPoint x: 266, startPoint y: 127, endPoint x: 289, endPoint y: 129, distance: 22.9
click at [271, 126] on div at bounding box center [360, 174] width 721 height 348
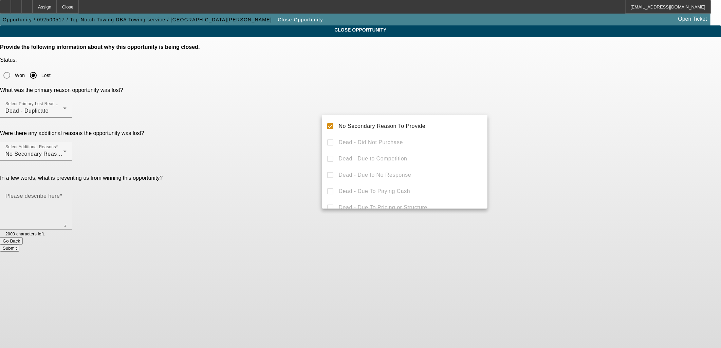
click at [67, 195] on textarea "Please describe here" at bounding box center [35, 211] width 61 height 33
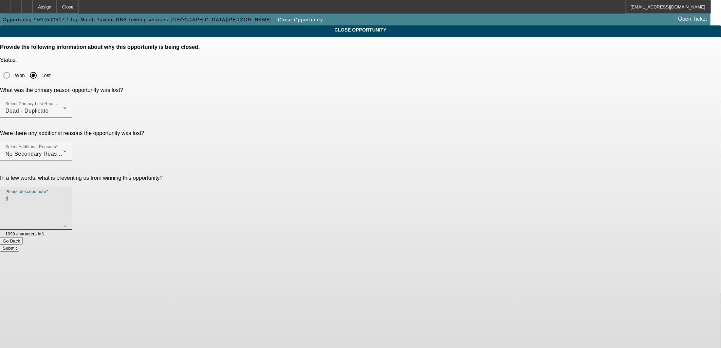
type textarea "d"
click at [19, 245] on button "Submit" at bounding box center [9, 248] width 19 height 7
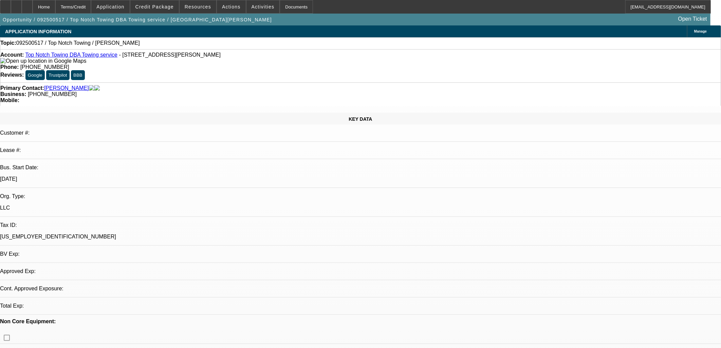
select select "0"
select select "2"
select select "0.1"
select select "4"
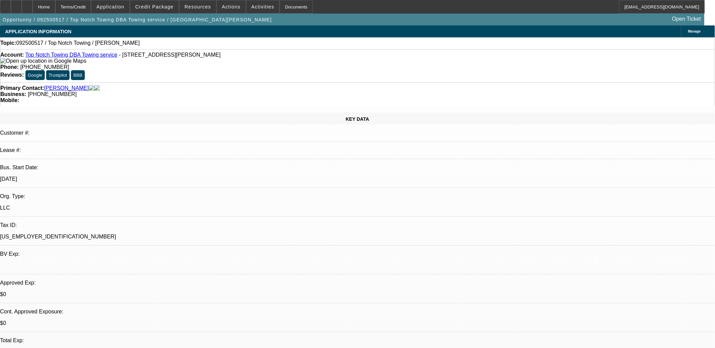
select select "0"
select select "2"
select select "0.1"
select select "1"
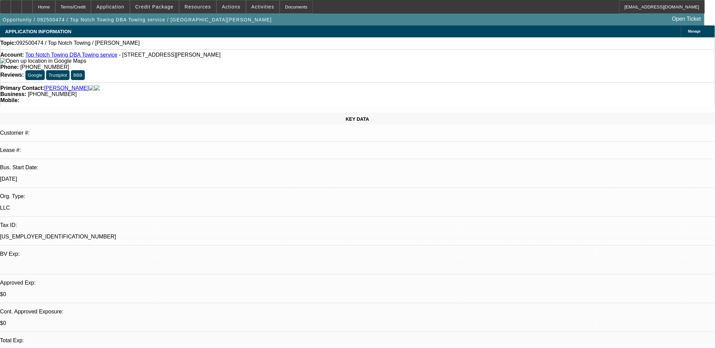
select select "2"
select select "4"
click at [403, 335] on span "X" at bounding box center [402, 337] width 4 height 5
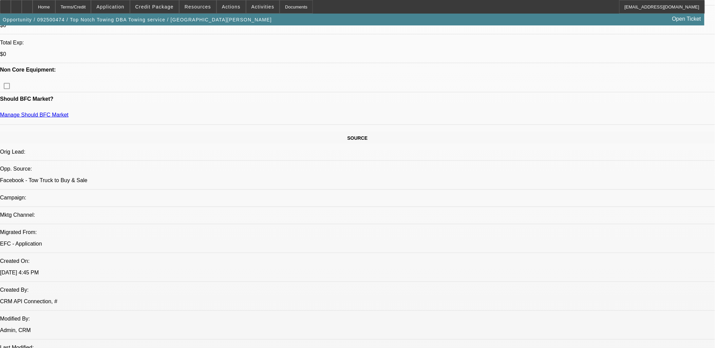
scroll to position [226, 0]
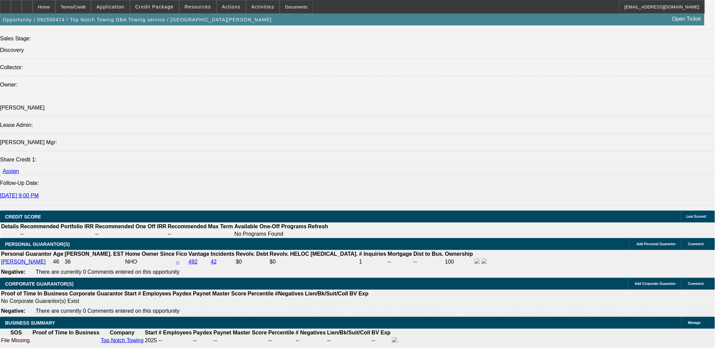
scroll to position [792, 0]
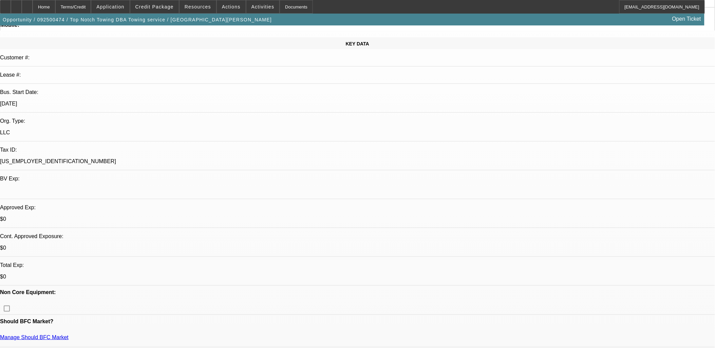
scroll to position [0, 0]
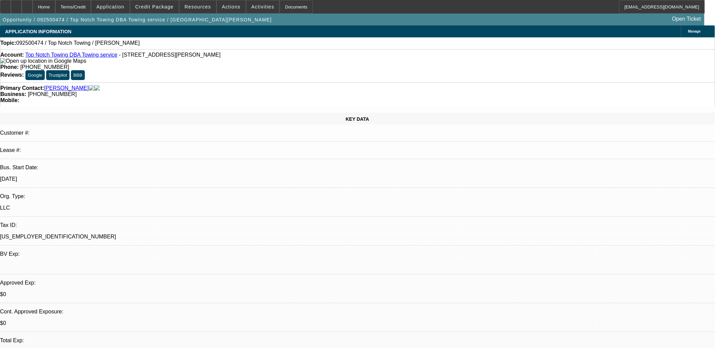
drag, startPoint x: 334, startPoint y: 205, endPoint x: 313, endPoint y: 203, distance: 20.8
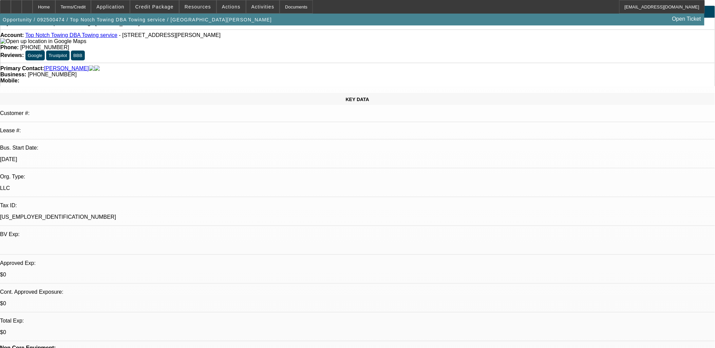
scroll to position [38, 0]
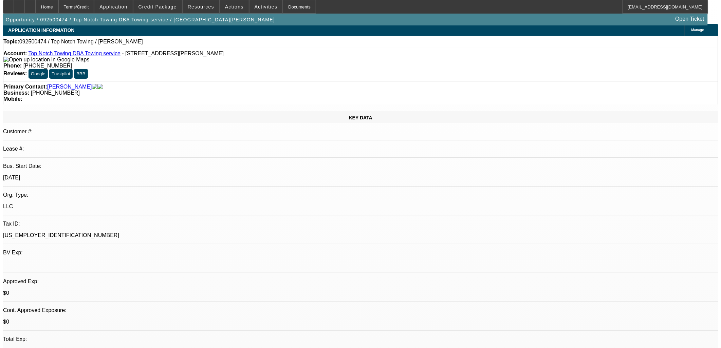
scroll to position [0, 0]
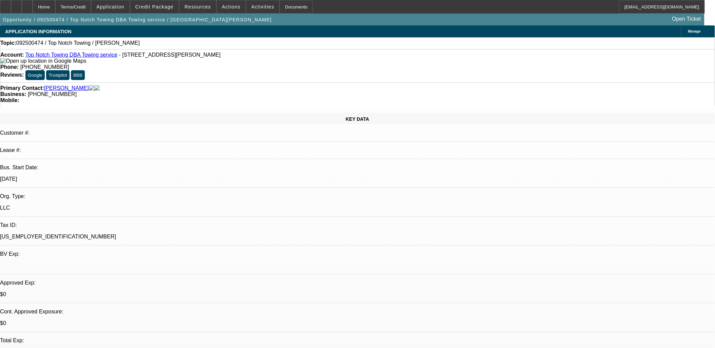
click at [232, 6] on span "Actions" at bounding box center [231, 6] width 19 height 5
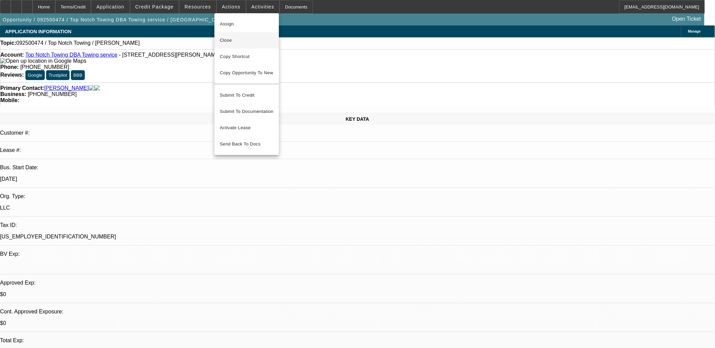
click at [244, 42] on span "Close" at bounding box center [247, 40] width 54 height 8
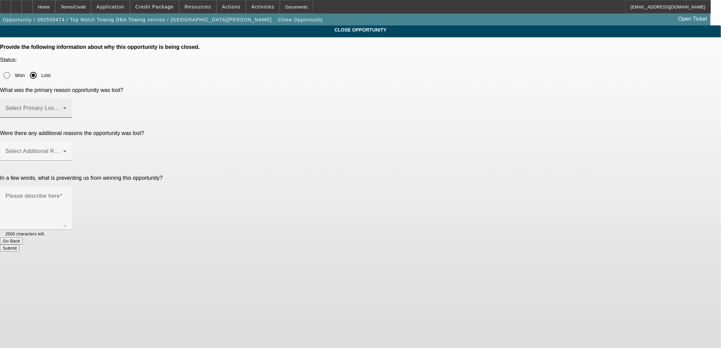
click at [63, 107] on span at bounding box center [34, 111] width 58 height 8
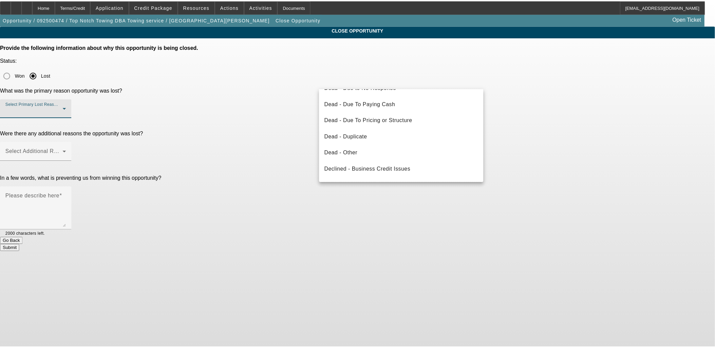
scroll to position [91, 0]
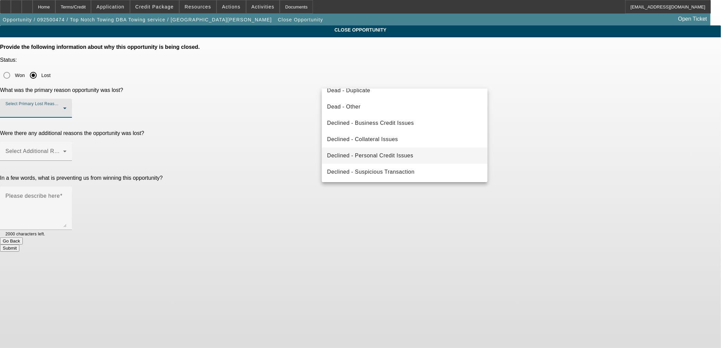
click at [387, 157] on span "Declined - Personal Credit Issues" at bounding box center [370, 156] width 86 height 8
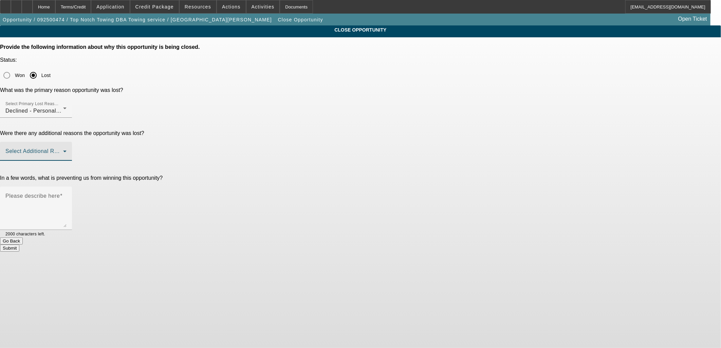
click at [63, 150] on span at bounding box center [34, 154] width 58 height 8
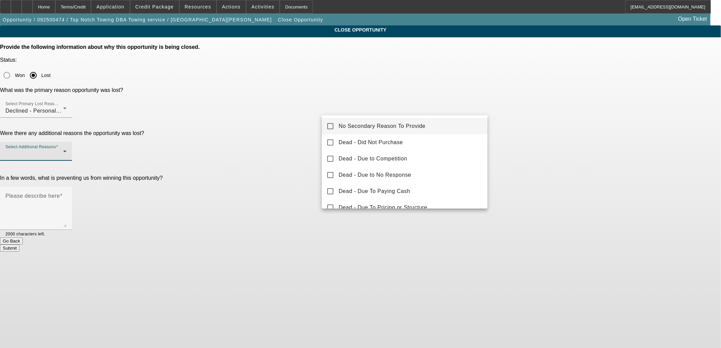
click at [368, 126] on span "No Secondary Reason To Provide" at bounding box center [382, 126] width 87 height 8
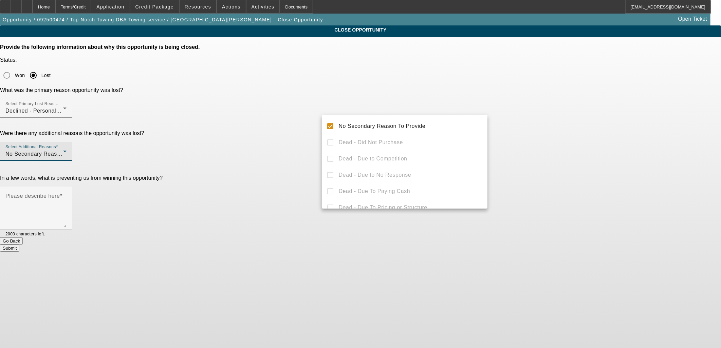
click at [314, 124] on div at bounding box center [360, 174] width 721 height 348
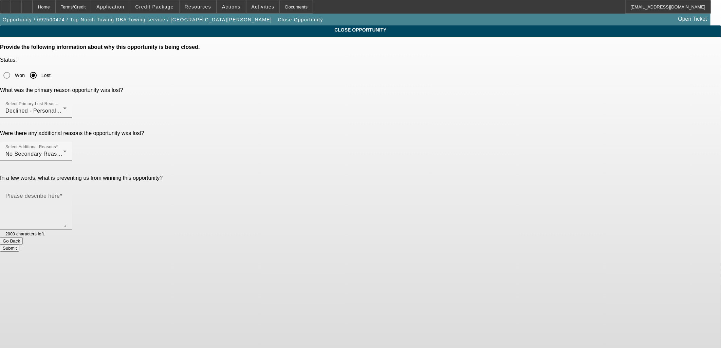
click at [67, 195] on textarea "Please describe here" at bounding box center [35, 211] width 61 height 33
type textarea "dseclin"
click at [19, 245] on button "Submit" at bounding box center [9, 248] width 19 height 7
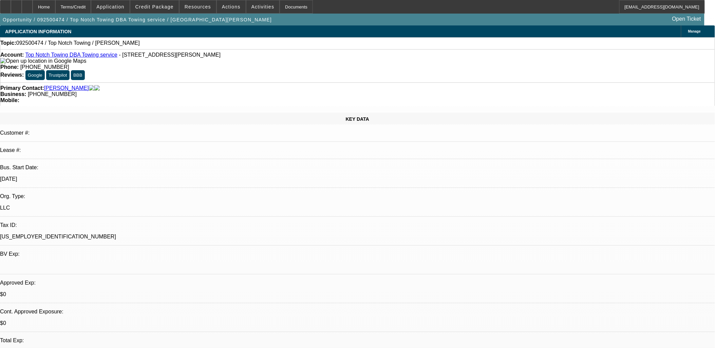
select select "0"
select select "2"
select select "0.1"
select select "4"
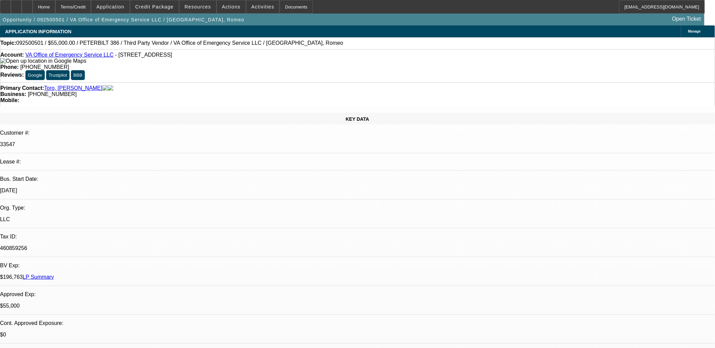
select select "0"
select select "2"
select select "0"
select select "2"
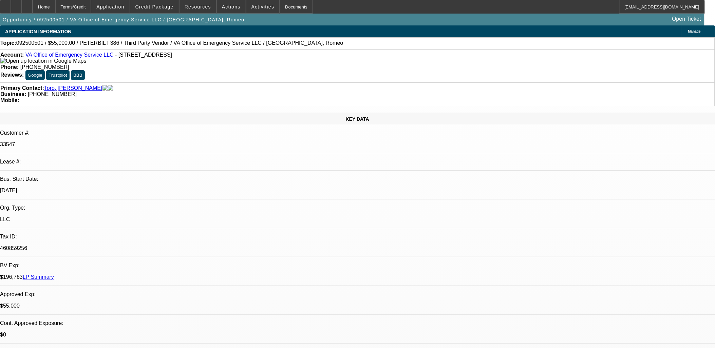
select select "0"
select select "1"
select select "2"
select select "6"
select select "1"
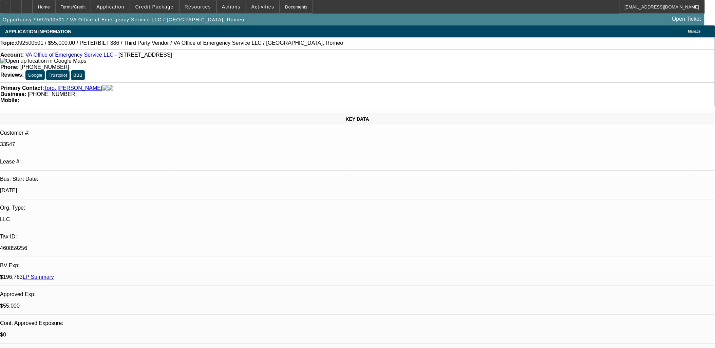
select select "2"
select select "6"
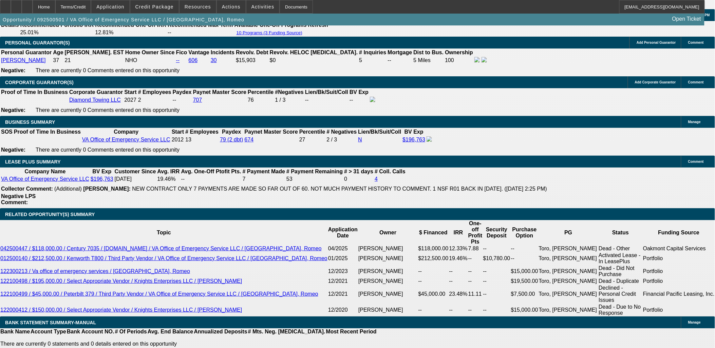
scroll to position [1057, 0]
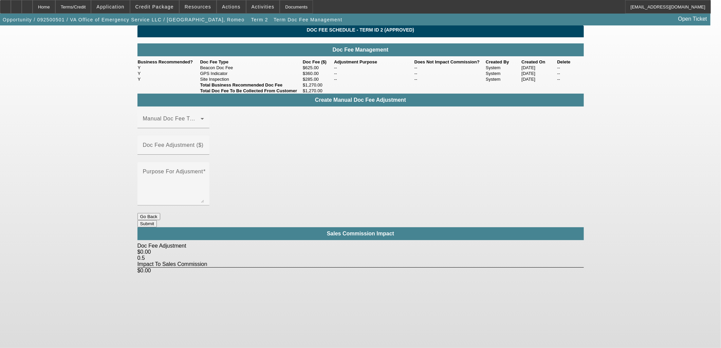
click at [160, 213] on button "Go Back" at bounding box center [148, 216] width 23 height 7
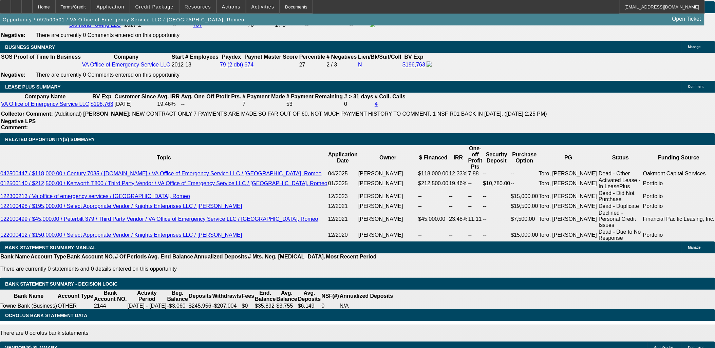
select select "0"
select select "2"
select select "0"
select select "6"
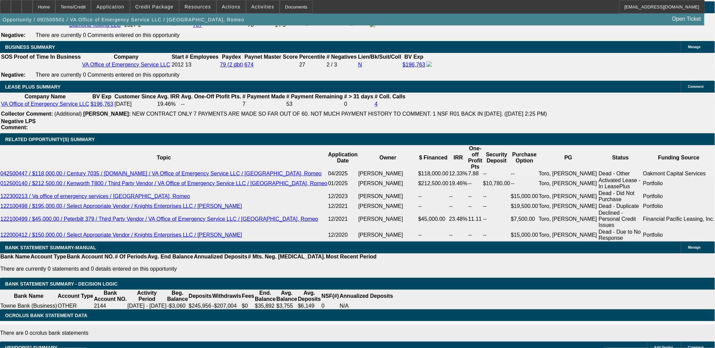
select select "0"
select select "2"
select select "0"
select select "6"
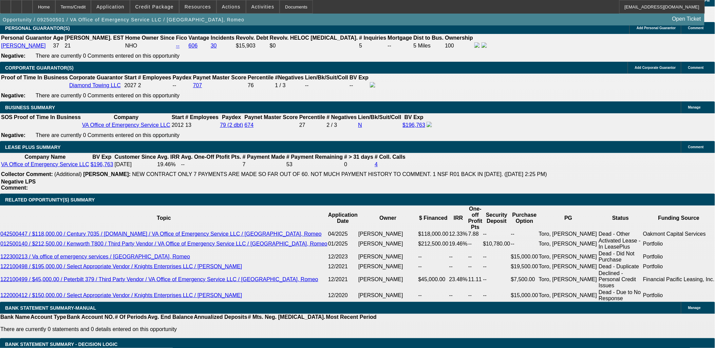
scroll to position [1056, 0]
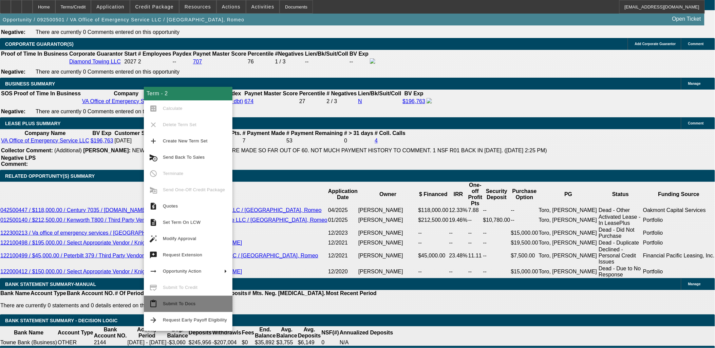
click at [180, 302] on span "Submit To Docs" at bounding box center [179, 303] width 33 height 5
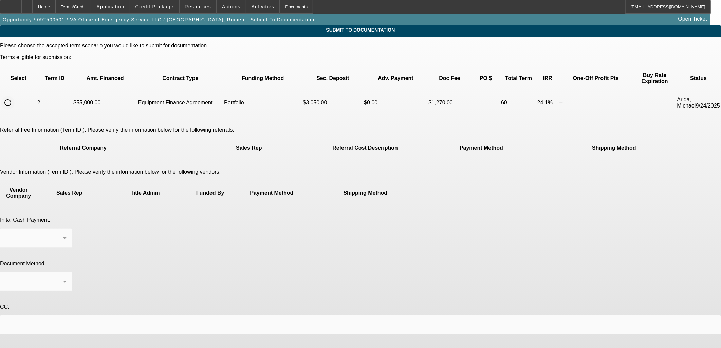
click at [15, 98] on input "radio" at bounding box center [8, 103] width 14 height 14
radio input "true"
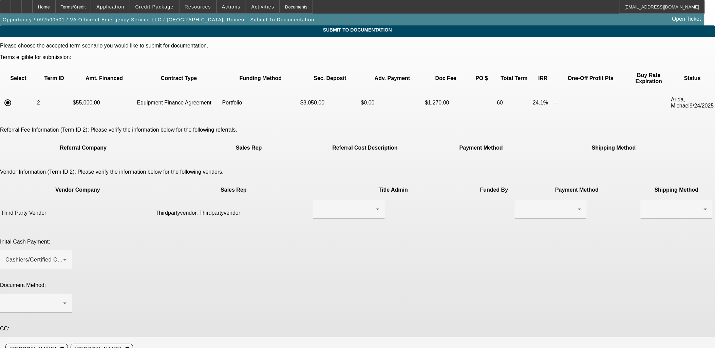
scroll to position [9, 0]
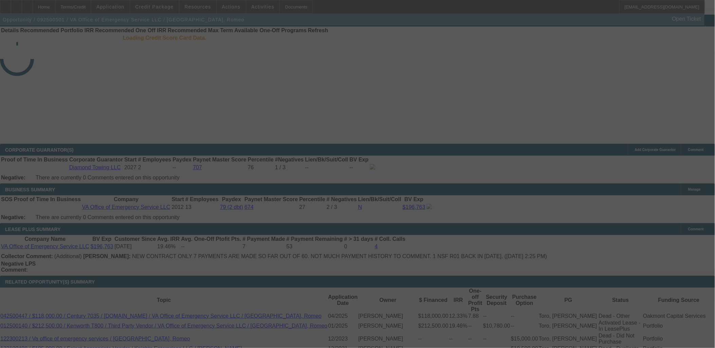
select select "0"
select select "2"
select select "0"
select select "6"
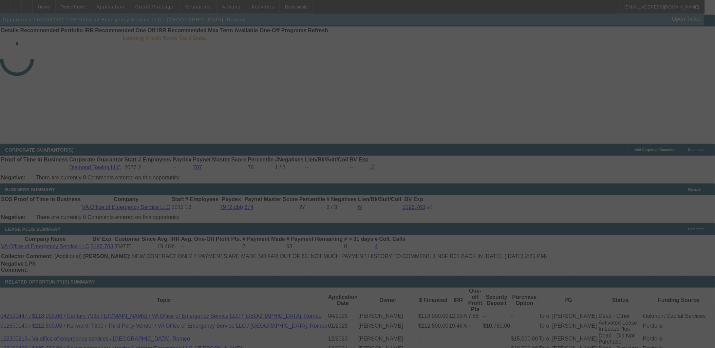
select select "0"
select select "2"
select select "0"
select select "6"
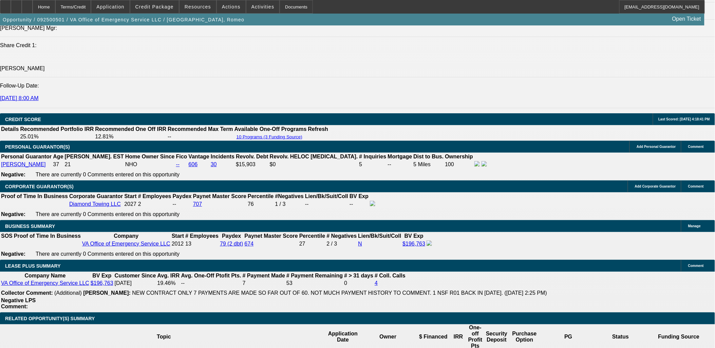
scroll to position [925, 0]
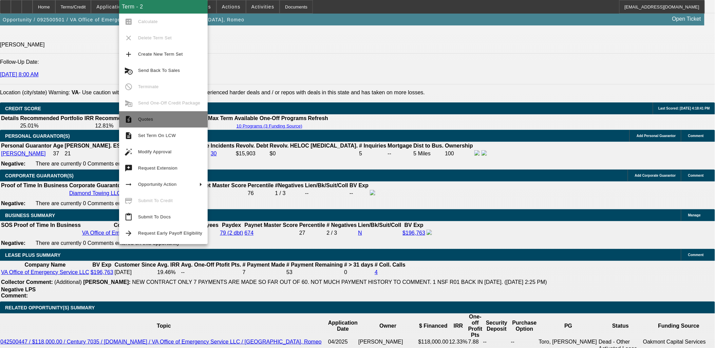
click at [152, 118] on span "Quotes" at bounding box center [145, 119] width 15 height 5
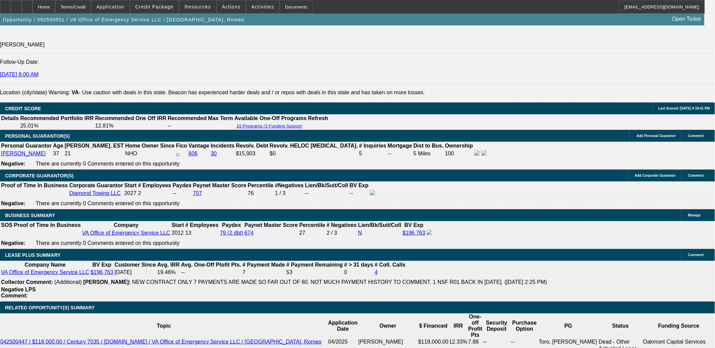
scroll to position [964, 0]
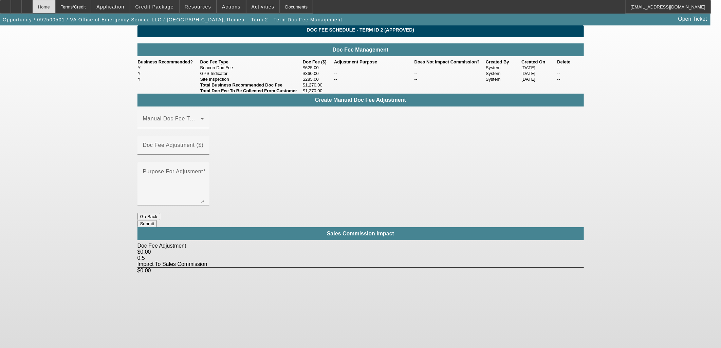
click at [55, 8] on div "Home" at bounding box center [44, 7] width 23 height 14
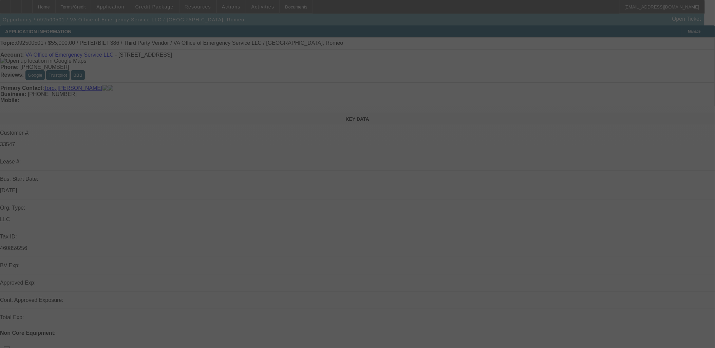
select select "0"
select select "2"
select select "0"
select select "6"
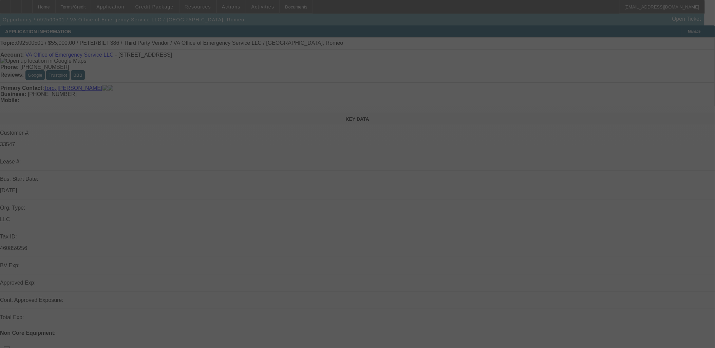
select select "0"
select select "2"
select select "0"
select select "6"
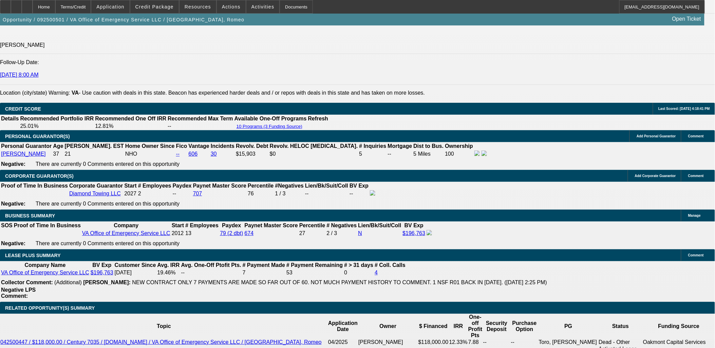
scroll to position [980, 0]
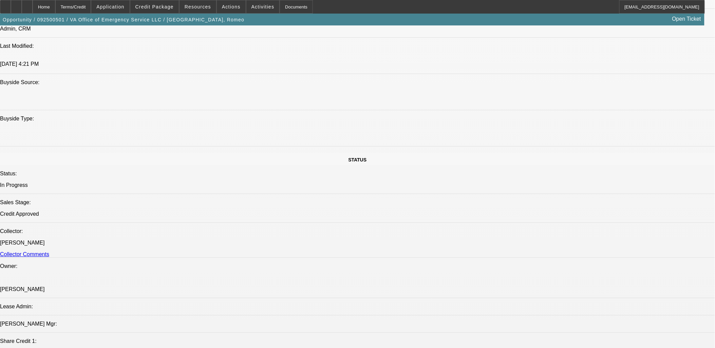
scroll to position [454, 0]
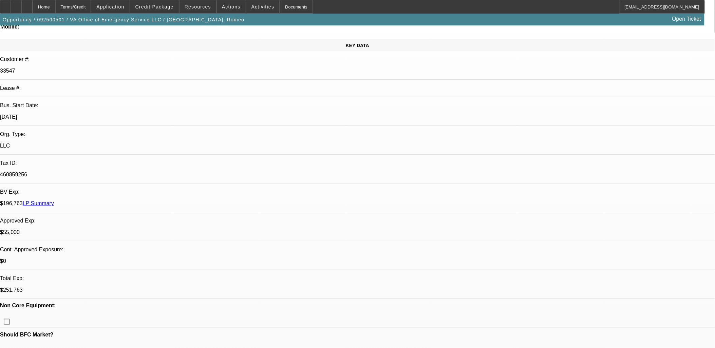
scroll to position [0, 0]
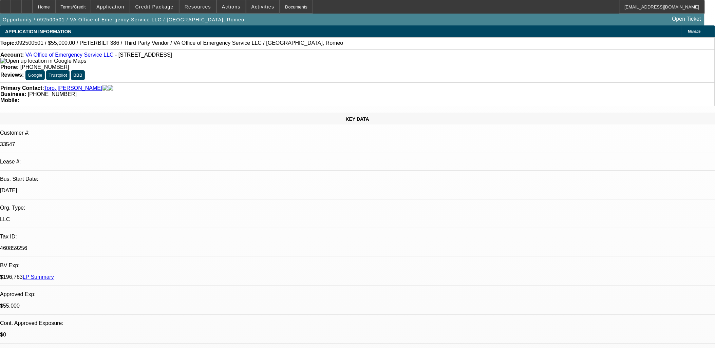
drag, startPoint x: 401, startPoint y: 199, endPoint x: 340, endPoint y: 126, distance: 95.0
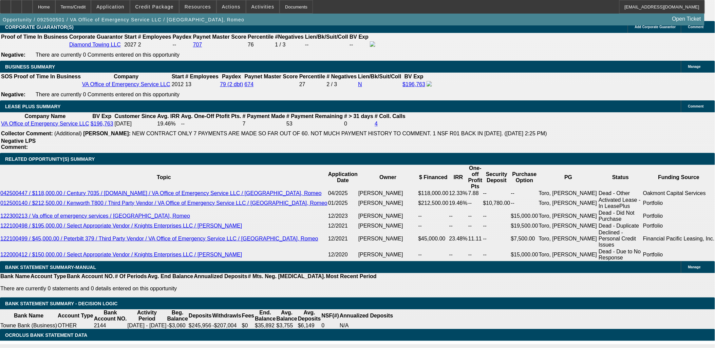
scroll to position [1056, 0]
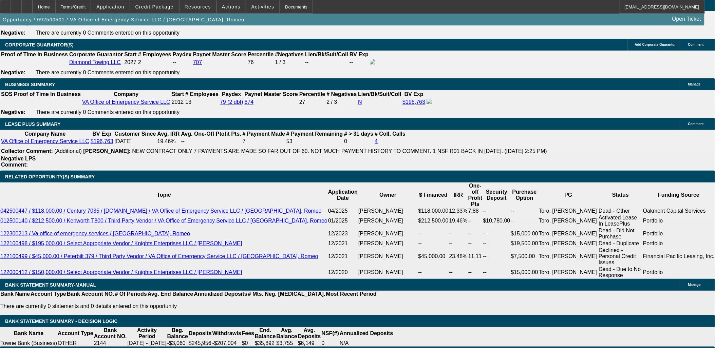
drag, startPoint x: 543, startPoint y: 64, endPoint x: 540, endPoint y: 68, distance: 5.3
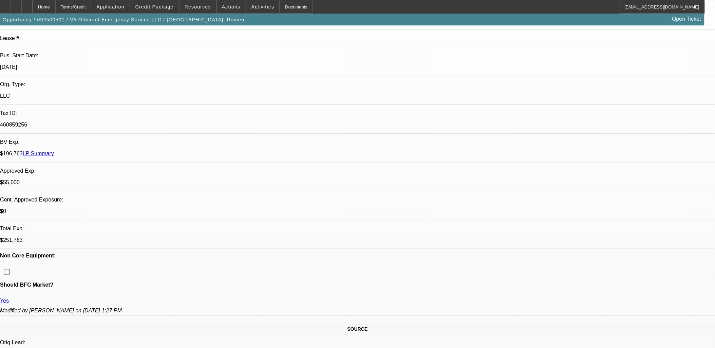
scroll to position [38, 0]
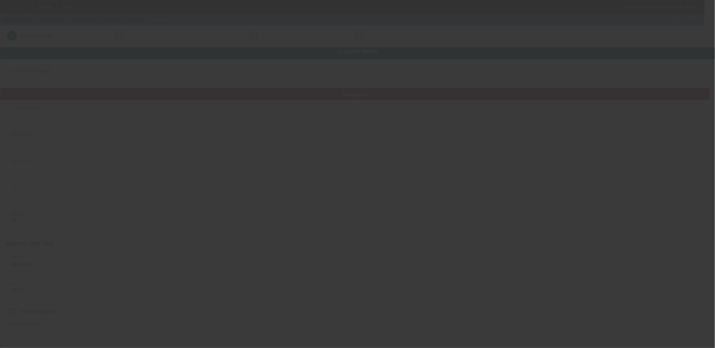
type input "S&E Gear"
type input "[STREET_ADDRESS][PERSON_NAME]"
type input "36106"
type input "[PERSON_NAME]"
type input "[PHONE_NUMBER]"
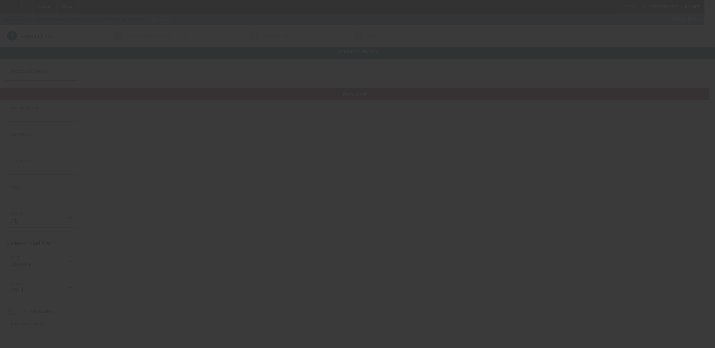
type input "872516566"
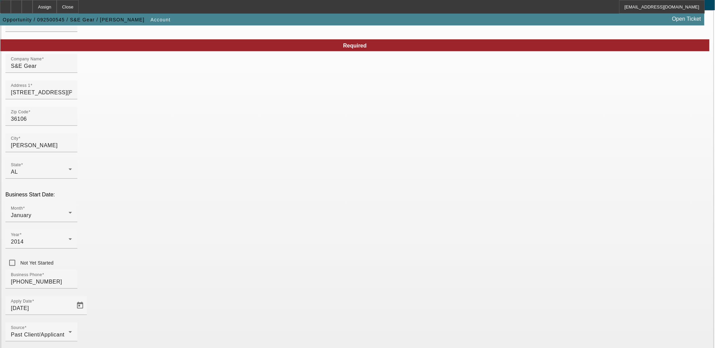
scroll to position [78, 0]
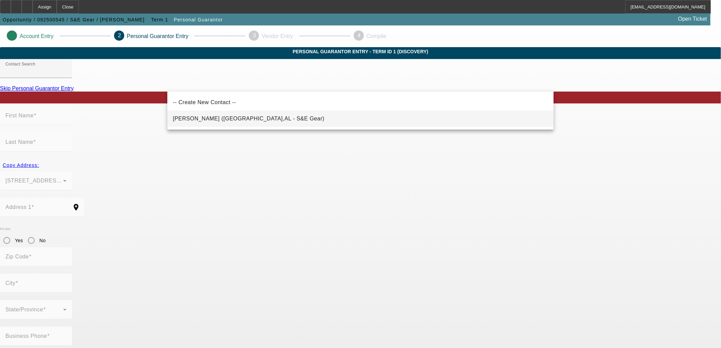
click at [309, 120] on mat-option "[PERSON_NAME] ([GEOGRAPHIC_DATA],AL - S&E Gear)" at bounding box center [360, 119] width 386 height 16
type input "[PERSON_NAME] ([GEOGRAPHIC_DATA],AL - S&E Gear)"
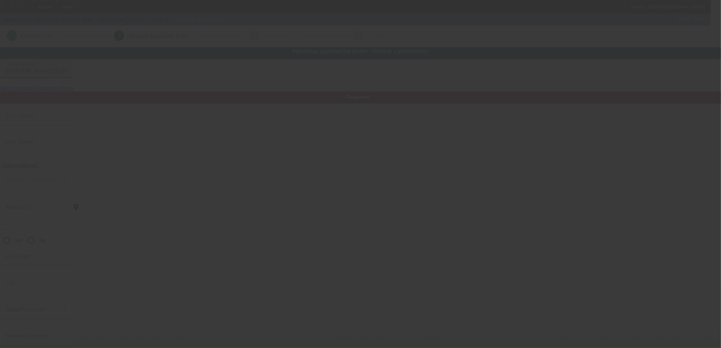
type input "[PERSON_NAME]"
type input "780 Stapleford Trail"
radio input "true"
type input "36066"
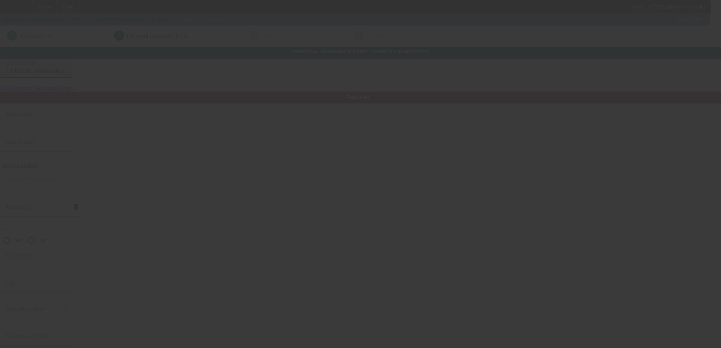
type input "[GEOGRAPHIC_DATA]"
type input "[PHONE_NUMBER]"
type input "100"
type input "424-11-5790"
type input "[EMAIL_ADDRESS][DOMAIN_NAME]"
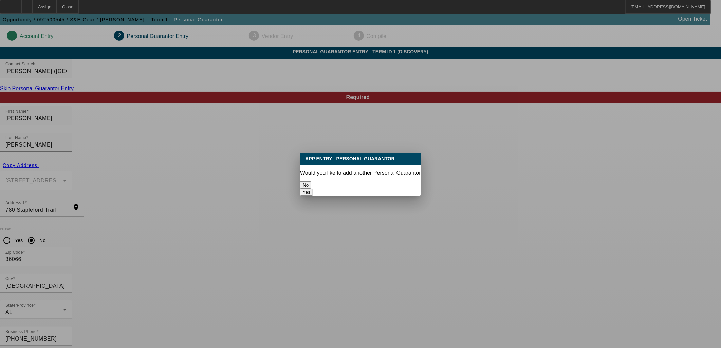
click at [311, 182] on button "No" at bounding box center [305, 185] width 11 height 7
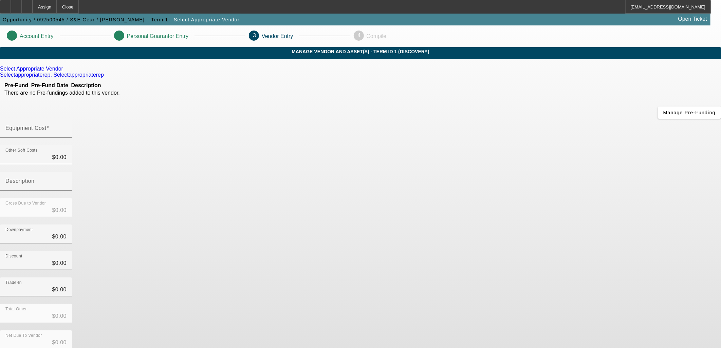
click at [317, 209] on div "Select Appropriate Vendor Selectappropriaterep, Selectappropriaterep Pre-Fund P…" at bounding box center [360, 215] width 721 height 298
click at [67, 119] on div "Equipment Cost" at bounding box center [35, 128] width 61 height 19
type input "6"
type input "$6.00"
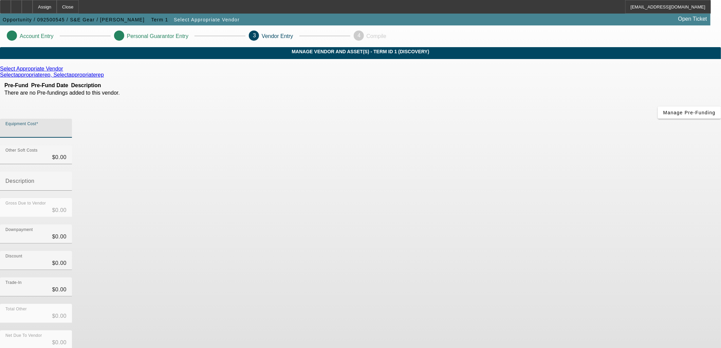
type input "$6.00"
type input "60"
type input "$60.00"
type input "600"
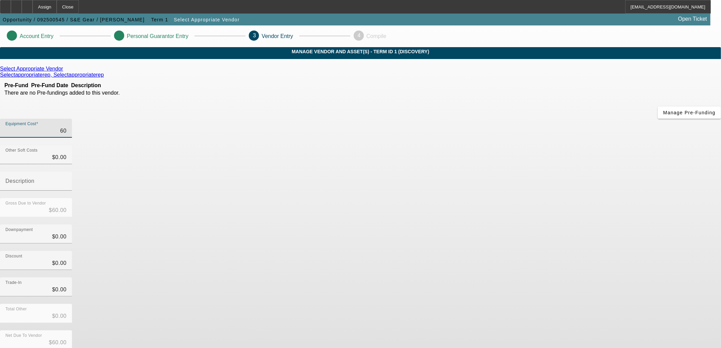
type input "$600.00"
type input "6000"
type input "$6,000.00"
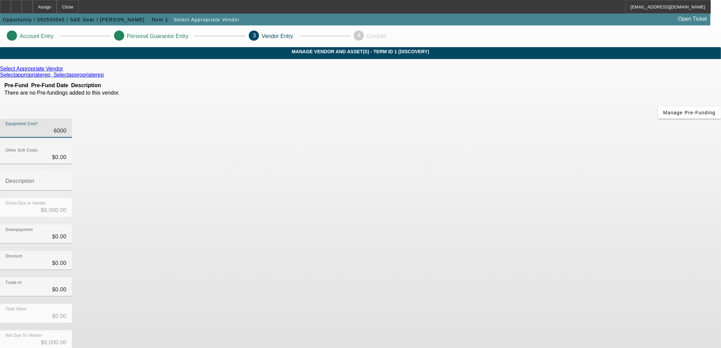
type input "$6,000.00"
click at [301, 167] on div "Select Appropriate Vendor Selectappropriaterep, Selectappropriaterep Pre-Fund P…" at bounding box center [360, 215] width 721 height 298
click at [65, 72] on link at bounding box center [64, 69] width 2 height 6
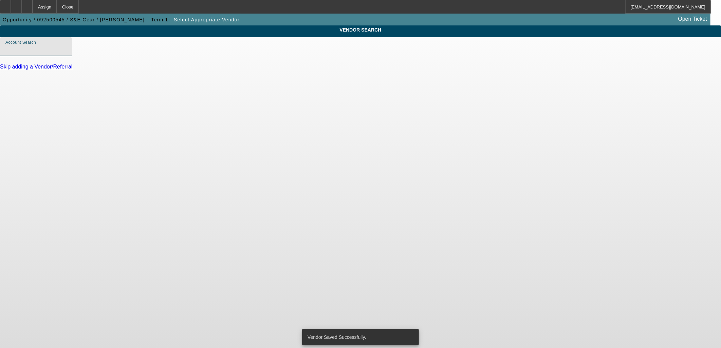
click at [67, 54] on input "Account Search" at bounding box center [35, 49] width 61 height 8
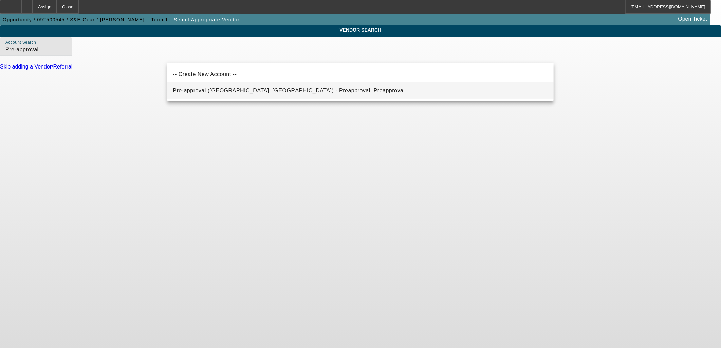
click at [201, 91] on span "Pre-approval (Northbrook, IL) - Preapproval, Preapproval" at bounding box center [289, 91] width 232 height 6
type input "Pre-approval (Northbrook, IL) - Preapproval, Preapproval"
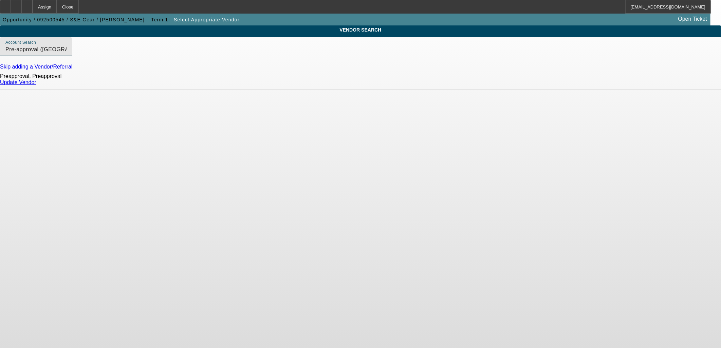
click at [36, 85] on link "Update Vendor" at bounding box center [18, 82] width 36 height 6
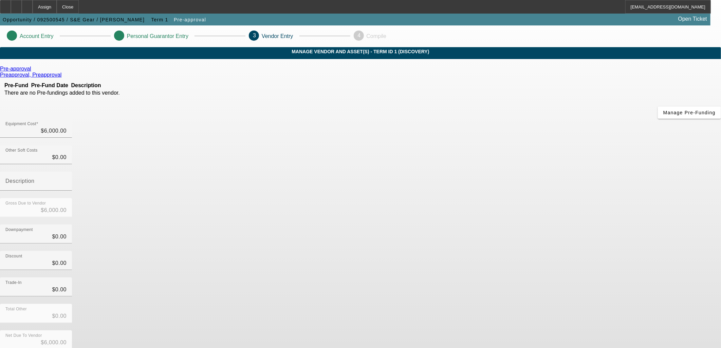
click at [506, 278] on div "Trade-In $0.00" at bounding box center [360, 291] width 721 height 26
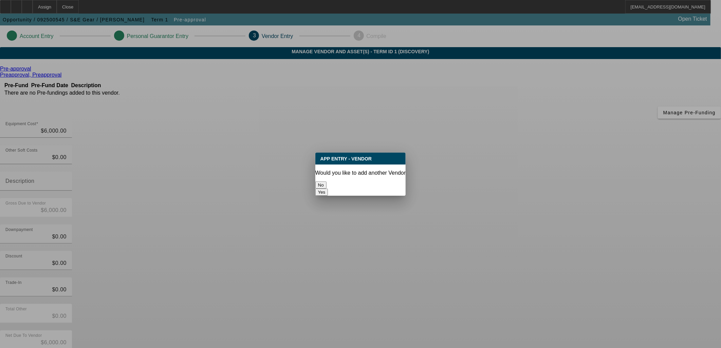
click at [326, 182] on button "No" at bounding box center [320, 185] width 11 height 7
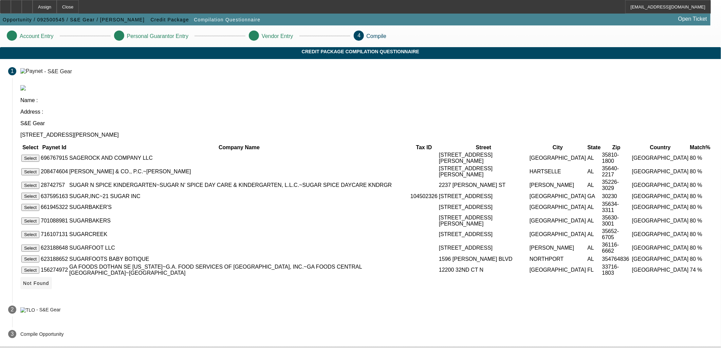
click at [49, 285] on span "Not Found" at bounding box center [36, 283] width 26 height 5
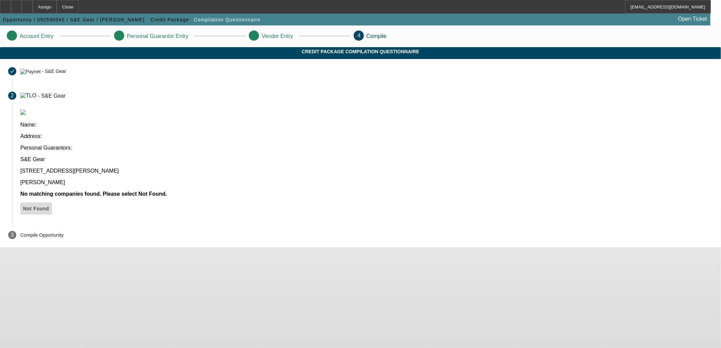
drag, startPoint x: 549, startPoint y: 161, endPoint x: 454, endPoint y: 172, distance: 95.3
click at [49, 206] on span "Not Found" at bounding box center [36, 208] width 26 height 5
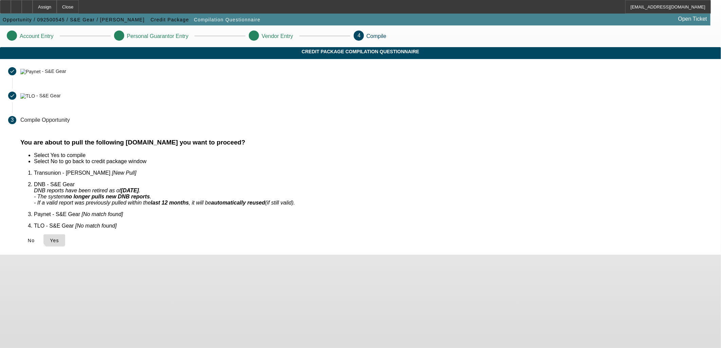
click at [59, 238] on span "Yes" at bounding box center [54, 240] width 9 height 5
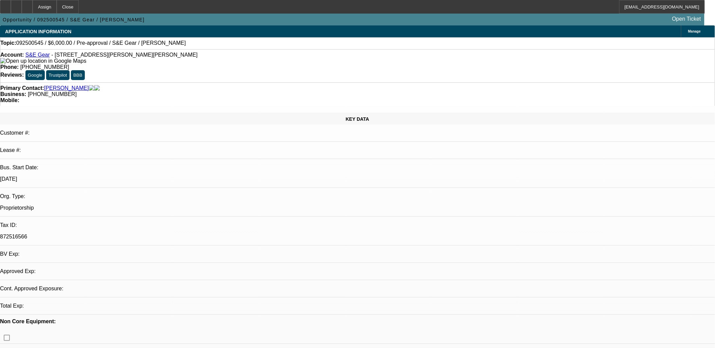
select select "0"
select select "2"
select select "0.1"
select select "1"
select select "2"
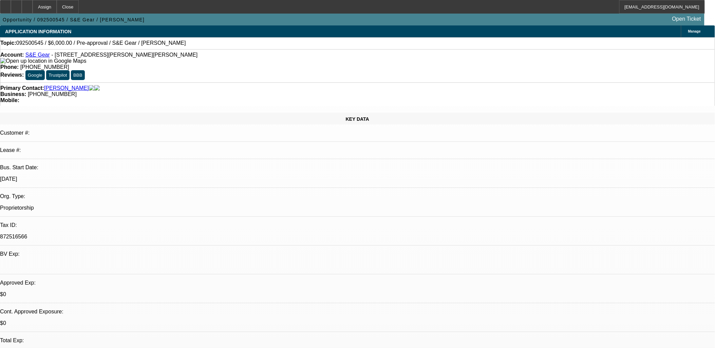
select select "4"
click at [27, 4] on icon at bounding box center [27, 4] width 0 height 0
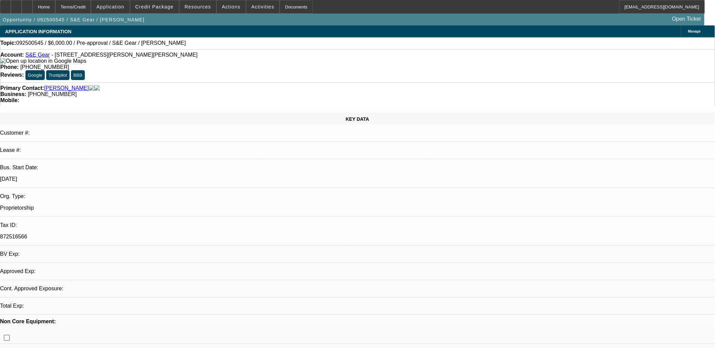
select select "0"
select select "2"
select select "0.1"
select select "1"
select select "2"
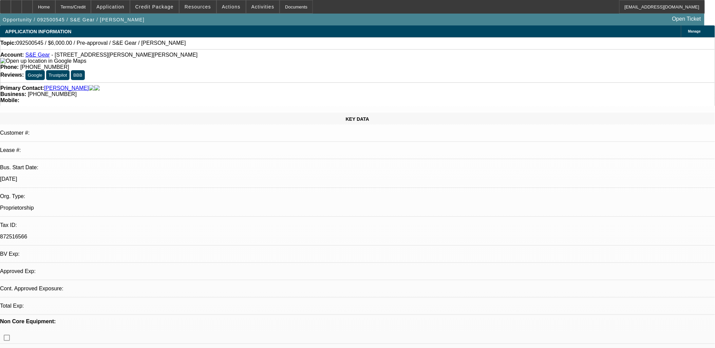
select select "4"
click at [249, 10] on span at bounding box center [262, 7] width 33 height 16
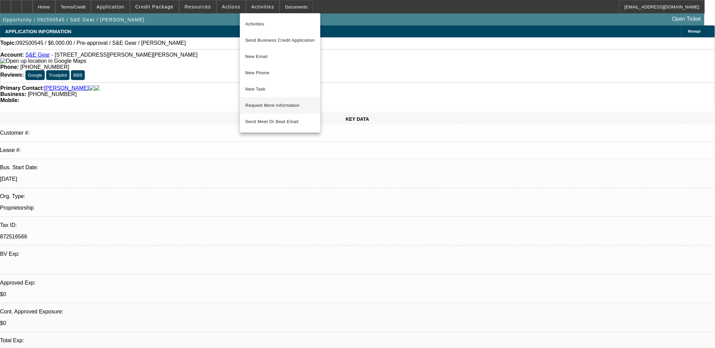
click at [261, 109] on span "Request More Information" at bounding box center [280, 105] width 70 height 8
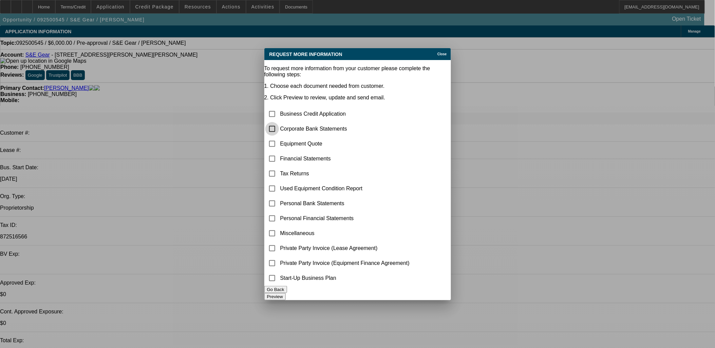
click at [279, 122] on input "checkbox" at bounding box center [272, 129] width 14 height 14
checkbox input "true"
click at [279, 137] on input "checkbox" at bounding box center [272, 144] width 14 height 14
checkbox input "true"
click at [286, 297] on button "Preview" at bounding box center [274, 296] width 21 height 7
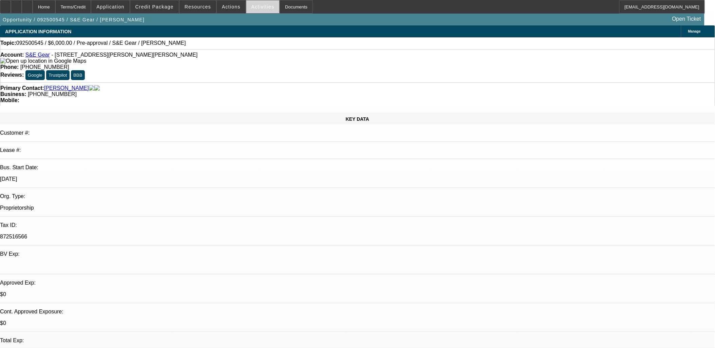
click at [246, 8] on span at bounding box center [262, 7] width 33 height 16
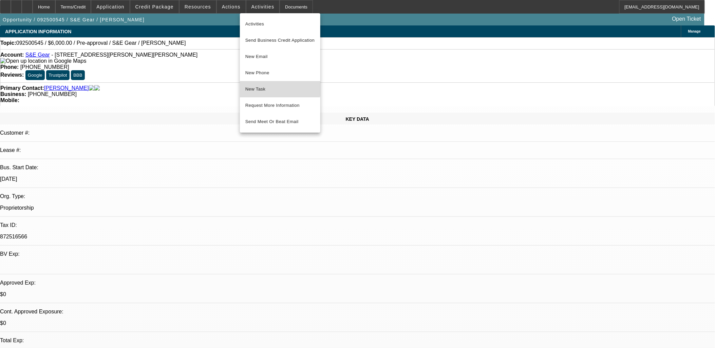
click at [269, 84] on button "New Task" at bounding box center [280, 89] width 80 height 16
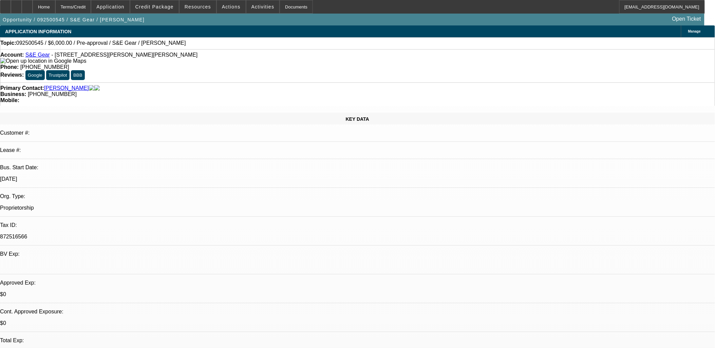
drag, startPoint x: 575, startPoint y: 246, endPoint x: 481, endPoint y: 186, distance: 112.0
copy div "has embrodiery machines now has 2 mahcines - SWF - Been in business for 2000 Ma…"
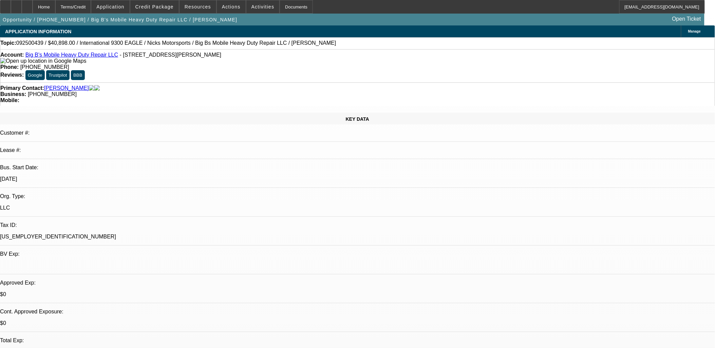
select select "0"
select select "0.1"
select select "4"
select select "0"
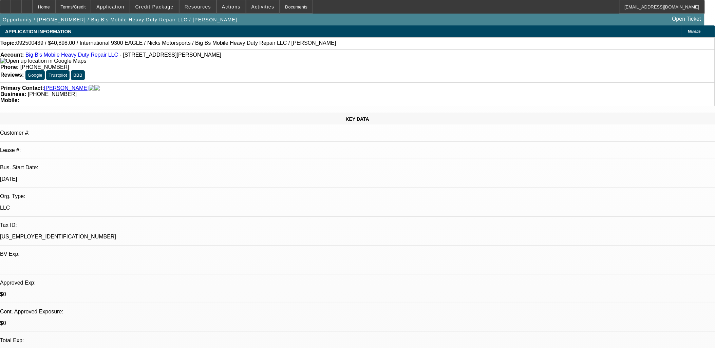
select select "0"
select select "0.1"
select select "4"
select select "0"
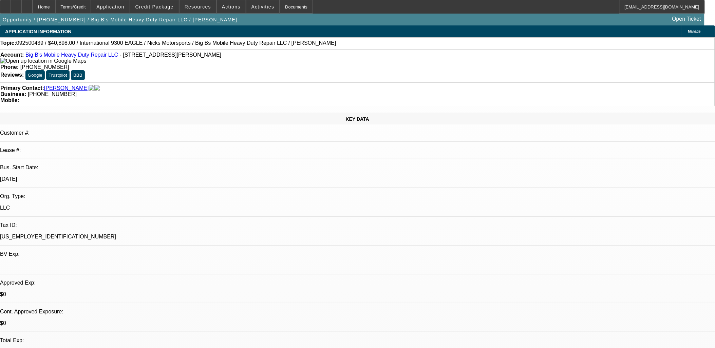
select select "0.1"
select select "4"
select select "0.2"
select select "0"
select select "0.1"
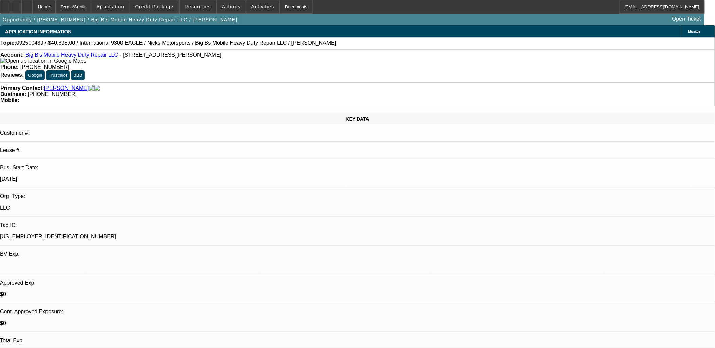
select select "4"
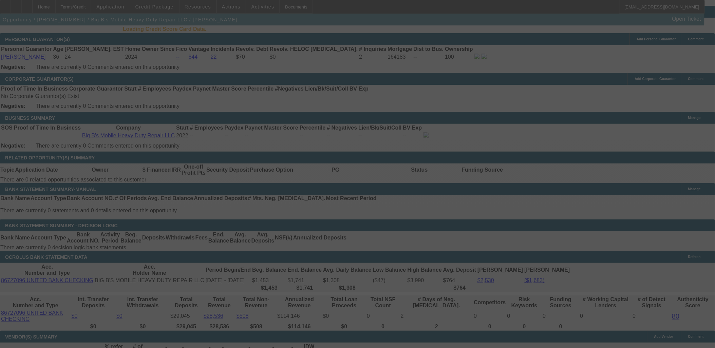
scroll to position [1014, 0]
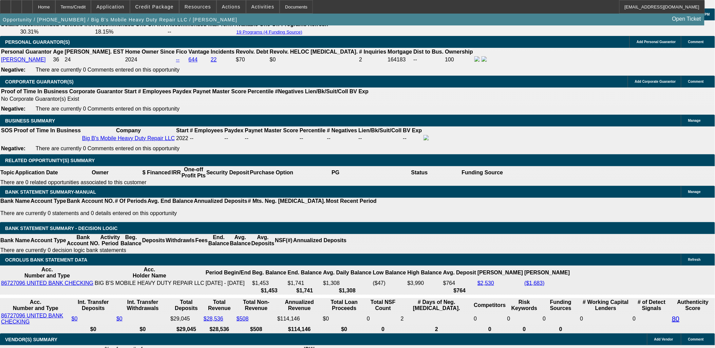
select select "0"
select select "0.1"
select select "0"
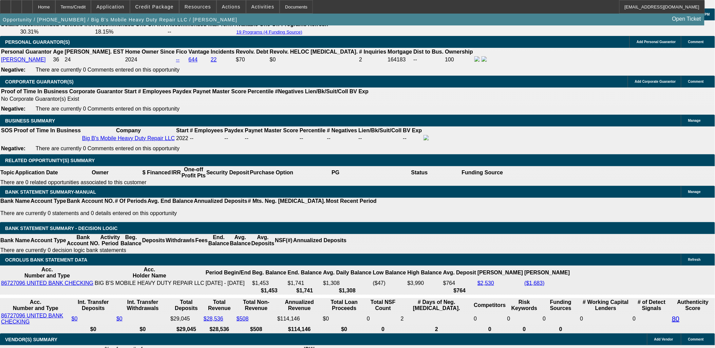
select select "0.1"
select select "0"
select select "0.1"
select select "0.2"
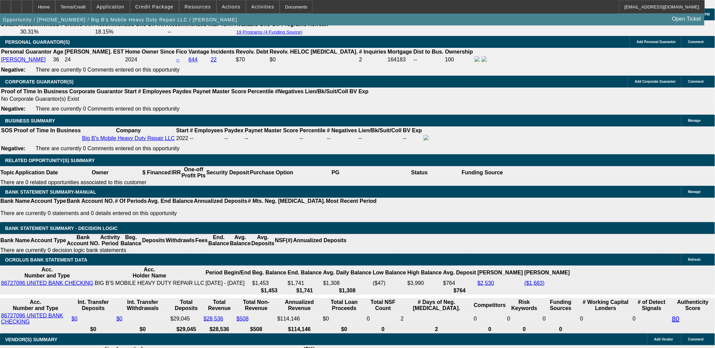
select select "0"
select select "0.1"
select select "1"
select select "4"
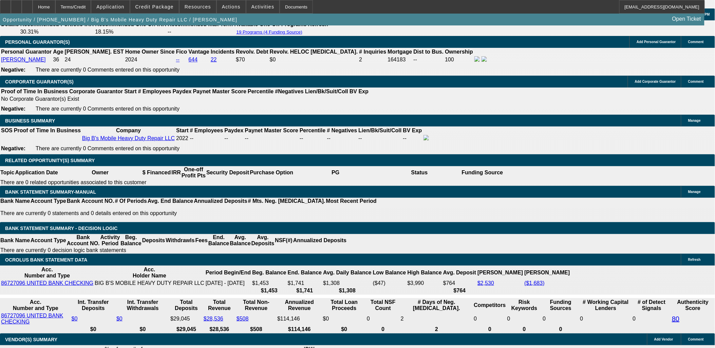
select select "1"
select select "4"
select select "1"
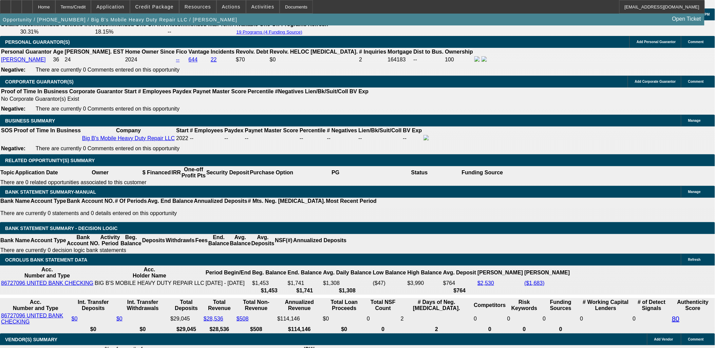
select select "4"
select select "1"
select select "4"
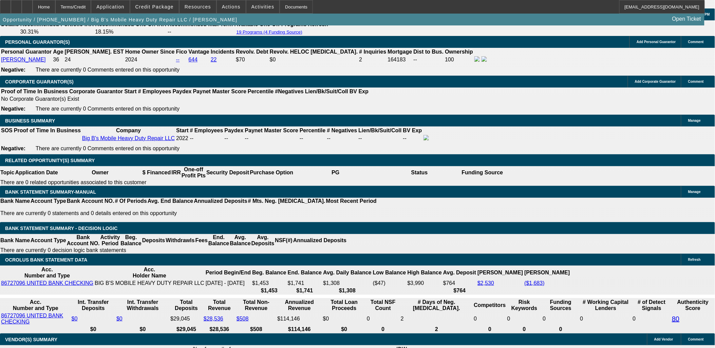
scroll to position [1053, 0]
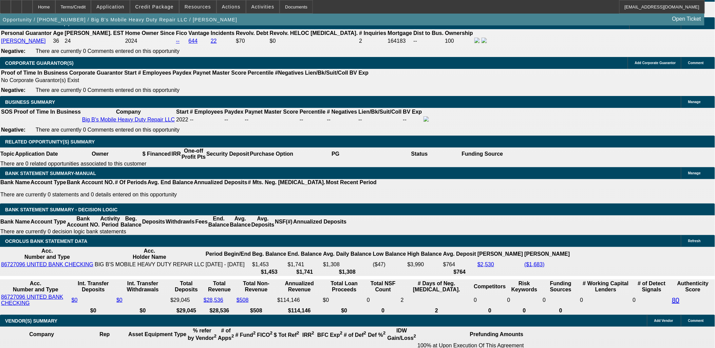
scroll to position [1016, 0]
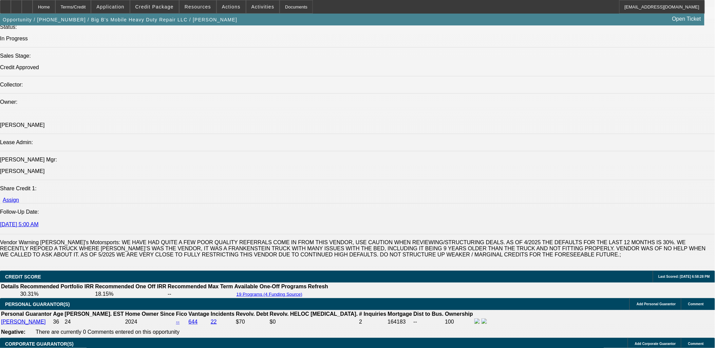
scroll to position [488, 0]
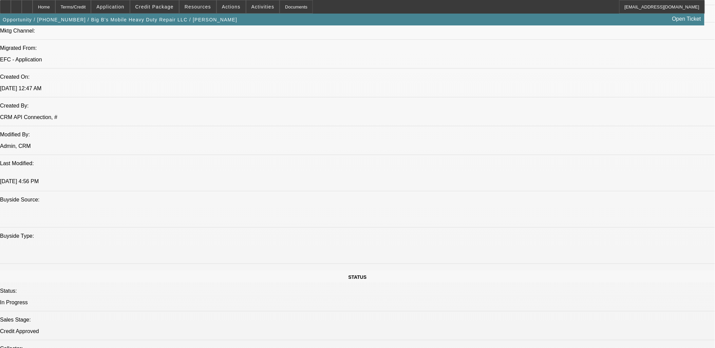
click at [161, 6] on span "Credit Package" at bounding box center [154, 6] width 38 height 5
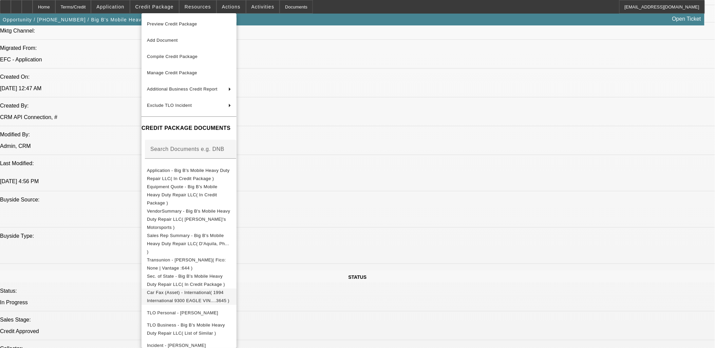
scroll to position [2, 0]
click at [218, 272] on span "Sec. of State - Big B's Mobile Heavy Duty Repair LLC( In Credit Package )" at bounding box center [186, 278] width 78 height 13
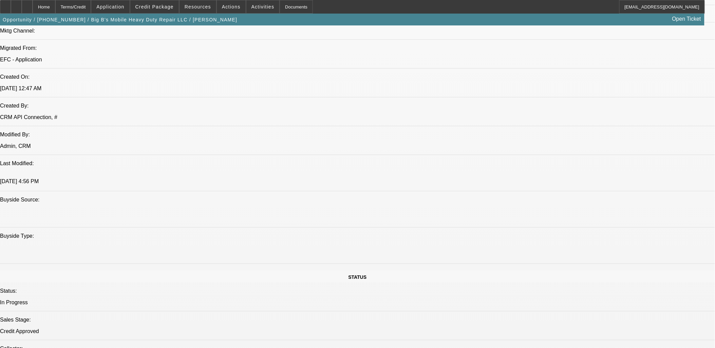
scroll to position [38, 0]
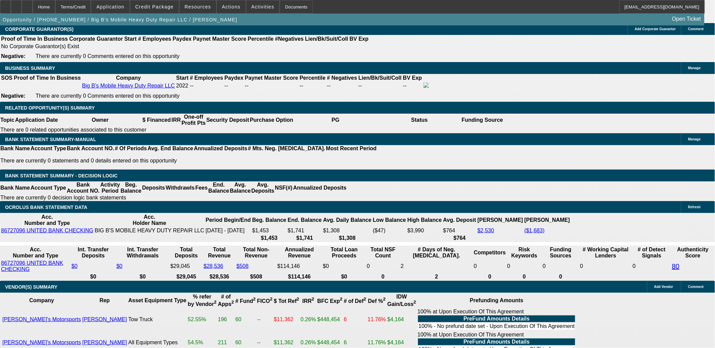
scroll to position [1053, 0]
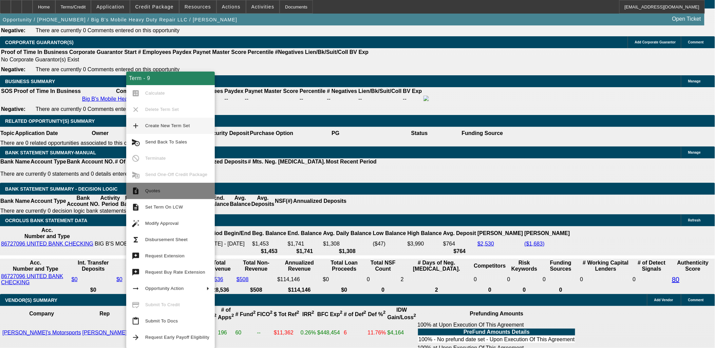
click at [159, 195] on button "request_quote Quotes" at bounding box center [170, 191] width 89 height 16
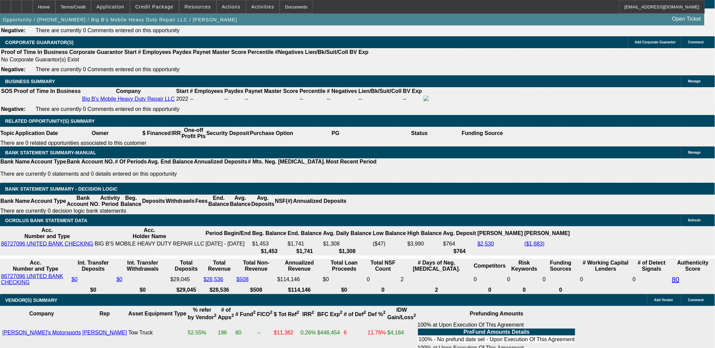
scroll to position [377, 0]
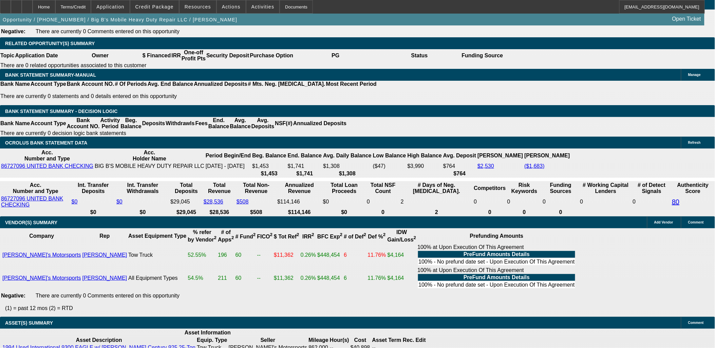
scroll to position [1018, 0]
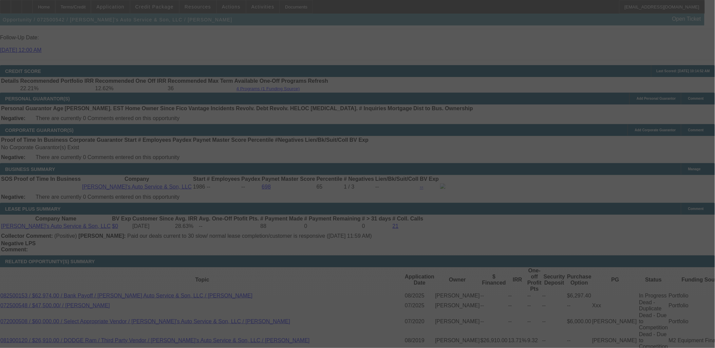
scroll to position [992, 0]
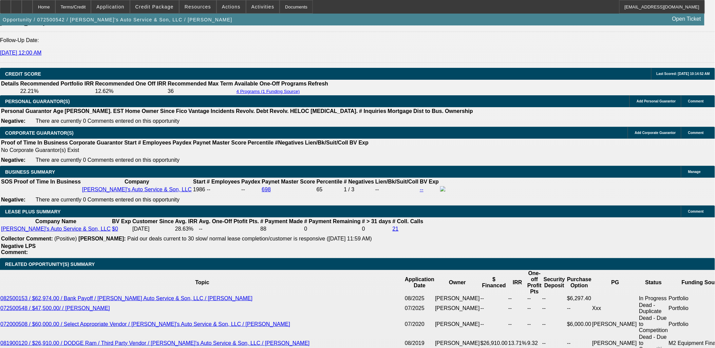
select select "0"
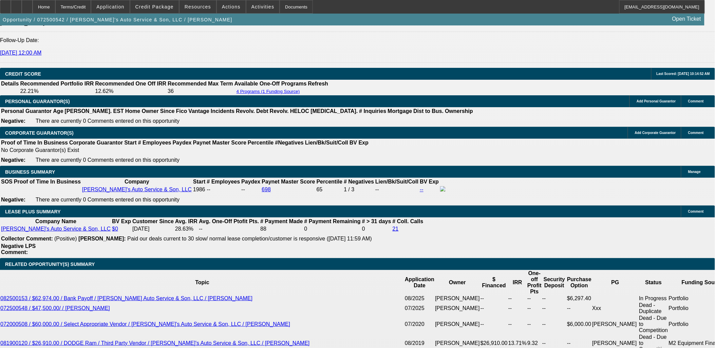
select select "0.1"
select select "0"
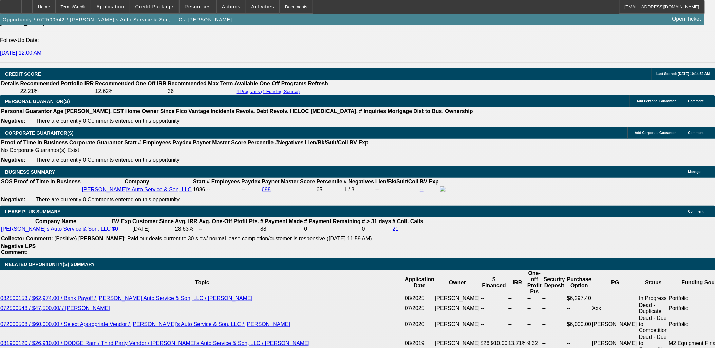
select select "0"
select select "1"
select select "6"
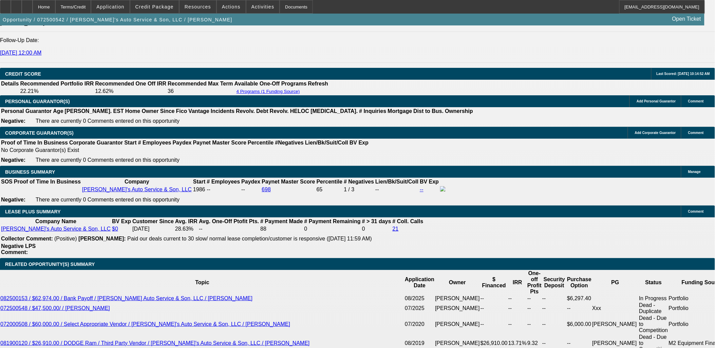
select select "1"
select select "4"
select select "1"
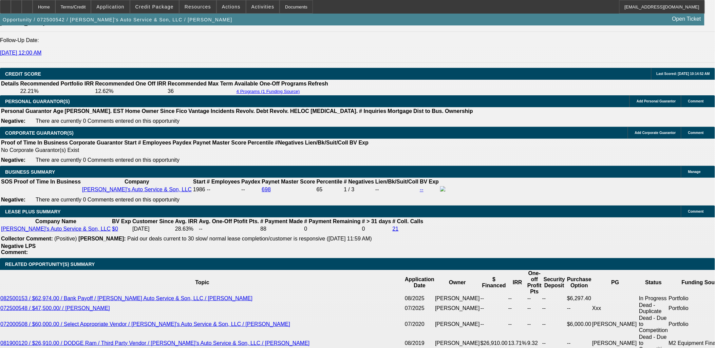
select select "6"
select select "1"
select select "6"
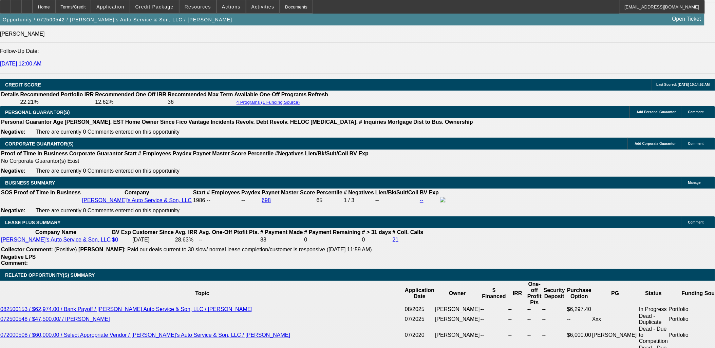
scroll to position [566, 0]
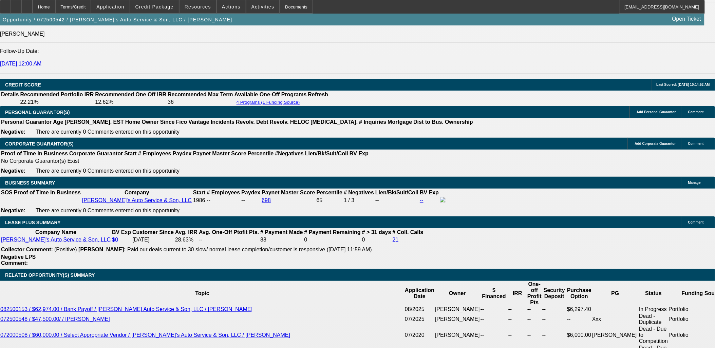
drag, startPoint x: 538, startPoint y: 131, endPoint x: 537, endPoint y: 108, distance: 22.7
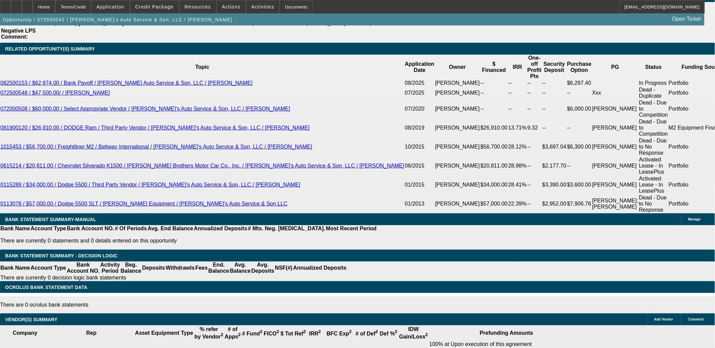
scroll to position [1094, 0]
drag, startPoint x: 525, startPoint y: 85, endPoint x: 522, endPoint y: 70, distance: 15.1
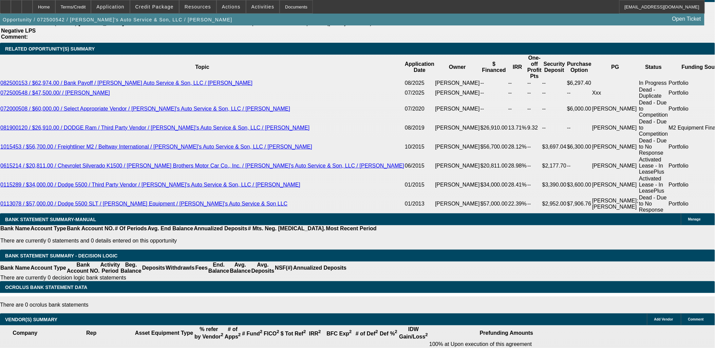
drag, startPoint x: 527, startPoint y: 109, endPoint x: 527, endPoint y: 100, distance: 8.5
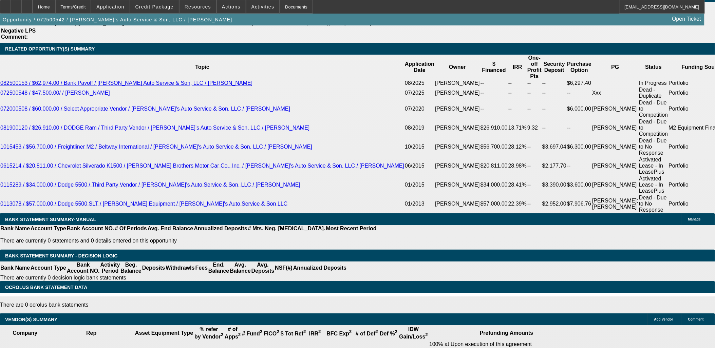
scroll to position [981, 0]
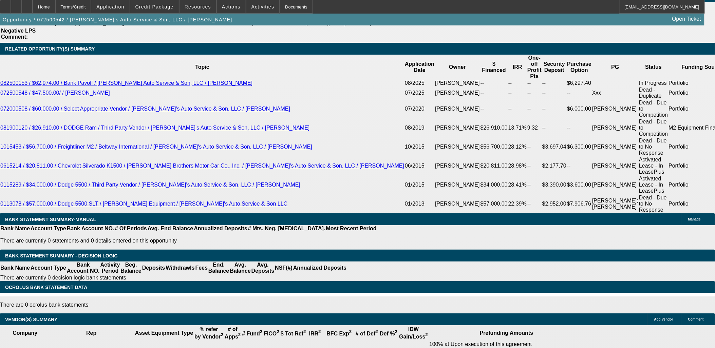
click at [11, 6] on div at bounding box center [5, 7] width 11 height 14
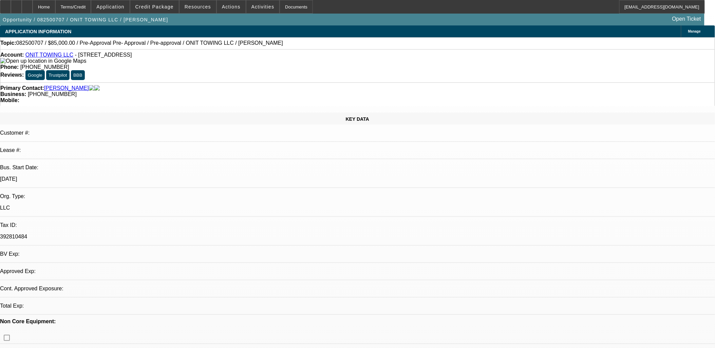
select select "0.15"
select select "2"
select select "0.1"
select select "4"
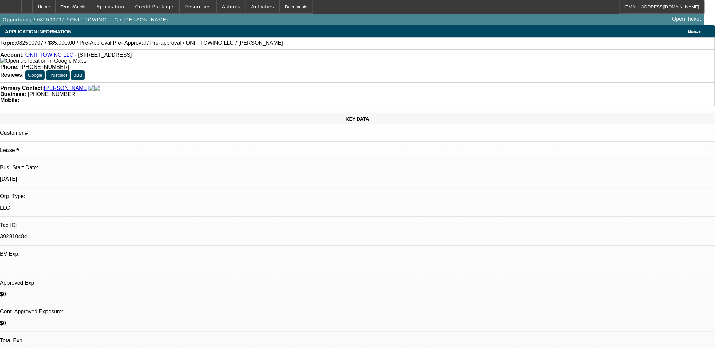
scroll to position [47, 0]
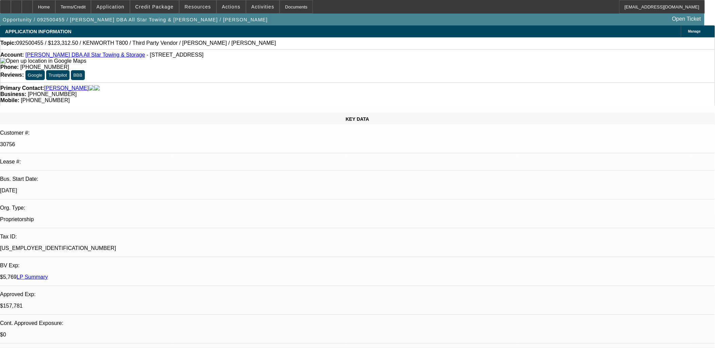
select select "0"
select select "2"
select select "0.1"
select select "0"
select select "2"
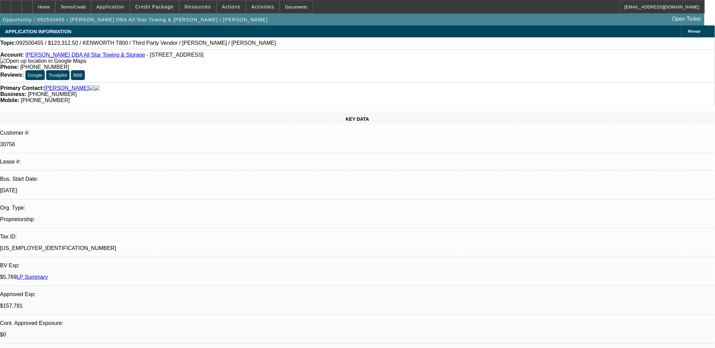
select select "0.1"
select select "0"
select select "2"
select select "0.1"
select select "1"
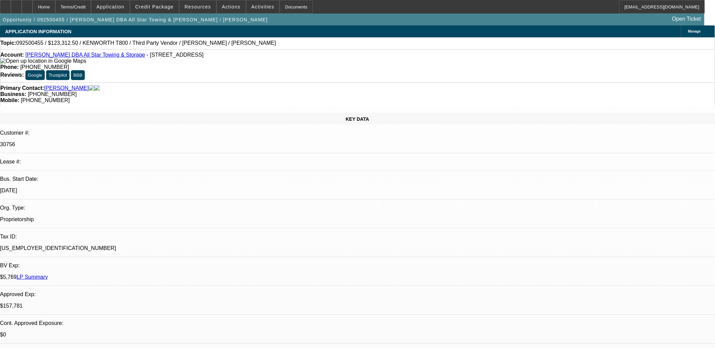
select select "2"
select select "4"
select select "1"
select select "2"
select select "4"
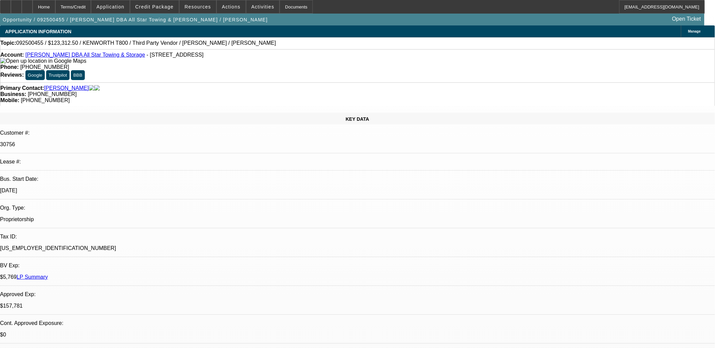
select select "1"
select select "2"
select select "4"
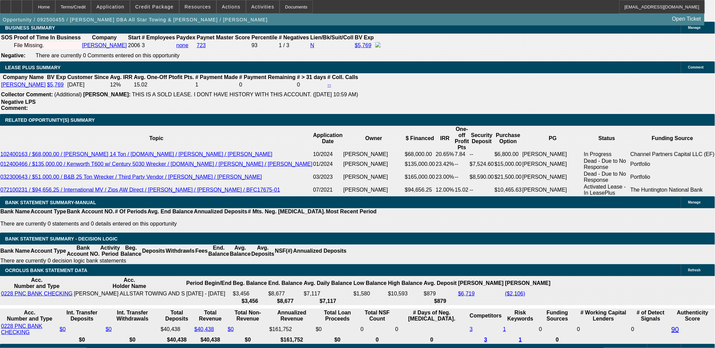
scroll to position [1142, 0]
